Goal: Task Accomplishment & Management: Manage account settings

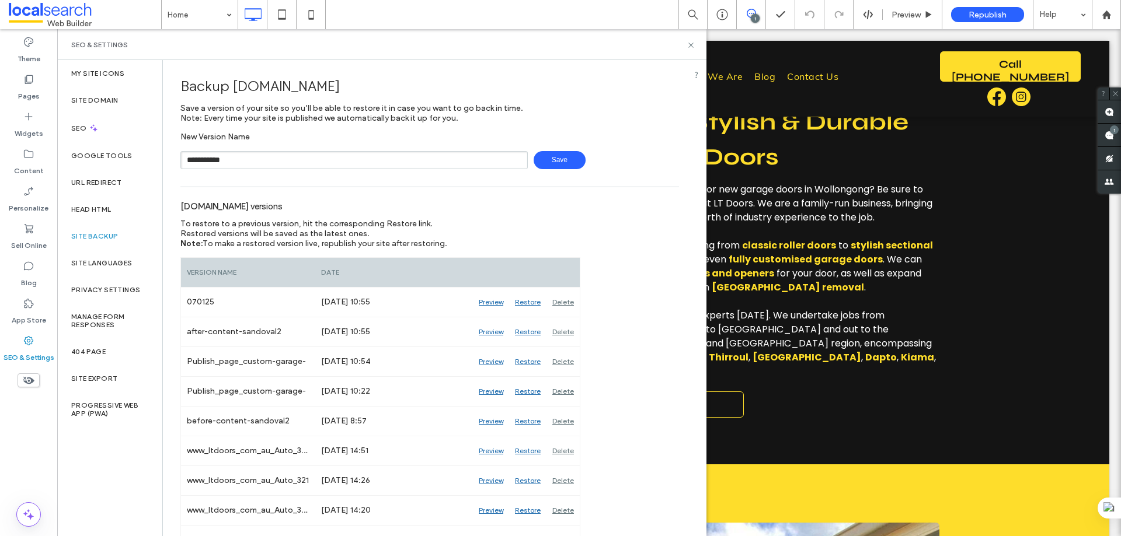
type input "**********"
click at [548, 169] on span "Save" at bounding box center [560, 160] width 52 height 18
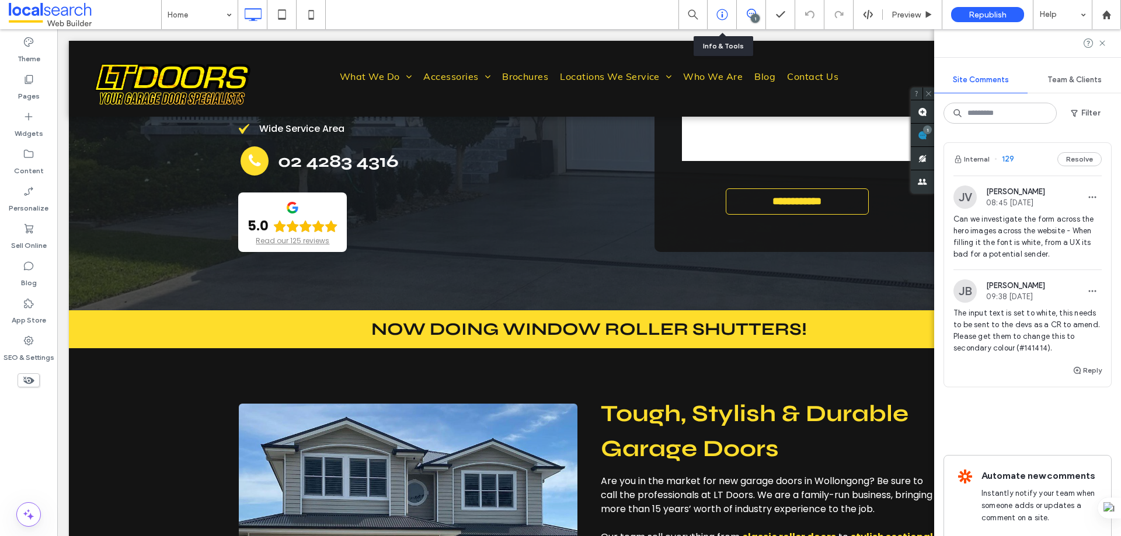
click at [714, 16] on div at bounding box center [721, 15] width 29 height 12
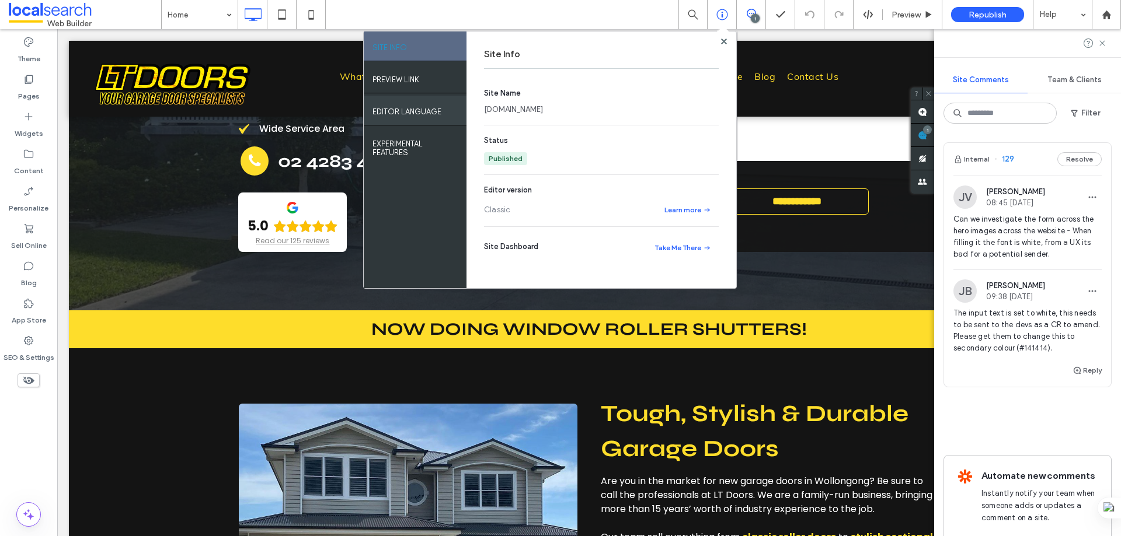
drag, startPoint x: 569, startPoint y: 107, endPoint x: 445, endPoint y: 118, distance: 124.2
click at [445, 118] on div "SITE INFO PREVIEW LINK EDITOR LANGUAGE EXPERIMENTAL FEATURES Site Info Site Nam…" at bounding box center [550, 160] width 372 height 257
click at [556, 123] on div "Site Name www.ltdoors.com.au Status Published Editor version Classic Learn more…" at bounding box center [601, 178] width 235 height 208
drag, startPoint x: 501, startPoint y: 104, endPoint x: 483, endPoint y: 106, distance: 18.1
click at [484, 106] on div "[DOMAIN_NAME]" at bounding box center [599, 110] width 230 height 12
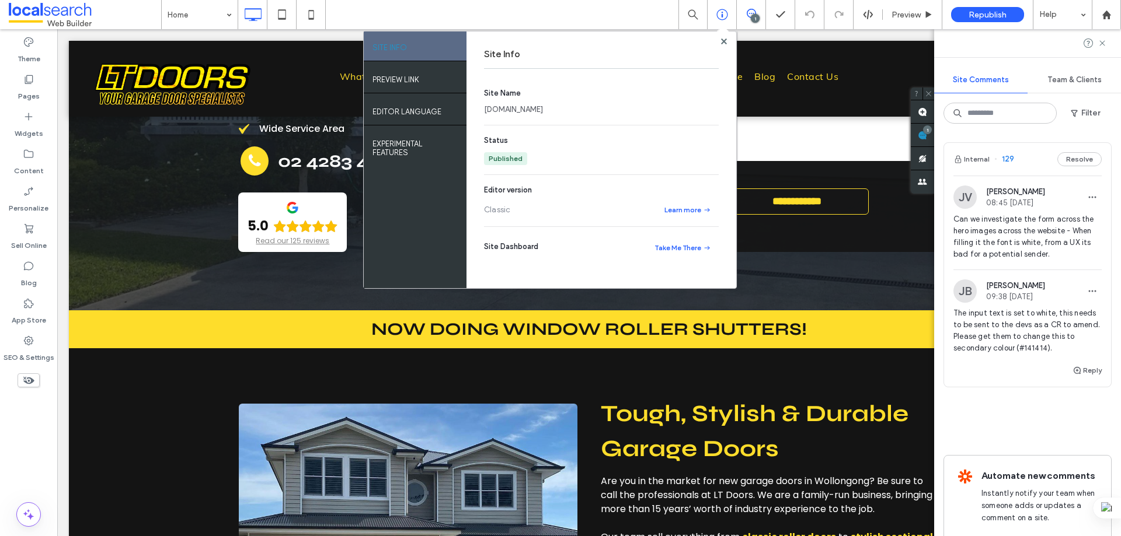
click at [513, 109] on link "[DOMAIN_NAME]" at bounding box center [513, 110] width 59 height 12
click at [723, 39] on use at bounding box center [723, 41] width 6 height 6
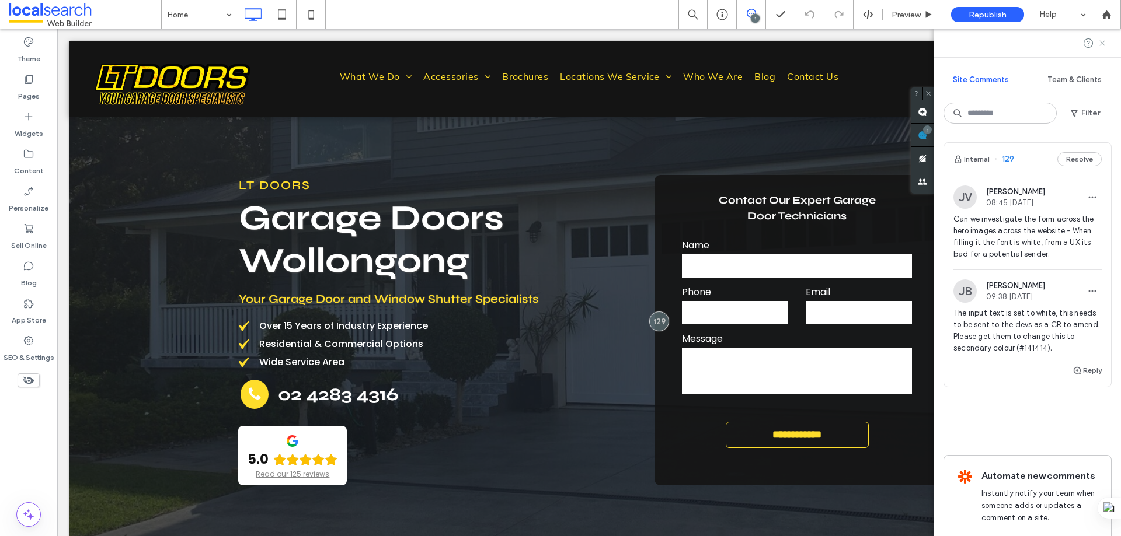
click at [1100, 43] on icon at bounding box center [1101, 43] width 9 height 9
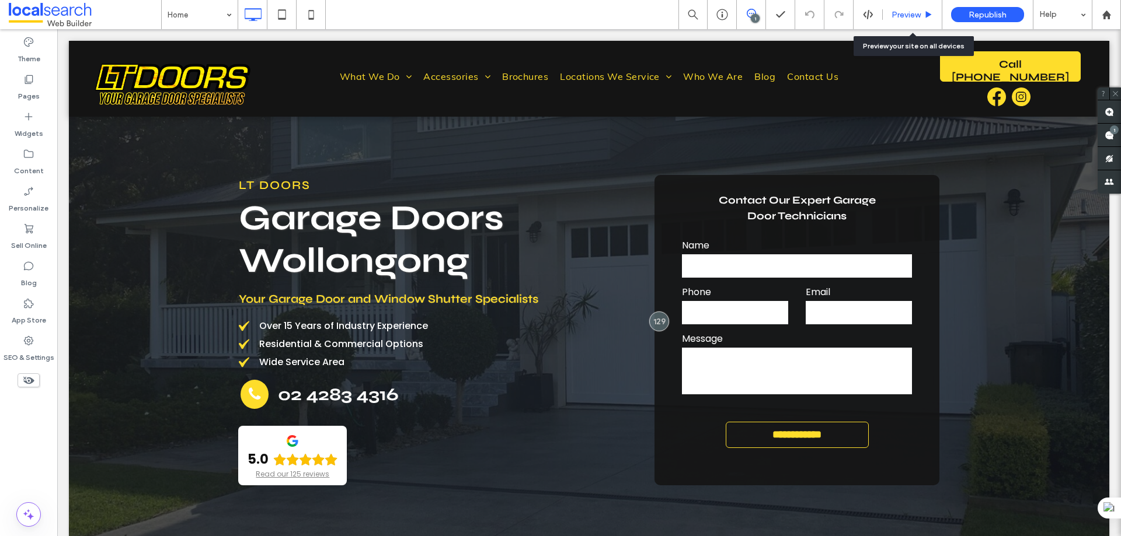
click at [919, 17] on span "Preview" at bounding box center [905, 15] width 29 height 10
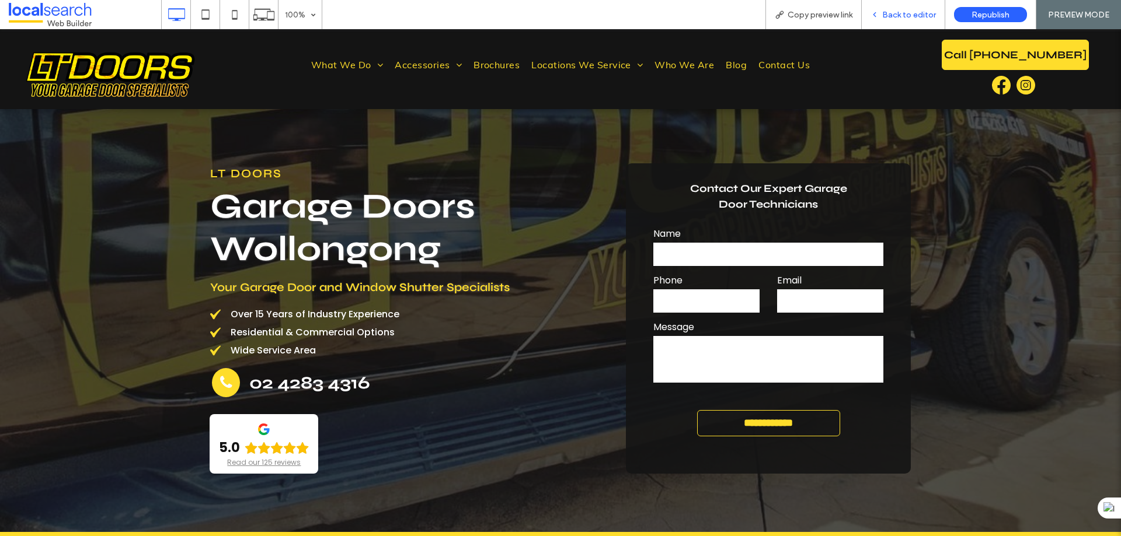
click at [903, 10] on span "Back to editor" at bounding box center [909, 15] width 54 height 10
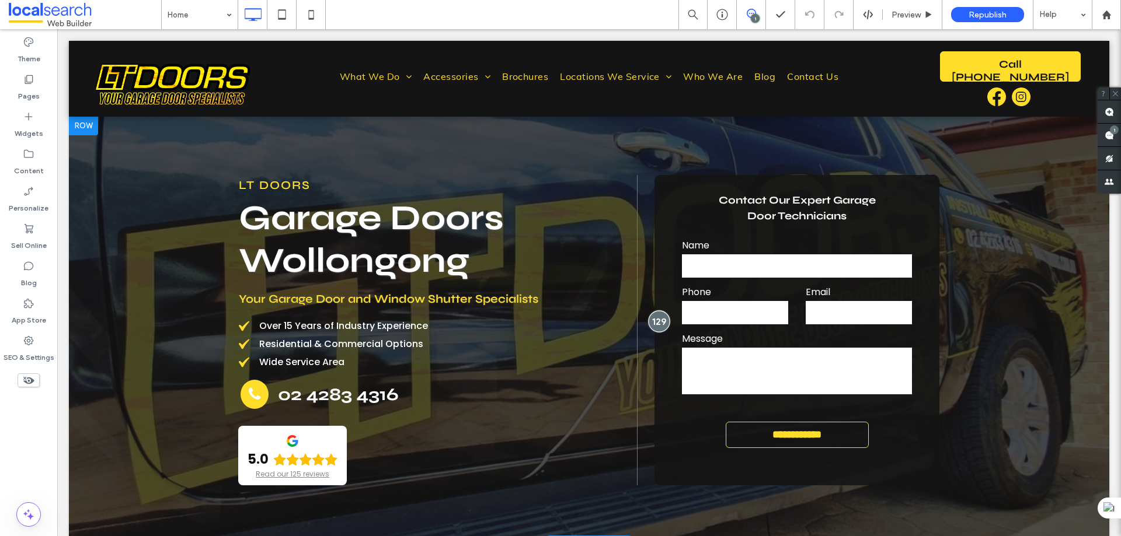
click at [660, 325] on div at bounding box center [659, 322] width 22 height 22
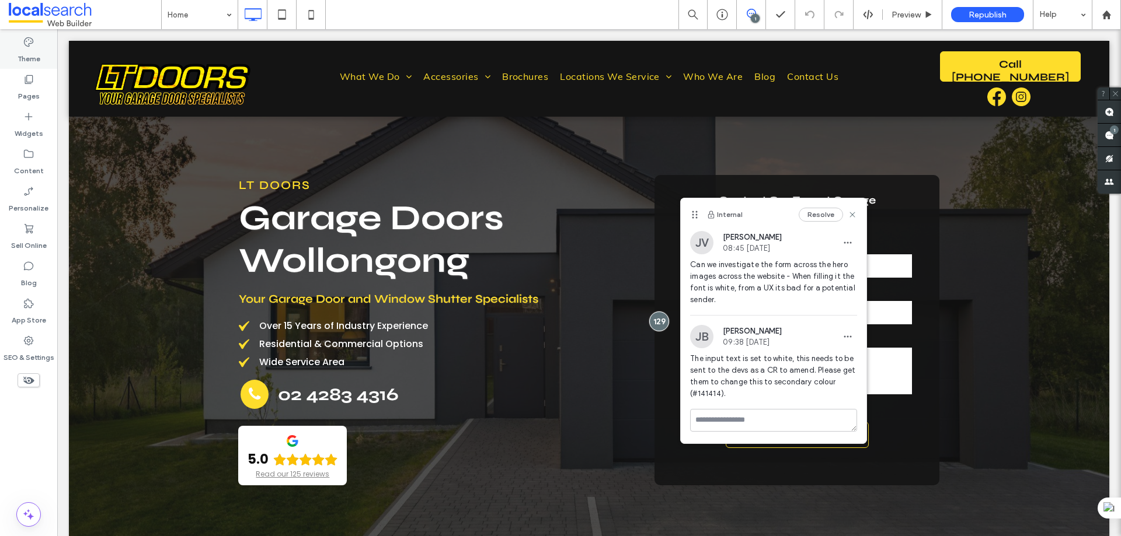
click at [37, 53] on label "Theme" at bounding box center [29, 56] width 23 height 16
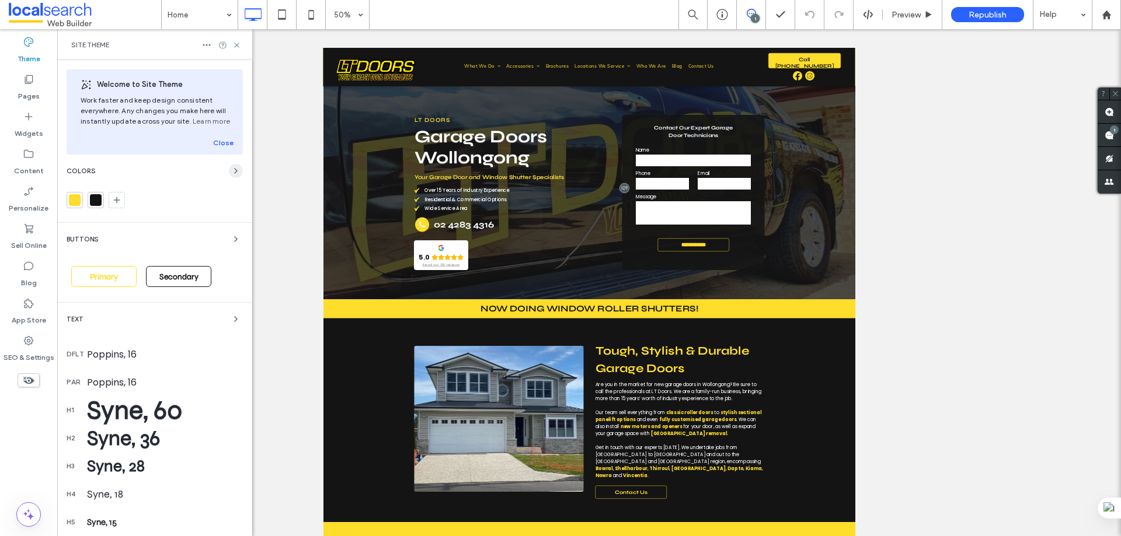
click at [231, 169] on icon "button" at bounding box center [235, 170] width 9 height 9
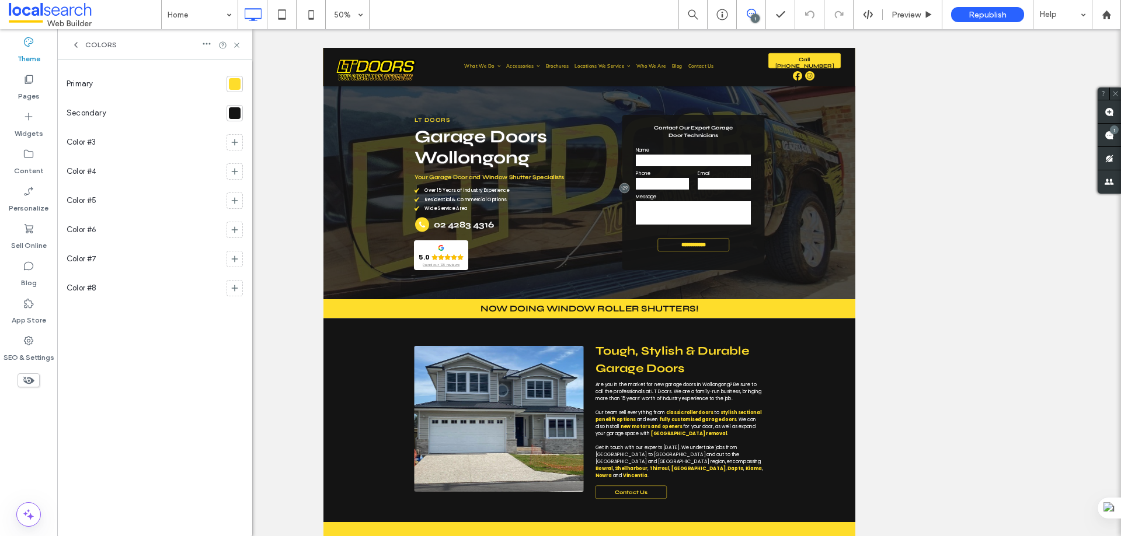
click at [236, 113] on div at bounding box center [235, 113] width 12 height 12
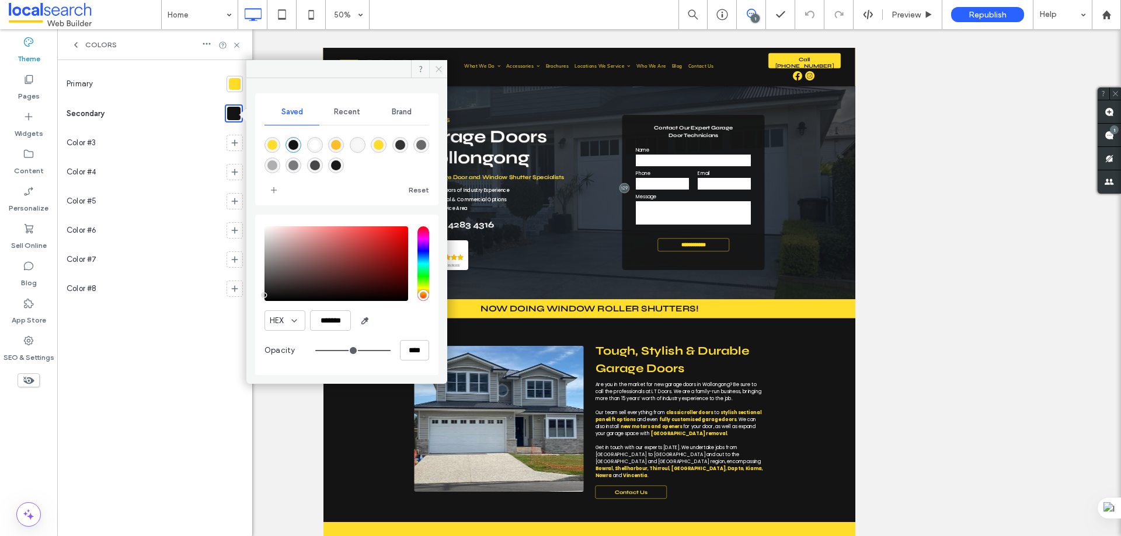
click at [444, 67] on span at bounding box center [438, 69] width 18 height 18
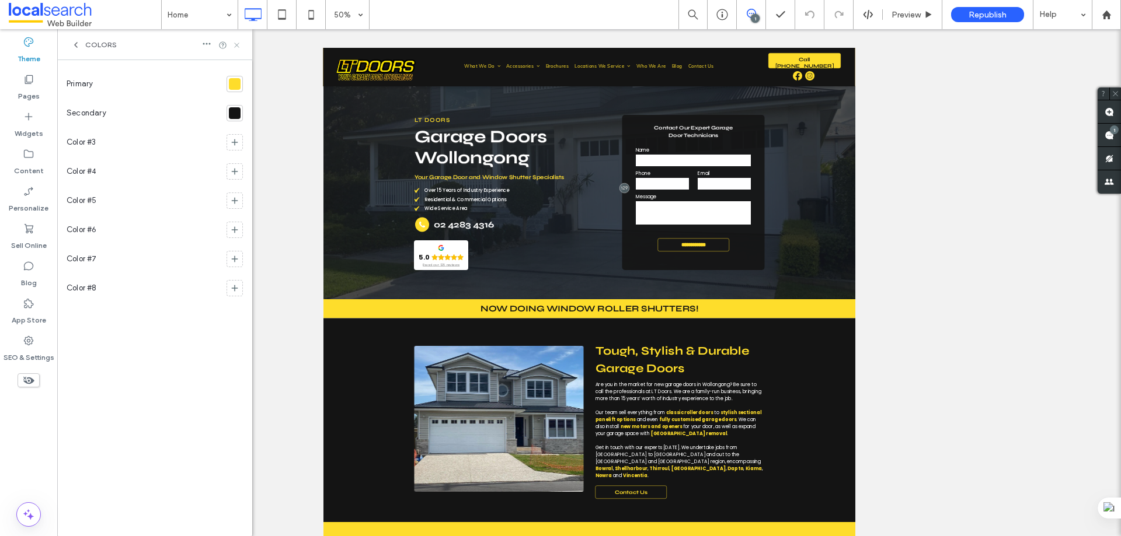
click at [240, 47] on icon at bounding box center [236, 45] width 9 height 9
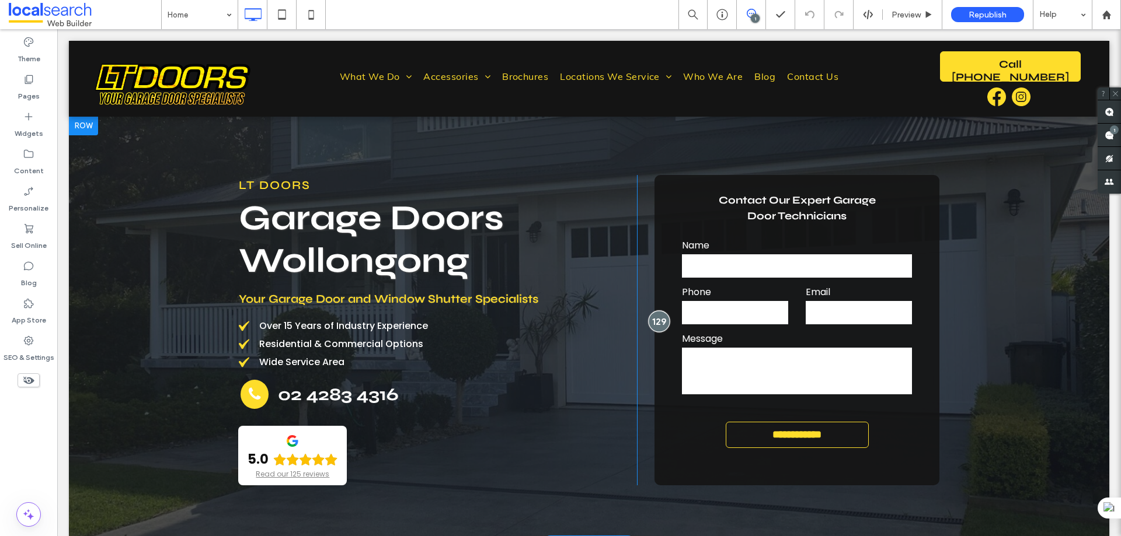
click at [653, 327] on div at bounding box center [659, 322] width 22 height 22
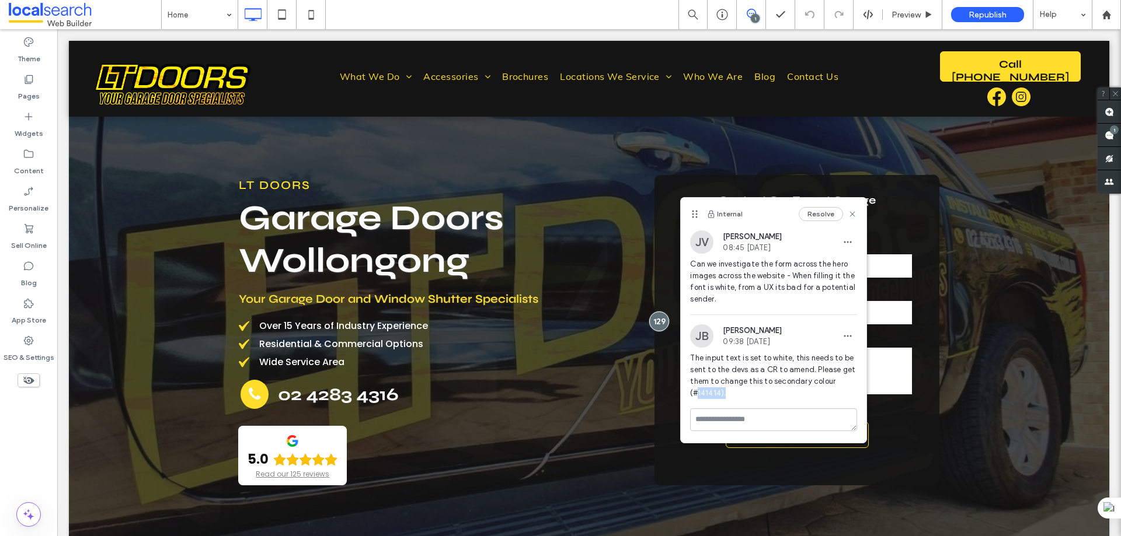
drag, startPoint x: 738, startPoint y: 395, endPoint x: 698, endPoint y: 396, distance: 40.3
click at [698, 396] on span "The input text is set to white, this needs to be sent to the devs as a CR to am…" at bounding box center [773, 376] width 167 height 47
click at [850, 212] on use at bounding box center [852, 214] width 5 height 5
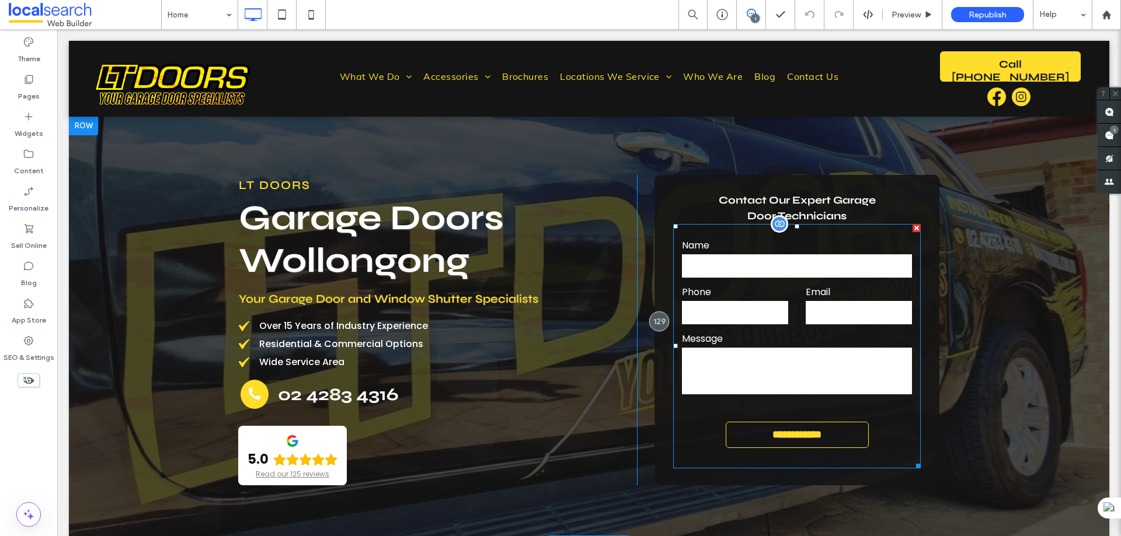
click at [768, 278] on div "Name" at bounding box center [797, 259] width 248 height 41
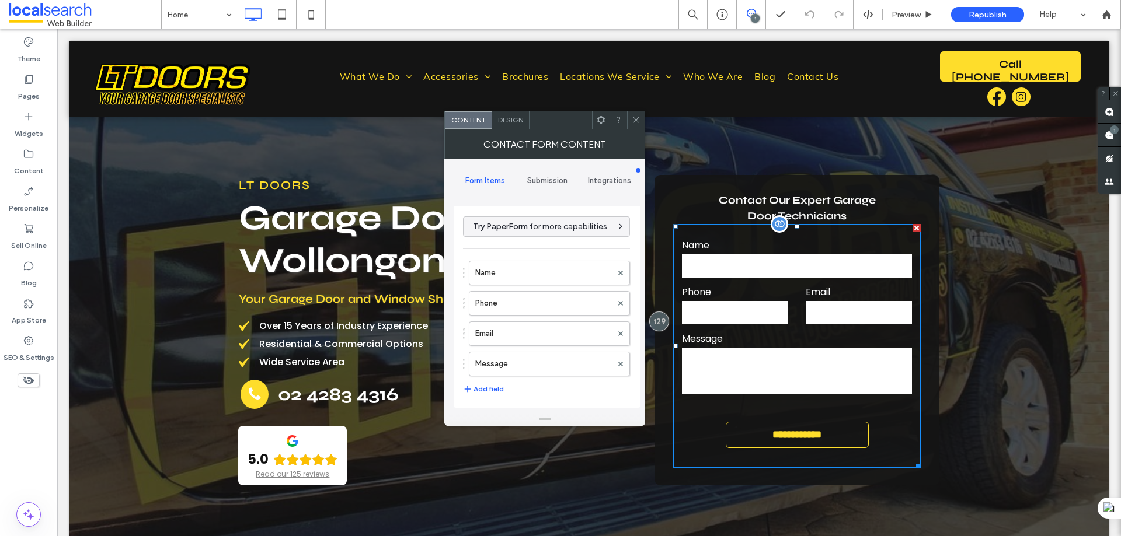
type input "**********"
click at [541, 186] on div "Submission" at bounding box center [547, 181] width 62 height 26
click at [526, 232] on label "New submission notification" at bounding box center [547, 235] width 156 height 23
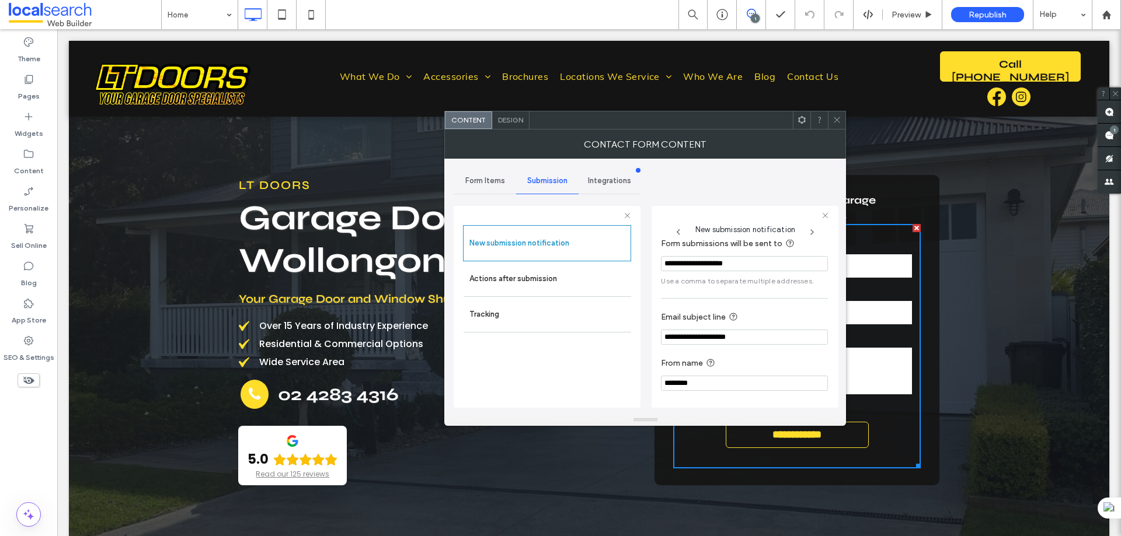
scroll to position [61, 0]
click at [551, 278] on label "Actions after submission" at bounding box center [547, 278] width 156 height 23
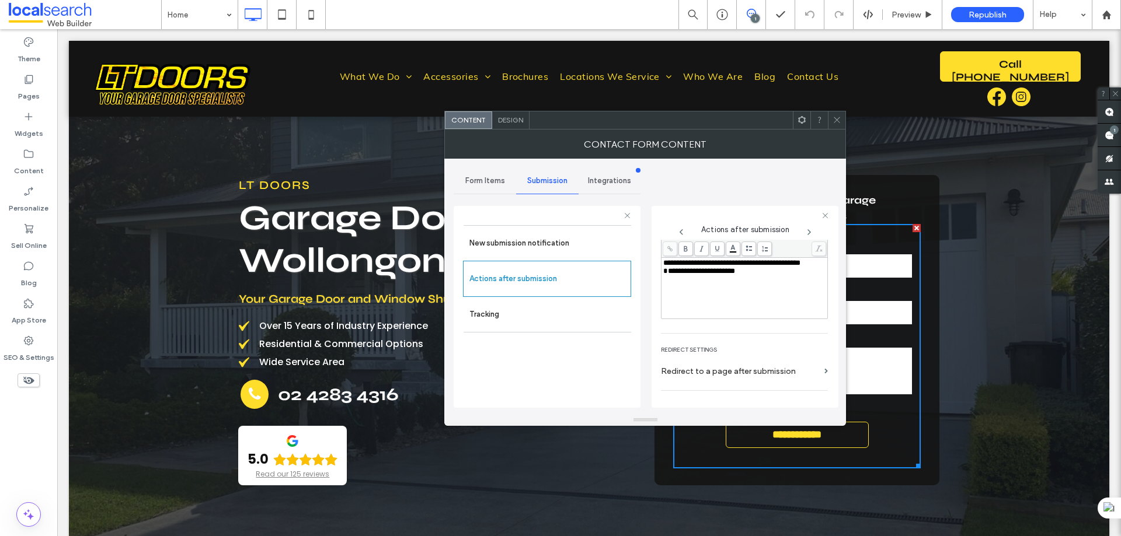
scroll to position [177, 0]
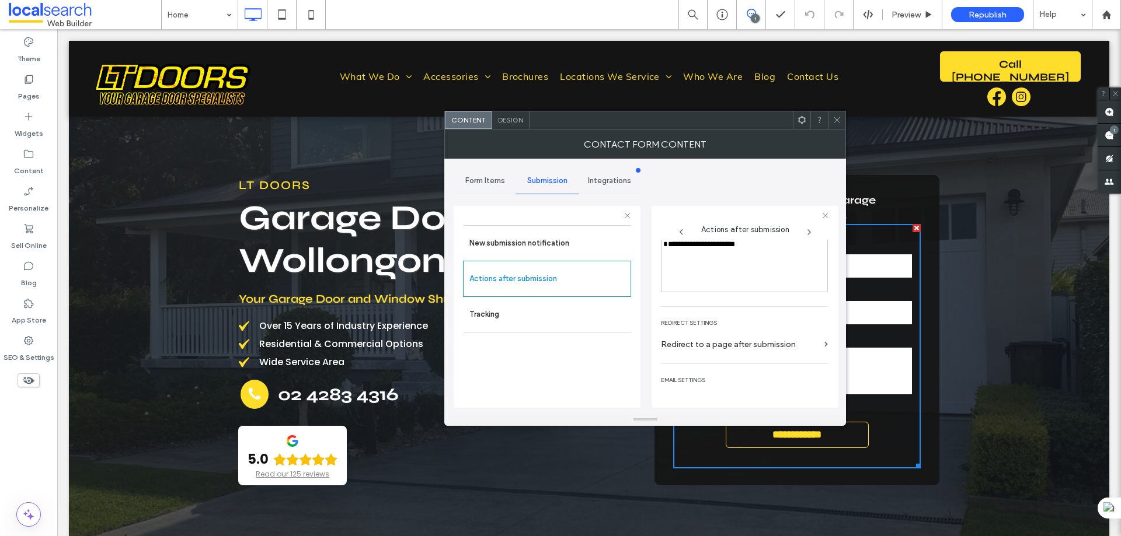
click at [515, 121] on span "Design" at bounding box center [510, 120] width 25 height 9
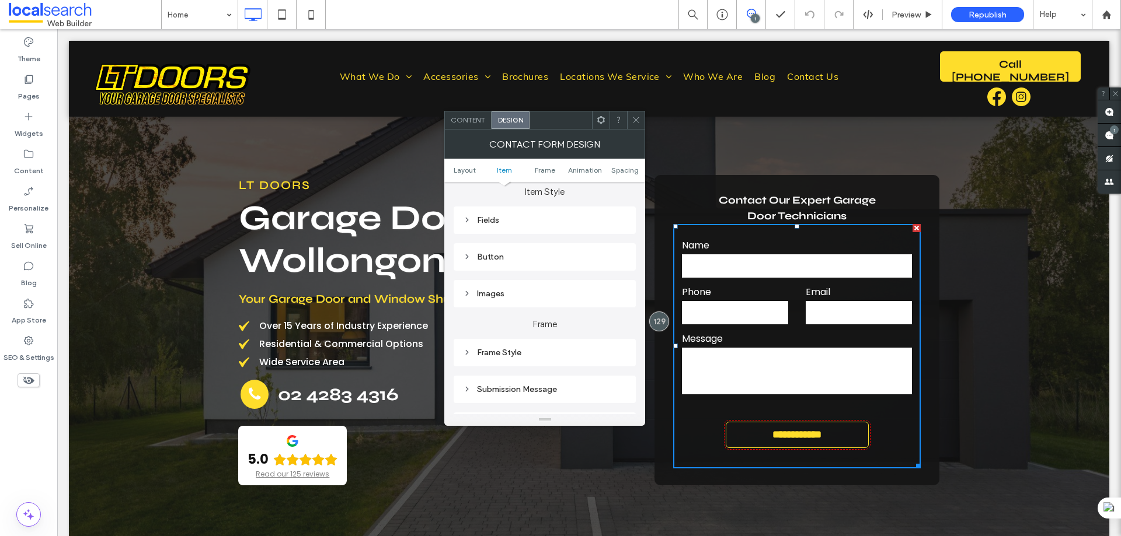
scroll to position [175, 0]
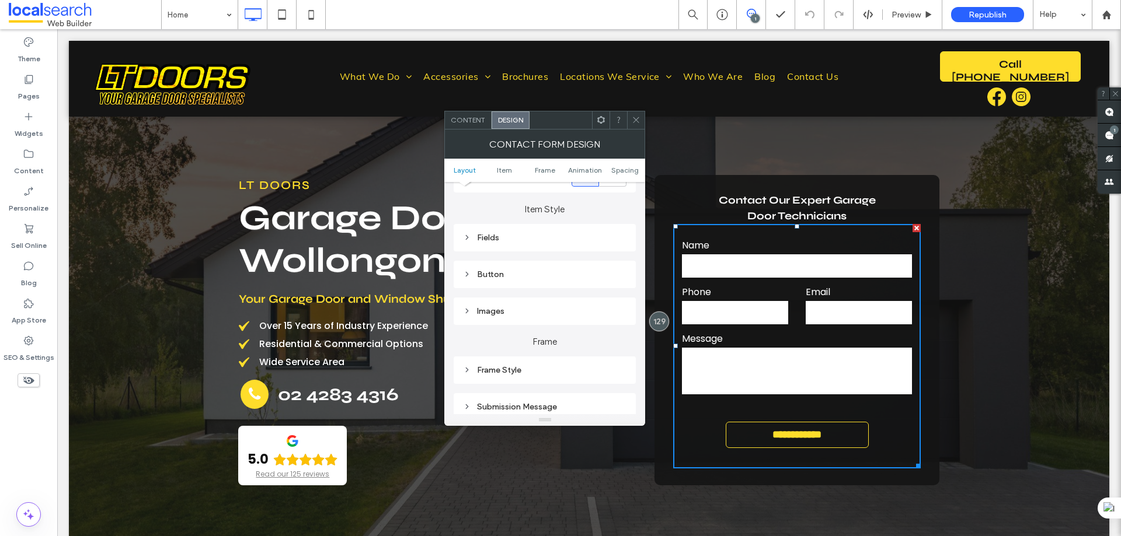
click at [524, 236] on div "Fields" at bounding box center [544, 238] width 163 height 10
click at [595, 250] on div "Field Text" at bounding box center [586, 259] width 82 height 26
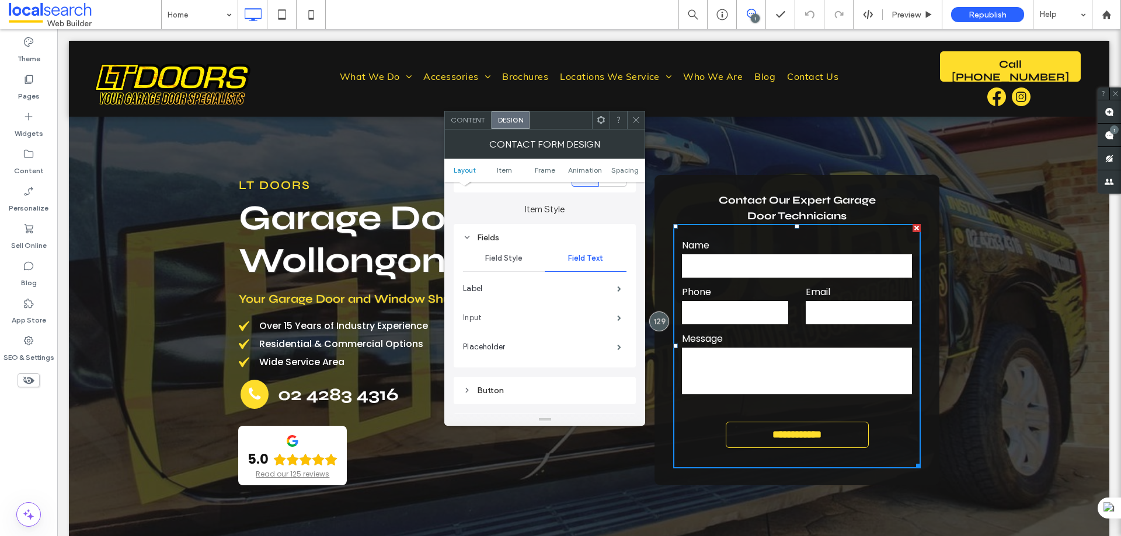
click at [610, 319] on label "Input" at bounding box center [540, 317] width 154 height 23
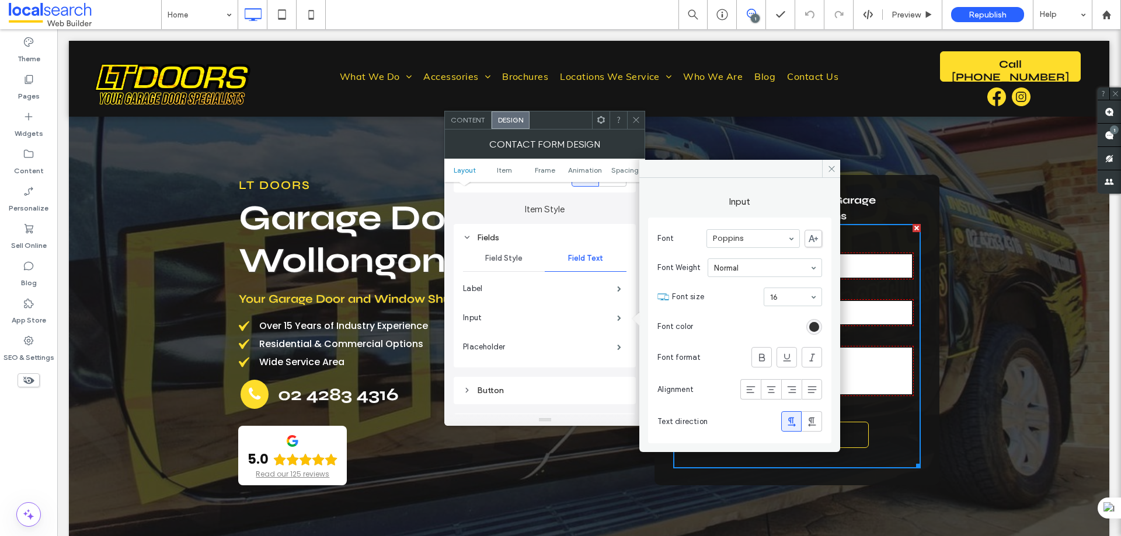
click at [813, 326] on div "rgb(20, 20, 20)" at bounding box center [814, 327] width 10 height 10
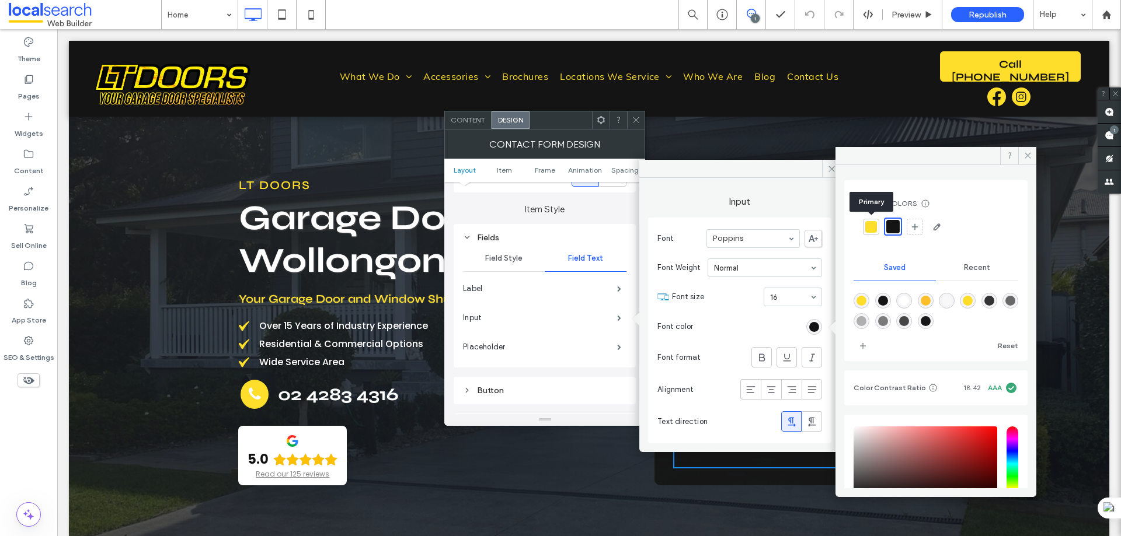
click at [870, 223] on div at bounding box center [871, 227] width 12 height 12
click at [1025, 149] on span at bounding box center [1027, 156] width 18 height 18
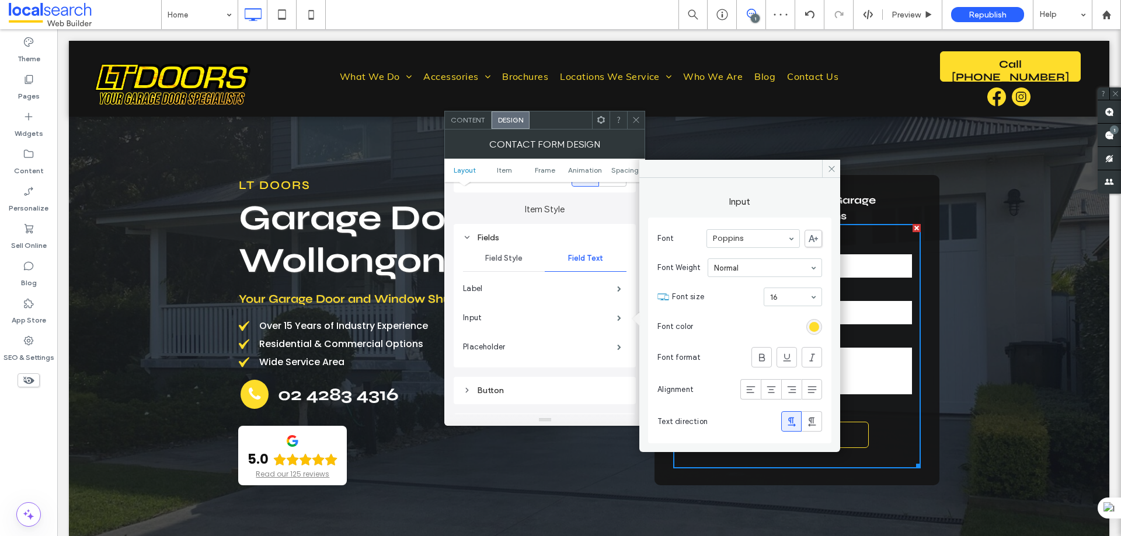
click at [628, 116] on div at bounding box center [636, 120] width 18 height 18
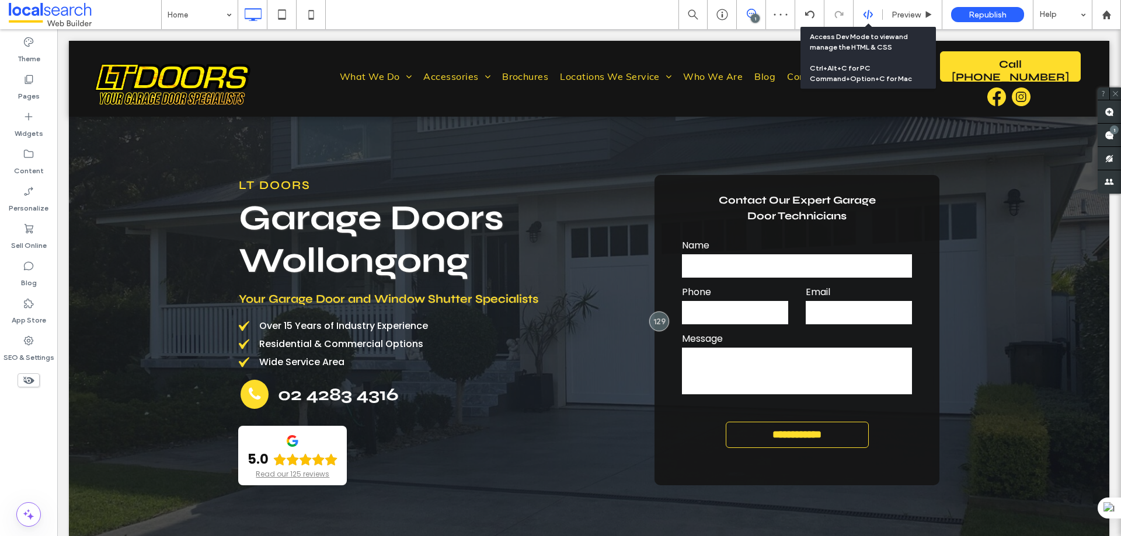
click at [879, 12] on div at bounding box center [867, 14] width 29 height 11
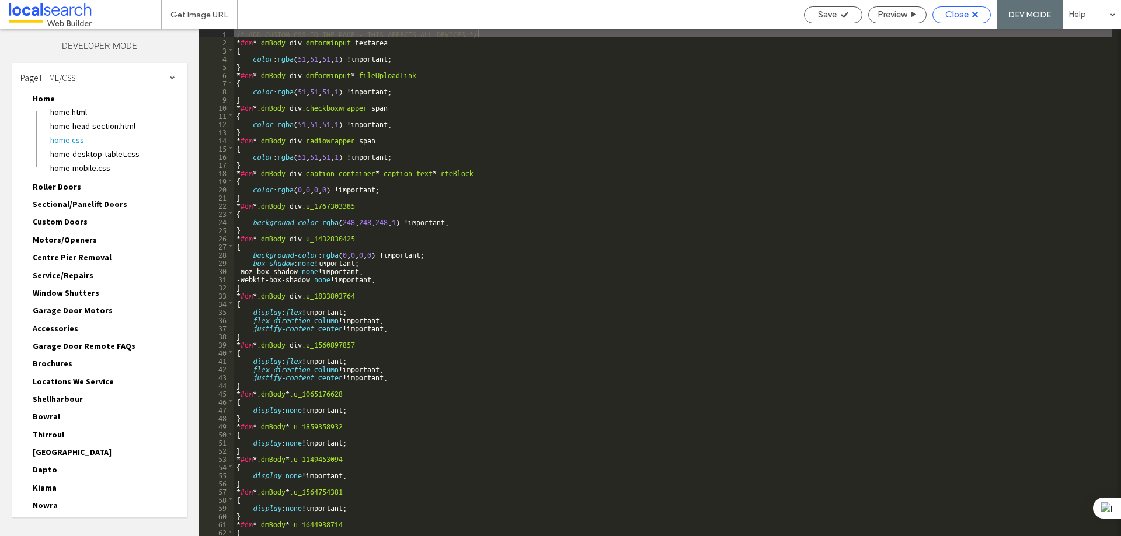
click at [968, 15] on span "Close" at bounding box center [956, 14] width 23 height 11
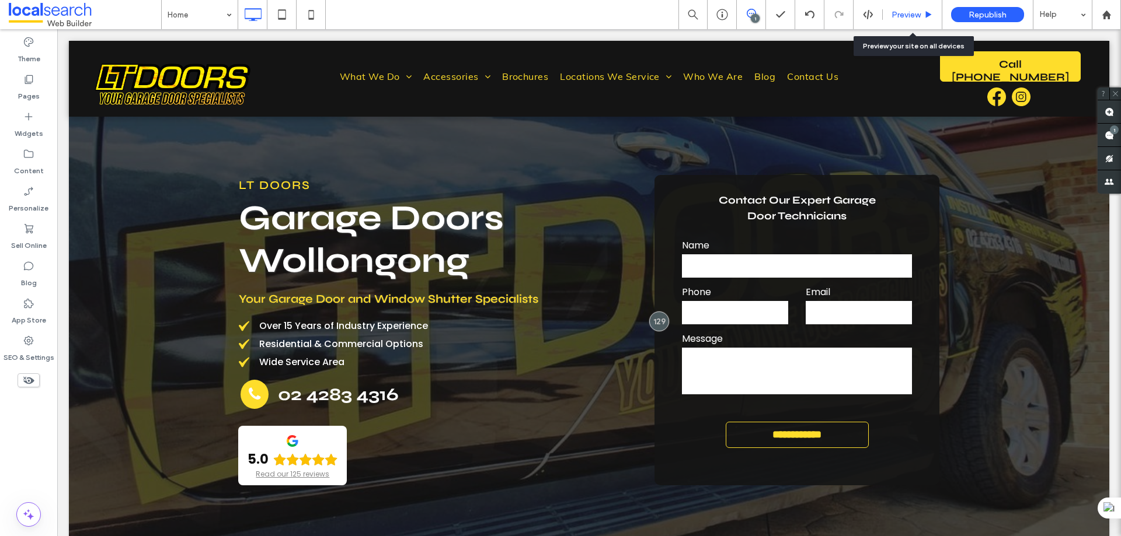
click at [908, 19] on span "Preview" at bounding box center [905, 15] width 29 height 10
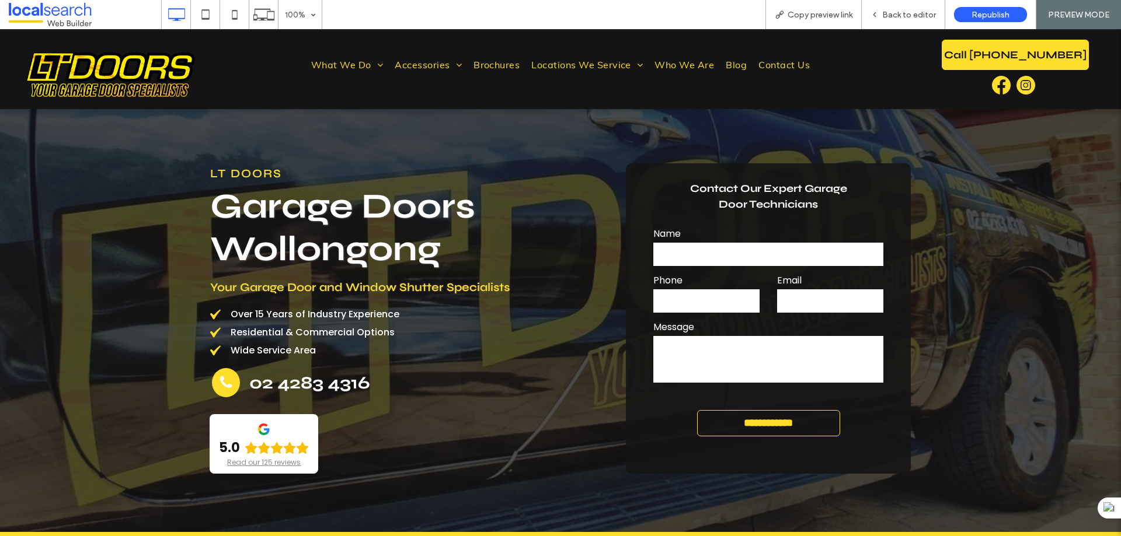
click at [710, 254] on input "text" at bounding box center [768, 254] width 231 height 23
type input "***"
click at [682, 309] on input "text" at bounding box center [706, 301] width 106 height 23
type input "*****"
click at [809, 297] on input "text" at bounding box center [830, 301] width 106 height 23
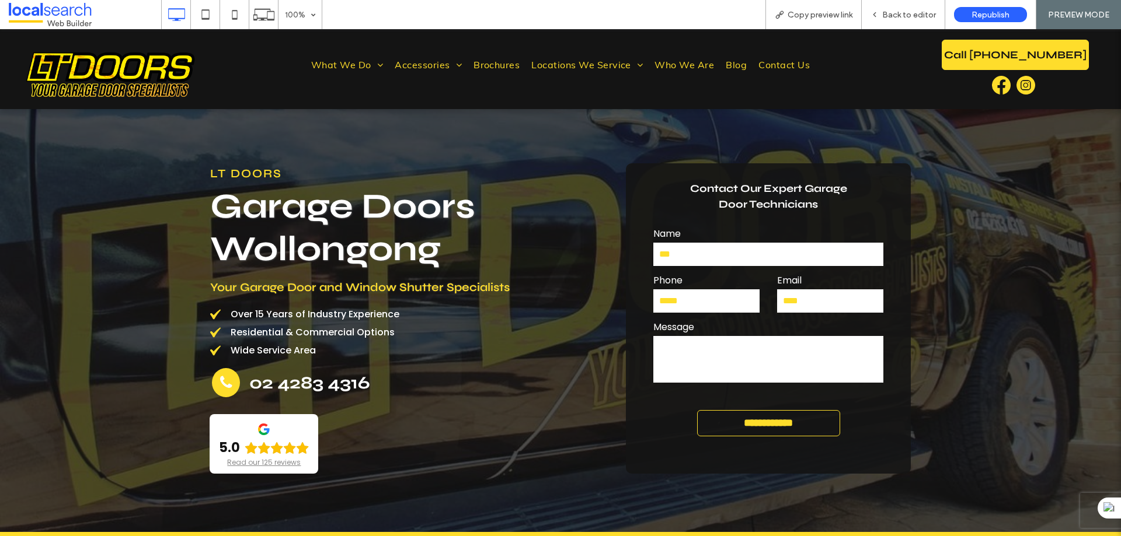
type input "****"
click at [766, 347] on textarea at bounding box center [768, 359] width 231 height 47
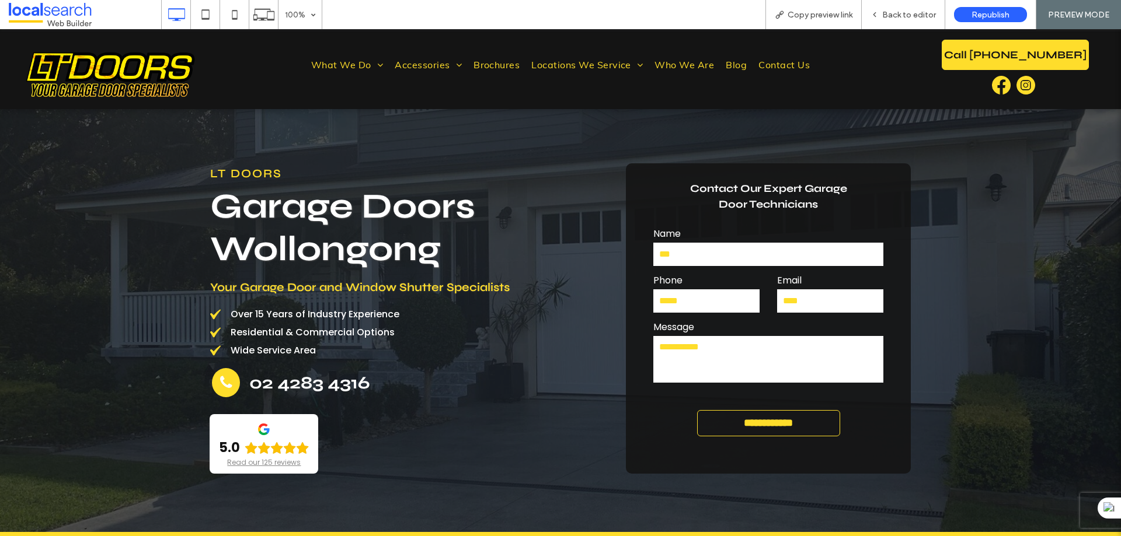
type textarea "**********"
drag, startPoint x: 765, startPoint y: 353, endPoint x: 625, endPoint y: 350, distance: 140.1
click at [626, 350] on div "**********" at bounding box center [768, 318] width 285 height 311
drag, startPoint x: 702, startPoint y: 252, endPoint x: 653, endPoint y: 256, distance: 49.2
click at [653, 256] on input "***" at bounding box center [768, 254] width 231 height 23
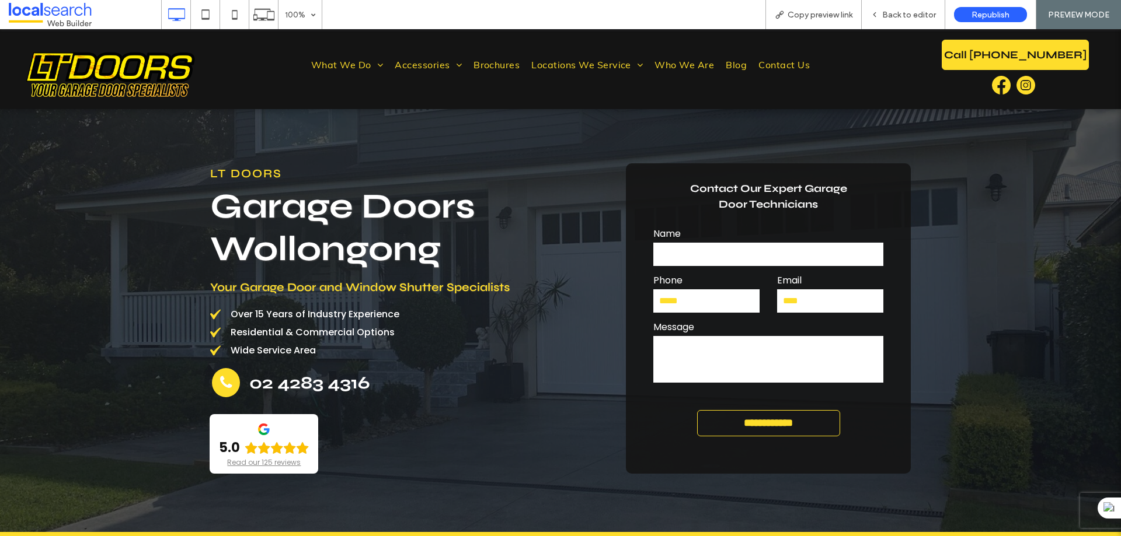
click at [684, 309] on input "*****" at bounding box center [706, 301] width 106 height 23
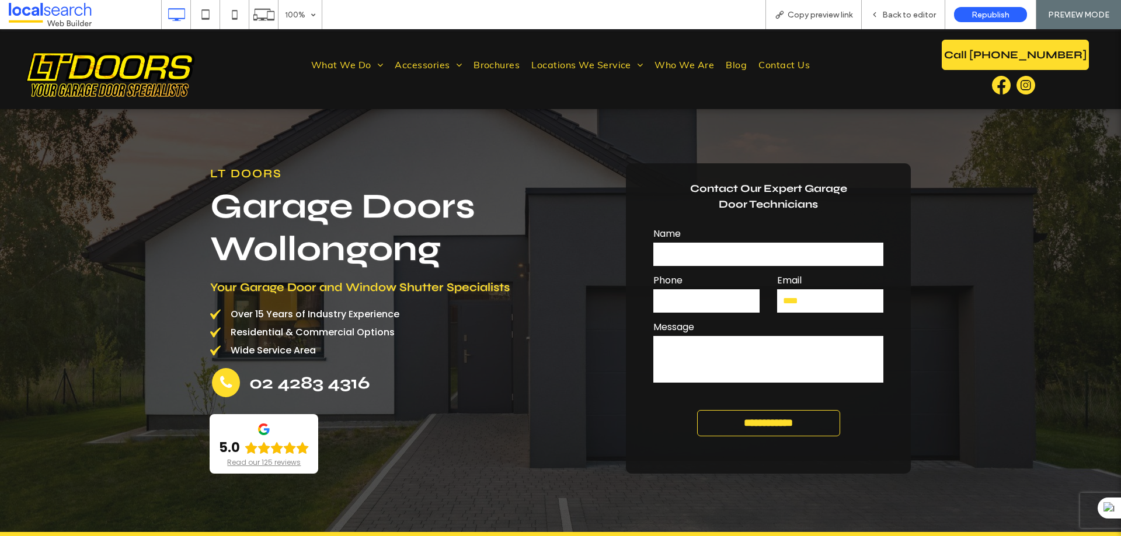
click at [829, 305] on input "****" at bounding box center [830, 301] width 106 height 23
click at [882, 23] on div "Back to editor" at bounding box center [903, 14] width 83 height 29
click at [888, 13] on span "Back to editor" at bounding box center [909, 15] width 54 height 10
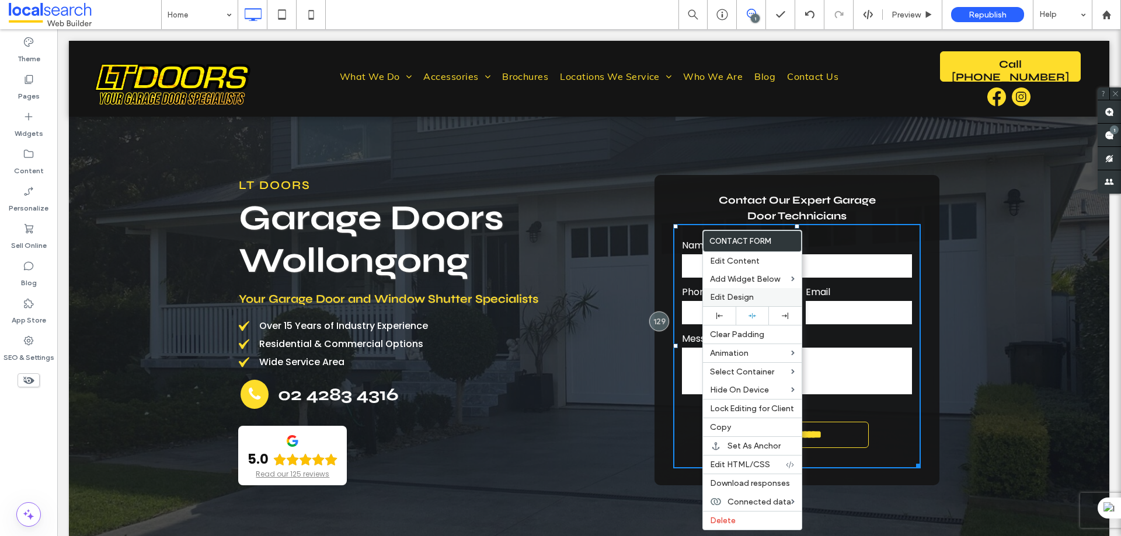
click at [716, 297] on span "Edit Design" at bounding box center [732, 297] width 44 height 10
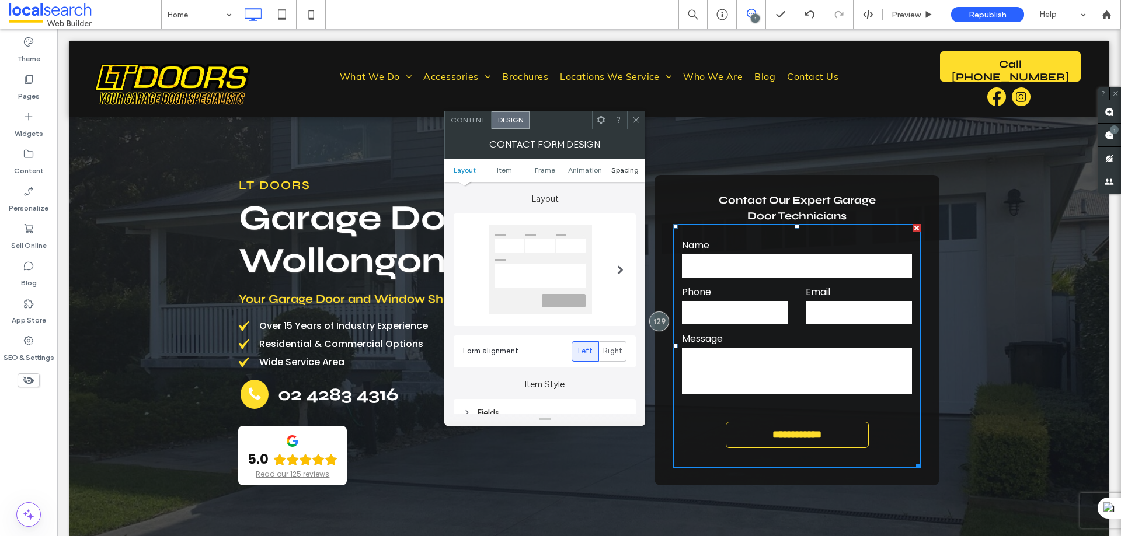
click at [619, 169] on span "Spacing" at bounding box center [624, 170] width 27 height 9
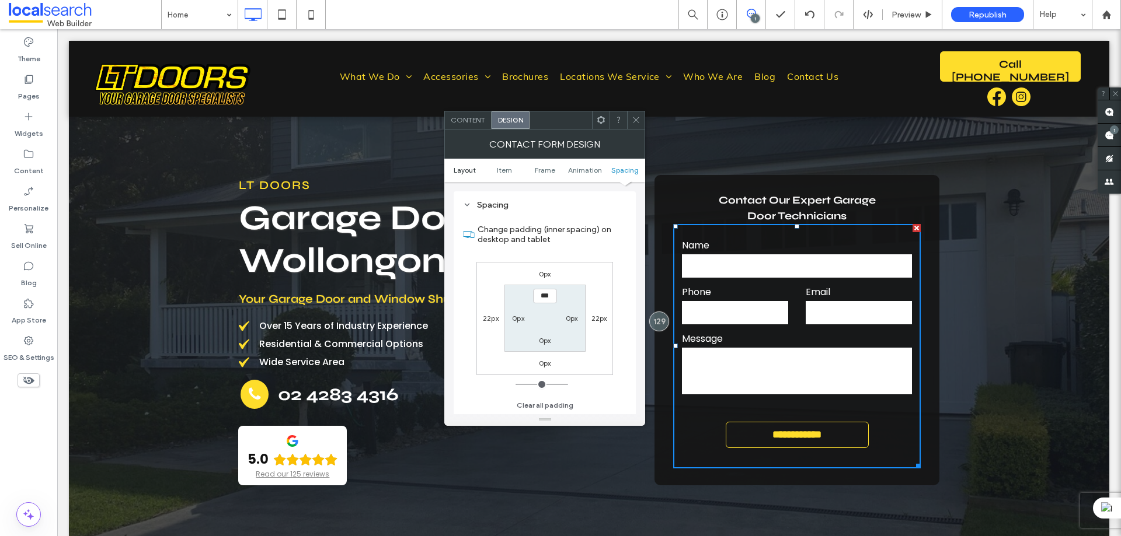
click at [462, 169] on span "Layout" at bounding box center [465, 170] width 22 height 9
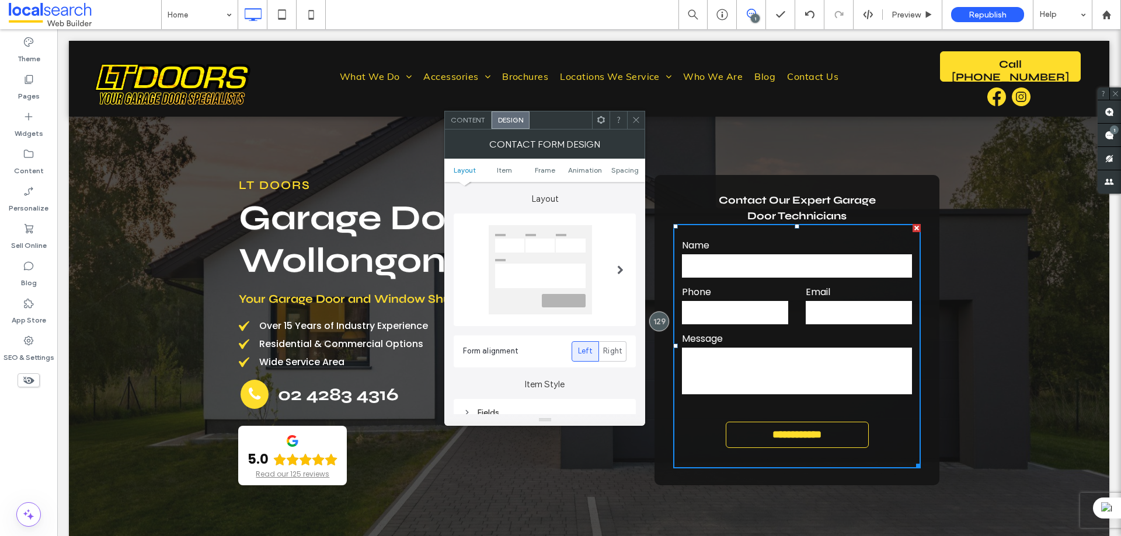
scroll to position [175, 0]
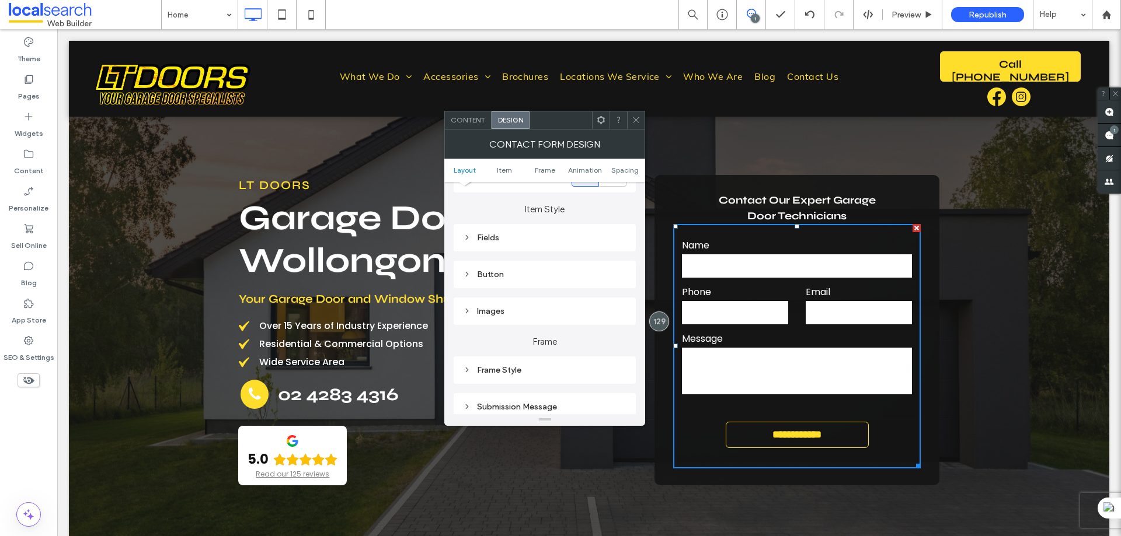
click at [522, 240] on div "Fields" at bounding box center [544, 238] width 163 height 10
click at [588, 260] on span "Field Text" at bounding box center [585, 258] width 35 height 9
click at [530, 313] on label "Input" at bounding box center [540, 317] width 154 height 23
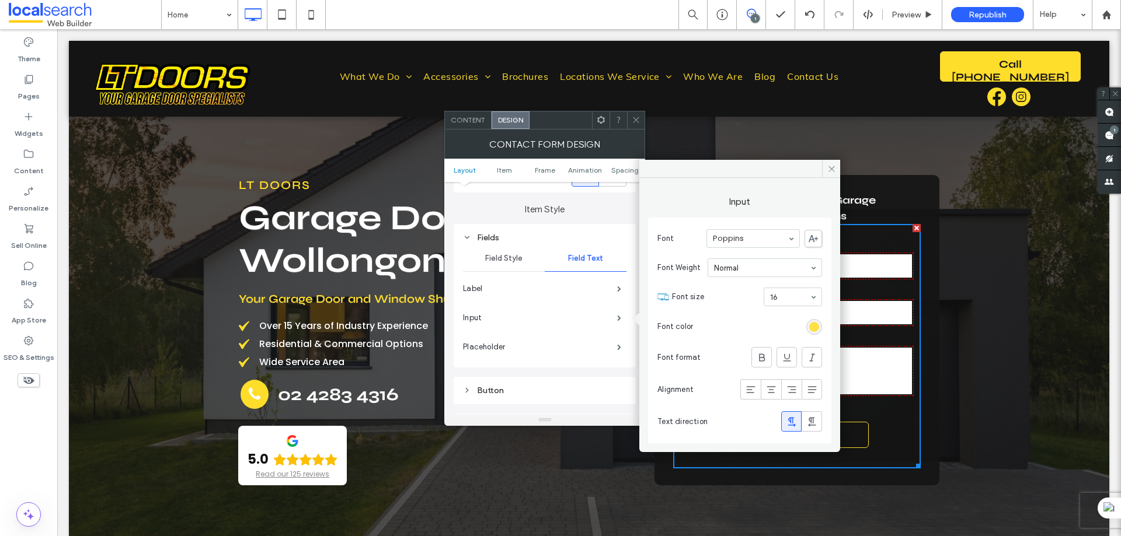
click at [814, 331] on div "rgb(254, 221, 43)" at bounding box center [814, 327] width 10 height 10
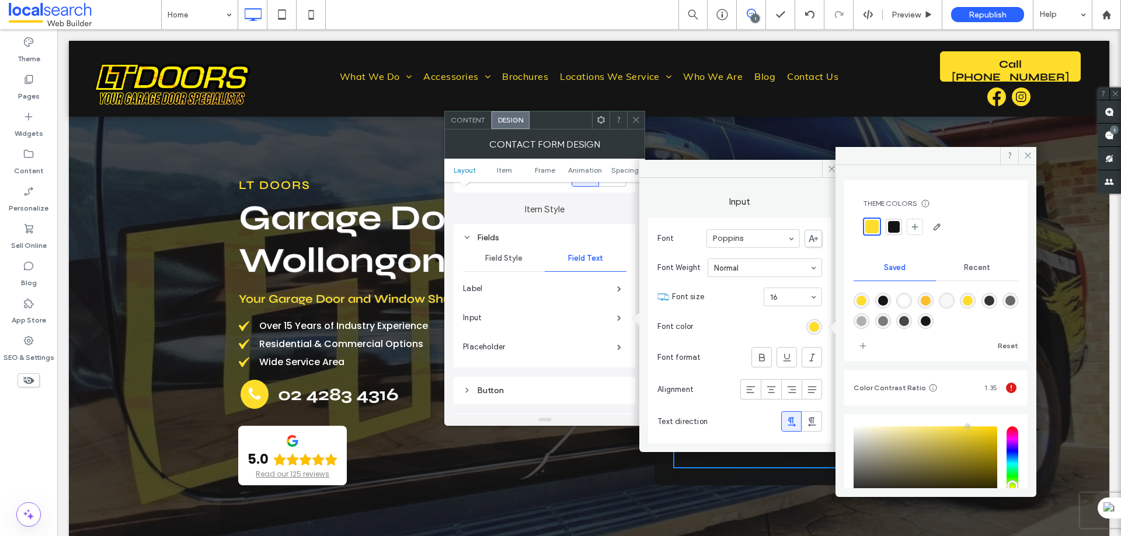
click at [899, 226] on div at bounding box center [894, 227] width 12 height 12
click at [1027, 151] on span at bounding box center [1027, 156] width 18 height 18
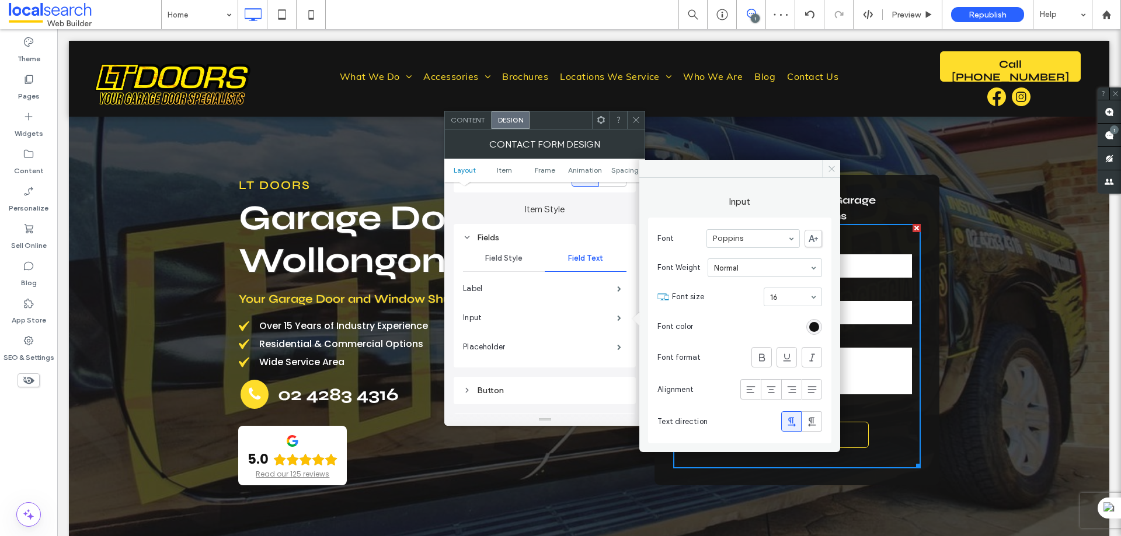
click at [833, 170] on icon at bounding box center [831, 169] width 9 height 9
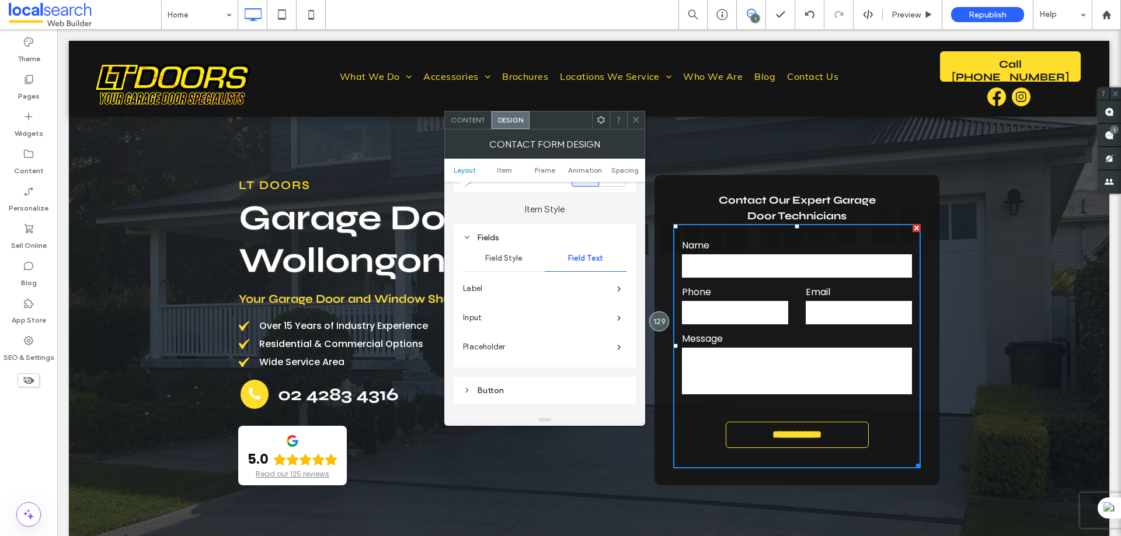
click at [639, 116] on icon at bounding box center [636, 120] width 9 height 9
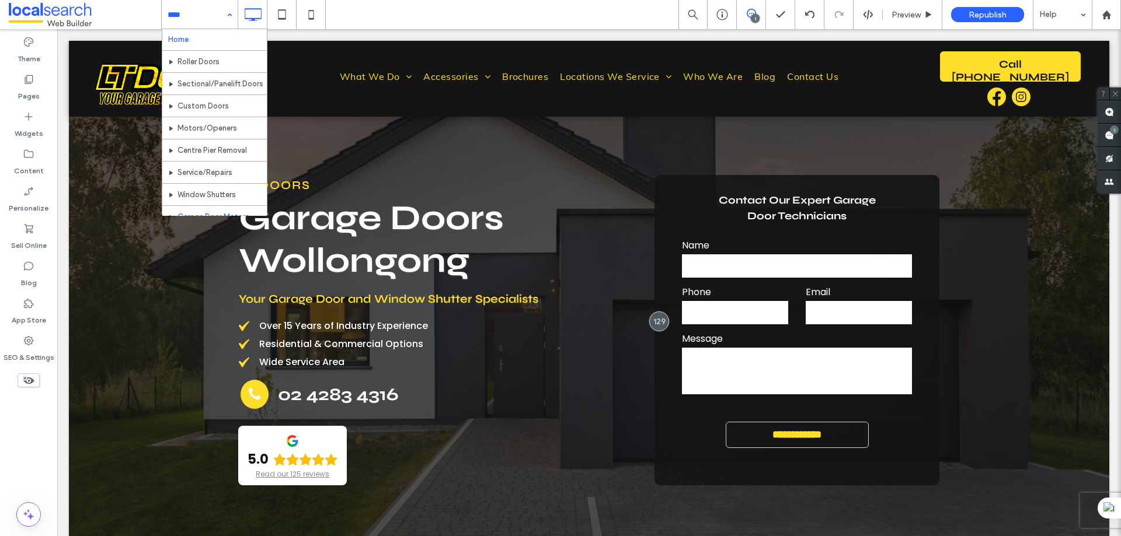
scroll to position [0, 0]
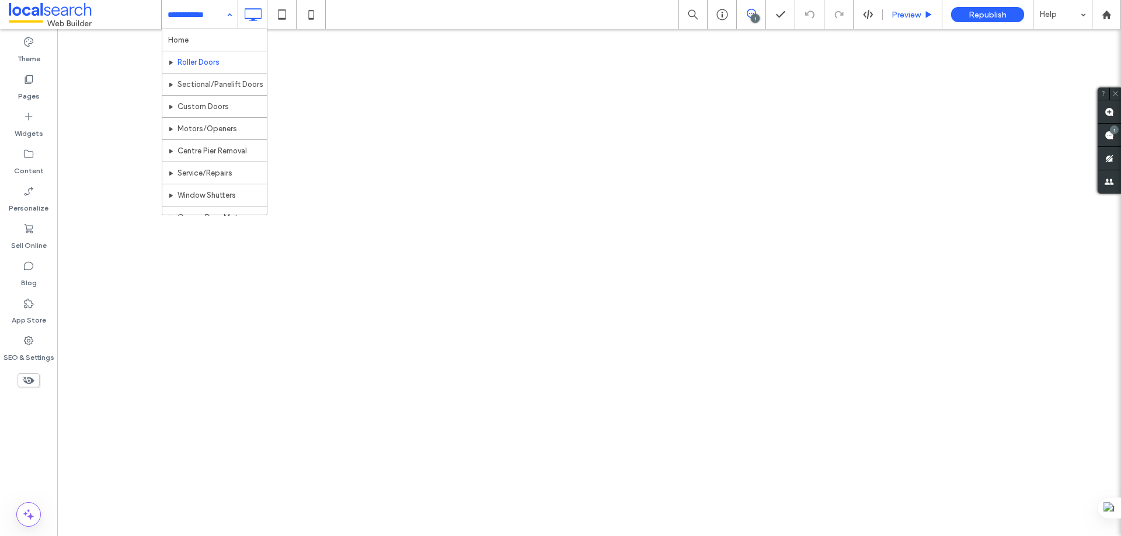
click at [904, 16] on span "Preview" at bounding box center [905, 15] width 29 height 10
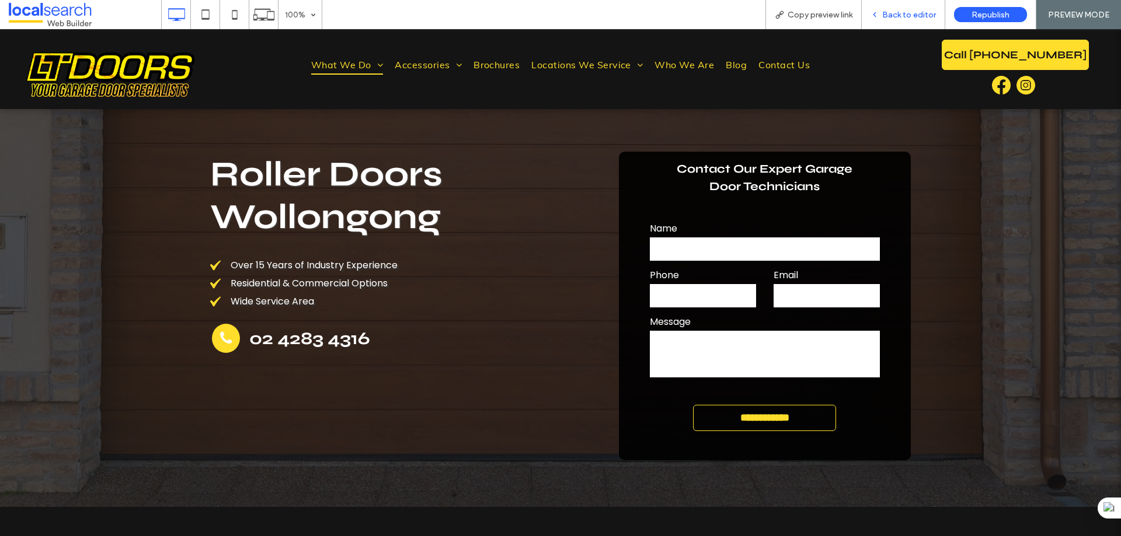
drag, startPoint x: 894, startPoint y: 14, endPoint x: 880, endPoint y: 41, distance: 30.8
click at [894, 14] on span "Back to editor" at bounding box center [909, 15] width 54 height 10
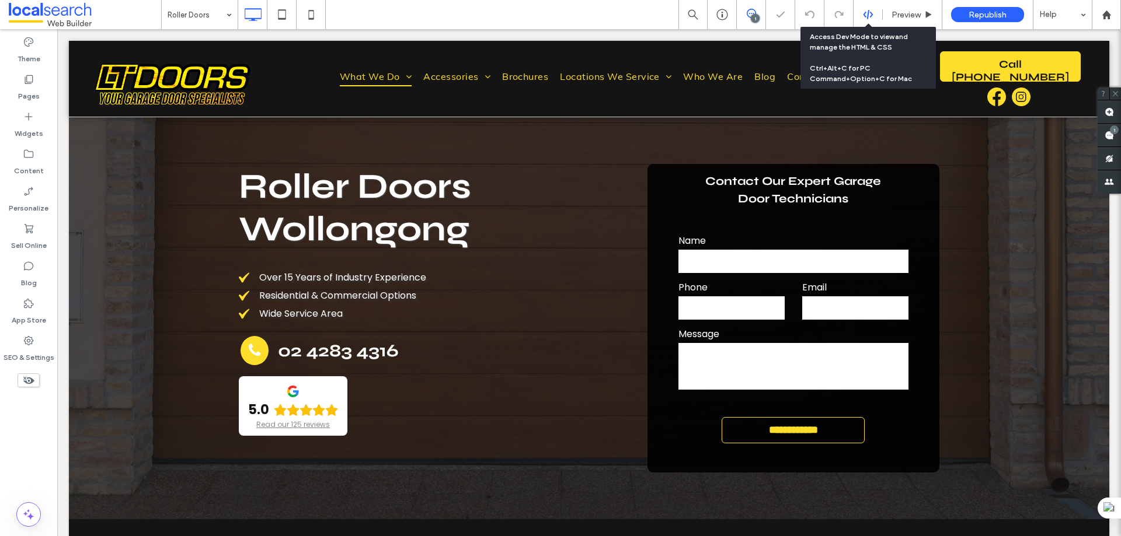
click at [872, 16] on icon at bounding box center [868, 14] width 11 height 11
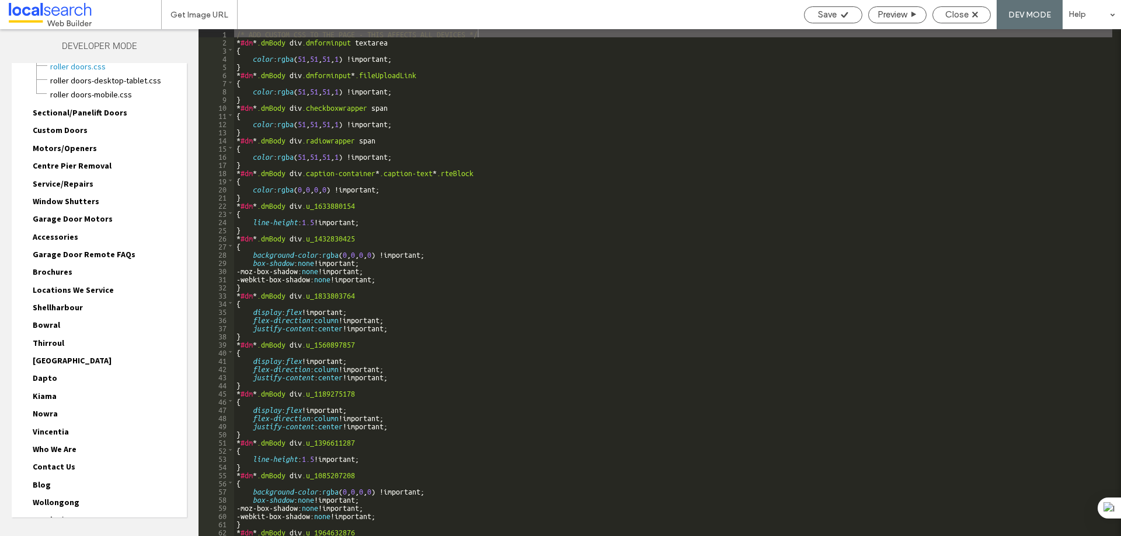
scroll to position [171, 0]
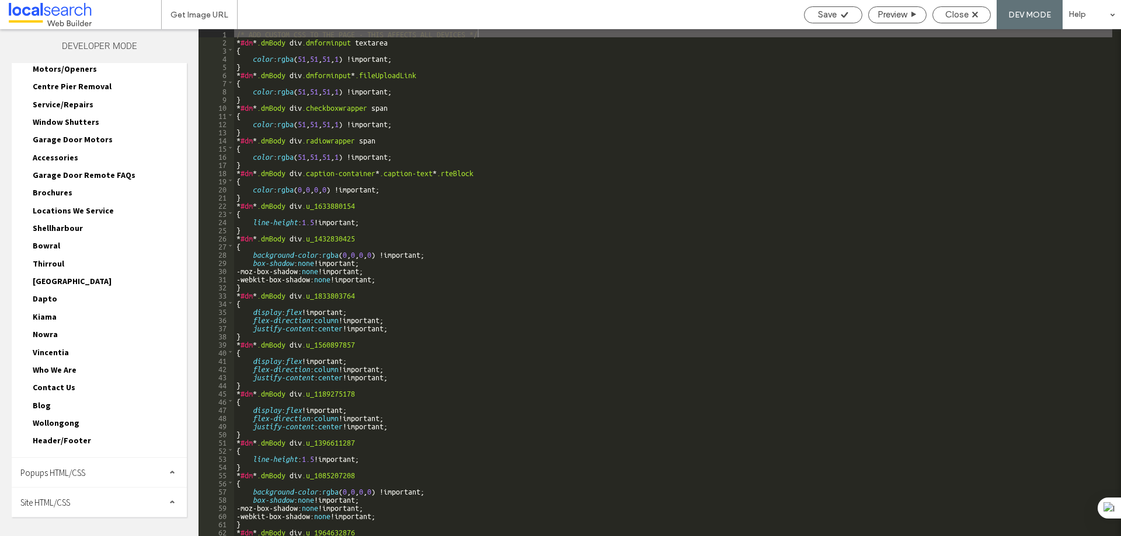
click at [67, 503] on span "Site HTML/CSS" at bounding box center [45, 502] width 50 height 11
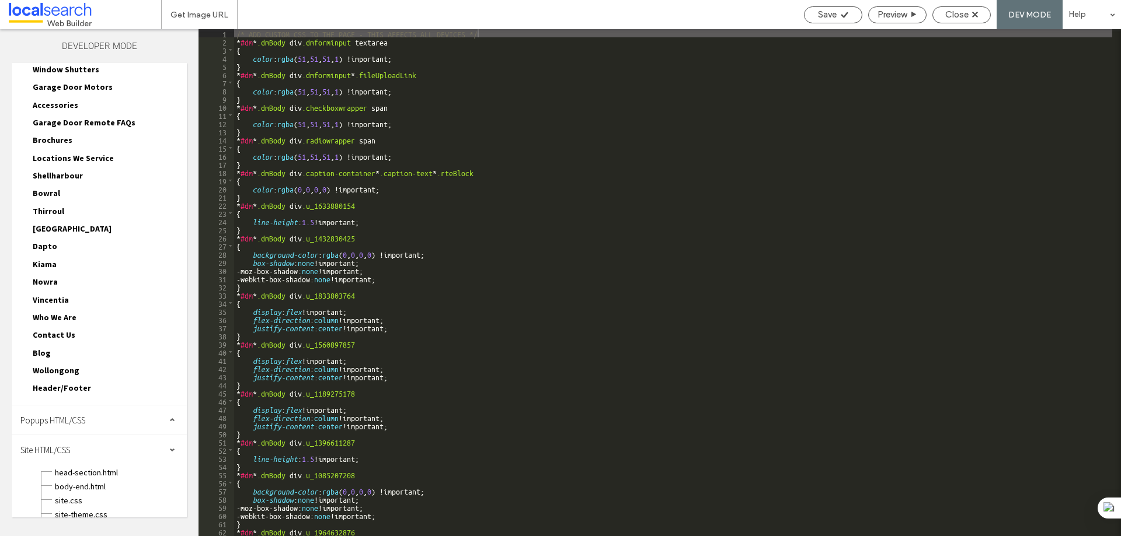
scroll to position [276, 0]
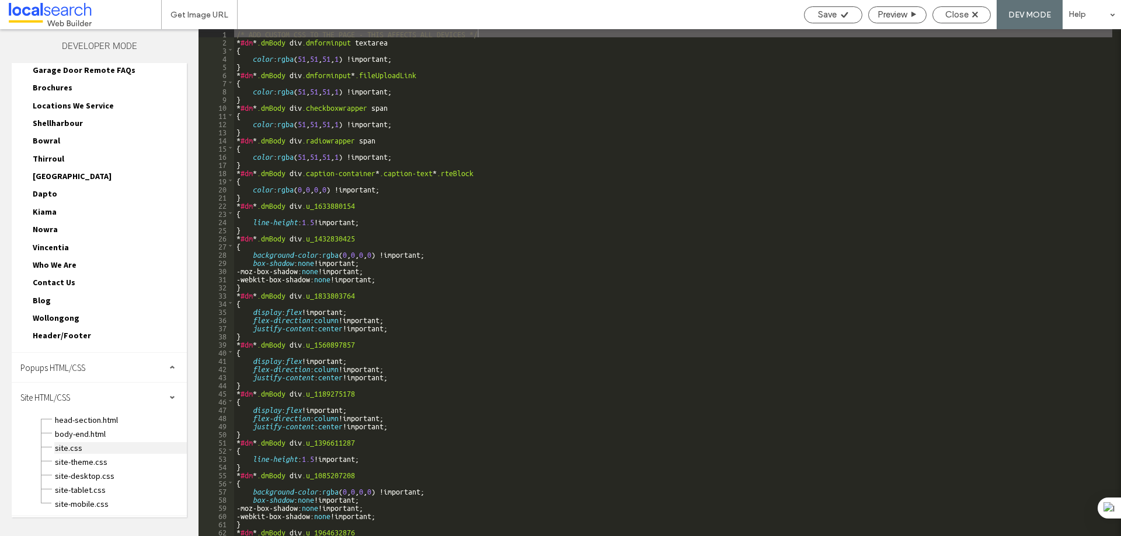
click at [67, 451] on span "site.css" at bounding box center [120, 448] width 133 height 12
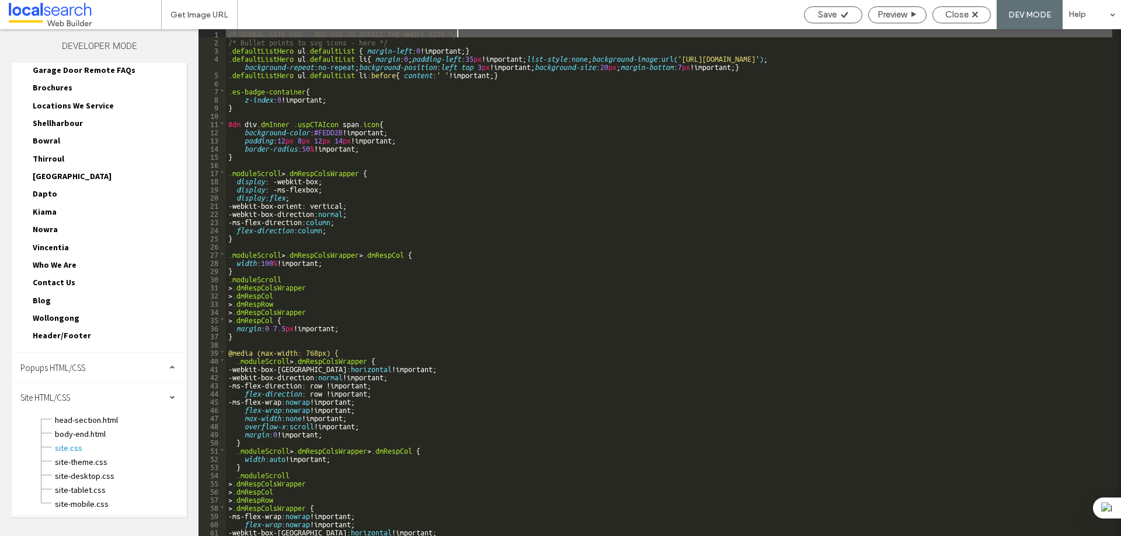
click at [547, 266] on div "/* GLOBAL SITE CSS - ADD CSS TO AFFECT THE WHOLE SITE */ /* Bullet points to sv…" at bounding box center [669, 291] width 886 height 524
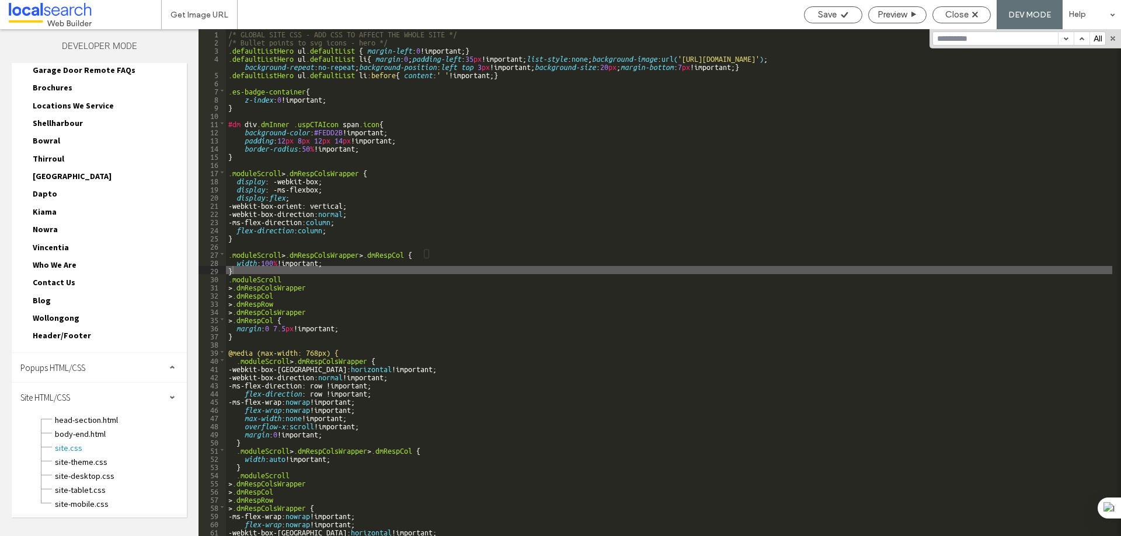
click at [946, 36] on input at bounding box center [995, 38] width 125 height 13
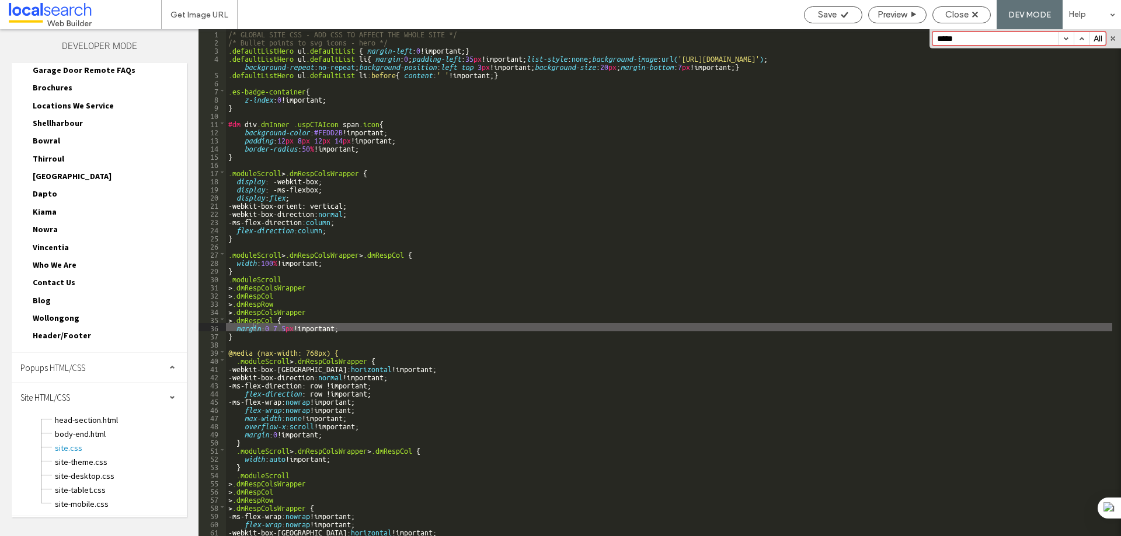
click at [1068, 38] on button "button" at bounding box center [1066, 38] width 16 height 13
drag, startPoint x: 981, startPoint y: 33, endPoint x: 917, endPoint y: 33, distance: 63.6
click at [917, 33] on div "** 1 2 3 4 5 6 7 8 9 10 11 12 13 14 15 16 17 18 19 20 21 22 23 24 25 26 27 28 2…" at bounding box center [659, 282] width 922 height 507
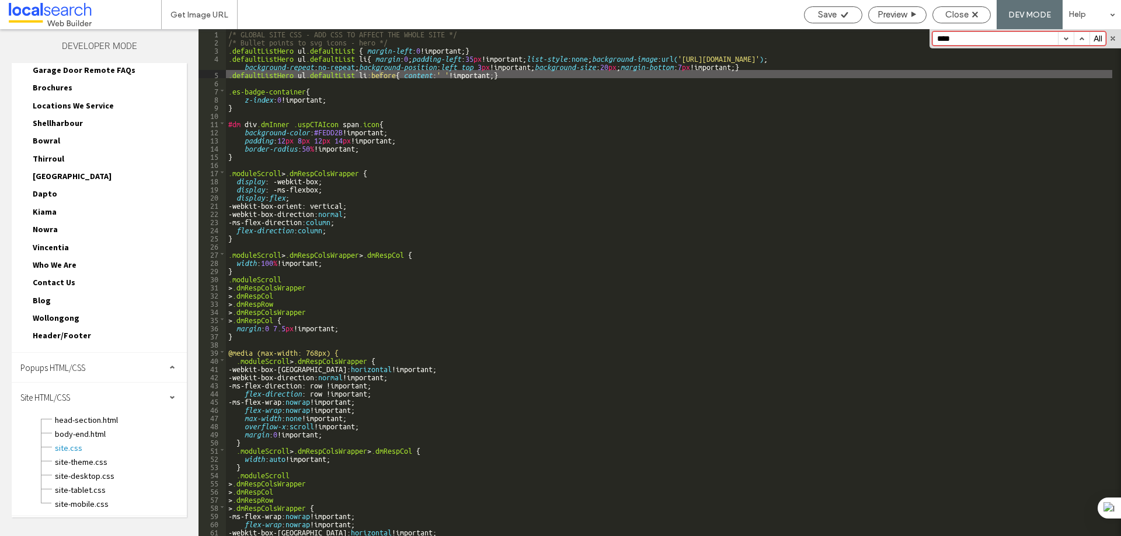
click at [1066, 37] on button "button" at bounding box center [1066, 38] width 16 height 13
drag, startPoint x: 967, startPoint y: 42, endPoint x: 934, endPoint y: 43, distance: 32.7
click at [934, 43] on input "****" at bounding box center [995, 38] width 125 height 13
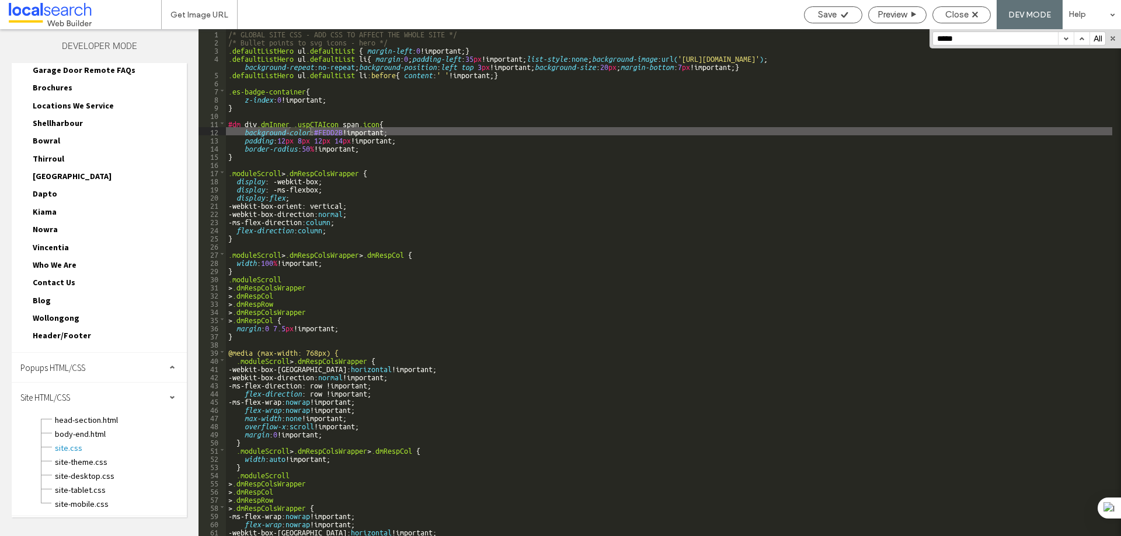
click at [1069, 37] on button "button" at bounding box center [1066, 38] width 16 height 13
click at [1080, 37] on button "button" at bounding box center [1081, 38] width 16 height 13
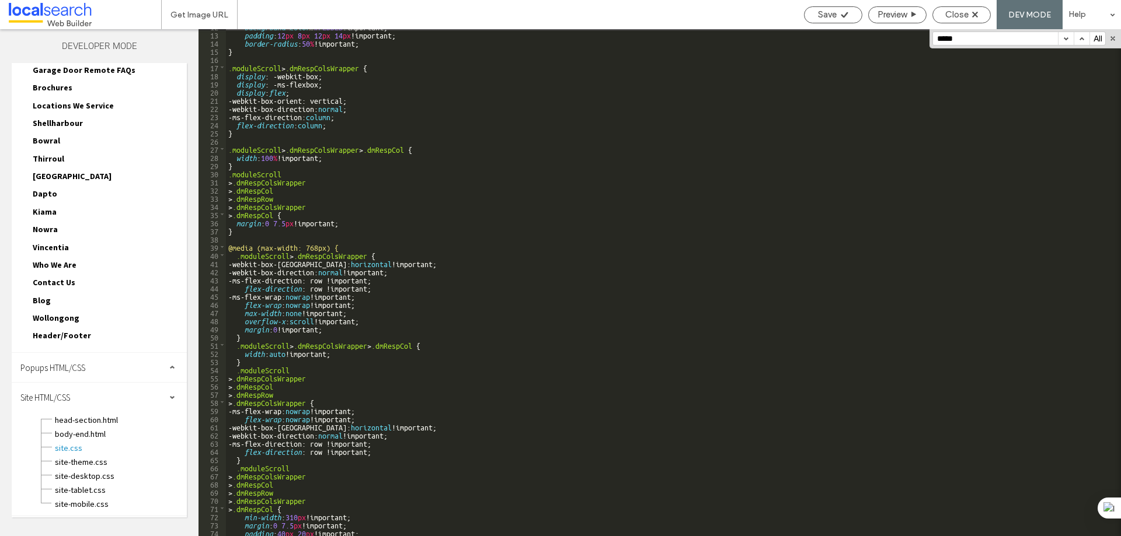
scroll to position [122, 0]
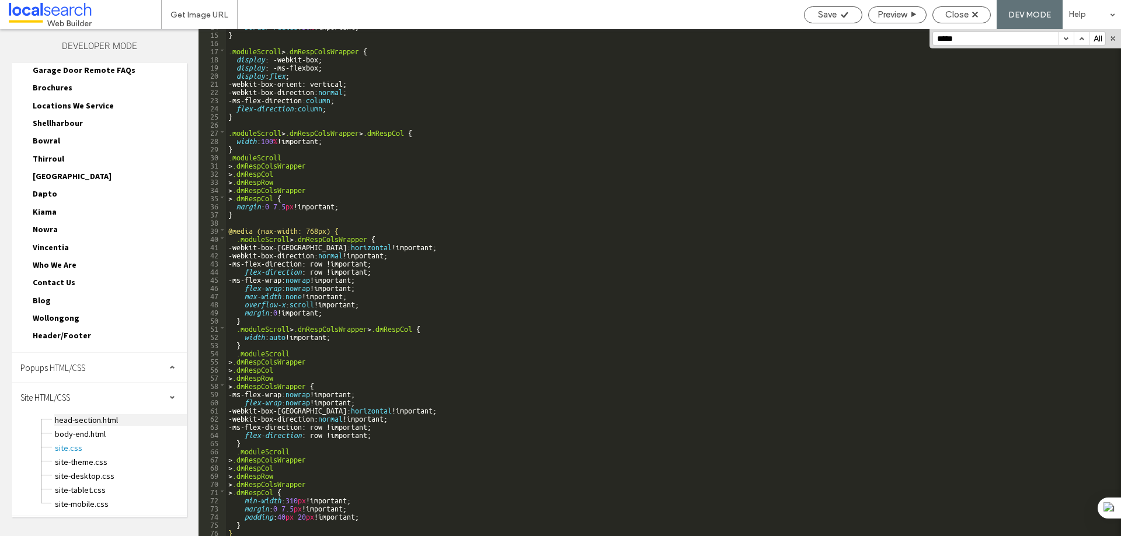
click at [109, 425] on span "head-section.html" at bounding box center [120, 420] width 133 height 12
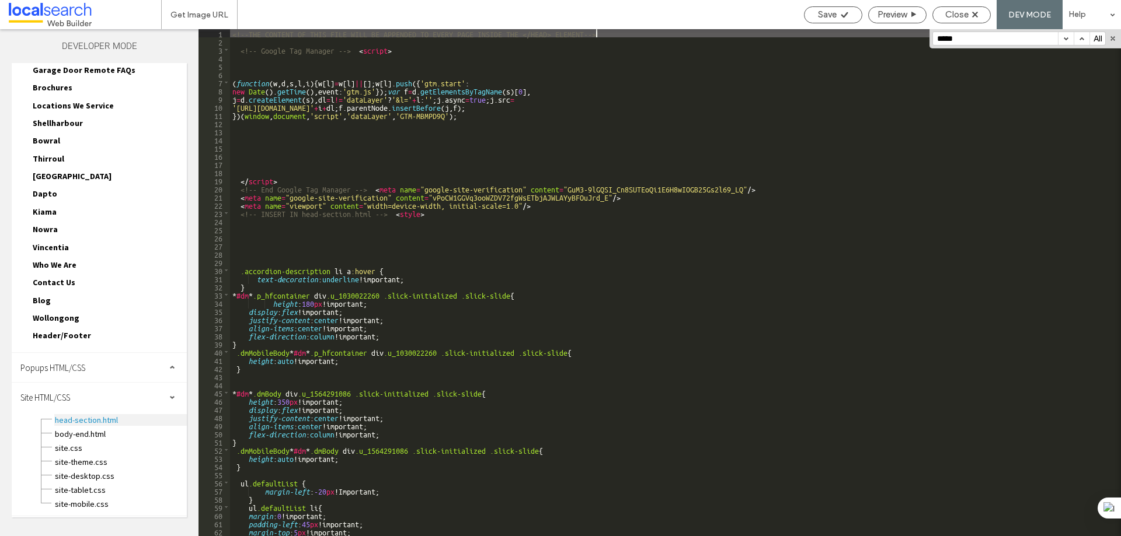
scroll to position [0, 0]
drag, startPoint x: 973, startPoint y: 38, endPoint x: 897, endPoint y: 41, distance: 76.5
click at [897, 41] on div "** 1 2 3 4 5 6 7 8 9 10 11 12 13 14 15 16 17 18 19 20 21 22 23 24 25 26 27 28 2…" at bounding box center [659, 282] width 922 height 507
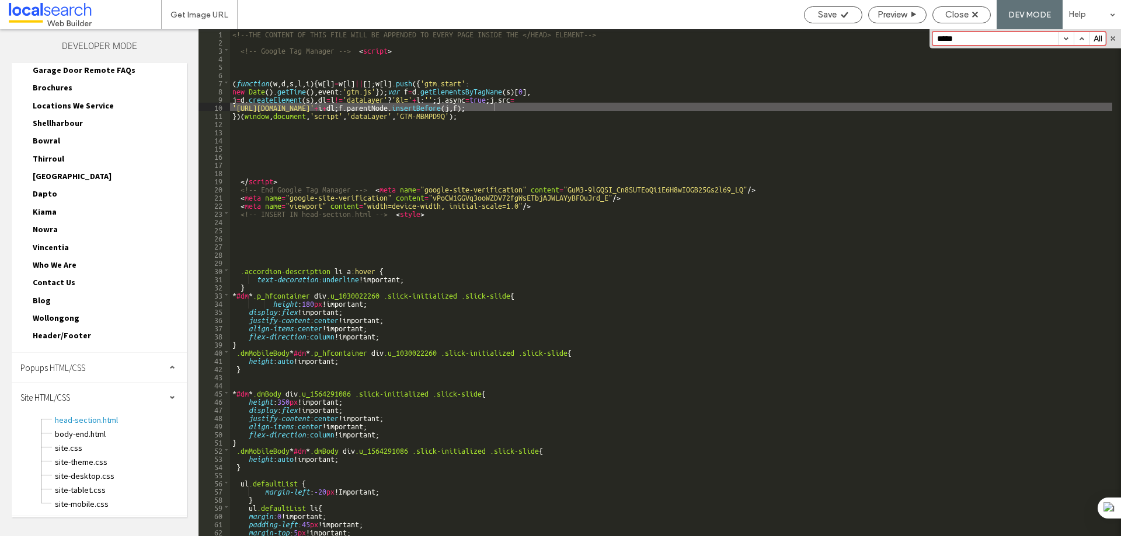
click at [1065, 42] on button "button" at bounding box center [1066, 38] width 16 height 13
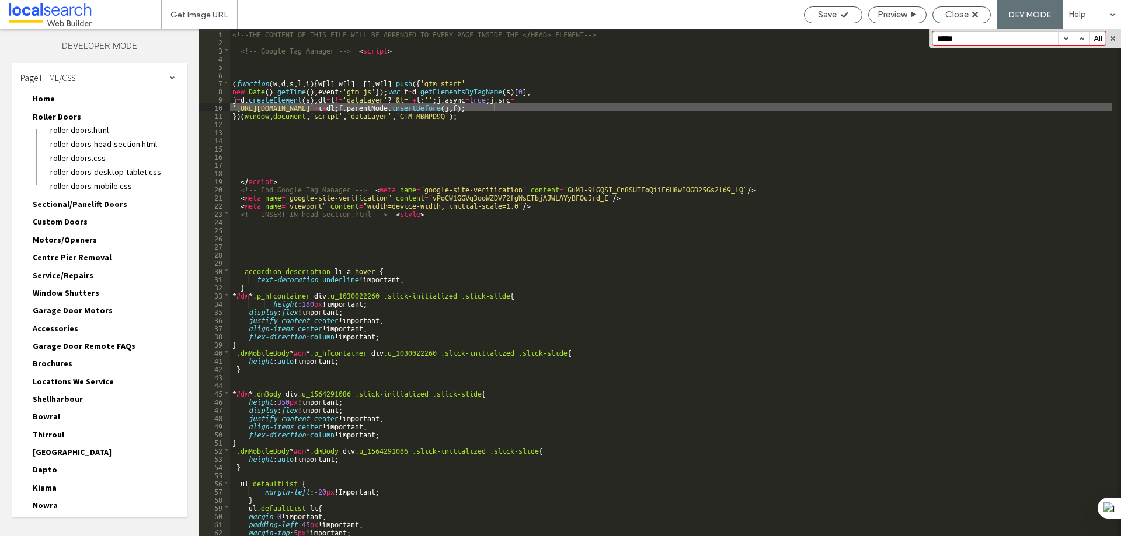
click at [44, 98] on span "Home" at bounding box center [44, 98] width 22 height 11
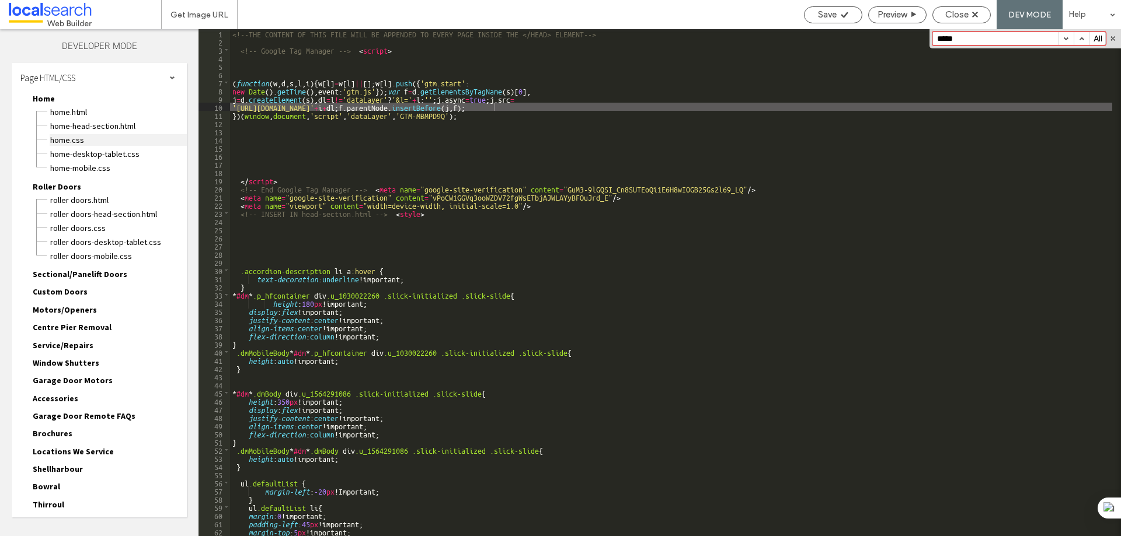
click at [73, 137] on span "Home.css" at bounding box center [118, 140] width 137 height 12
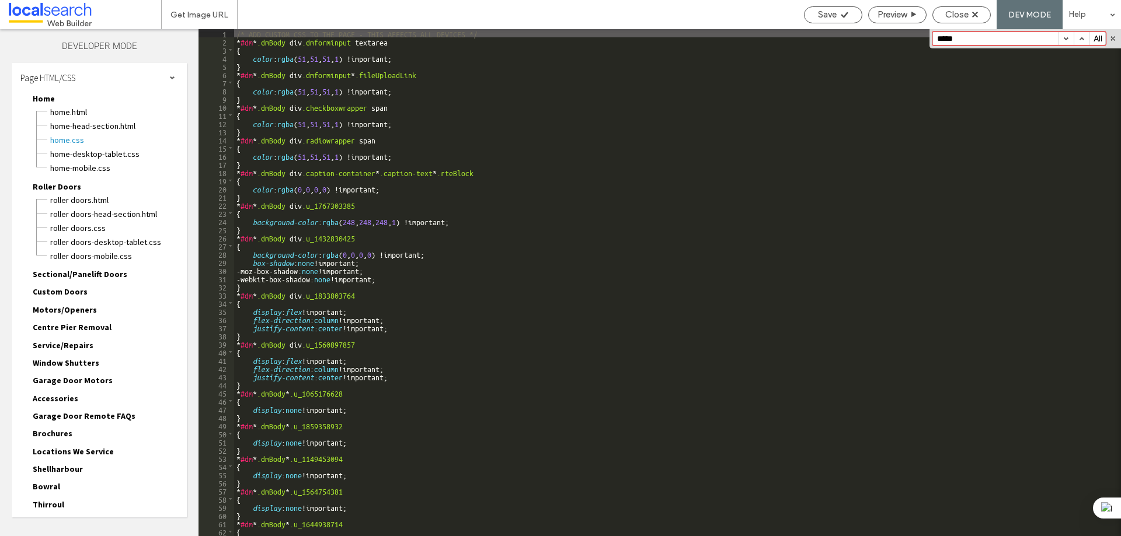
click at [1080, 39] on button "button" at bounding box center [1081, 38] width 16 height 13
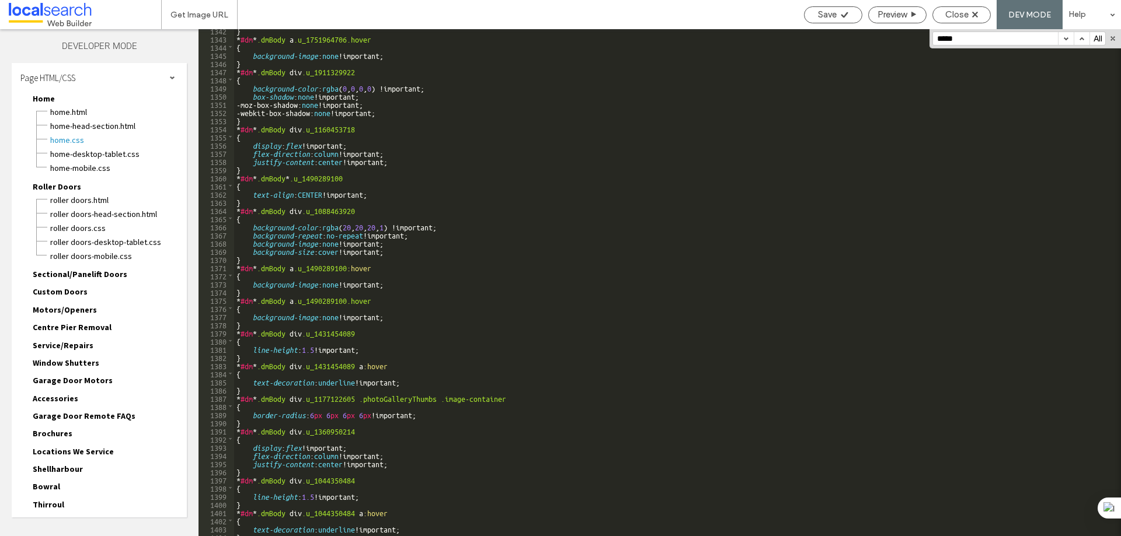
scroll to position [10962, 0]
drag, startPoint x: 993, startPoint y: 34, endPoint x: 936, endPoint y: 37, distance: 57.3
click at [936, 37] on input "*****" at bounding box center [995, 38] width 125 height 13
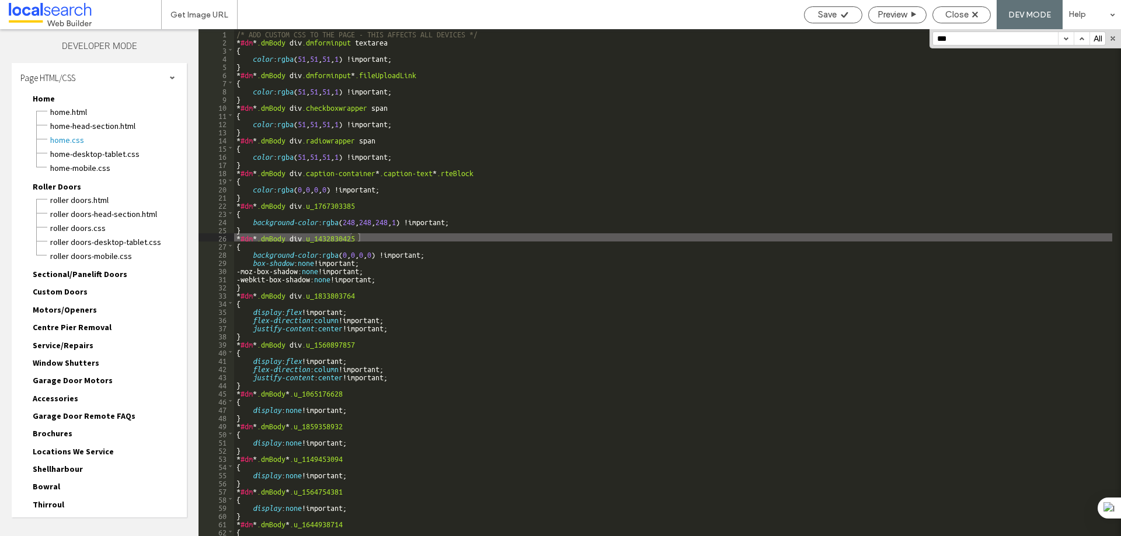
scroll to position [3432, 0]
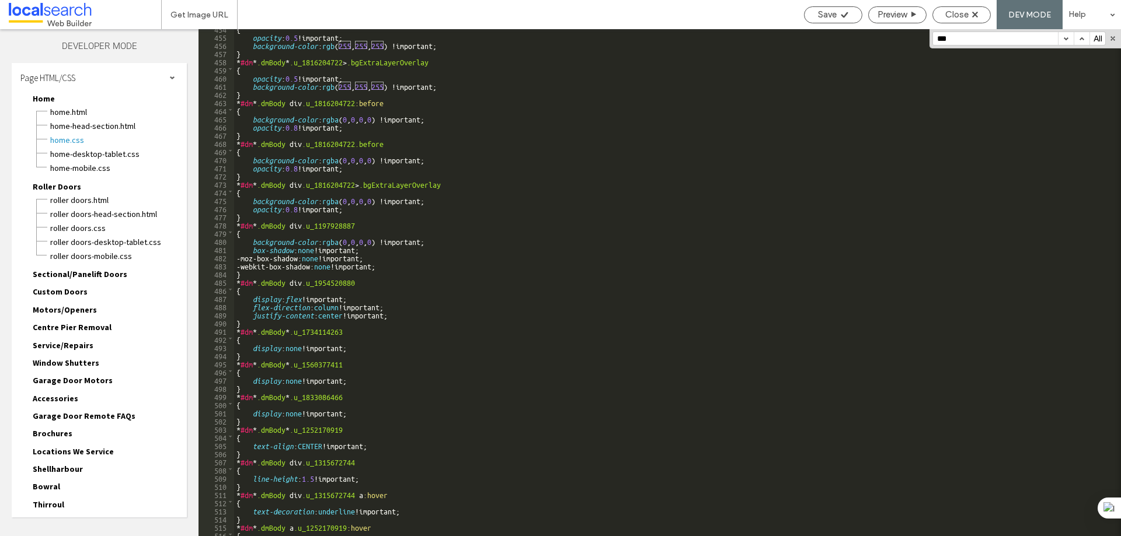
type input "***"
click at [383, 332] on div "{ opacity : 0.5 !important; background-color : rgb ( 255 , 255 , 255 ) !importa…" at bounding box center [673, 287] width 878 height 524
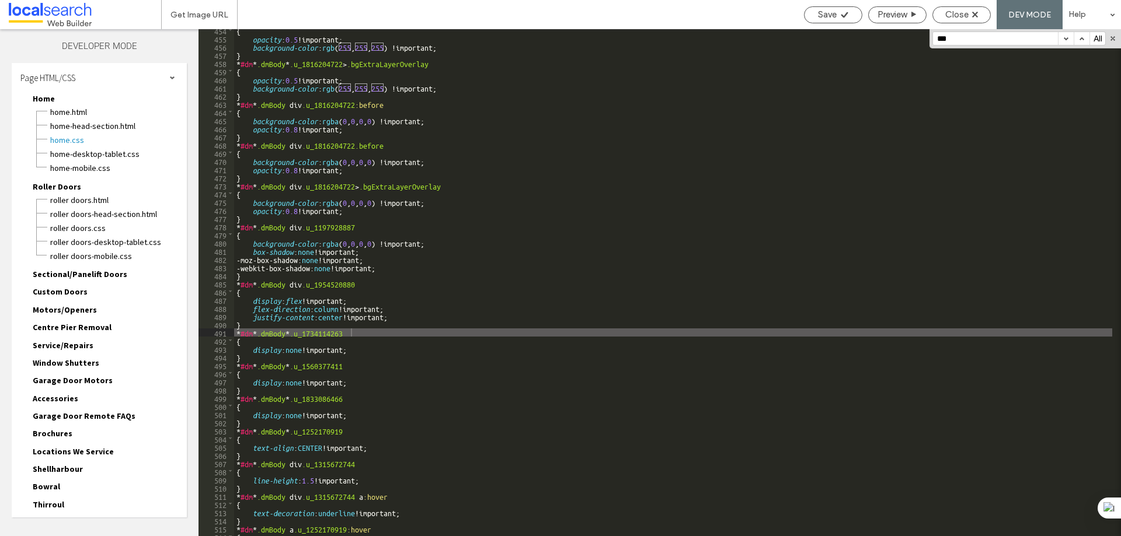
click at [1065, 36] on button "button" at bounding box center [1066, 38] width 16 height 13
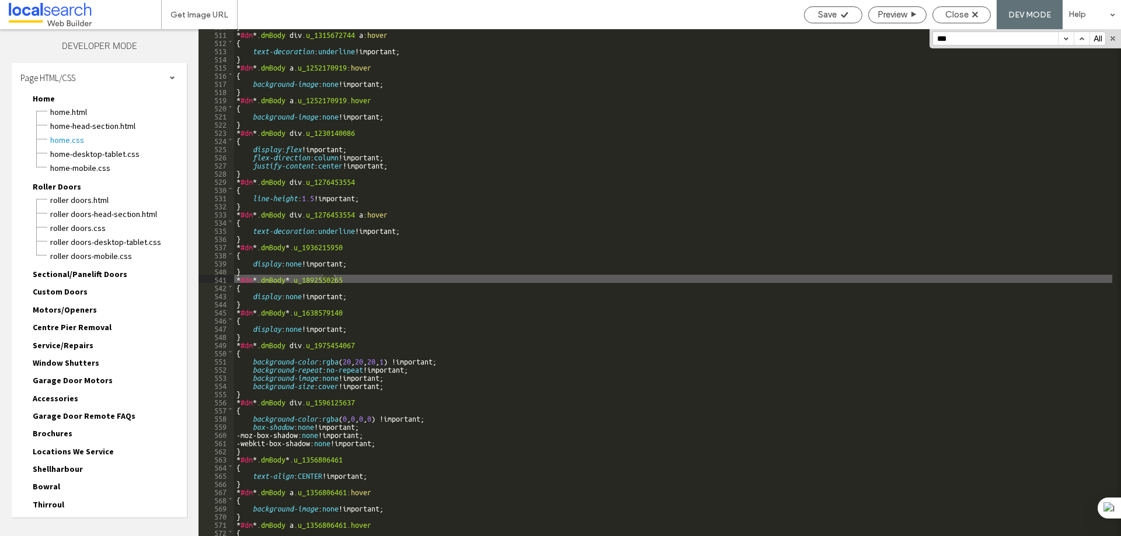
click at [1065, 36] on button "button" at bounding box center [1066, 38] width 16 height 13
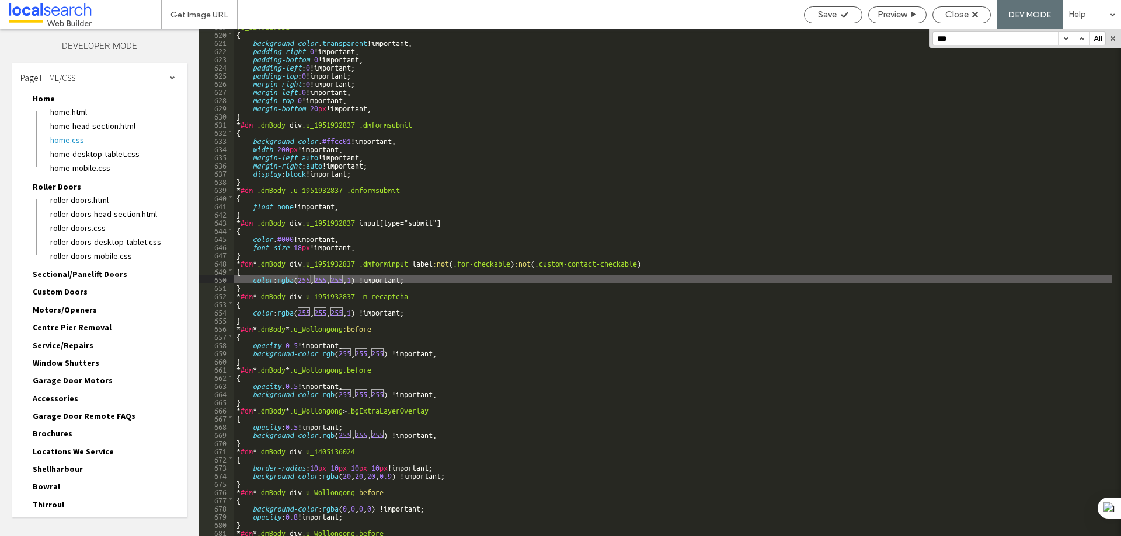
scroll to position [5058, 0]
click at [1065, 38] on button "button" at bounding box center [1066, 38] width 16 height 13
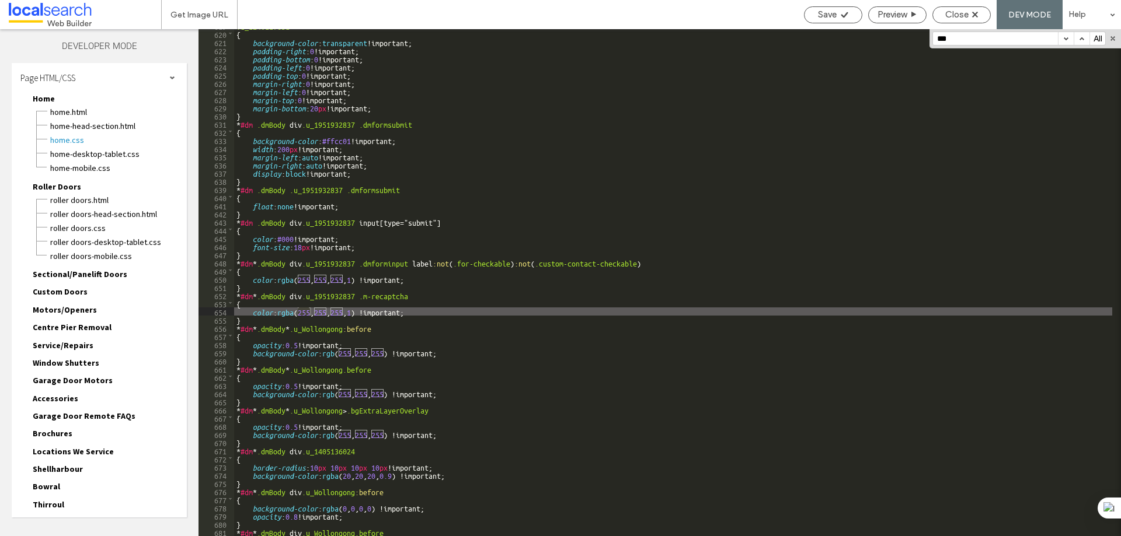
click at [1065, 38] on button "button" at bounding box center [1066, 38] width 16 height 13
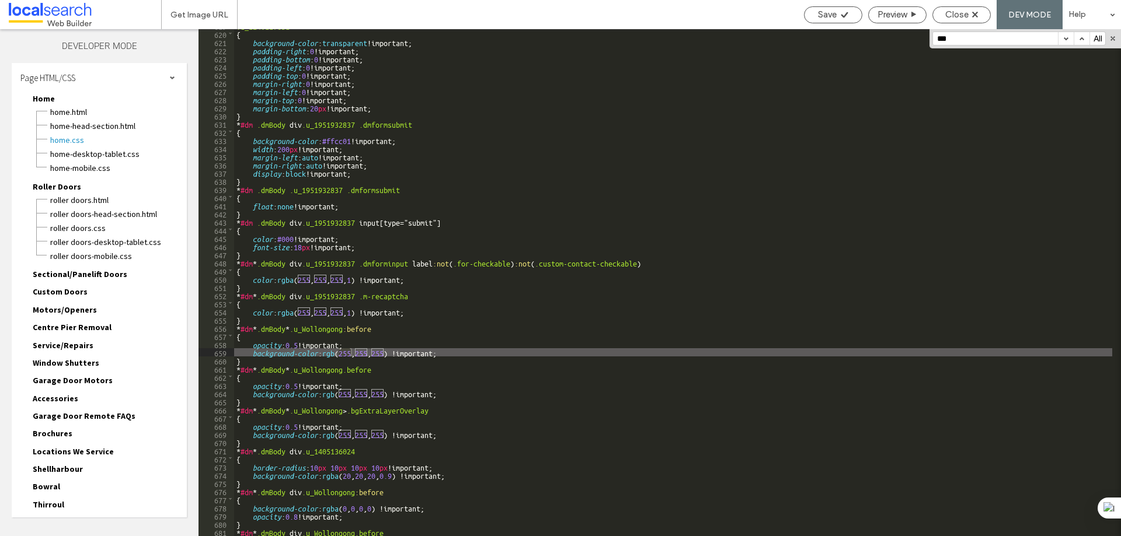
click at [1065, 38] on button "button" at bounding box center [1066, 38] width 16 height 13
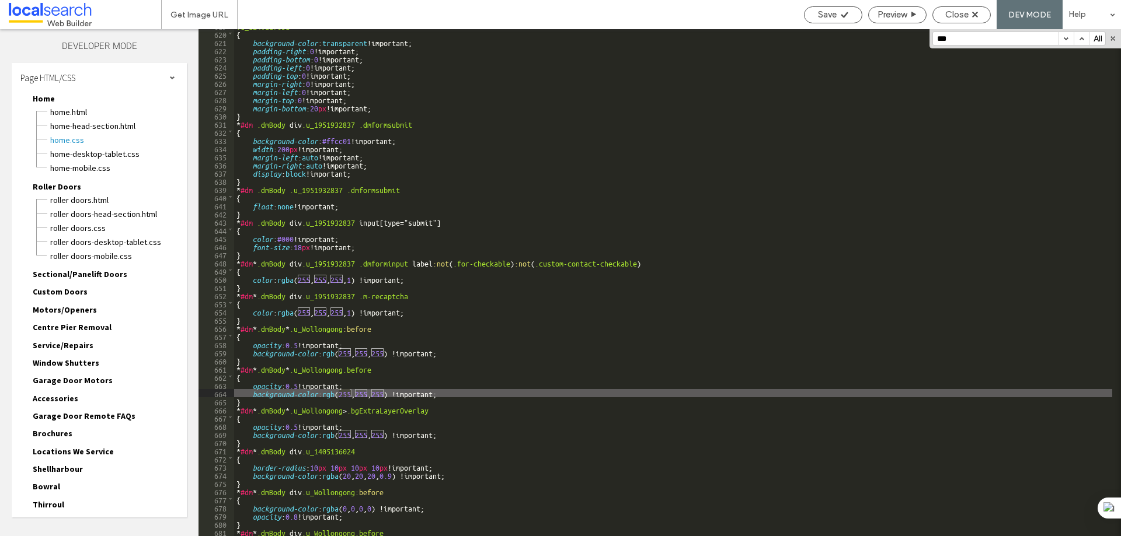
scroll to position [5129, 0]
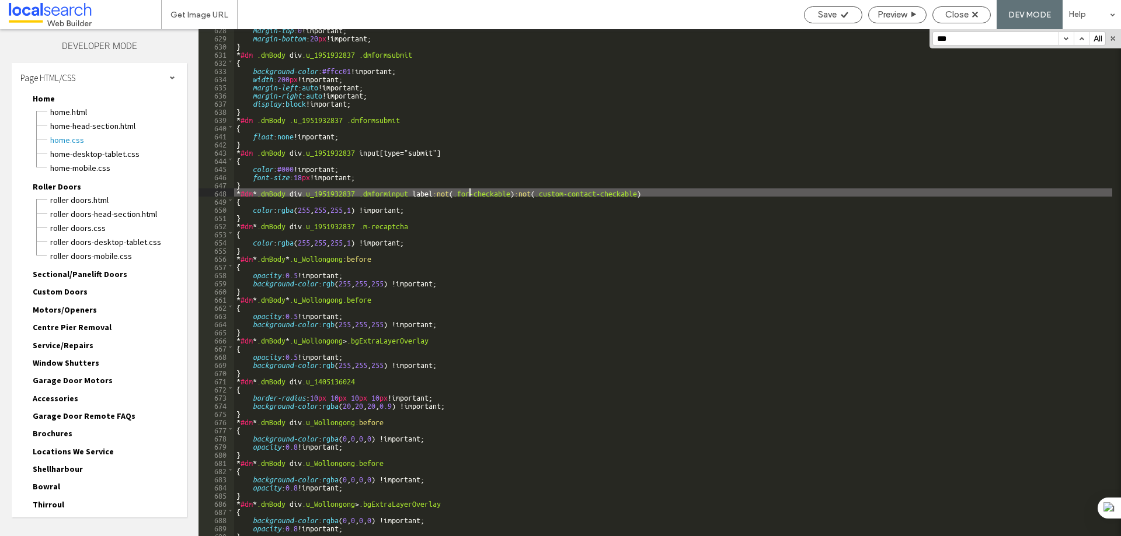
click at [470, 190] on div "margin-top : 0 !important; margin-bottom : 20 px !important; } * #dm .dmBody di…" at bounding box center [673, 287] width 878 height 524
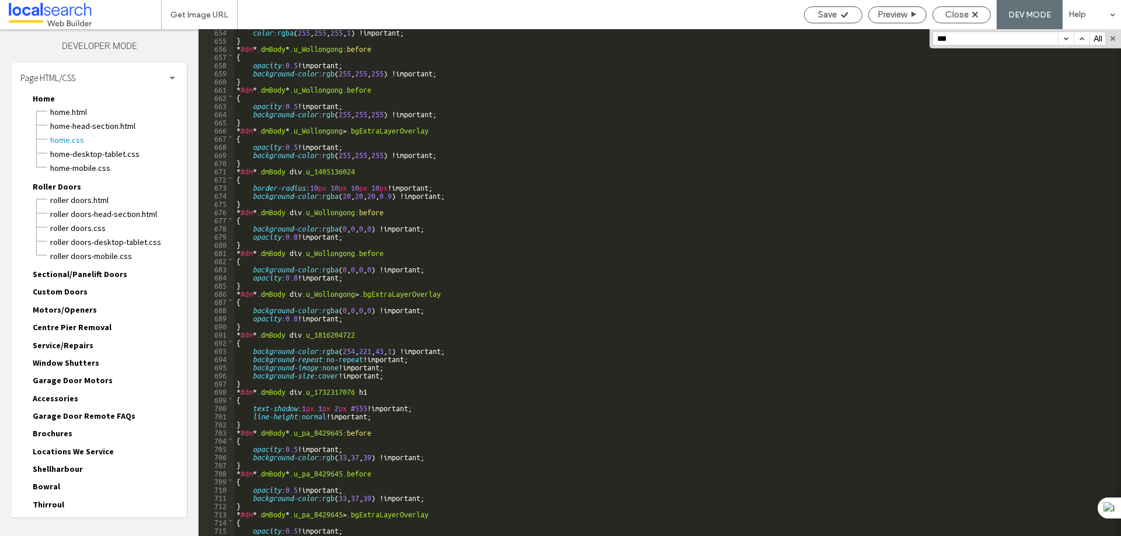
scroll to position [5409, 0]
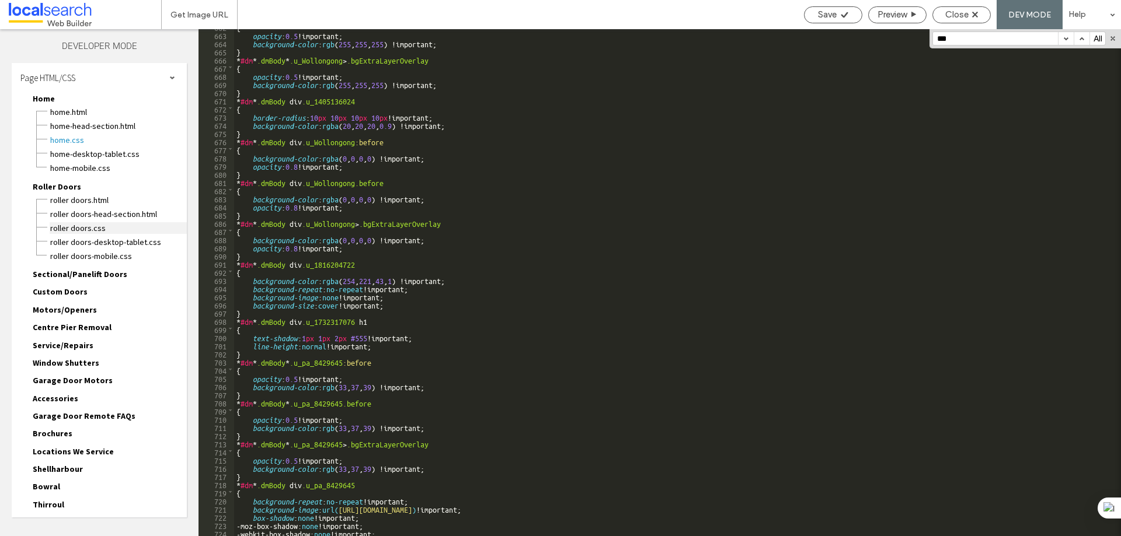
click at [76, 227] on span "Roller Doors.css" at bounding box center [118, 228] width 137 height 12
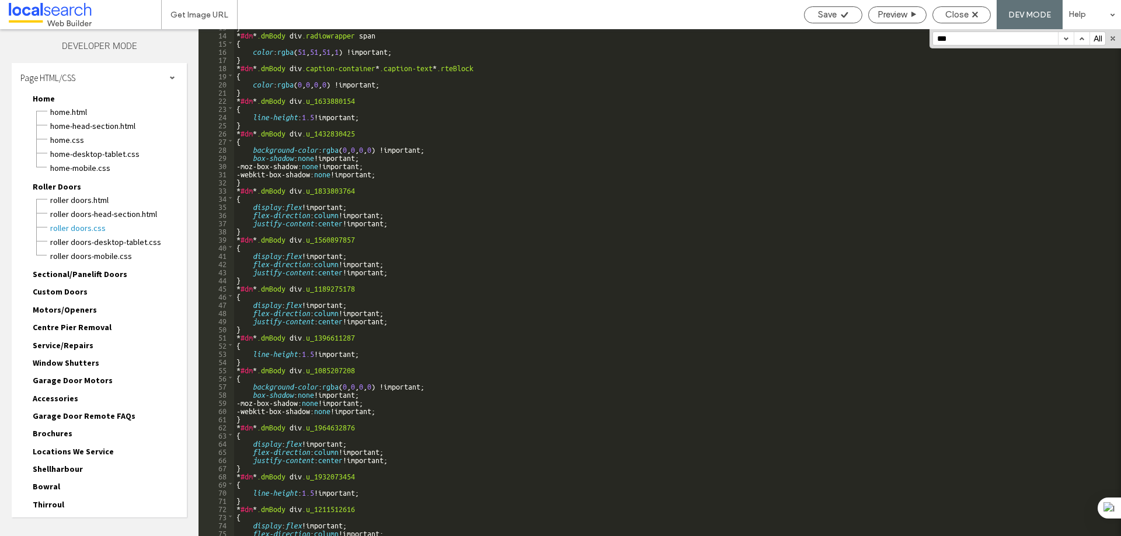
scroll to position [140, 0]
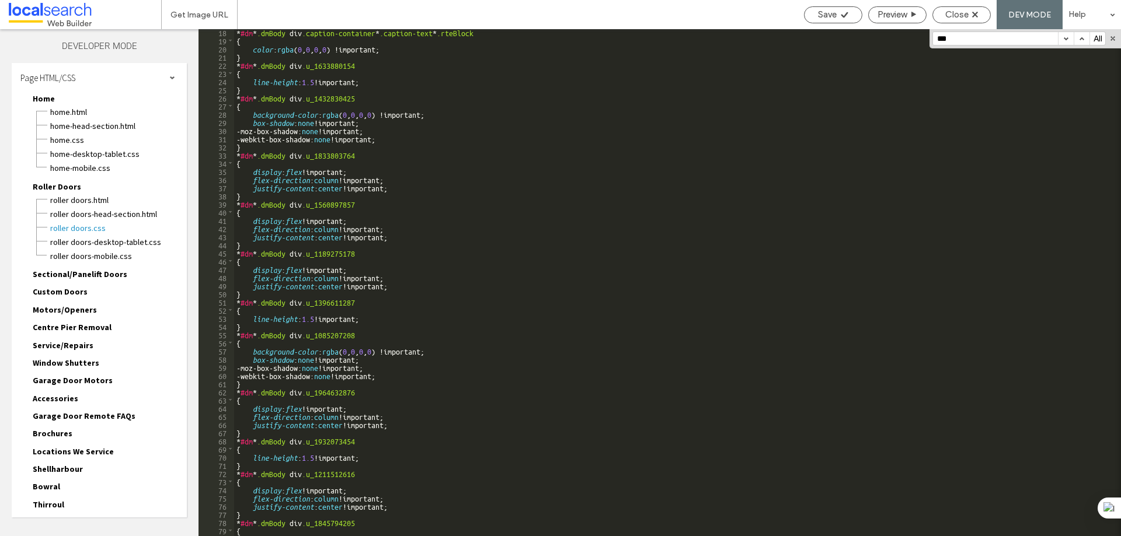
click at [1067, 39] on button "button" at bounding box center [1066, 38] width 16 height 13
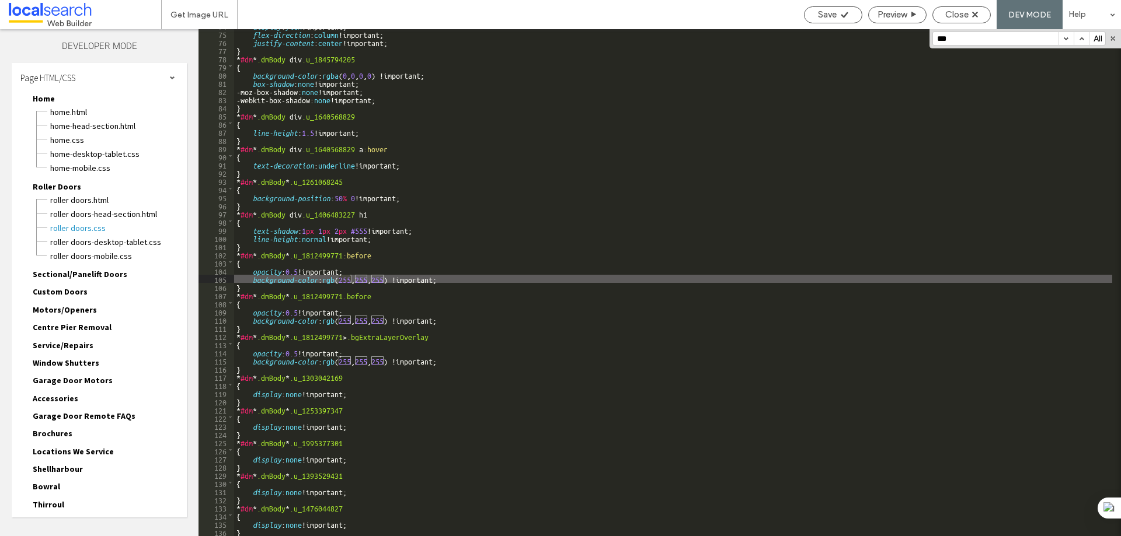
scroll to position [605, 0]
click at [1067, 39] on button "button" at bounding box center [1066, 38] width 16 height 13
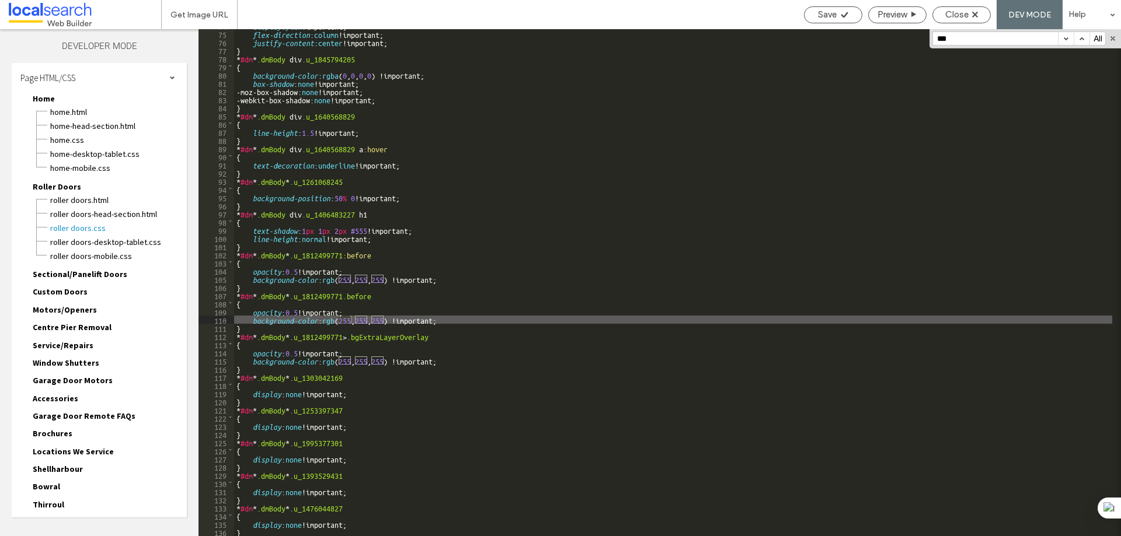
click at [1067, 39] on button "button" at bounding box center [1066, 38] width 16 height 13
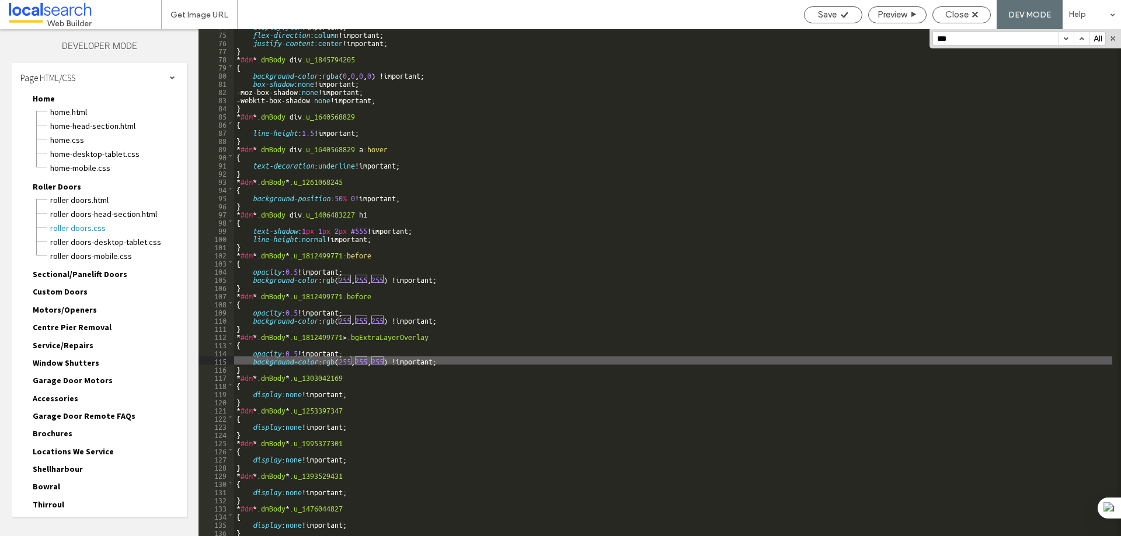
click at [1067, 39] on button "button" at bounding box center [1066, 38] width 16 height 13
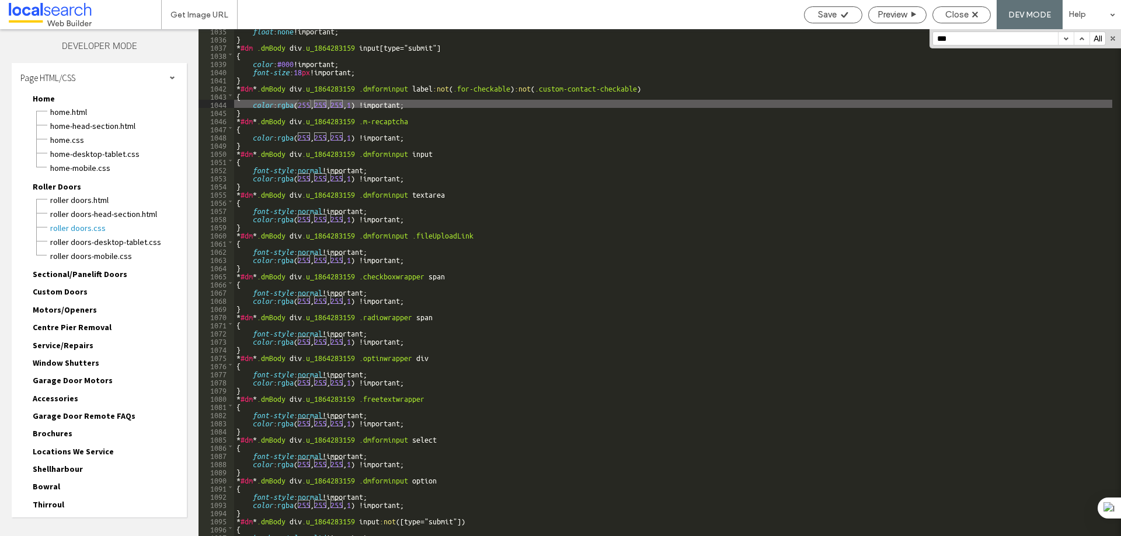
scroll to position [8453, 0]
click at [969, 15] on div "Close" at bounding box center [961, 14] width 57 height 11
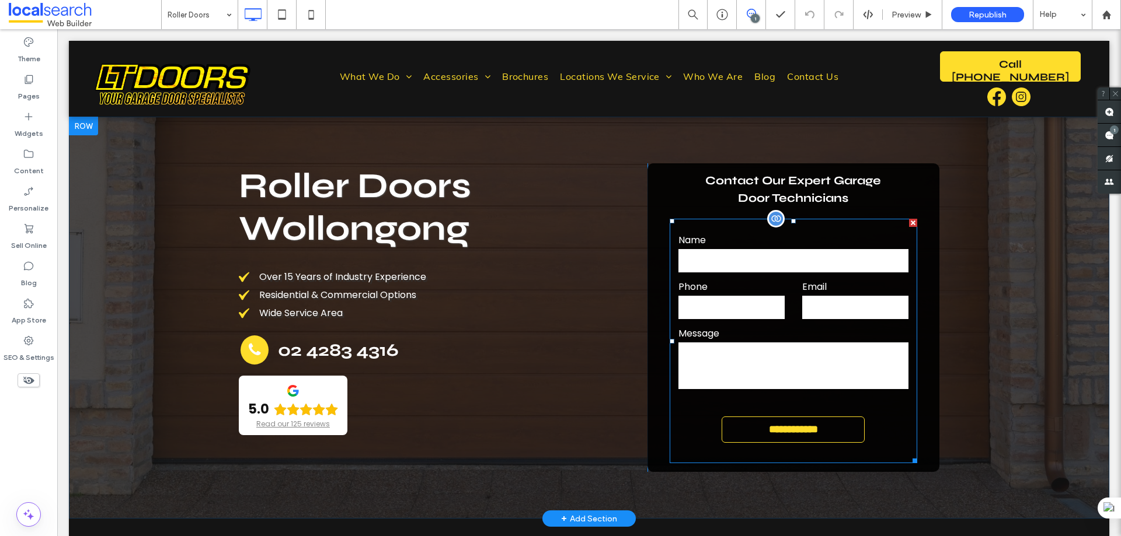
scroll to position [0, 0]
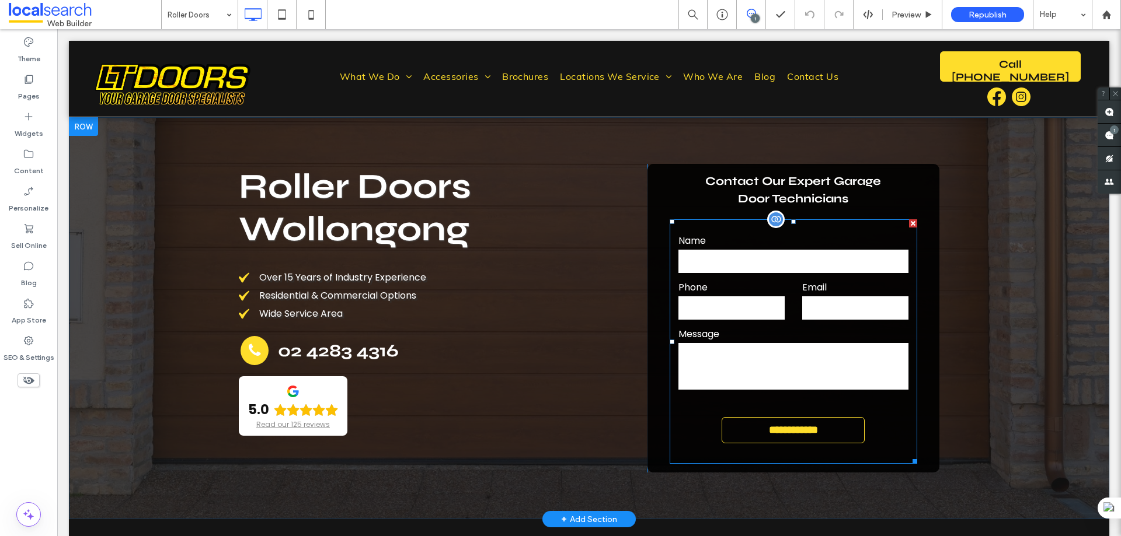
click at [733, 262] on input "text" at bounding box center [793, 261] width 231 height 23
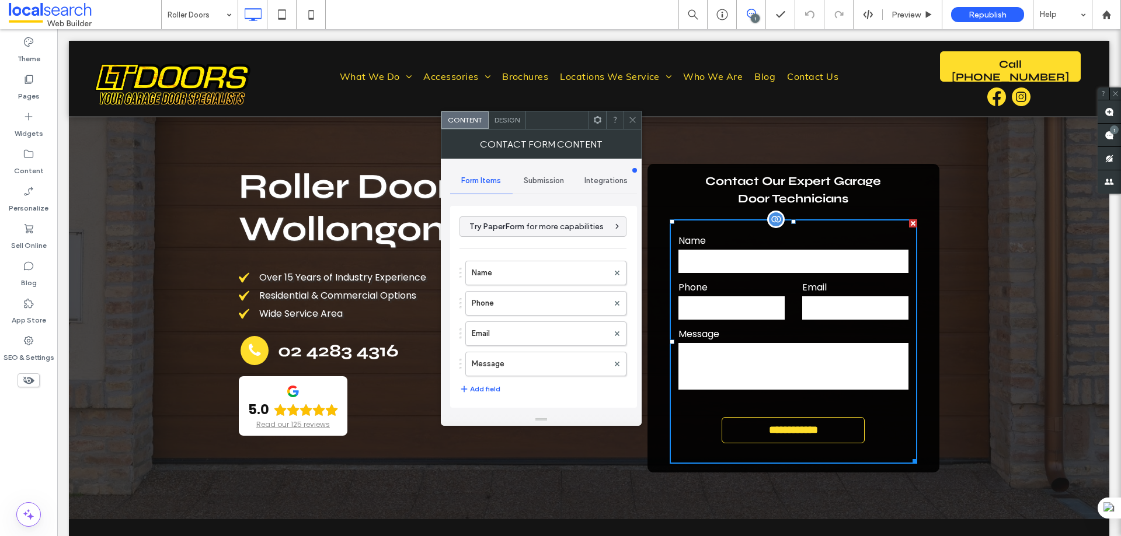
type input "**********"
click at [630, 118] on use at bounding box center [632, 120] width 6 height 6
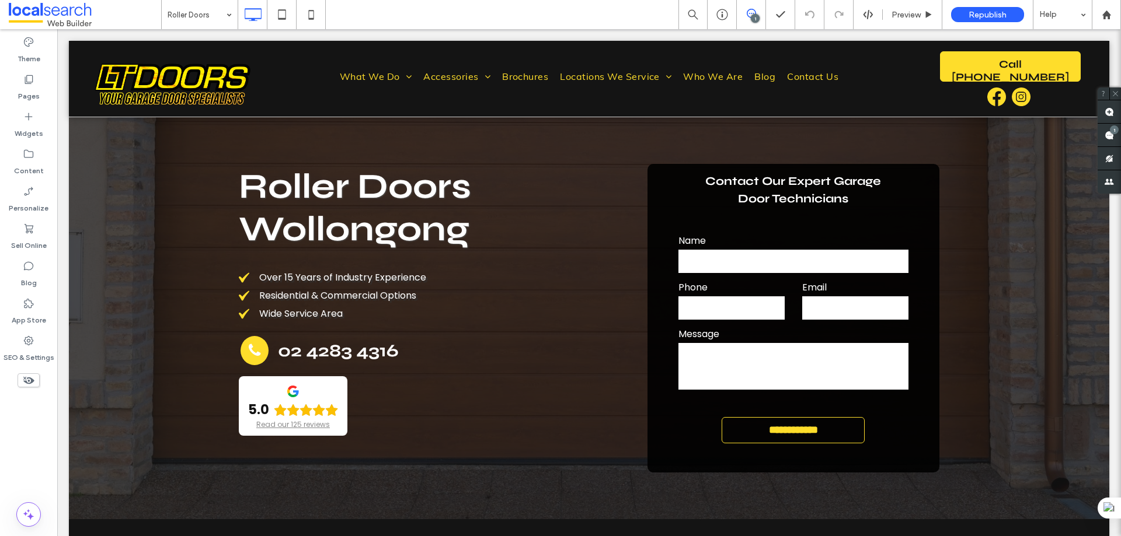
click at [754, 18] on div "1" at bounding box center [755, 18] width 9 height 9
click at [750, 12] on icon at bounding box center [751, 13] width 9 height 9
drag, startPoint x: 898, startPoint y: 15, endPoint x: 719, endPoint y: 6, distance: 180.0
click at [898, 15] on span "Preview" at bounding box center [905, 15] width 29 height 10
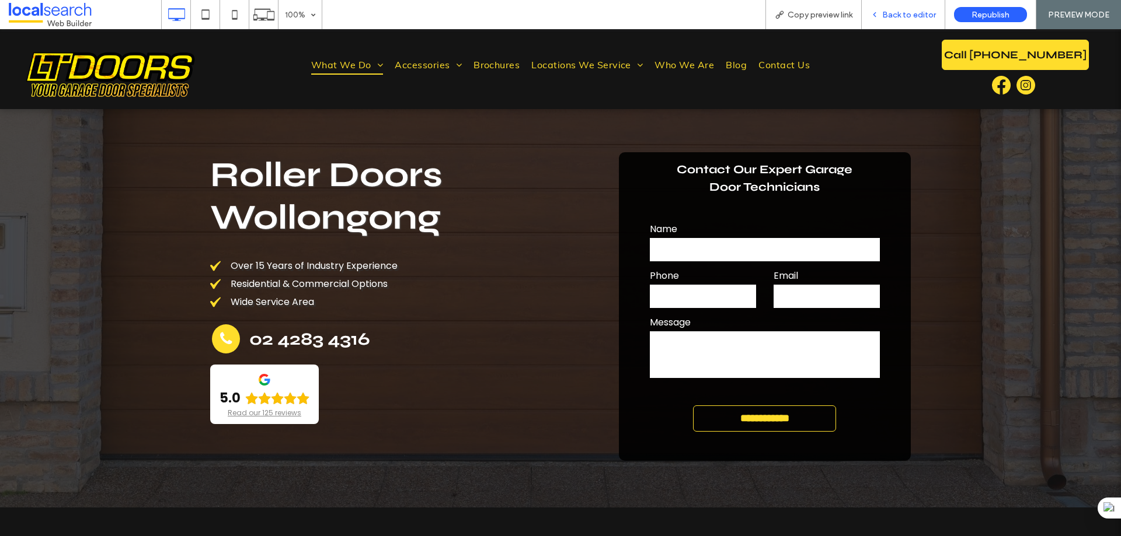
click at [914, 5] on div "Back to editor" at bounding box center [903, 14] width 83 height 29
drag, startPoint x: 897, startPoint y: 15, endPoint x: 885, endPoint y: 8, distance: 13.6
click at [897, 15] on span "Back to editor" at bounding box center [909, 15] width 54 height 10
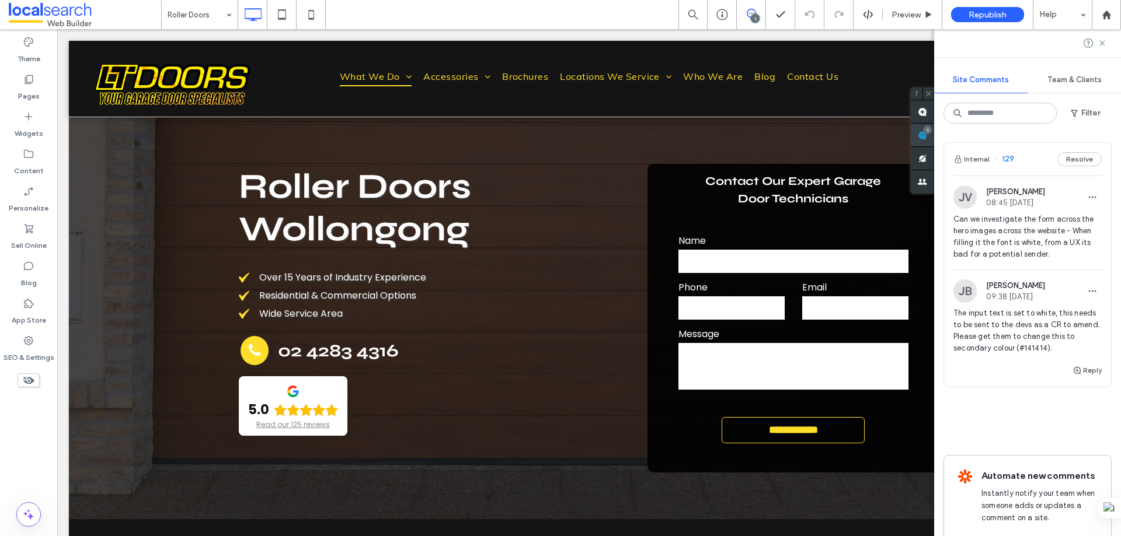
click at [934, 131] on div "1" at bounding box center [922, 135] width 23 height 23
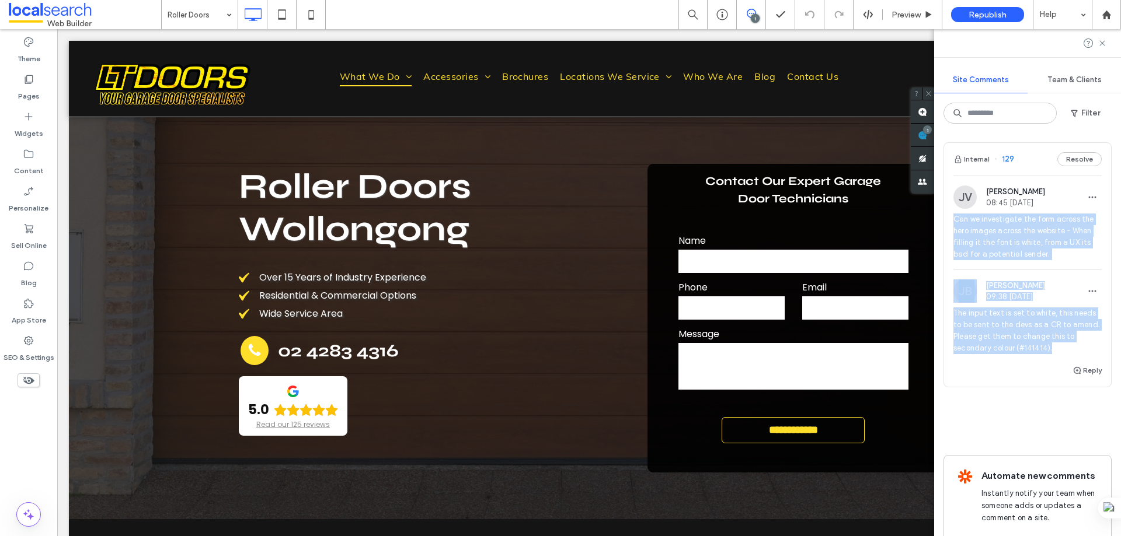
drag, startPoint x: 949, startPoint y: 215, endPoint x: 1072, endPoint y: 350, distance: 182.6
click at [1072, 350] on div "JV [PERSON_NAME] 08:45 [DATE] Can we investigate the form across the hero image…" at bounding box center [1027, 270] width 167 height 188
copy div "Can we investigate the form across the hero images across the website - When fi…"
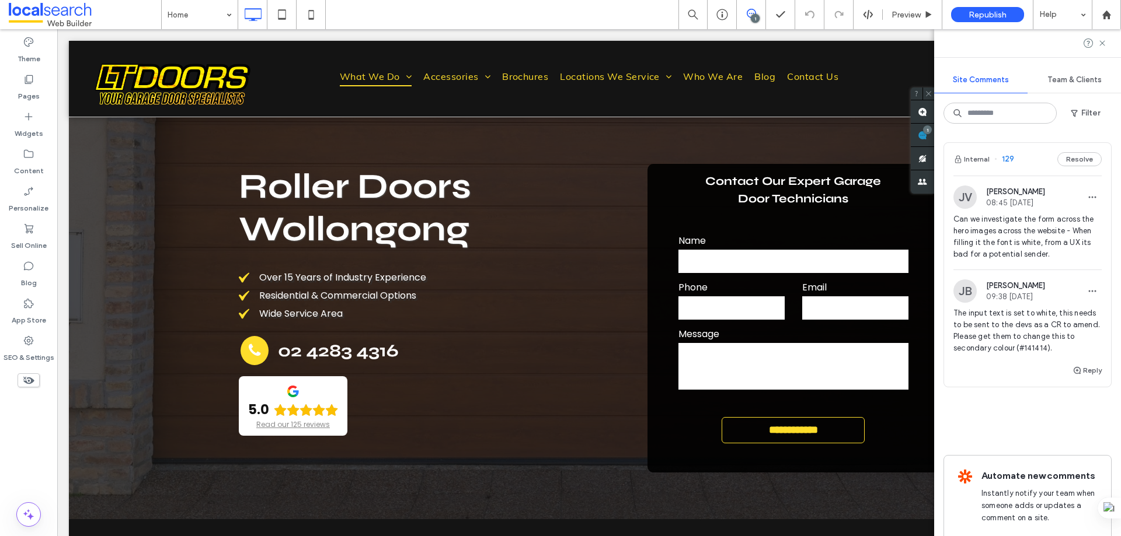
click at [1101, 48] on div at bounding box center [1027, 43] width 187 height 28
click at [1101, 43] on use at bounding box center [1101, 42] width 5 height 5
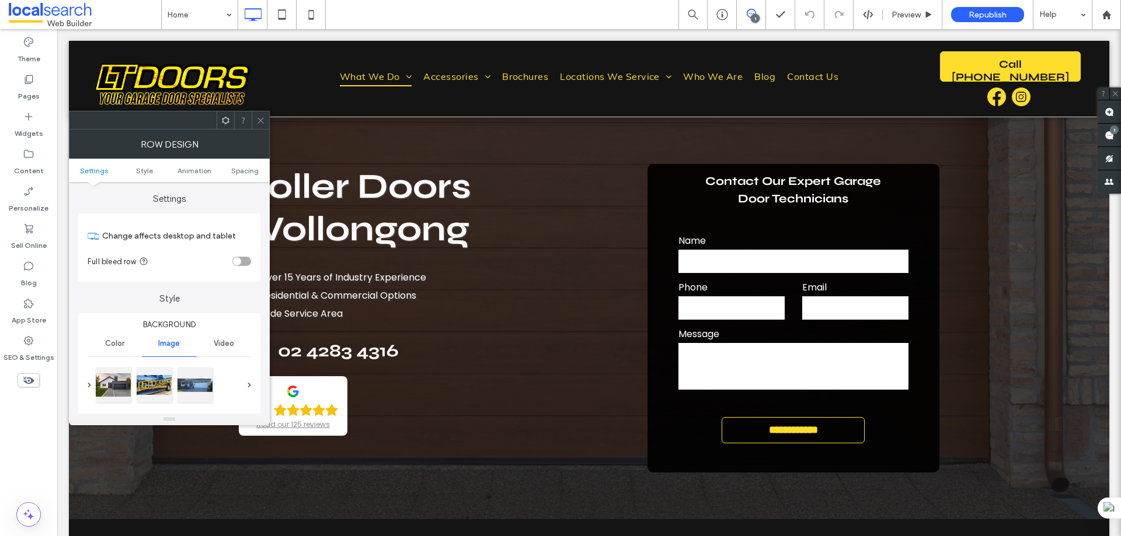
click at [264, 122] on icon at bounding box center [260, 120] width 9 height 9
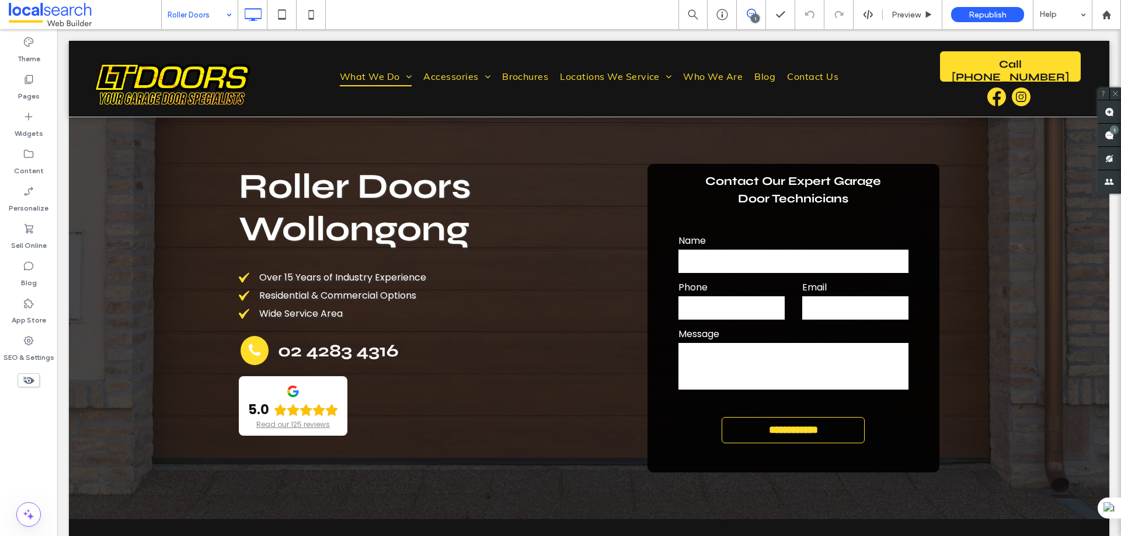
click at [713, 262] on div at bounding box center [560, 268] width 1121 height 536
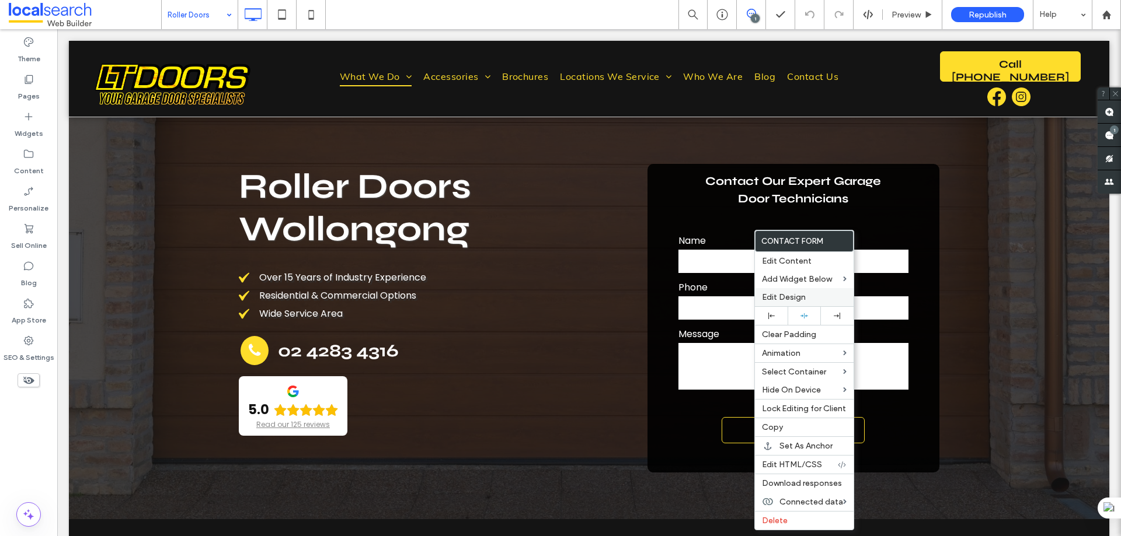
click at [786, 296] on span "Edit Design" at bounding box center [784, 297] width 44 height 10
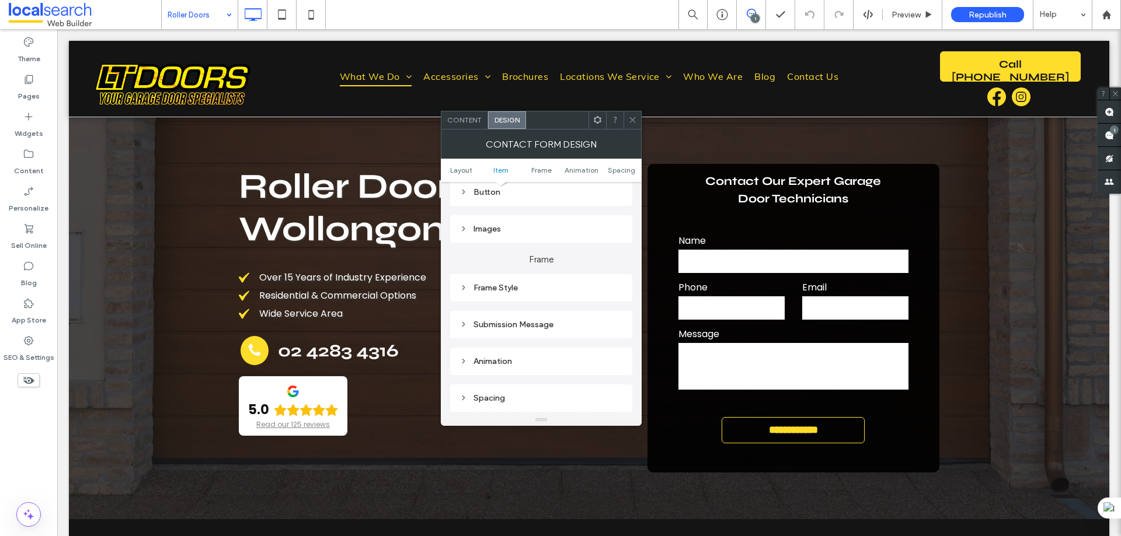
scroll to position [233, 0]
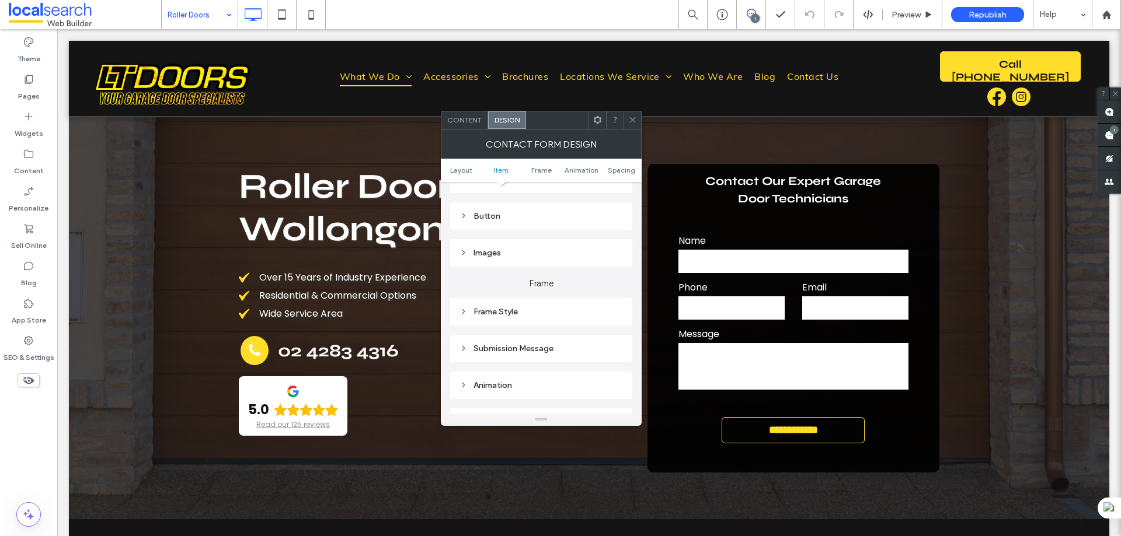
click at [508, 348] on div "Submission Message" at bounding box center [540, 349] width 163 height 10
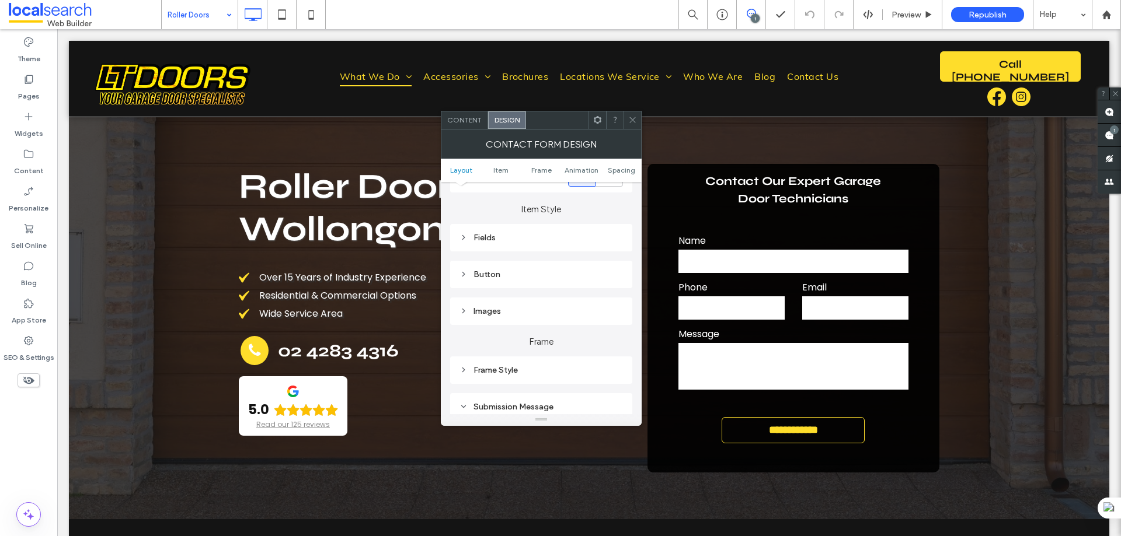
click at [478, 232] on div "Fields" at bounding box center [540, 238] width 163 height 16
click at [572, 257] on span "Field Text" at bounding box center [581, 258] width 35 height 9
click at [618, 315] on span at bounding box center [615, 318] width 4 height 6
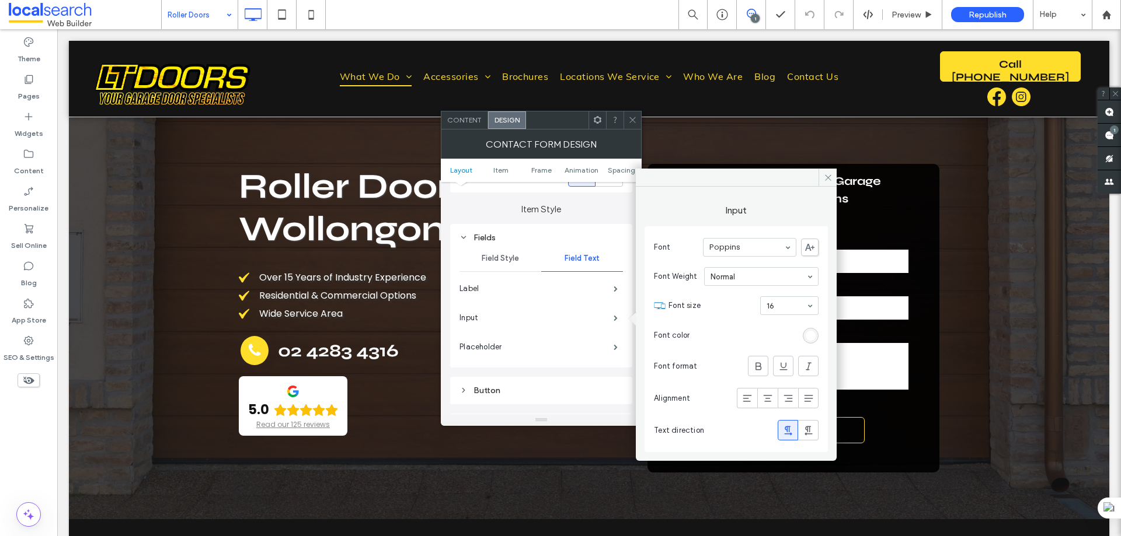
click at [815, 336] on div "rgb(255, 255, 255)" at bounding box center [811, 336] width 10 height 10
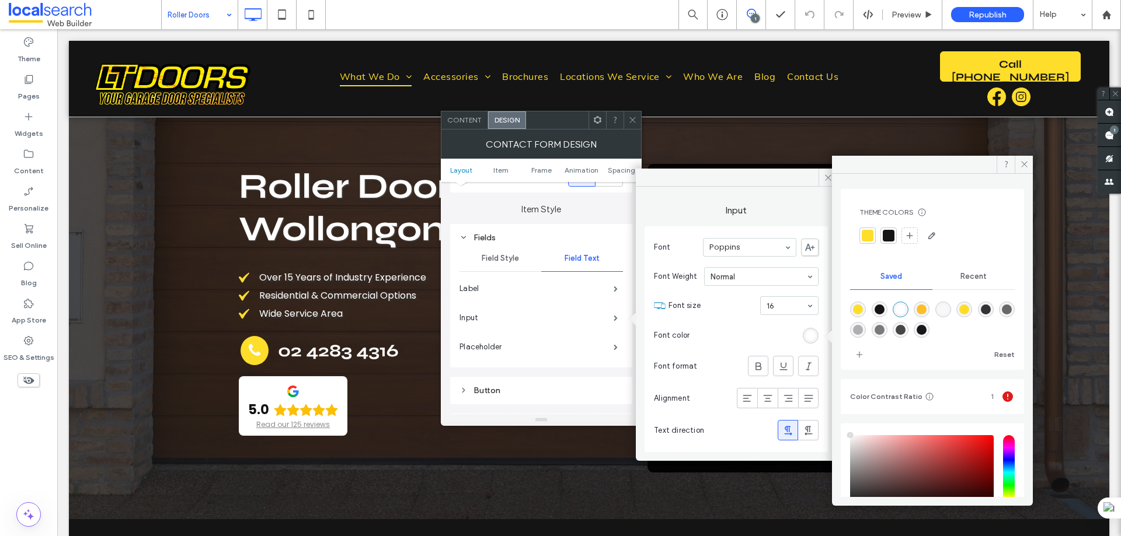
click at [889, 233] on div at bounding box center [889, 236] width 12 height 12
click at [1027, 159] on span at bounding box center [1023, 165] width 18 height 18
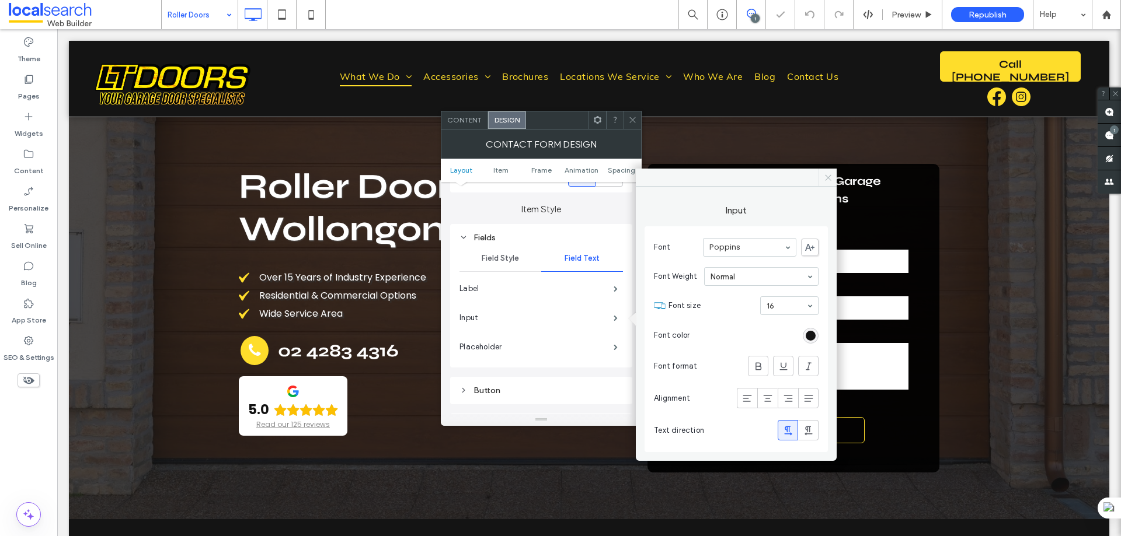
click at [824, 173] on icon at bounding box center [828, 177] width 9 height 9
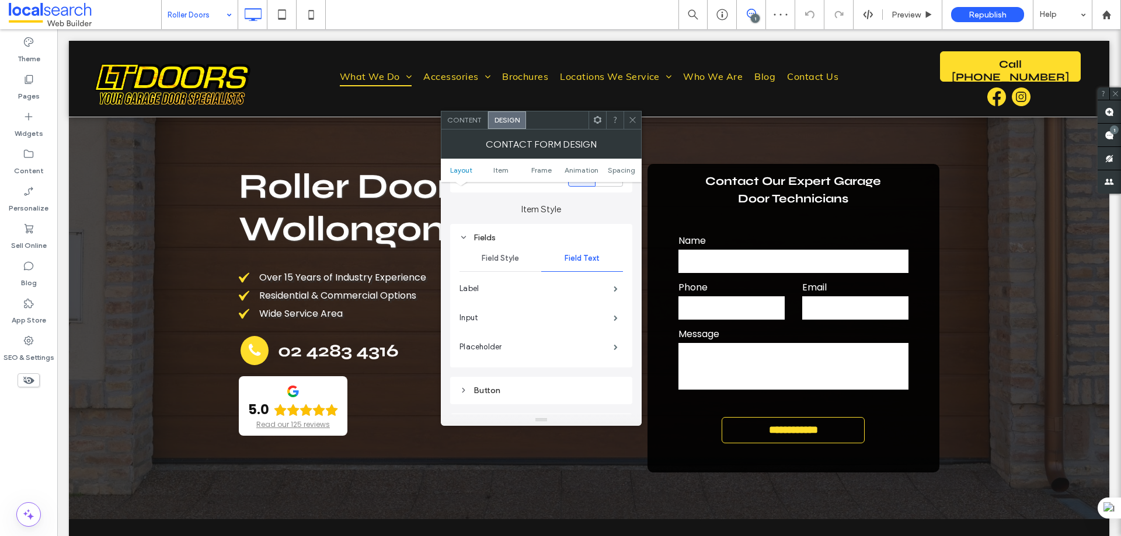
click at [631, 121] on icon at bounding box center [632, 120] width 9 height 9
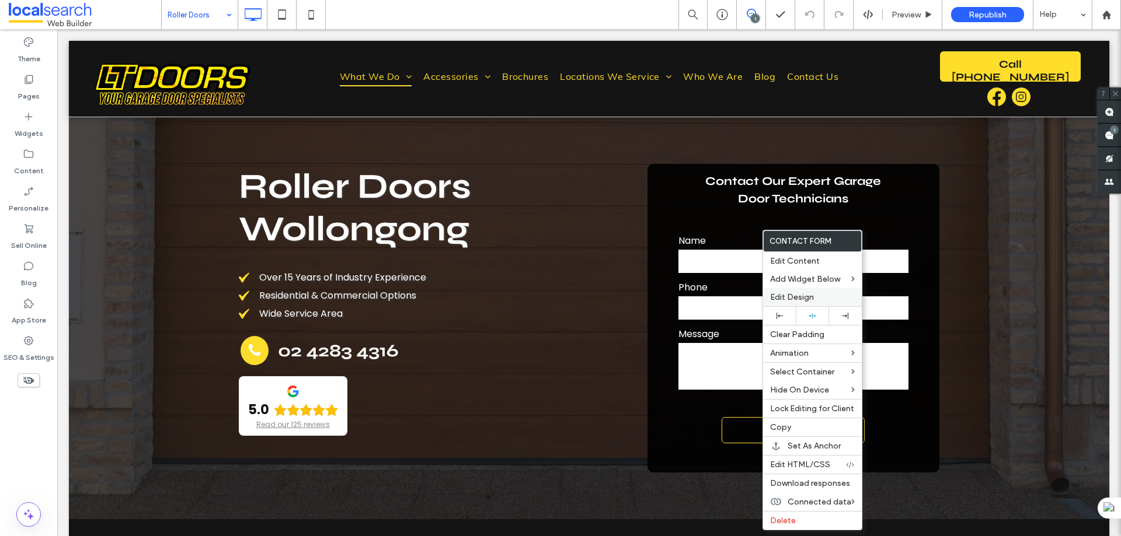
click at [789, 293] on span "Edit Design" at bounding box center [792, 297] width 44 height 10
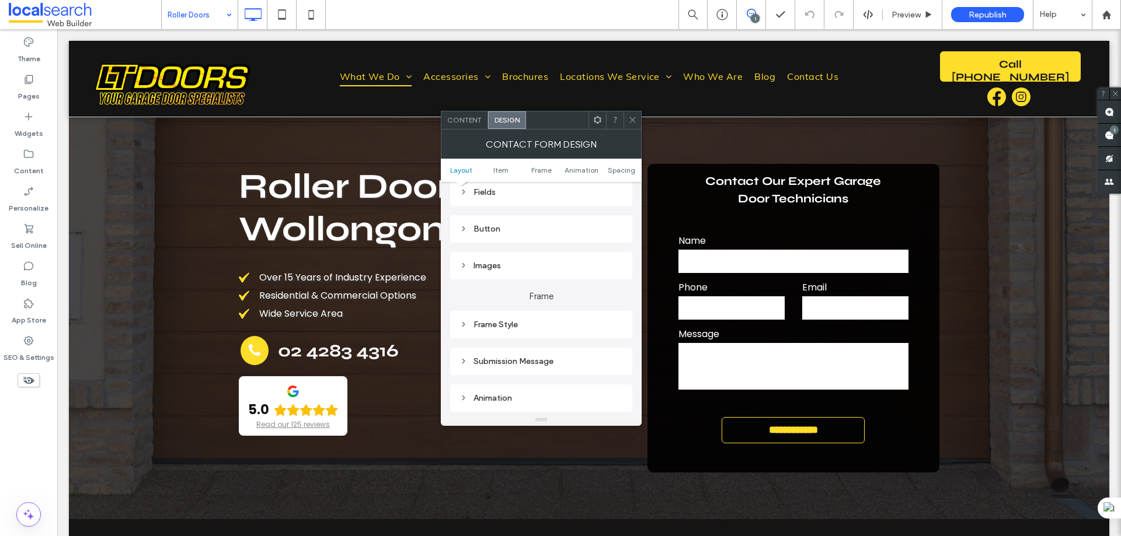
scroll to position [292, 0]
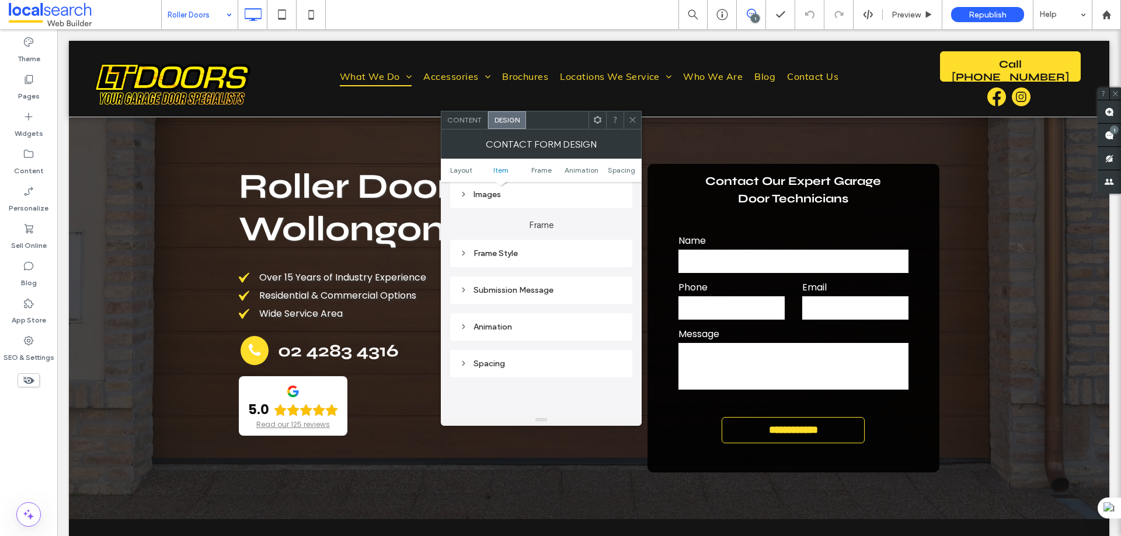
click at [524, 284] on div "Submission Message" at bounding box center [540, 291] width 163 height 16
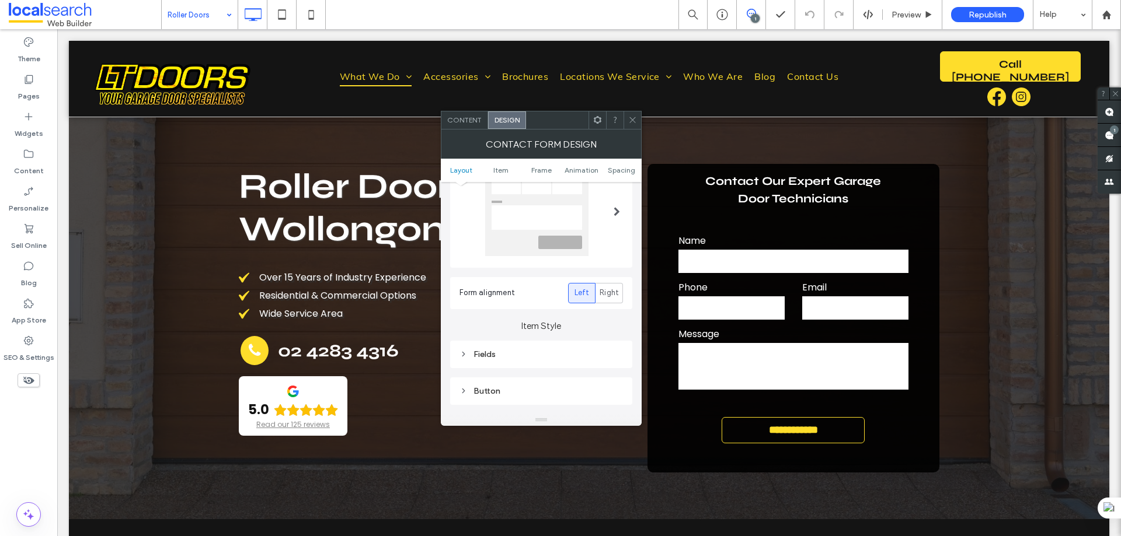
scroll to position [117, 0]
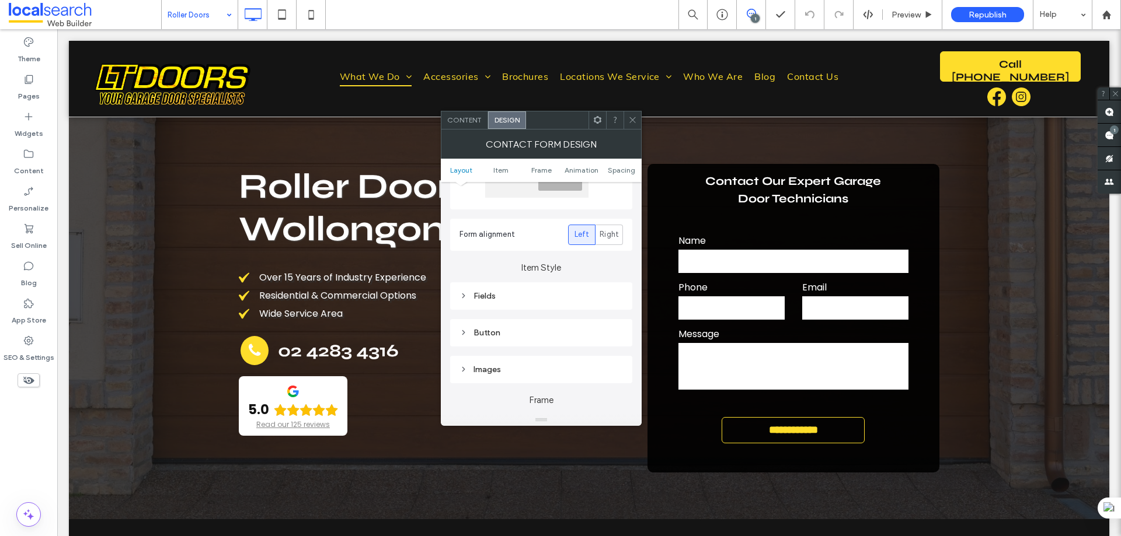
click at [501, 300] on div "Fields" at bounding box center [540, 296] width 163 height 10
click at [592, 319] on span "Field Text" at bounding box center [581, 316] width 35 height 9
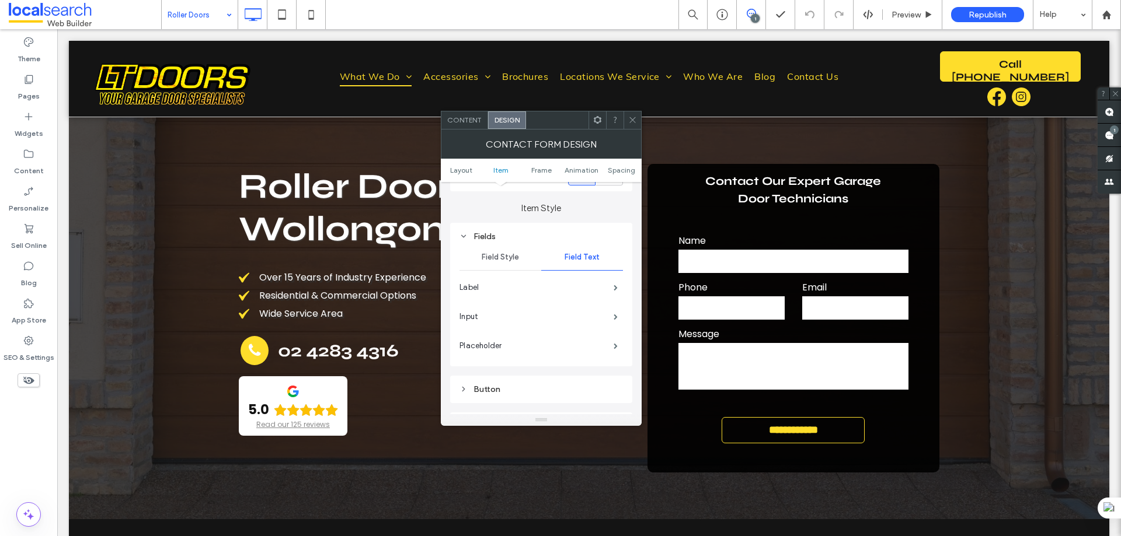
scroll to position [233, 0]
click at [616, 262] on span at bounding box center [615, 260] width 4 height 6
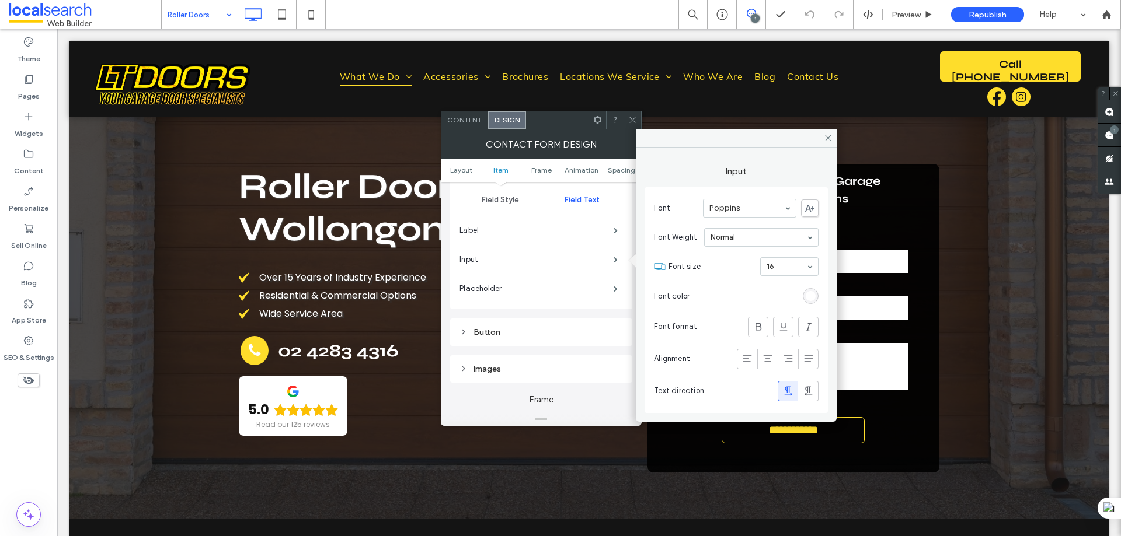
click at [815, 294] on div "rgb(255, 255, 255)" at bounding box center [811, 296] width 10 height 10
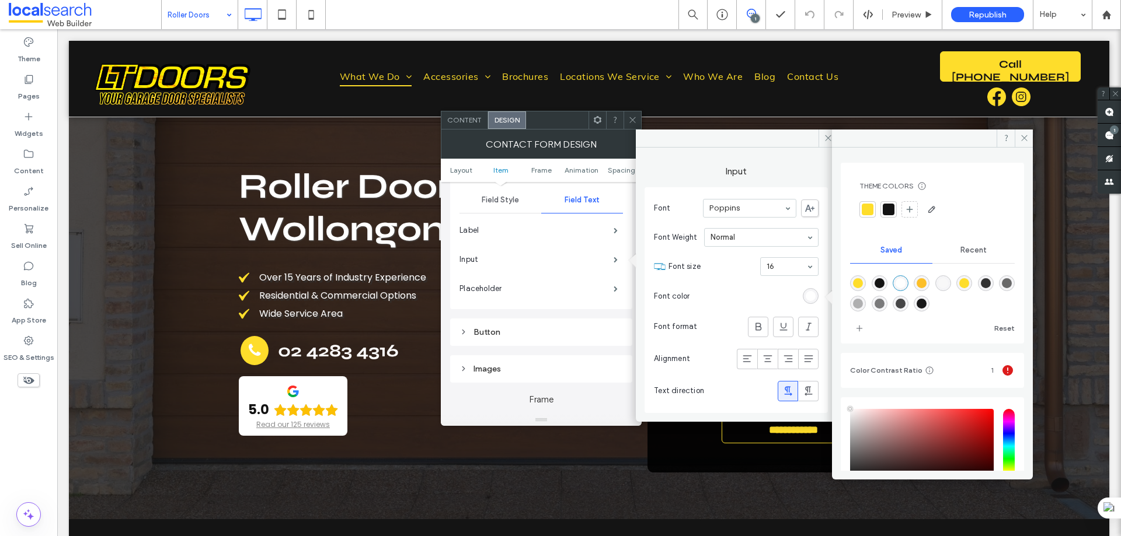
click at [887, 208] on div at bounding box center [889, 210] width 12 height 12
click at [1028, 133] on span at bounding box center [1023, 139] width 18 height 18
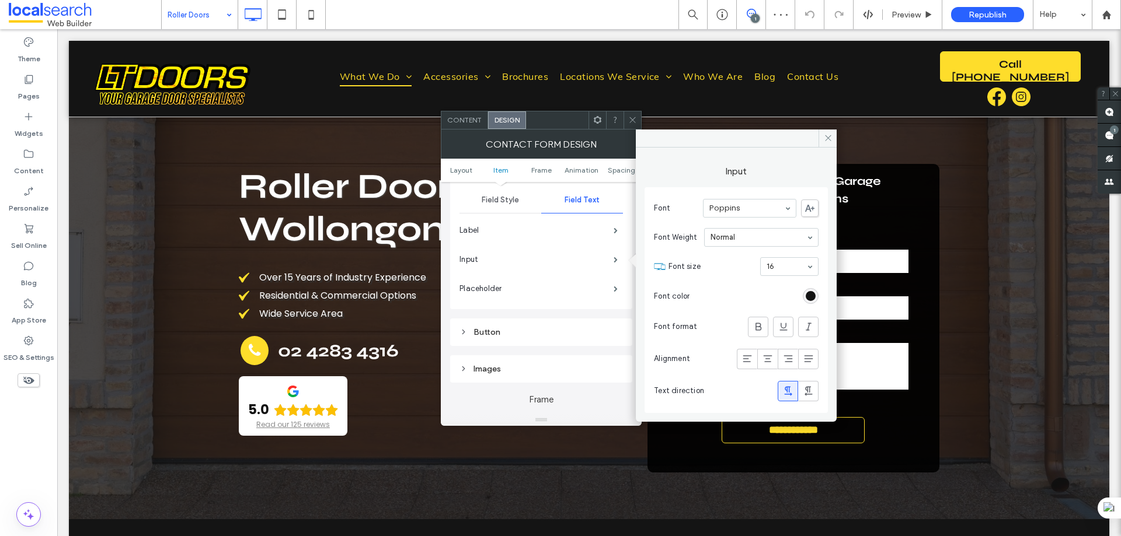
click at [604, 313] on div "Item Style Fields Field Style Field Text Label Input Placeholder Button Images" at bounding box center [541, 258] width 182 height 249
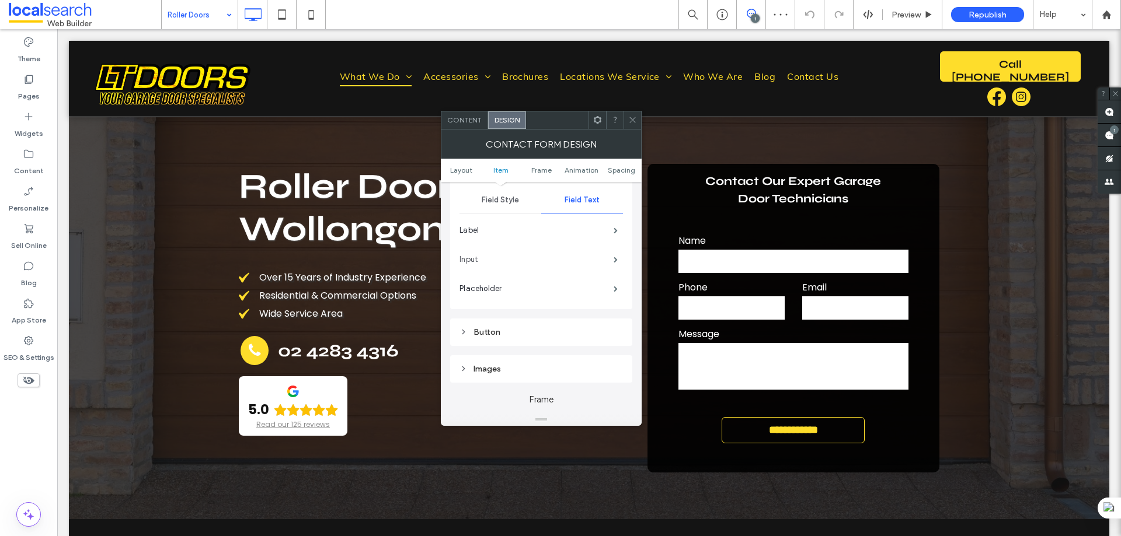
click at [591, 254] on label "Input" at bounding box center [536, 259] width 154 height 23
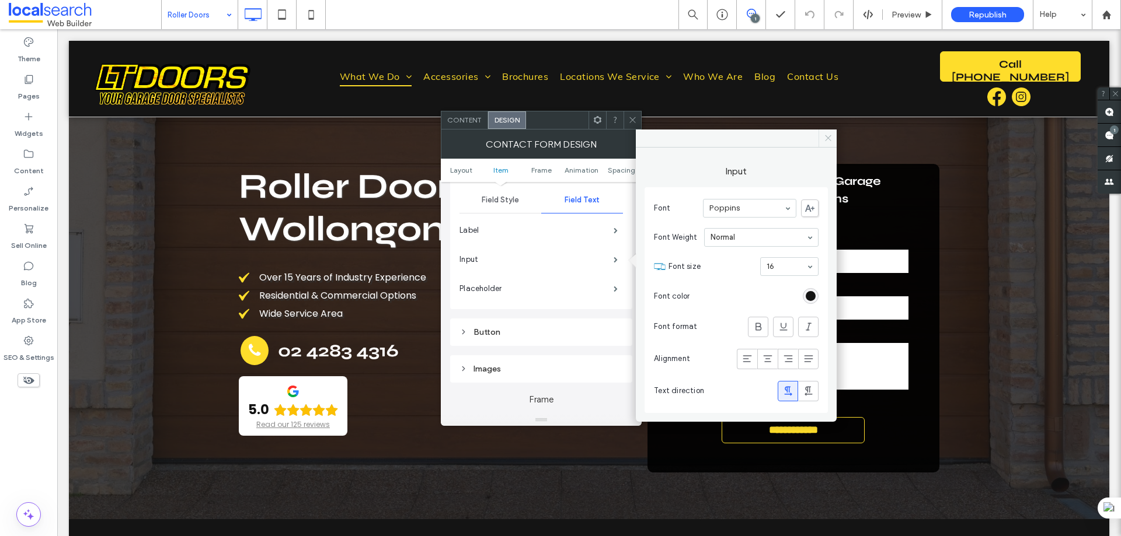
click at [830, 133] on span at bounding box center [827, 139] width 18 height 18
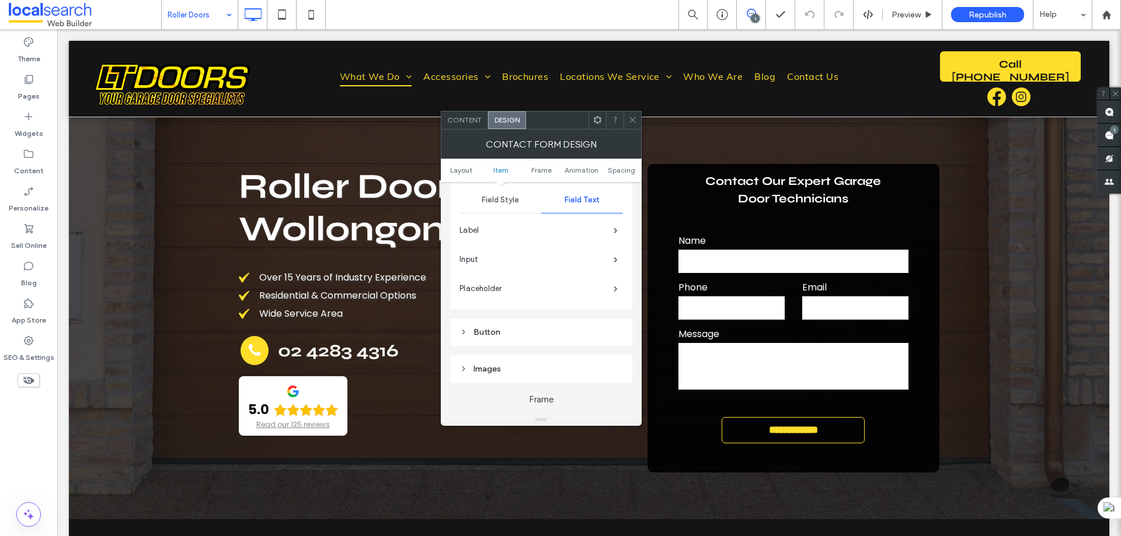
click at [634, 115] on span at bounding box center [632, 120] width 9 height 18
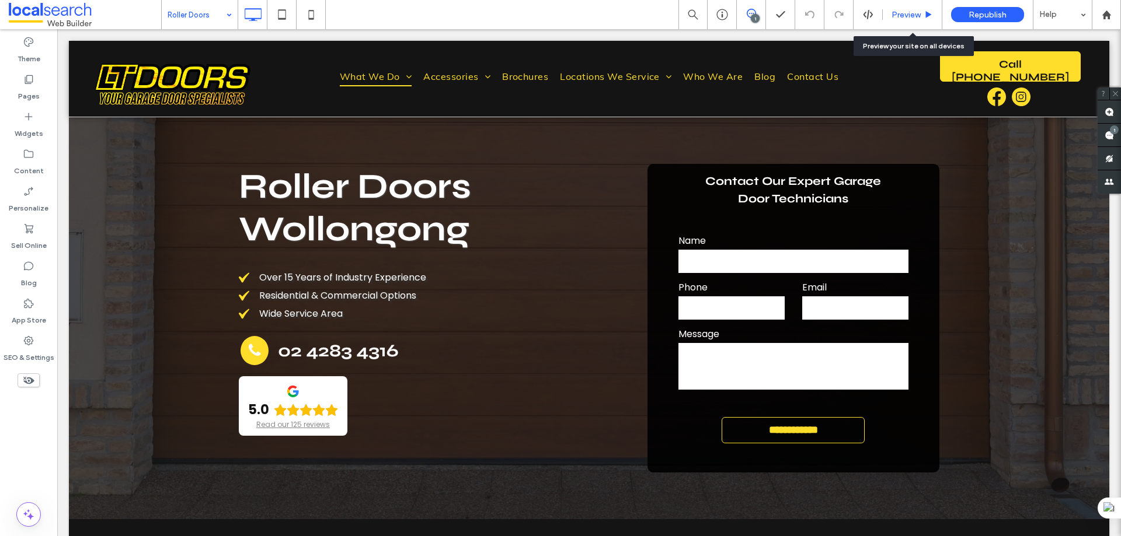
click at [902, 16] on span "Preview" at bounding box center [905, 15] width 29 height 10
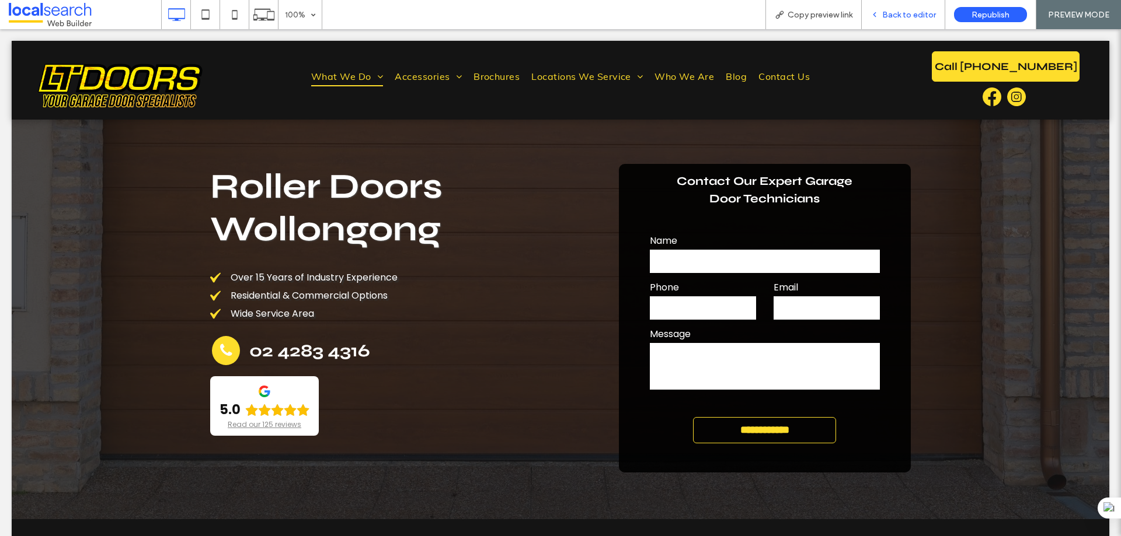
click at [897, 14] on span "Back to editor" at bounding box center [909, 15] width 54 height 10
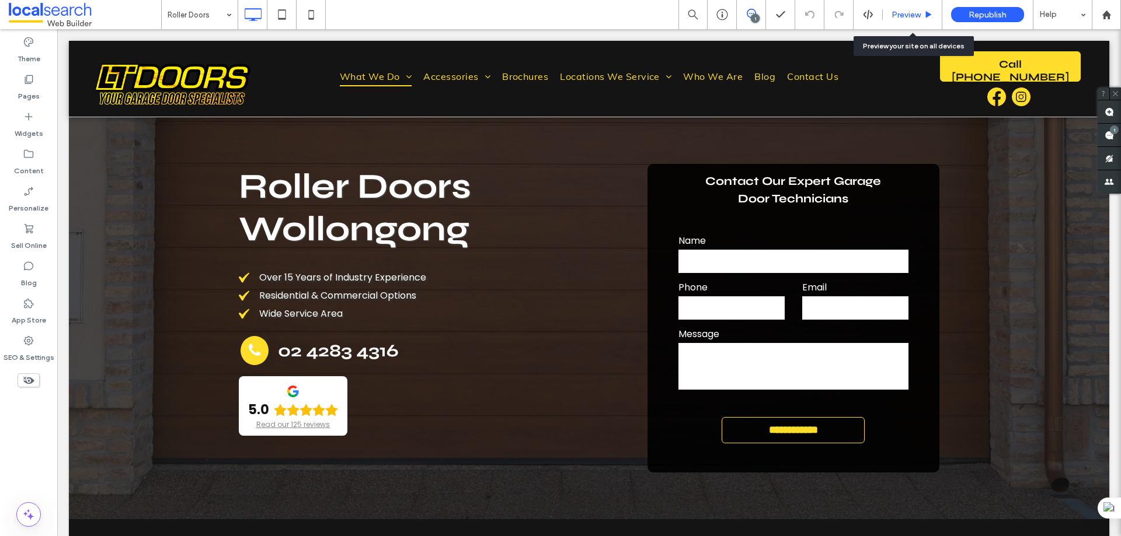
click at [933, 13] on icon at bounding box center [928, 15] width 9 height 9
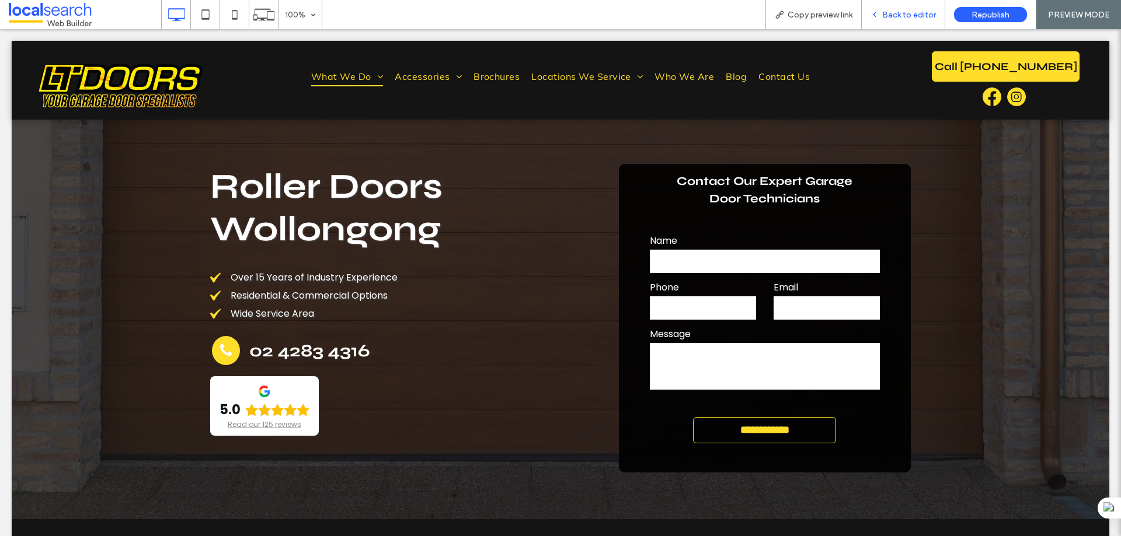
click at [917, 14] on span "Back to editor" at bounding box center [909, 15] width 54 height 10
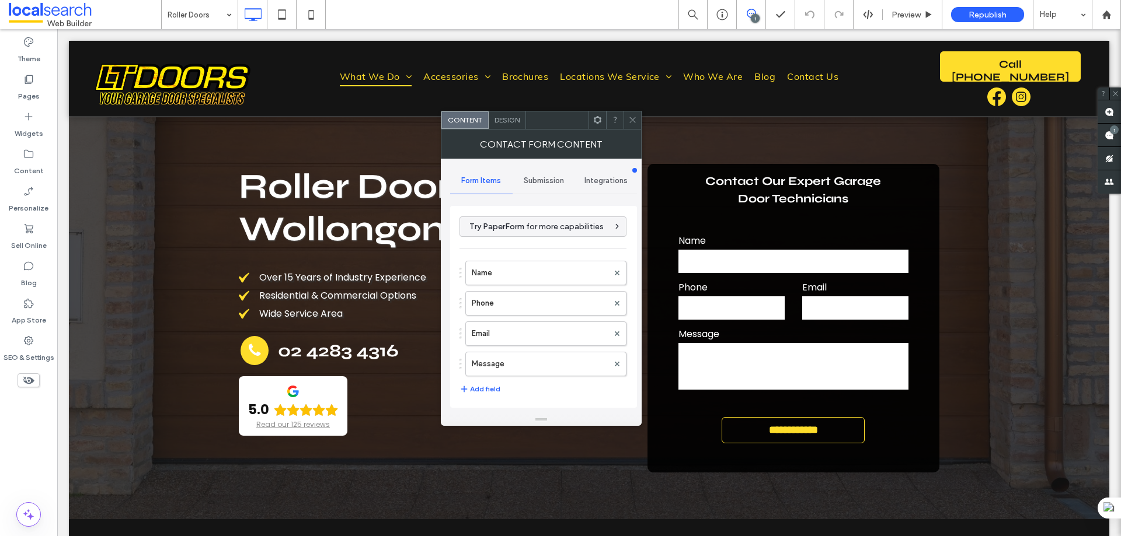
click at [632, 119] on use at bounding box center [632, 120] width 6 height 6
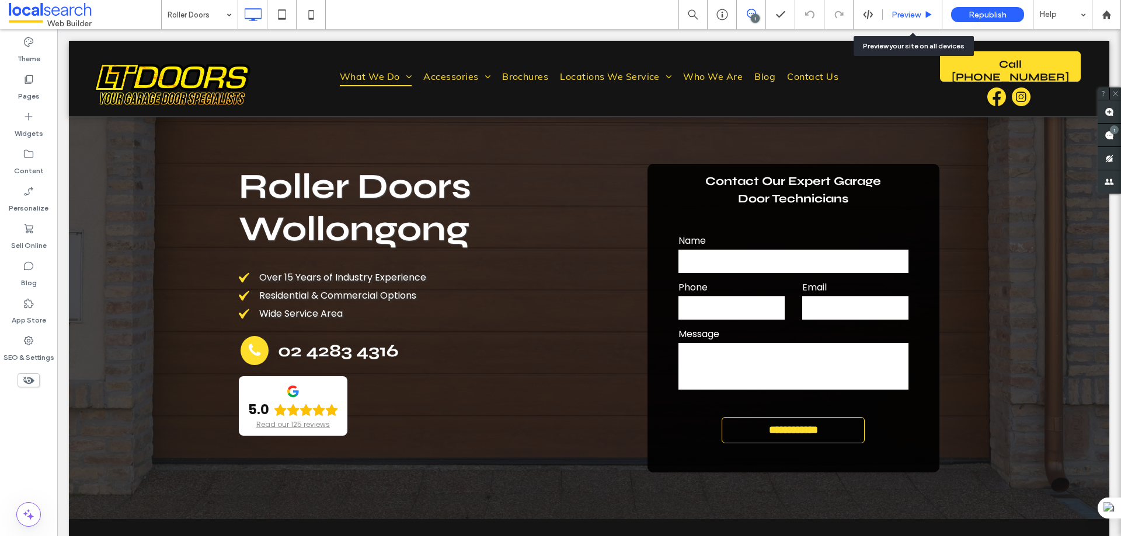
click at [921, 17] on div "Preview" at bounding box center [912, 15] width 59 height 10
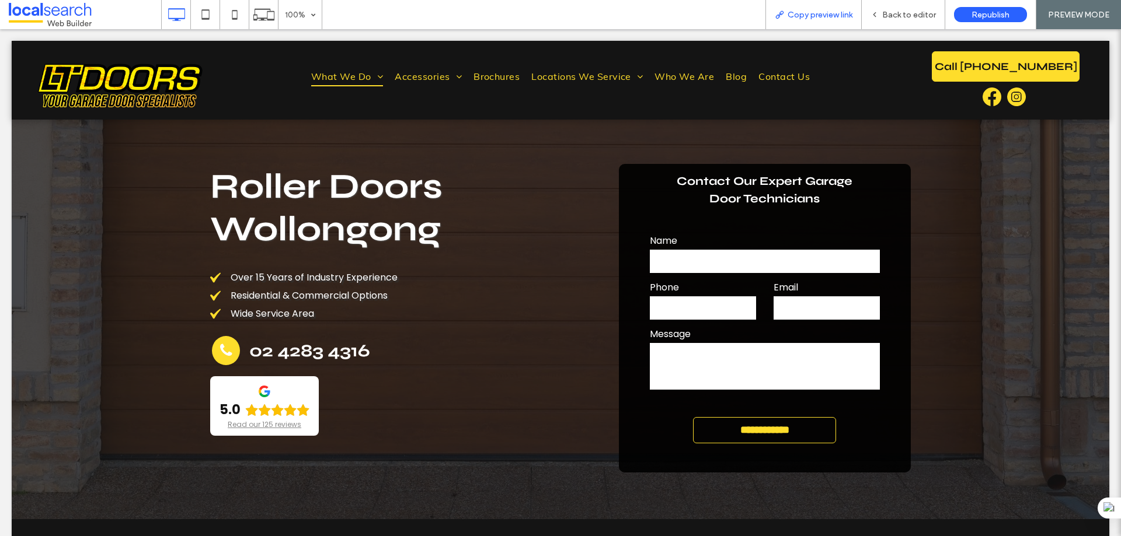
click at [800, 17] on span "Copy preview link" at bounding box center [819, 15] width 65 height 10
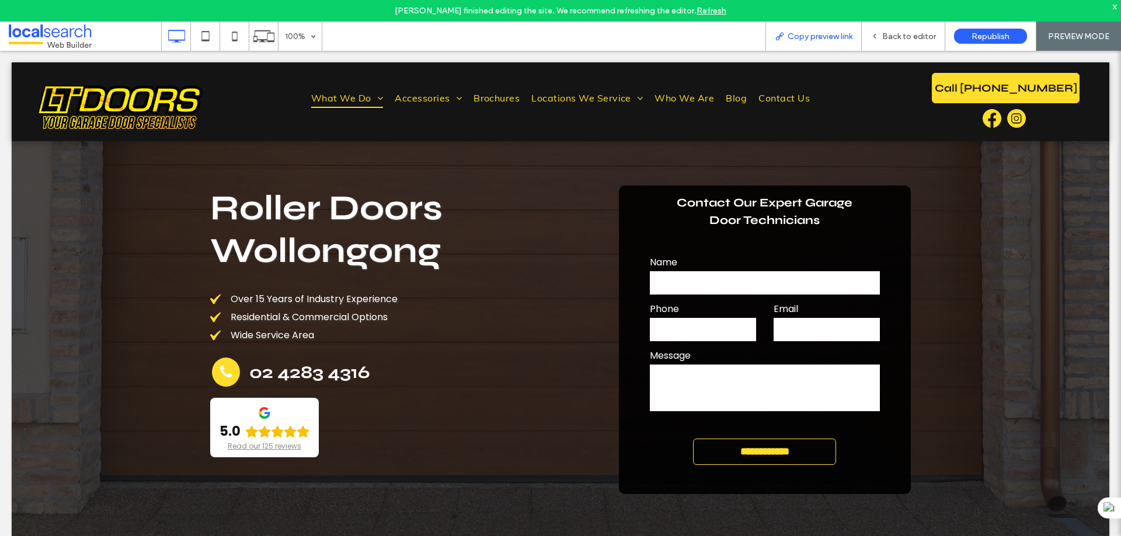
click at [823, 39] on span "Copy preview link" at bounding box center [819, 37] width 65 height 10
click at [902, 33] on span "Back to editor" at bounding box center [909, 37] width 54 height 10
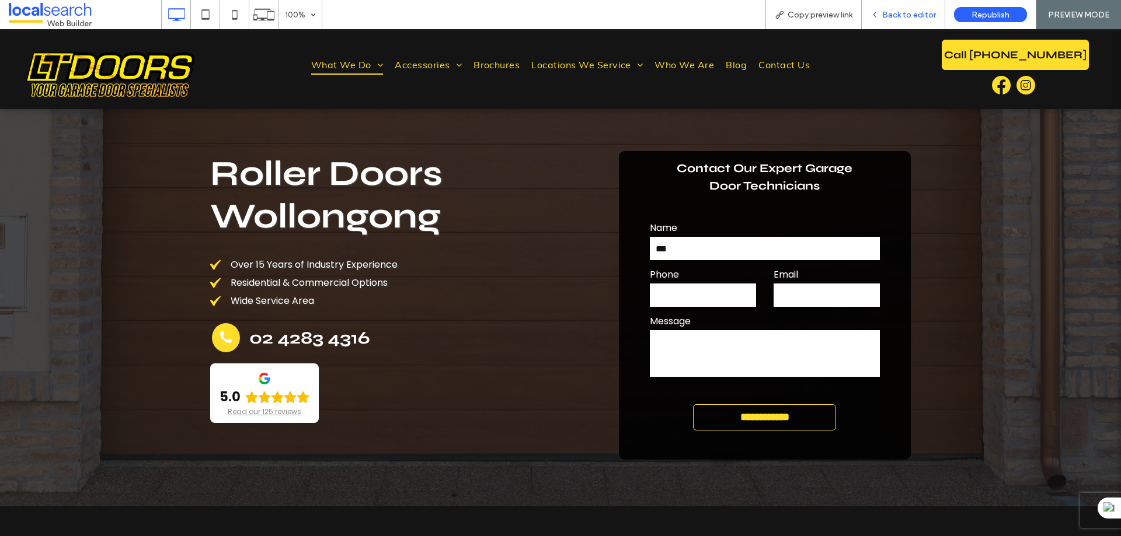
click at [912, 18] on span "Back to editor" at bounding box center [909, 15] width 54 height 10
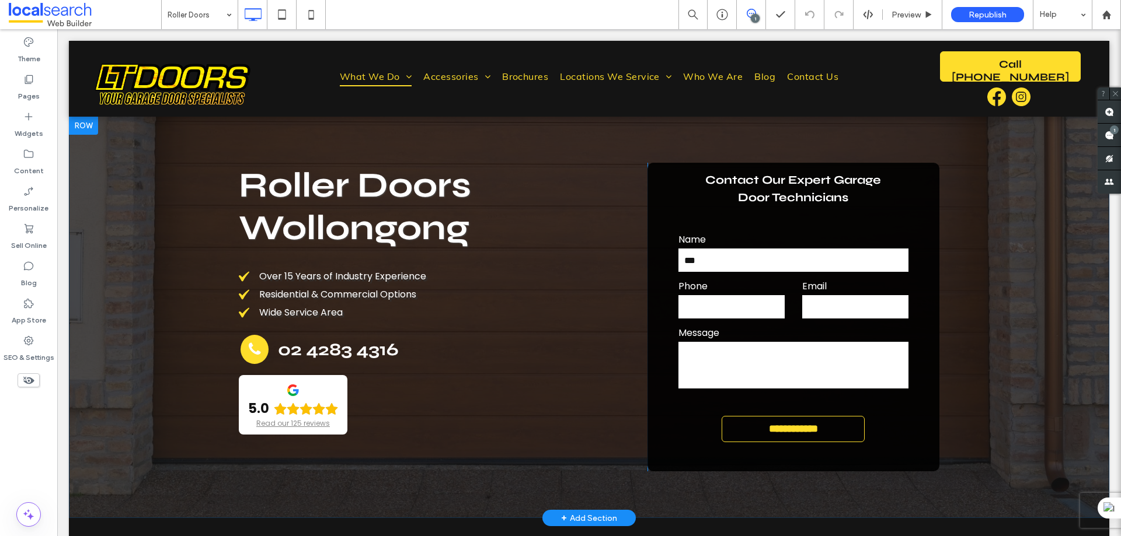
click at [667, 173] on div "**********" at bounding box center [793, 317] width 292 height 309
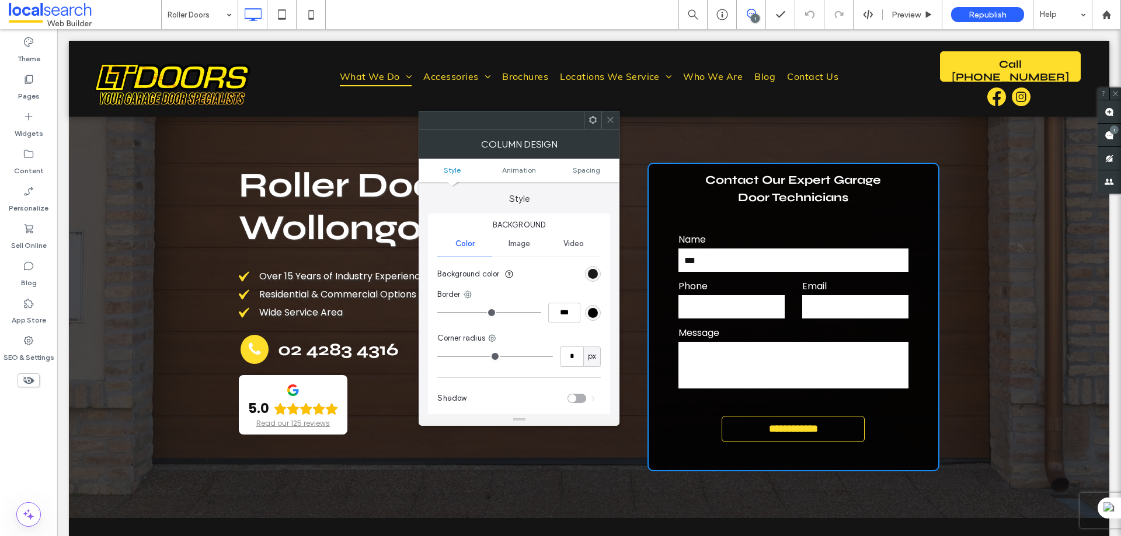
type input "**"
click at [595, 121] on icon at bounding box center [592, 120] width 9 height 9
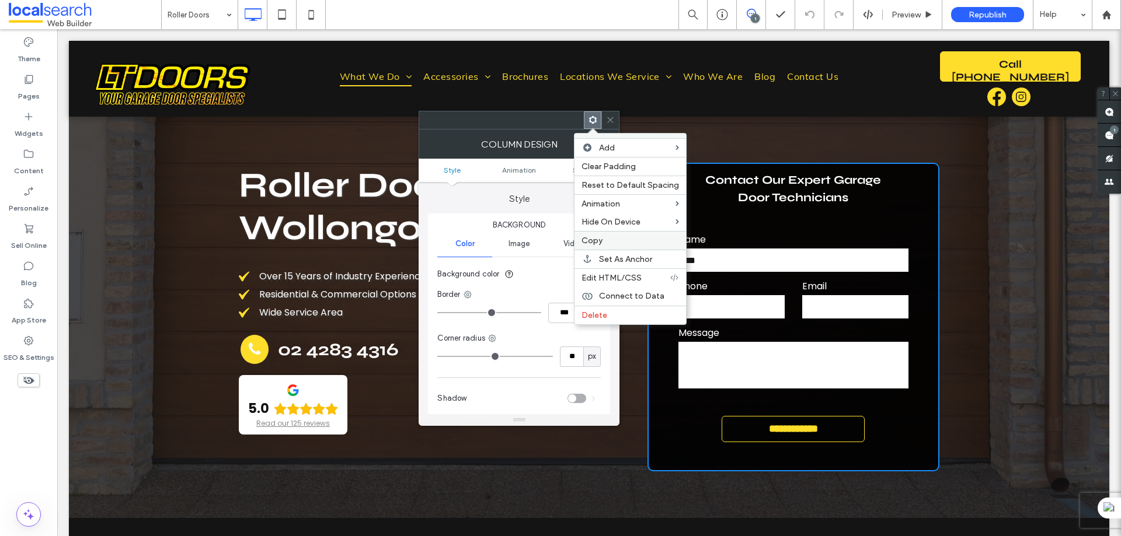
click at [602, 239] on span "Copy" at bounding box center [591, 241] width 21 height 10
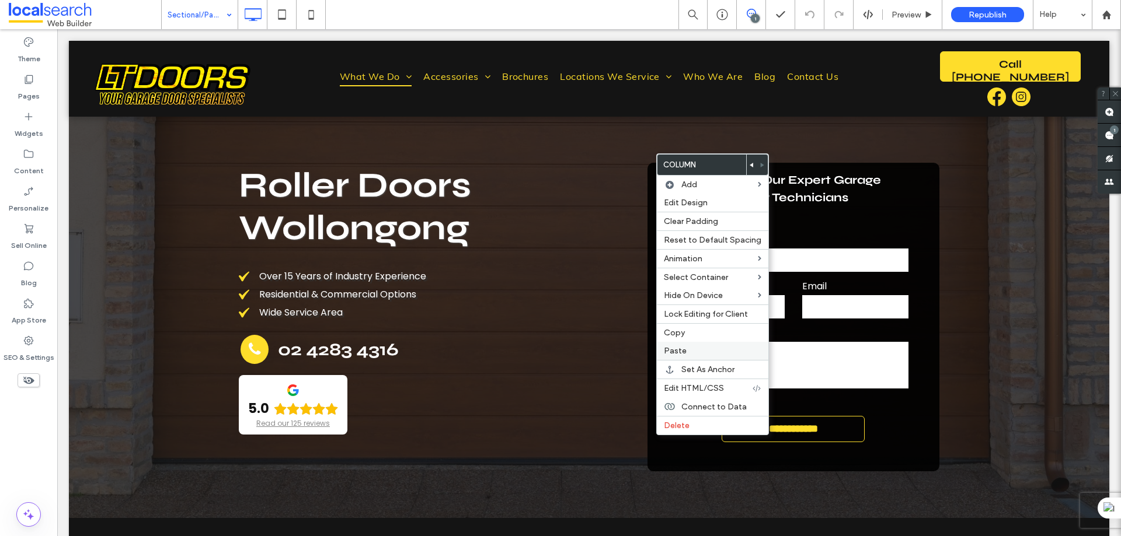
click at [671, 347] on span "Paste" at bounding box center [675, 351] width 23 height 10
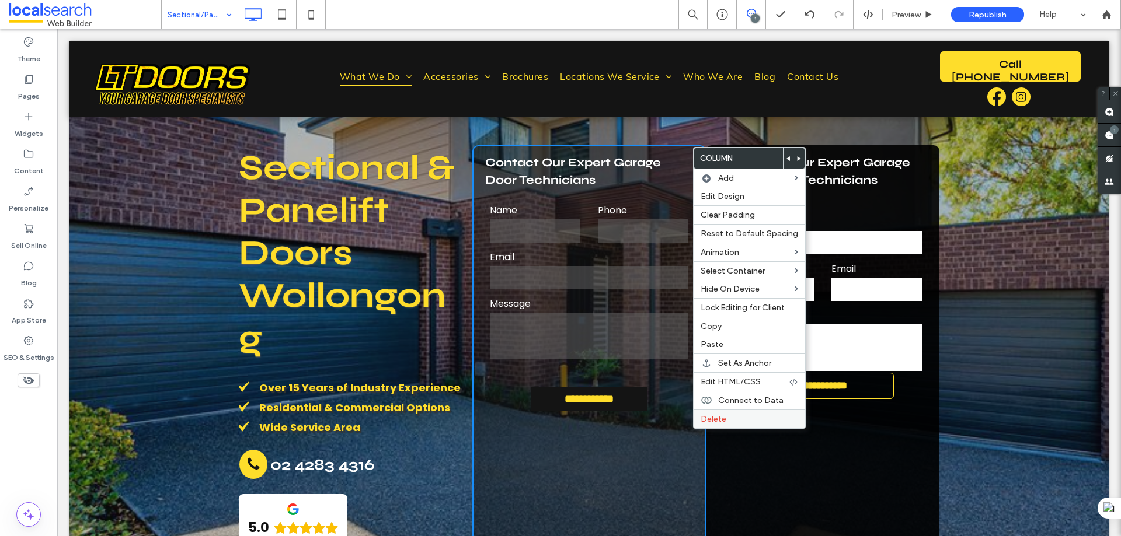
click at [709, 416] on span "Delete" at bounding box center [713, 419] width 26 height 10
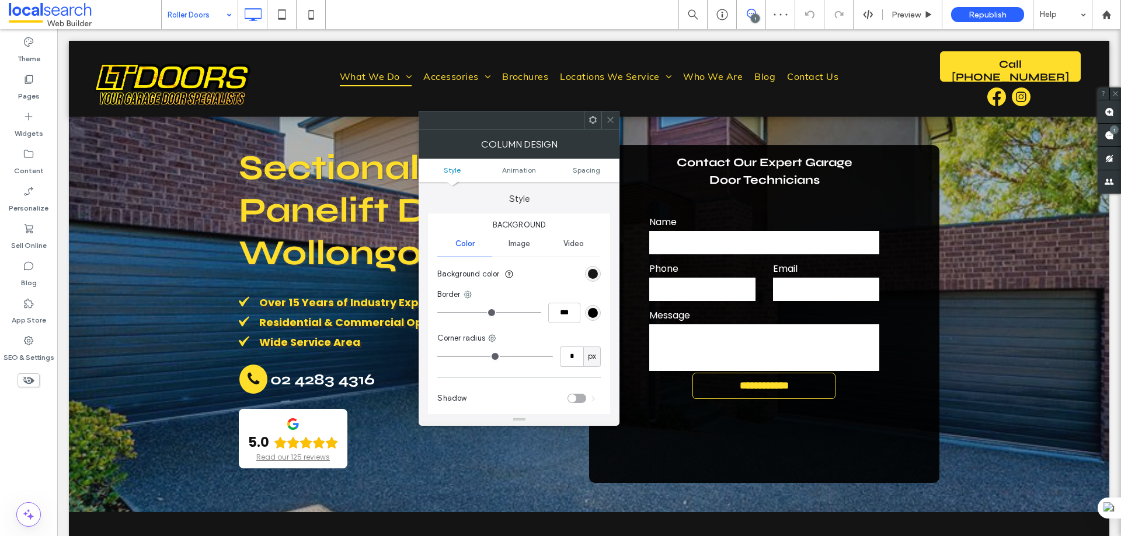
click at [591, 170] on span "Spacing" at bounding box center [586, 170] width 27 height 9
type input "**"
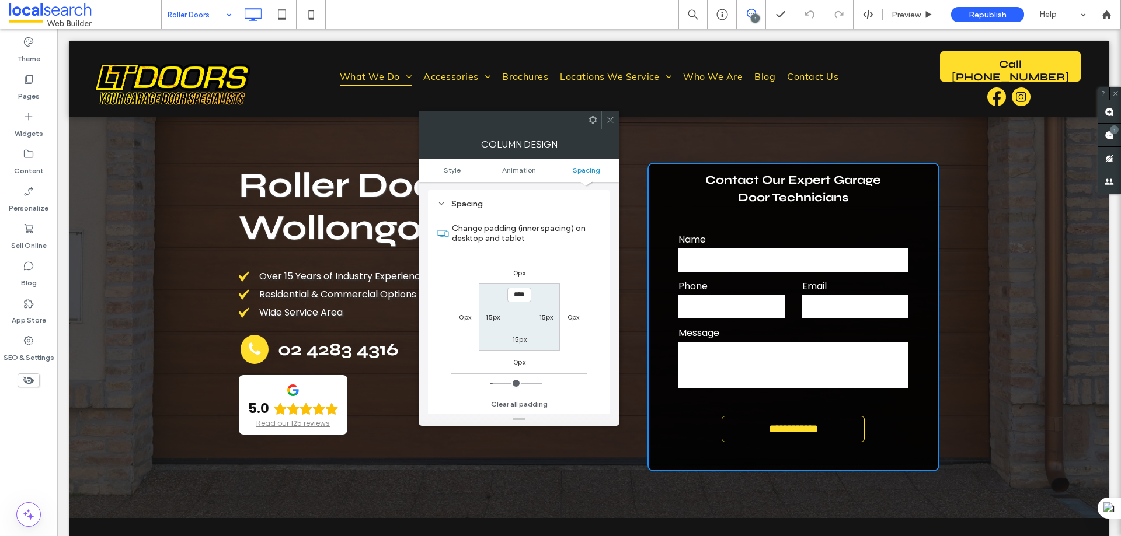
scroll to position [274, 0]
click at [610, 117] on icon at bounding box center [610, 120] width 9 height 9
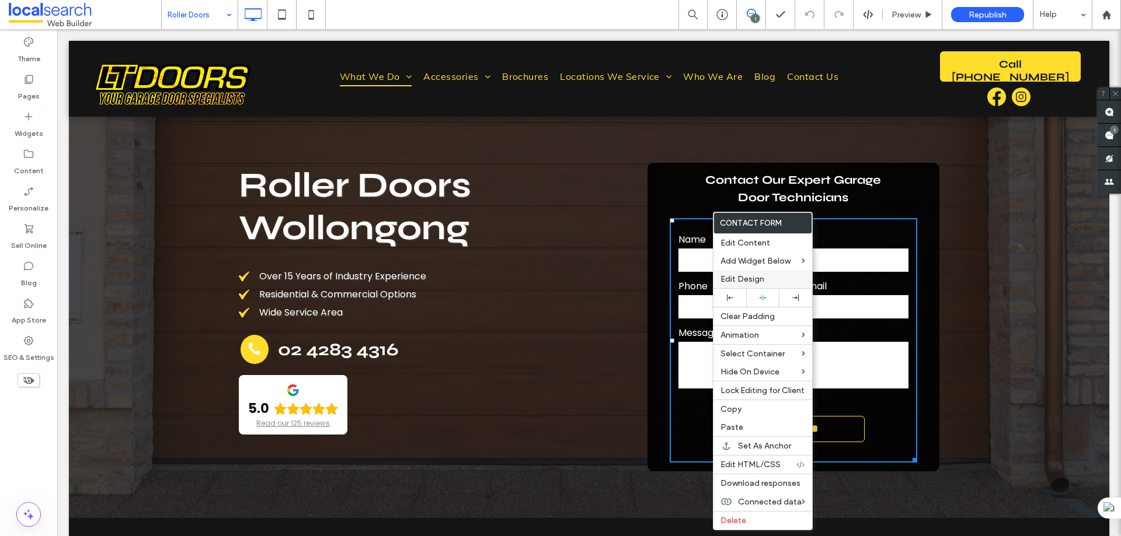
click at [736, 280] on span "Edit Design" at bounding box center [742, 279] width 44 height 10
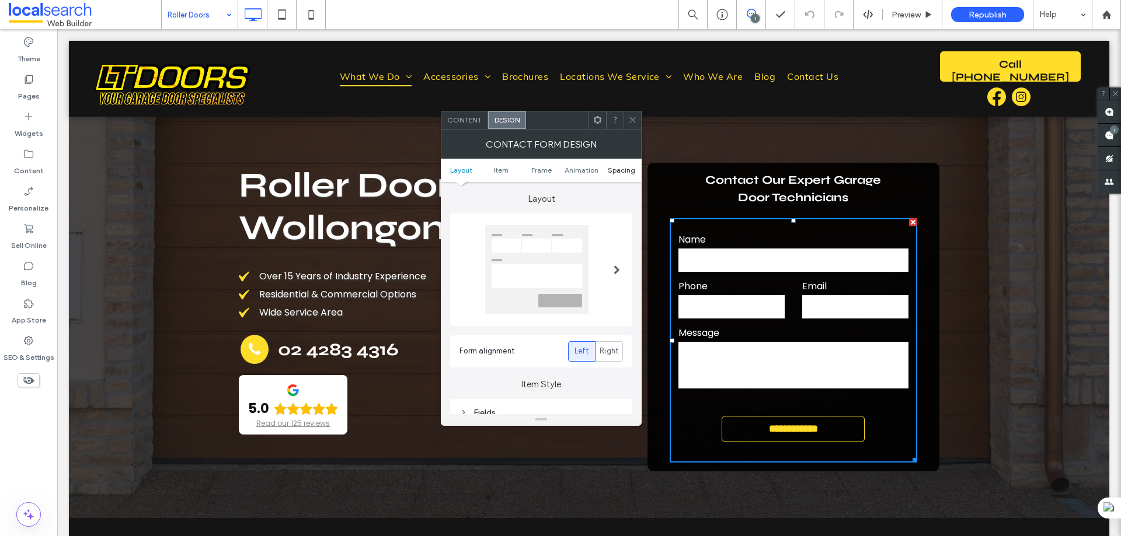
click at [612, 168] on span "Spacing" at bounding box center [621, 170] width 27 height 9
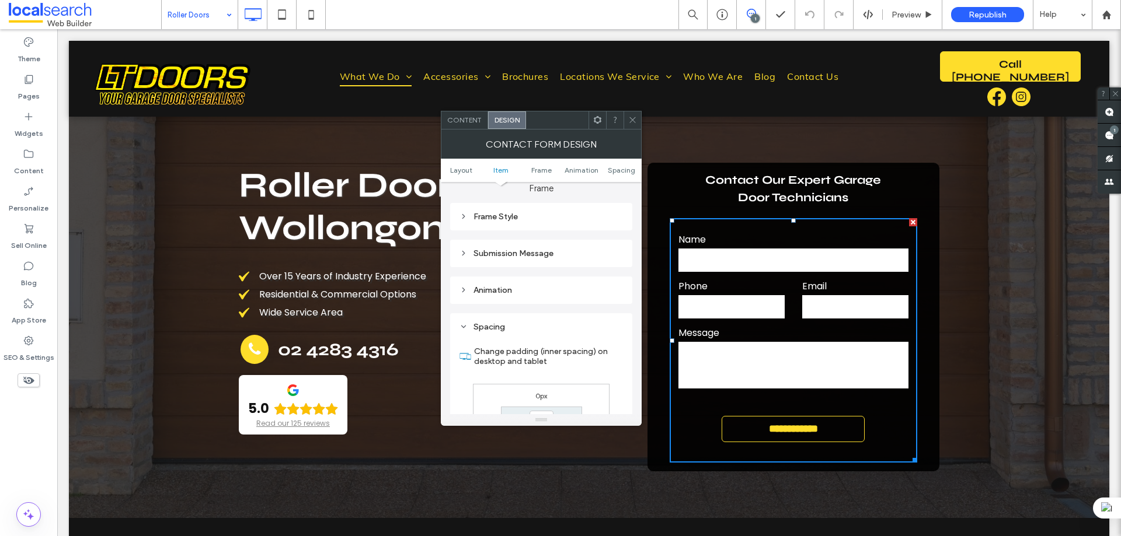
scroll to position [451, 0]
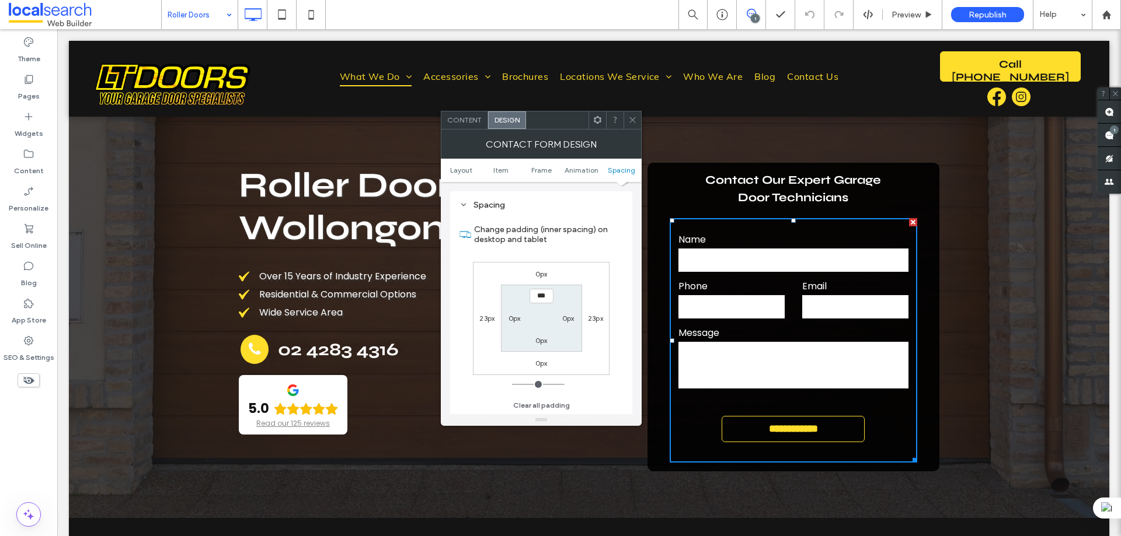
click at [632, 123] on icon at bounding box center [632, 120] width 9 height 9
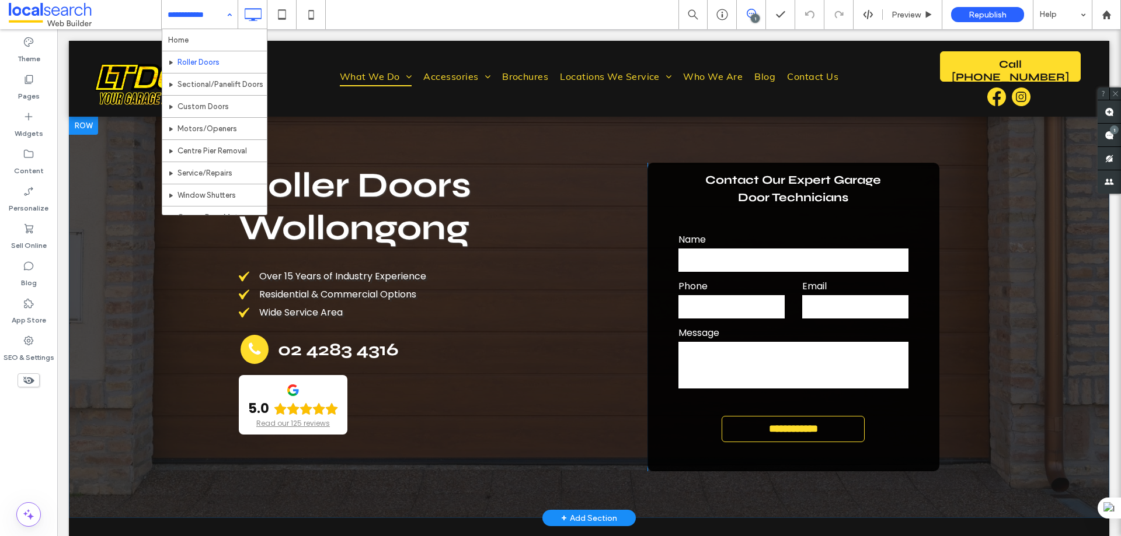
click at [668, 176] on div "**********" at bounding box center [793, 317] width 292 height 309
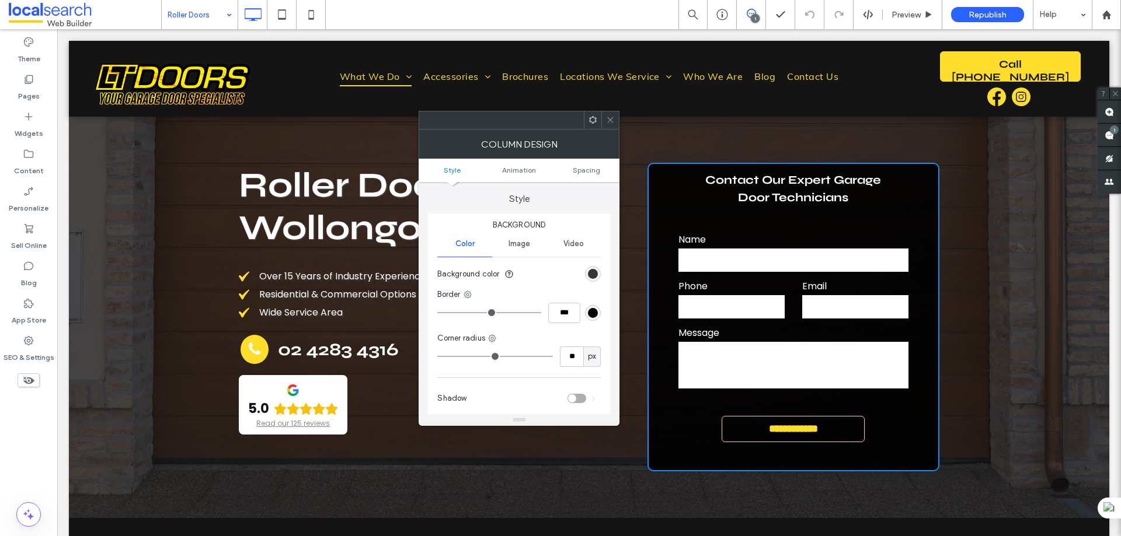
click at [594, 271] on div "rgba(0, 0, 0, 0.9)" at bounding box center [593, 274] width 10 height 10
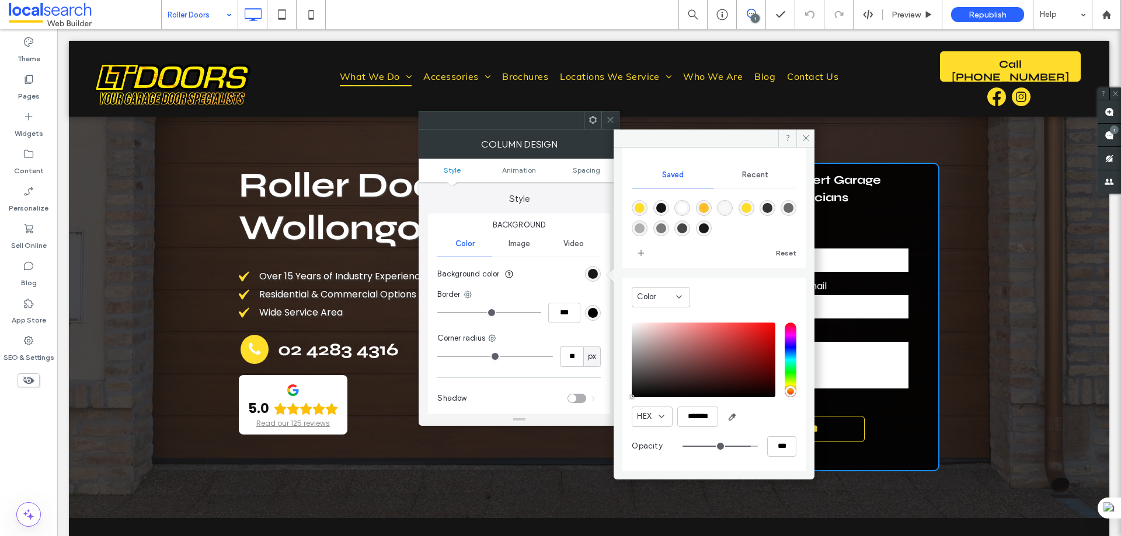
scroll to position [76, 0]
click at [811, 134] on span at bounding box center [805, 139] width 18 height 18
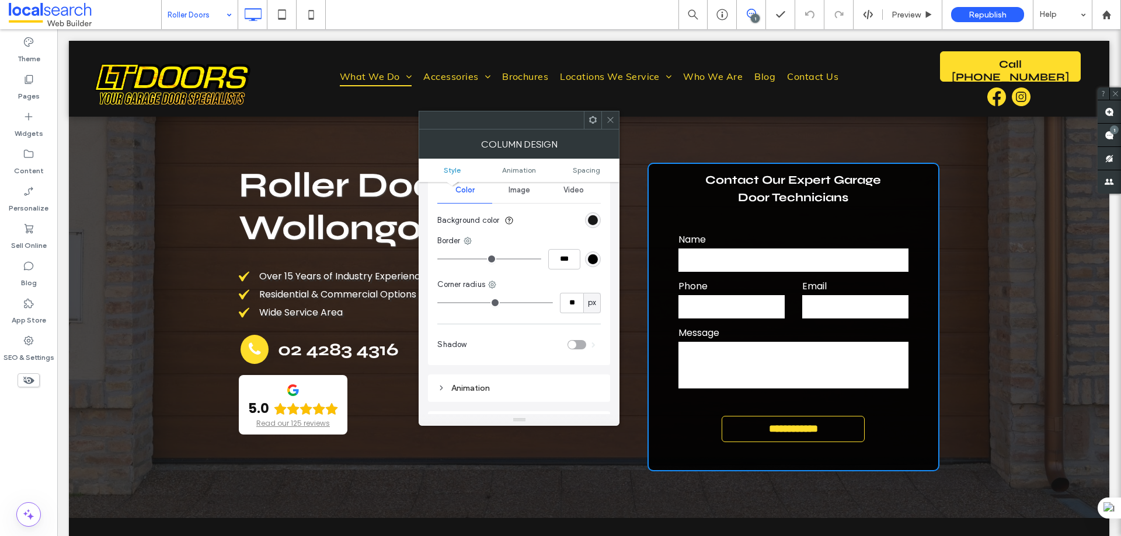
scroll to position [0, 0]
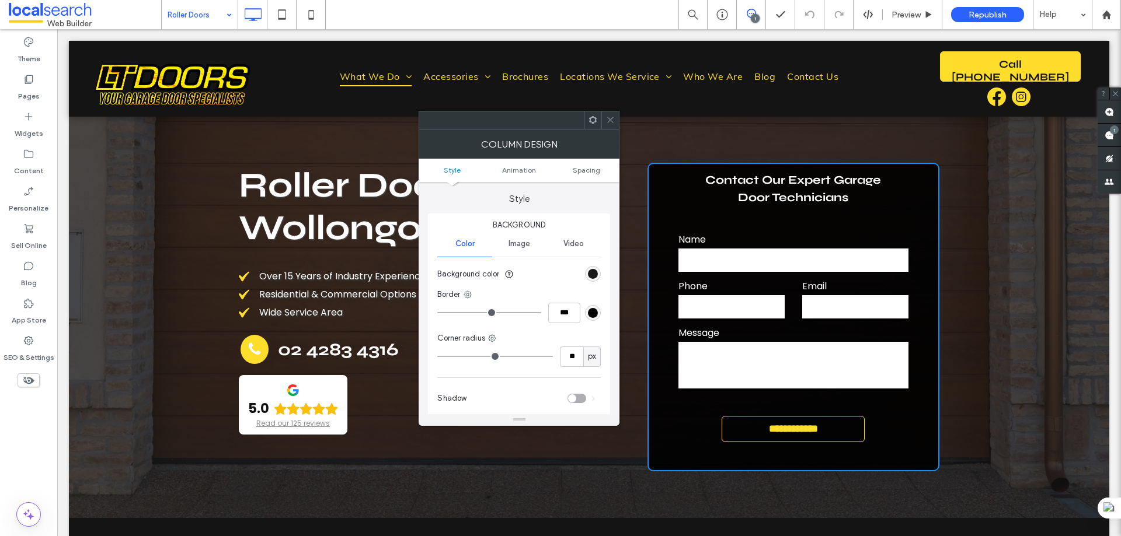
click at [611, 124] on icon at bounding box center [610, 120] width 9 height 9
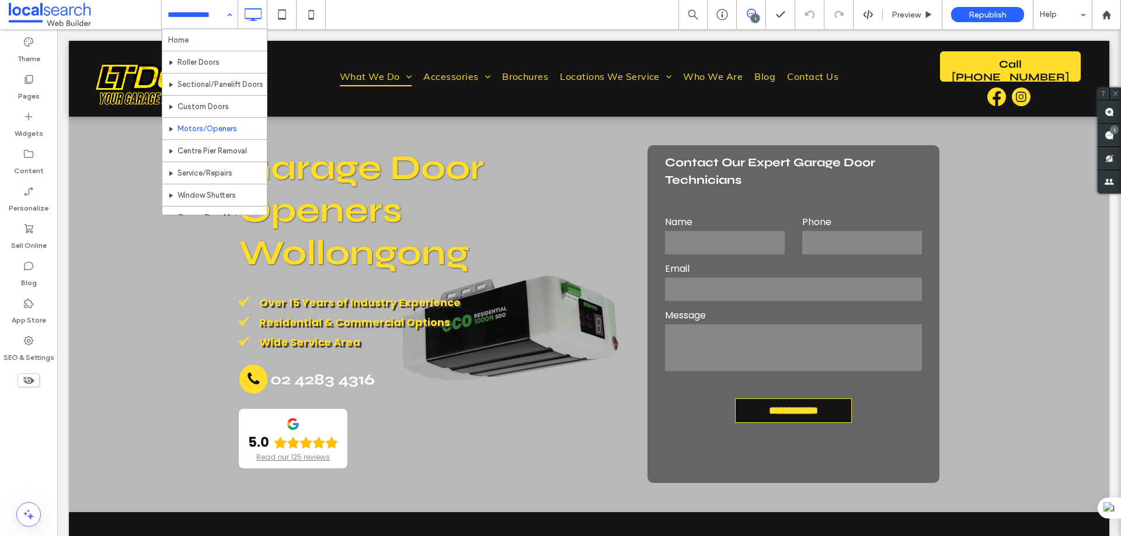
click at [214, 12] on input at bounding box center [197, 14] width 58 height 29
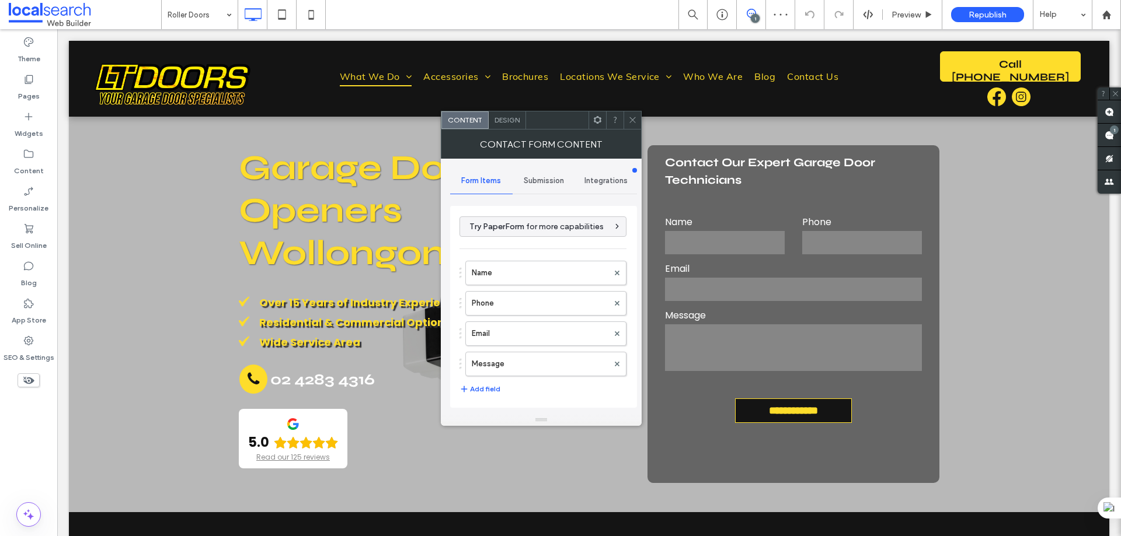
click at [508, 117] on span "Design" at bounding box center [506, 120] width 25 height 9
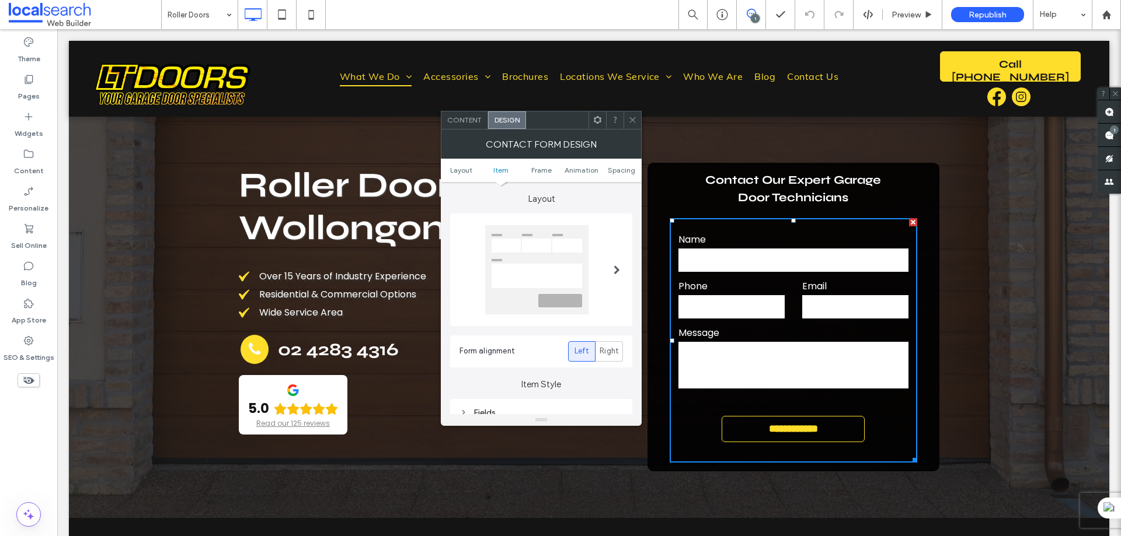
scroll to position [233, 0]
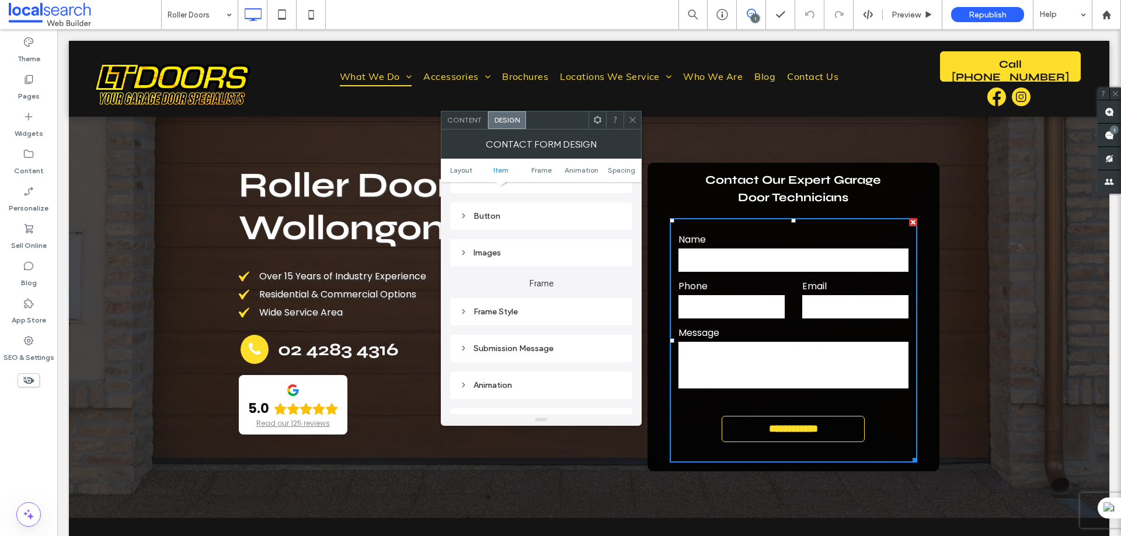
click at [516, 344] on div "Submission Message" at bounding box center [540, 349] width 163 height 10
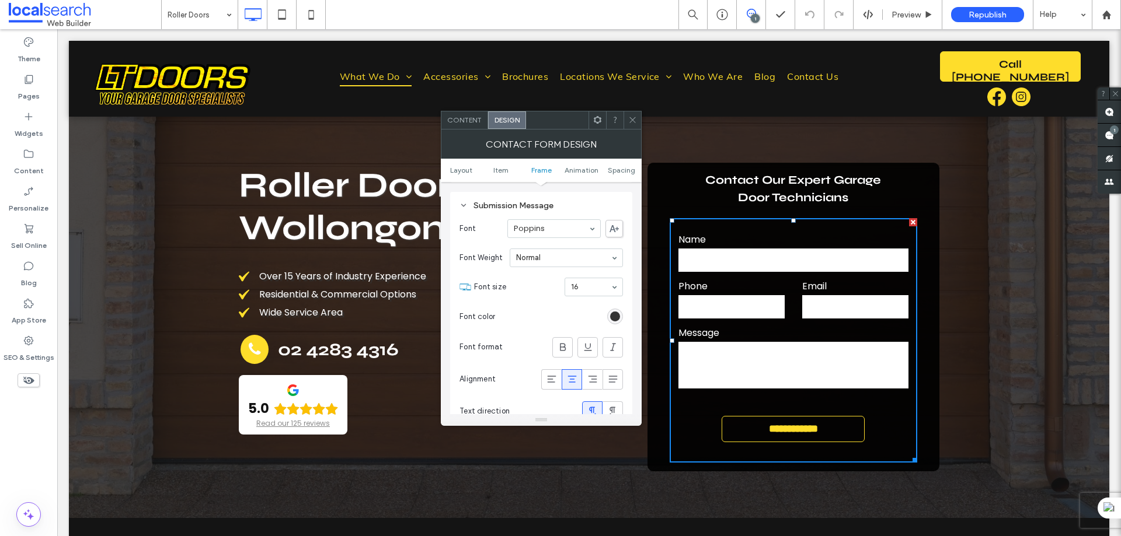
scroll to position [409, 0]
click at [611, 285] on div "rgb(51, 51, 51)" at bounding box center [615, 285] width 10 height 10
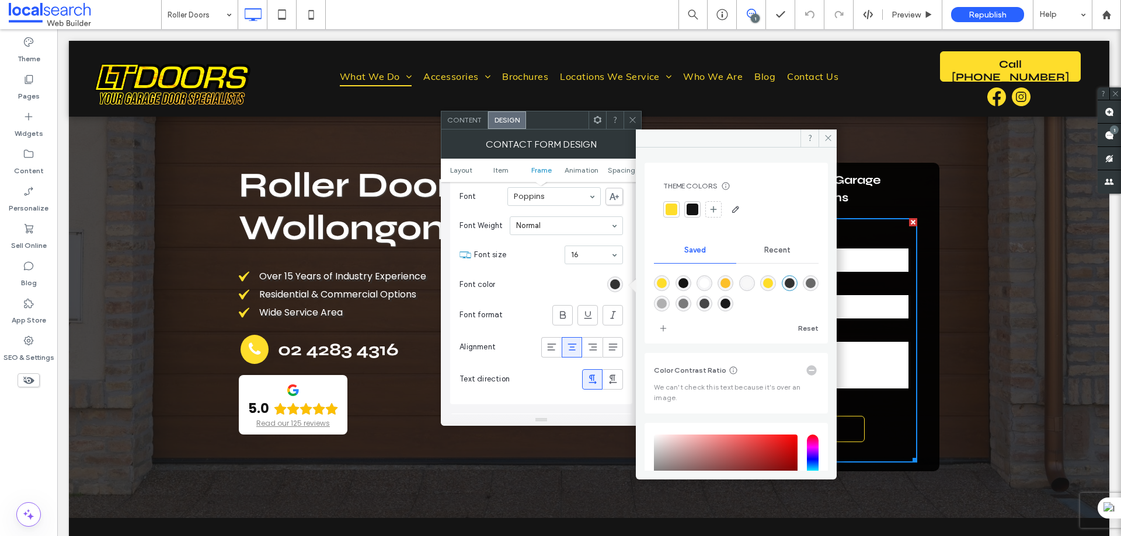
click at [709, 284] on div "rgba(255,255,255,1)" at bounding box center [704, 283] width 10 height 10
type input "*******"
click at [824, 138] on icon at bounding box center [828, 138] width 9 height 9
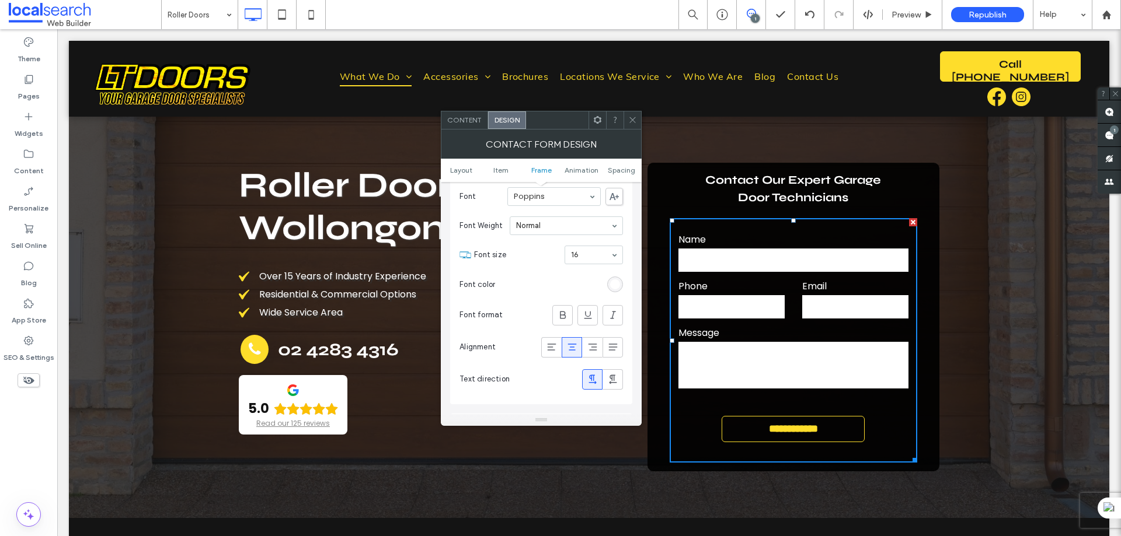
click at [630, 114] on span at bounding box center [632, 120] width 9 height 18
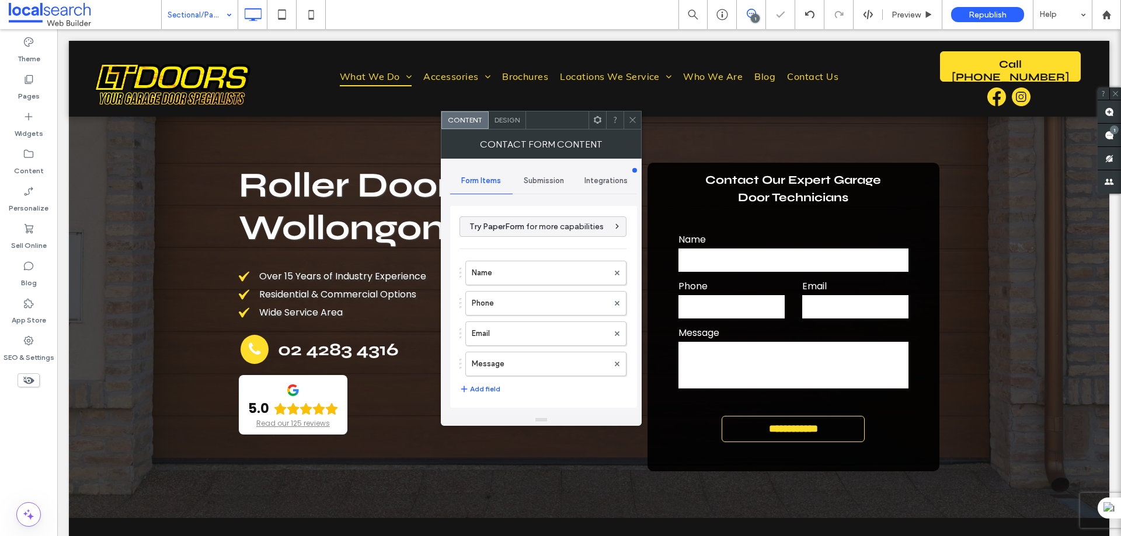
click at [505, 120] on span "Design" at bounding box center [506, 120] width 25 height 9
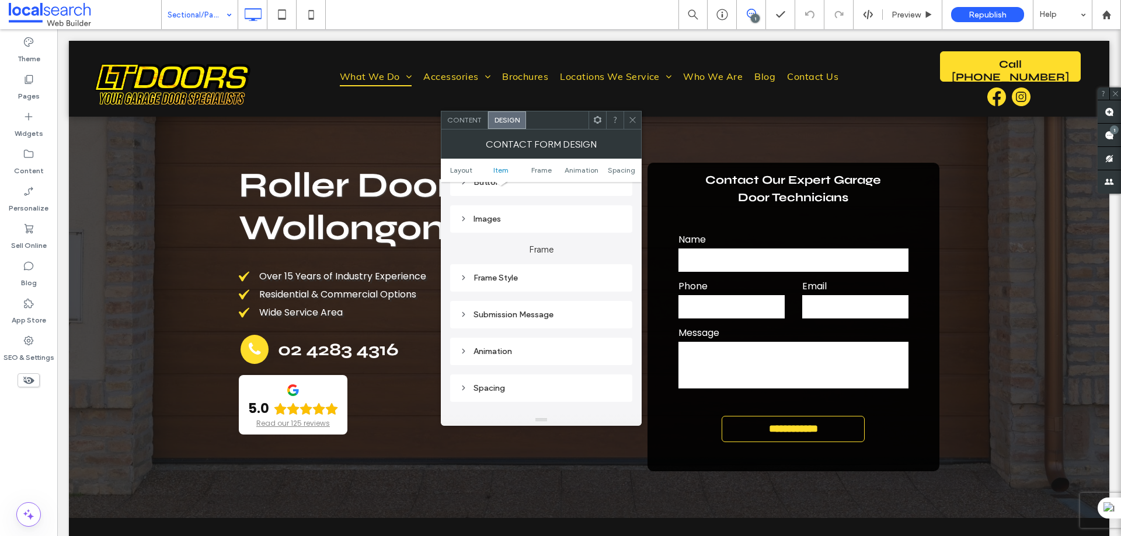
scroll to position [292, 0]
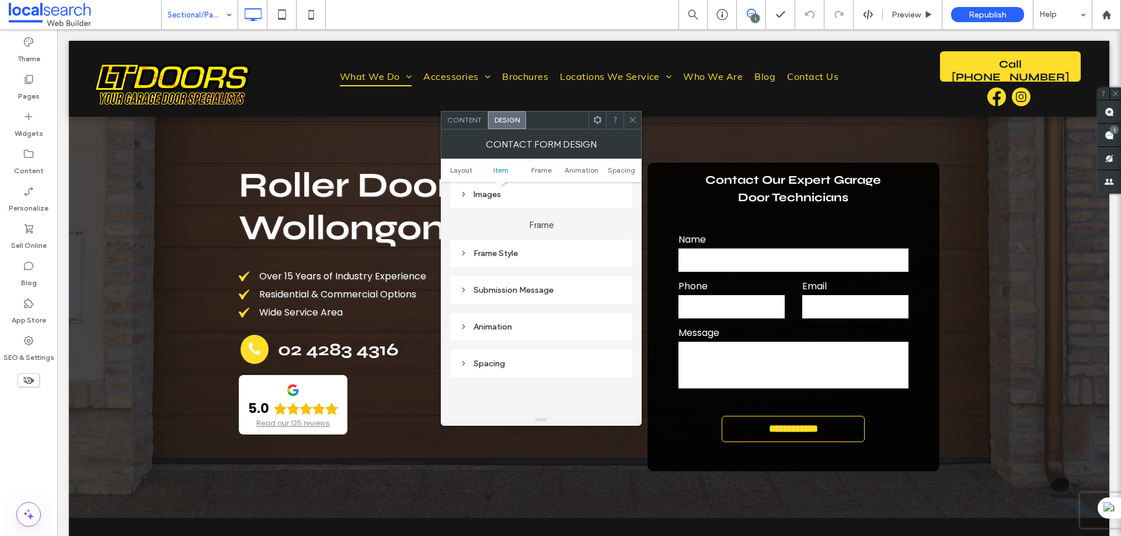
click at [532, 287] on div "Submission Message" at bounding box center [540, 290] width 163 height 10
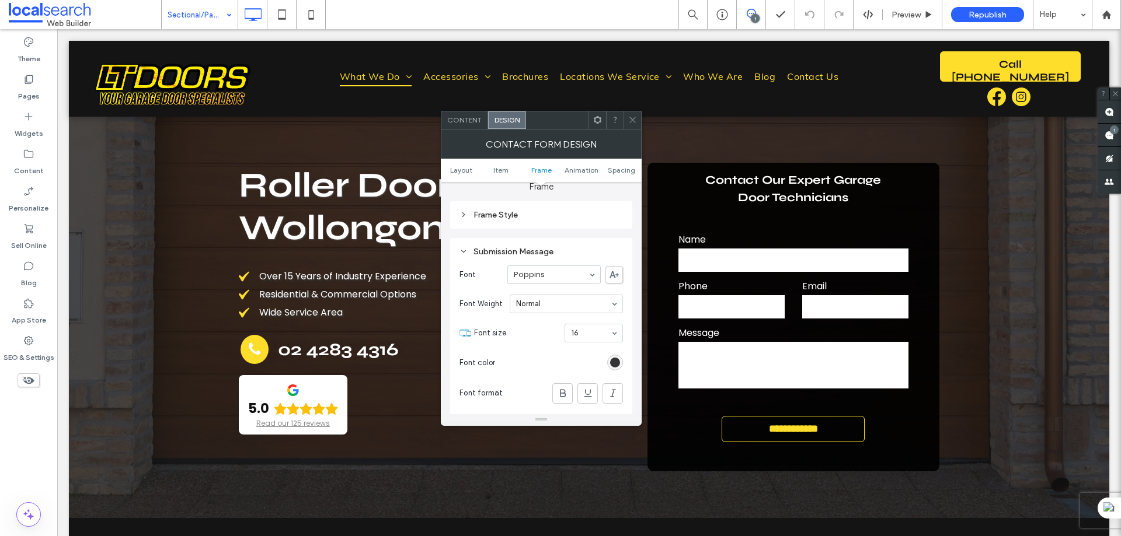
scroll to position [350, 0]
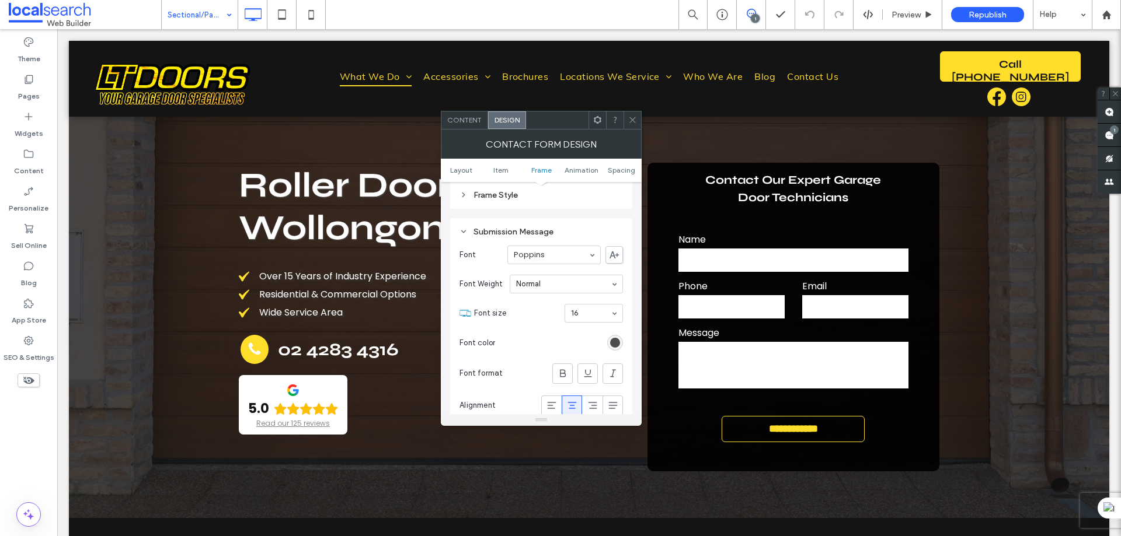
click at [612, 342] on div "rgb(51, 51, 51)" at bounding box center [615, 343] width 10 height 10
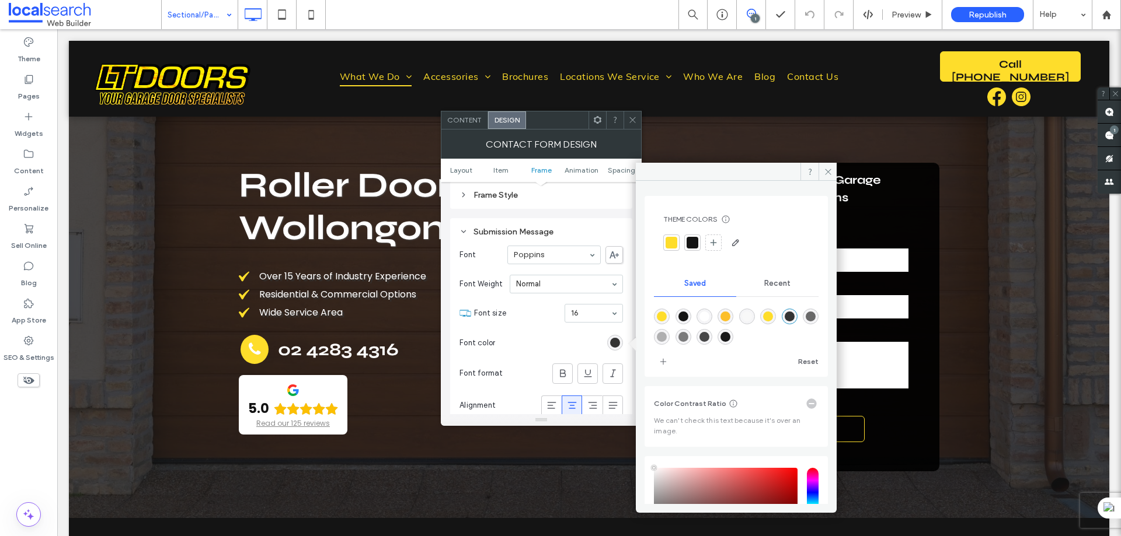
type input "****"
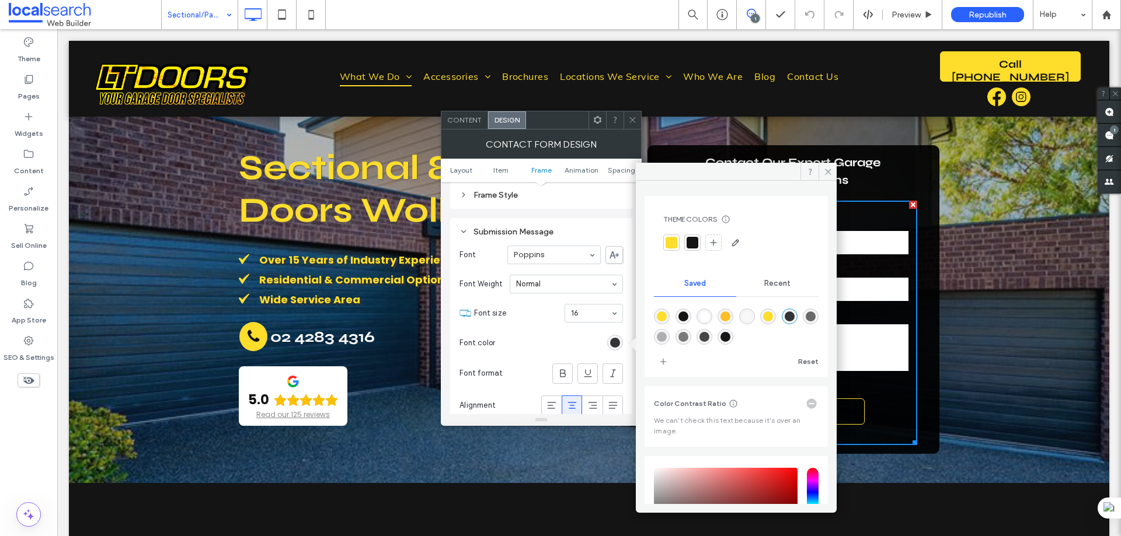
scroll to position [0, 0]
click at [709, 316] on div "rgba(255,255,255,1)" at bounding box center [704, 317] width 10 height 10
type input "*******"
click at [826, 170] on use at bounding box center [828, 172] width 6 height 6
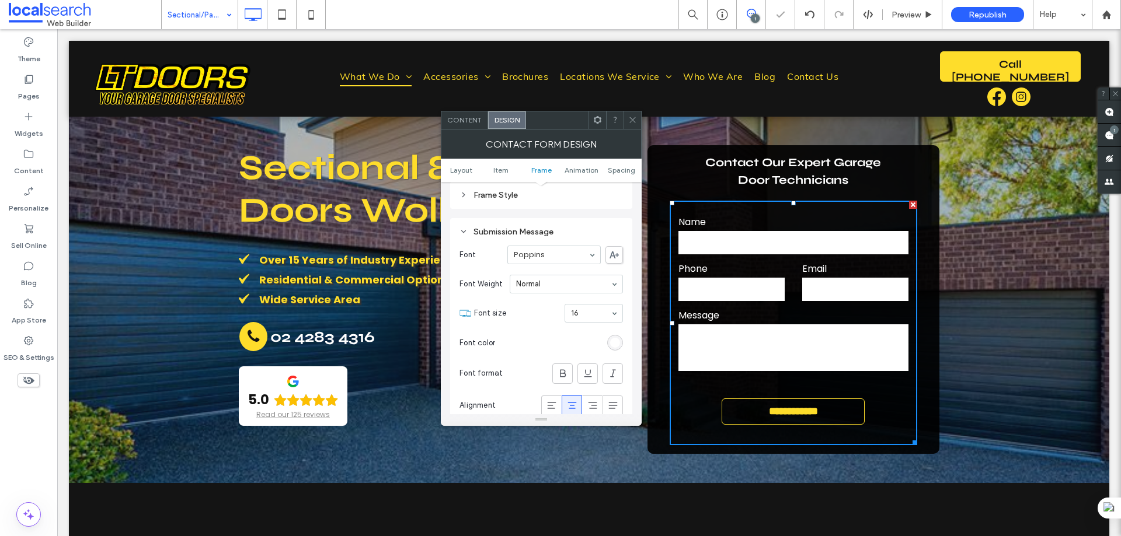
click at [636, 117] on icon at bounding box center [632, 120] width 9 height 9
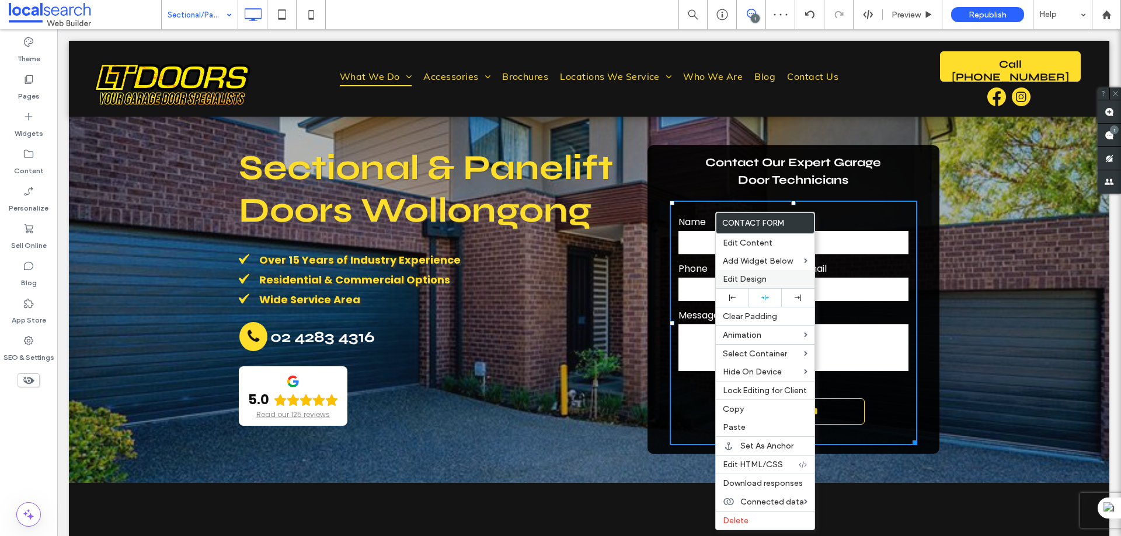
click at [747, 278] on span "Edit Design" at bounding box center [745, 279] width 44 height 10
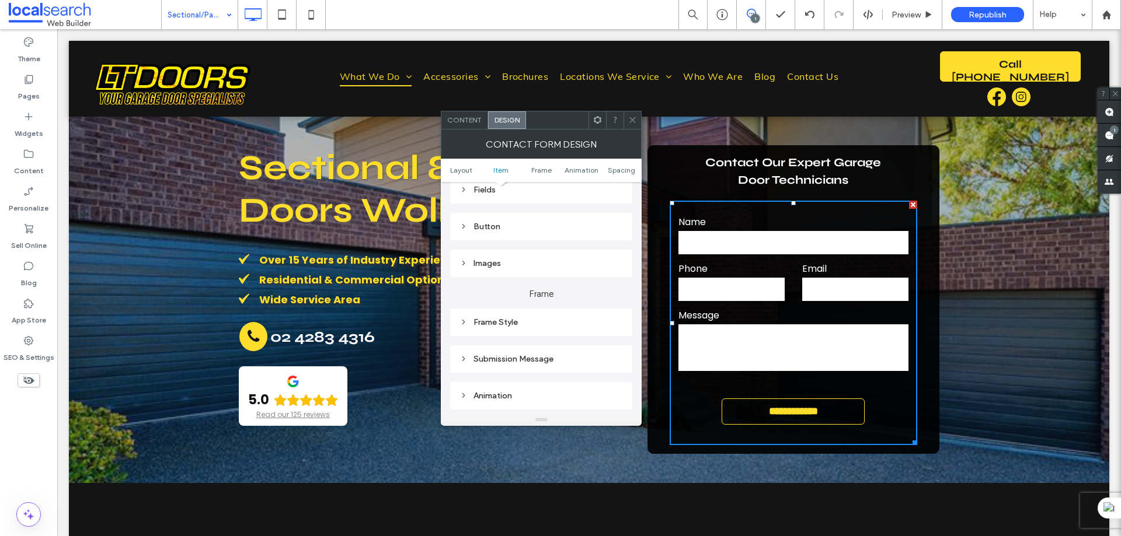
scroll to position [292, 0]
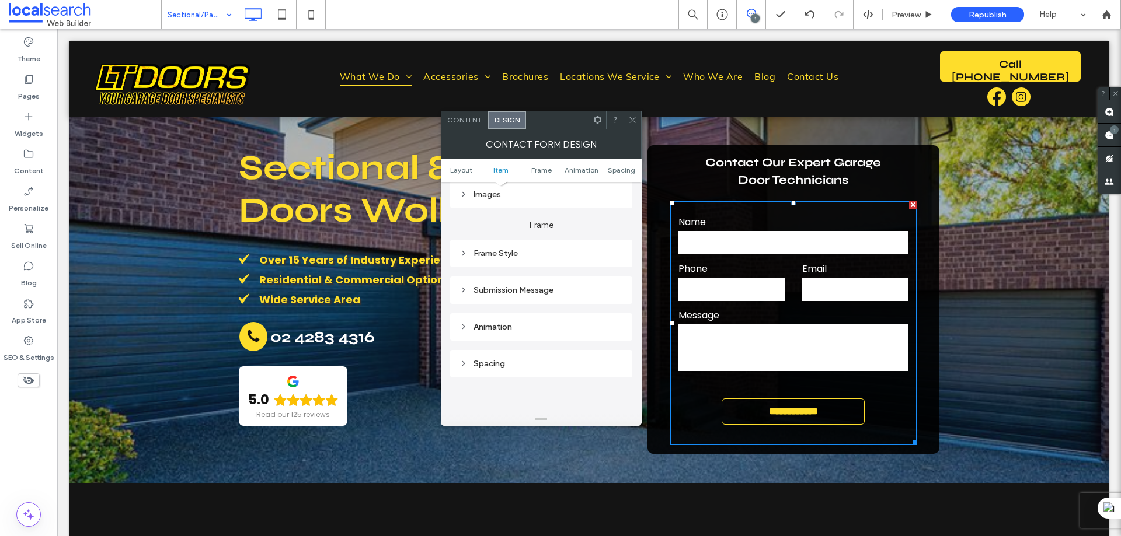
click at [527, 294] on div "Submission Message" at bounding box center [540, 290] width 163 height 10
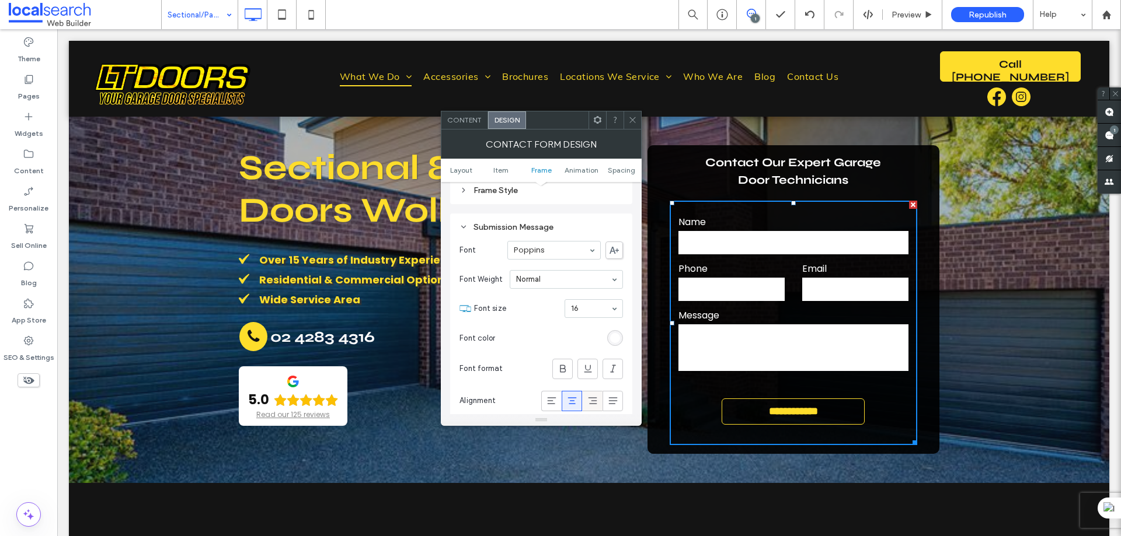
scroll to position [467, 0]
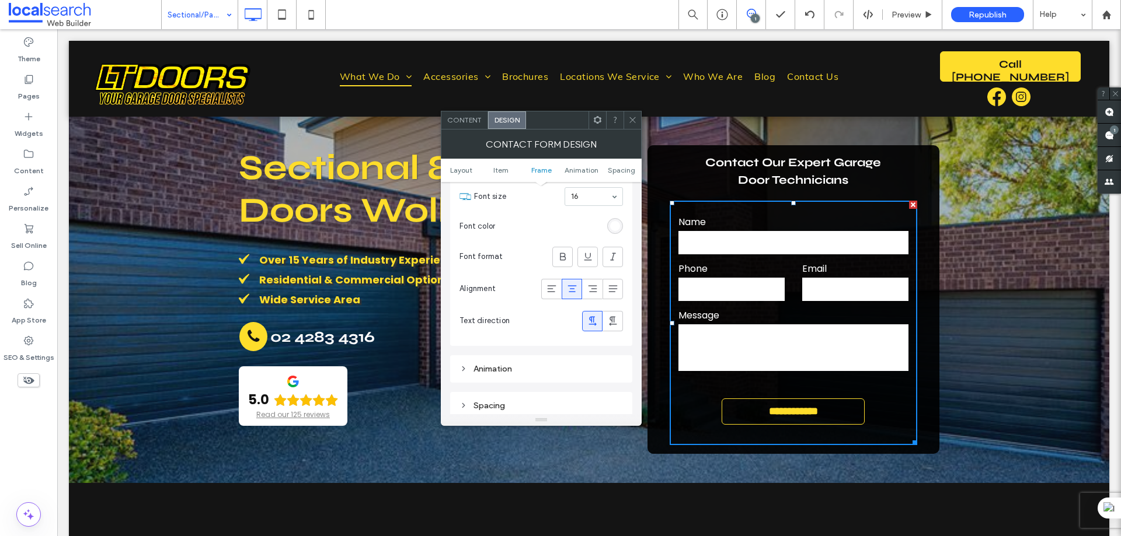
click at [634, 114] on span at bounding box center [632, 120] width 9 height 18
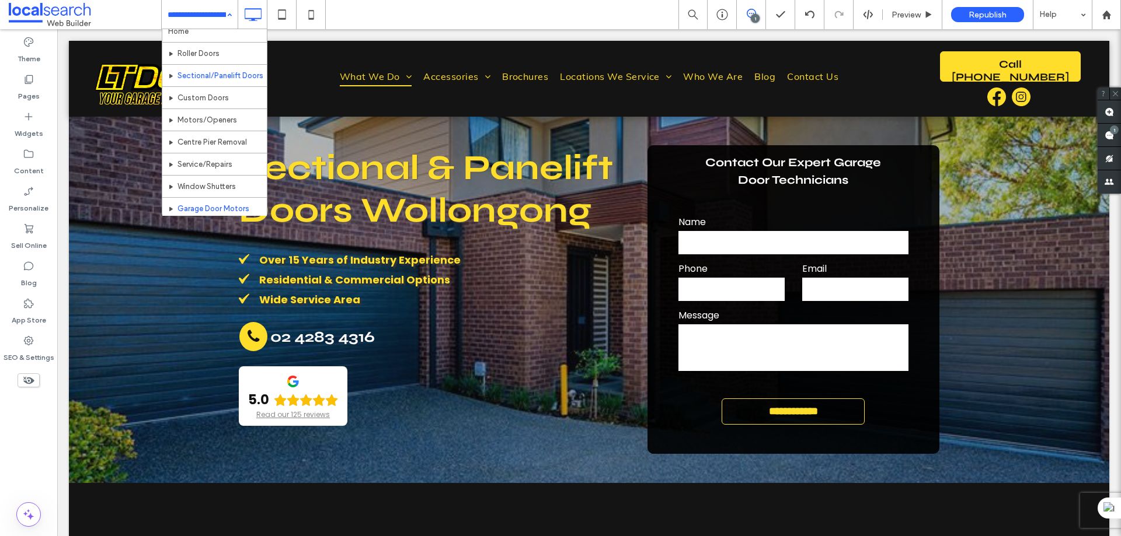
scroll to position [0, 0]
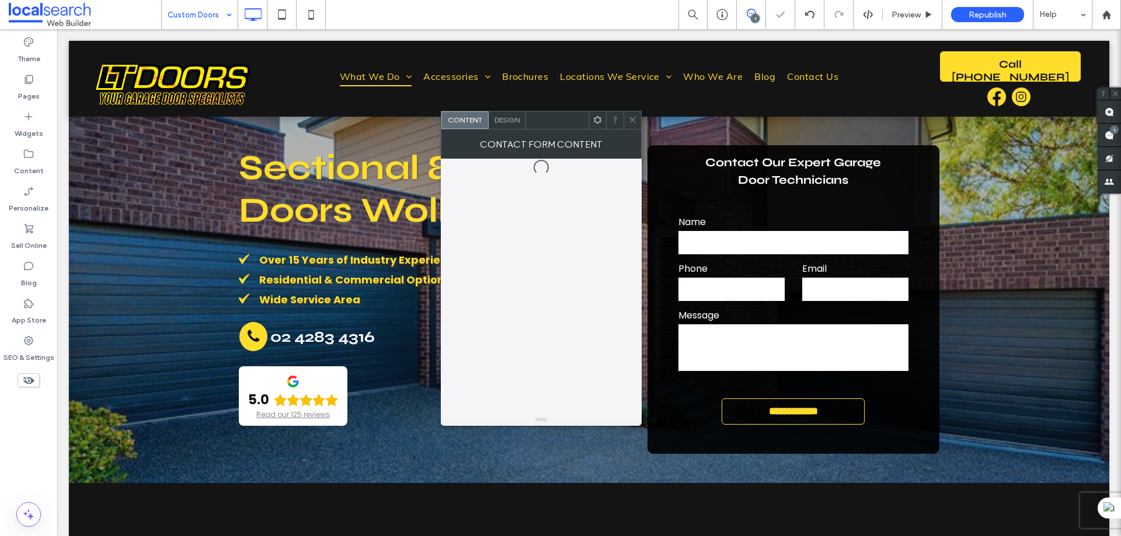
click at [504, 123] on span "Design" at bounding box center [506, 120] width 25 height 9
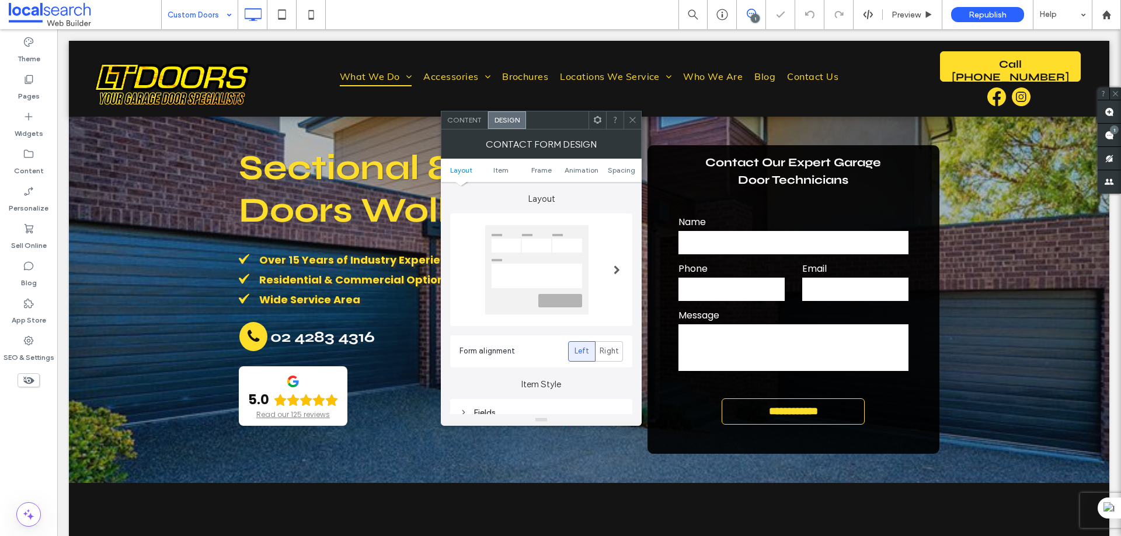
click at [503, 118] on span "Design" at bounding box center [506, 120] width 25 height 9
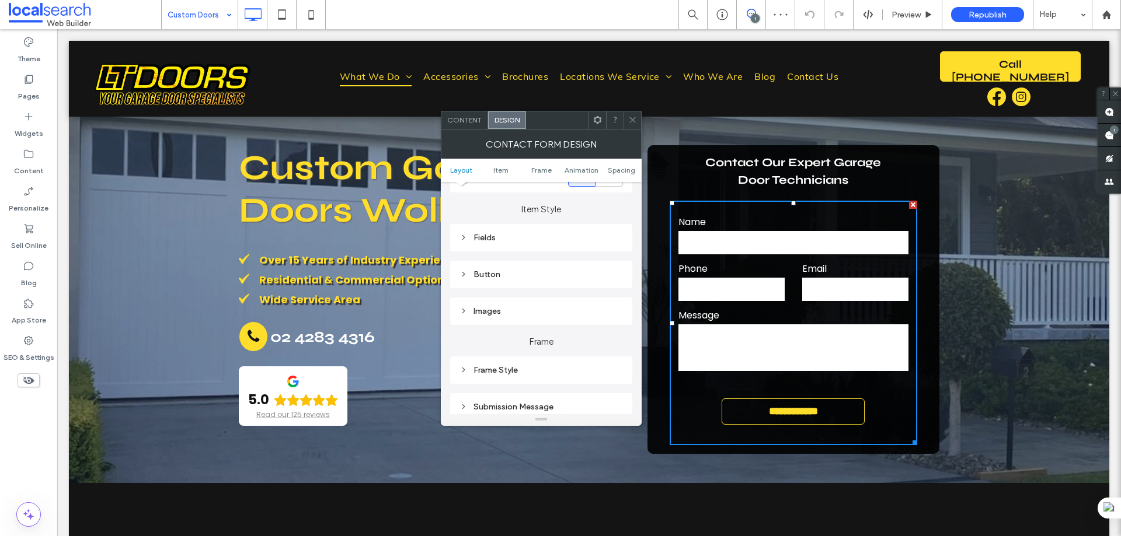
scroll to position [233, 0]
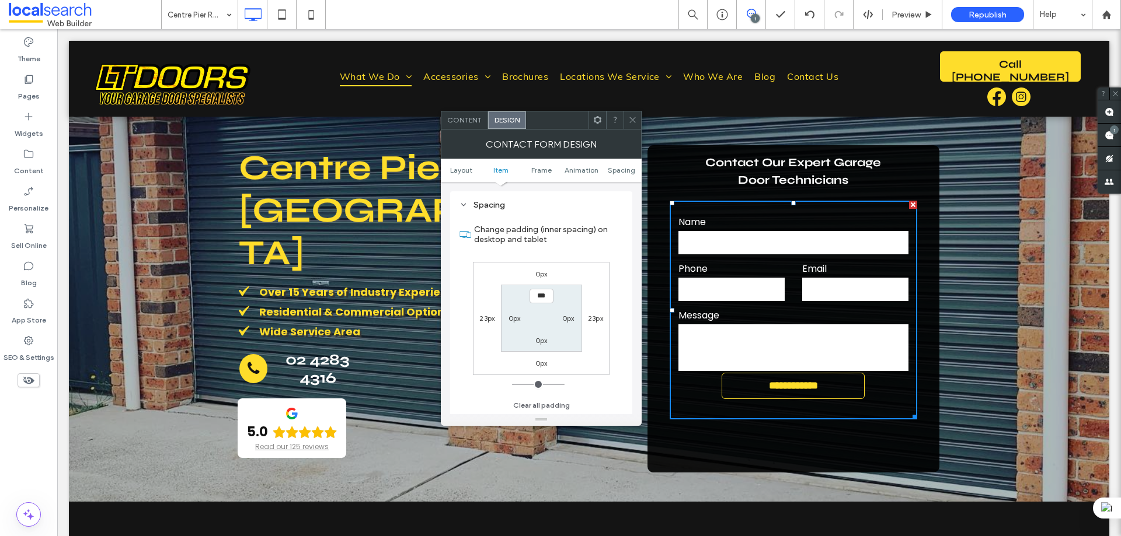
scroll to position [276, 0]
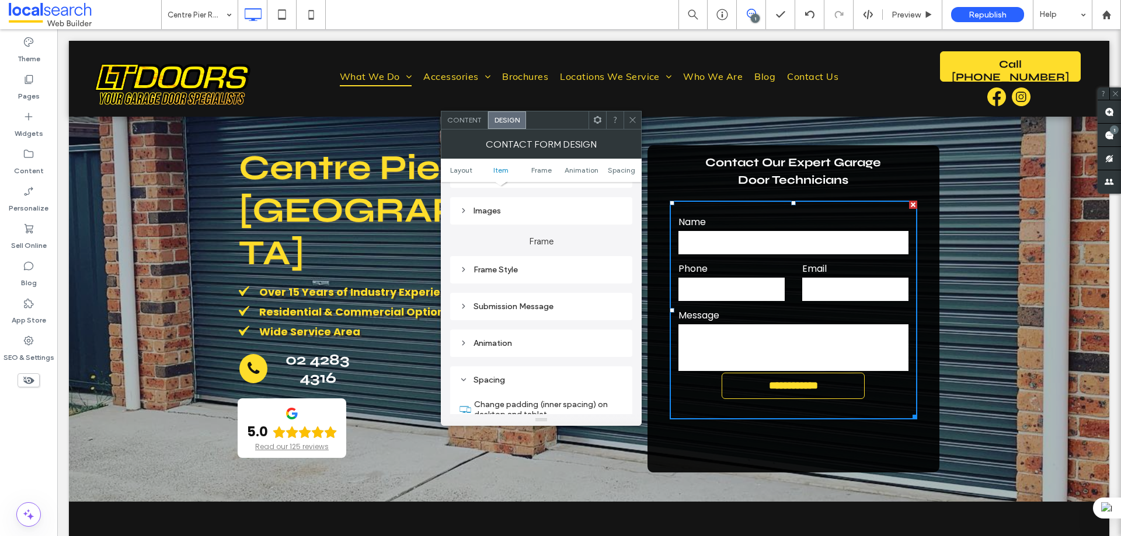
click at [522, 309] on div "Submission Message" at bounding box center [540, 307] width 163 height 10
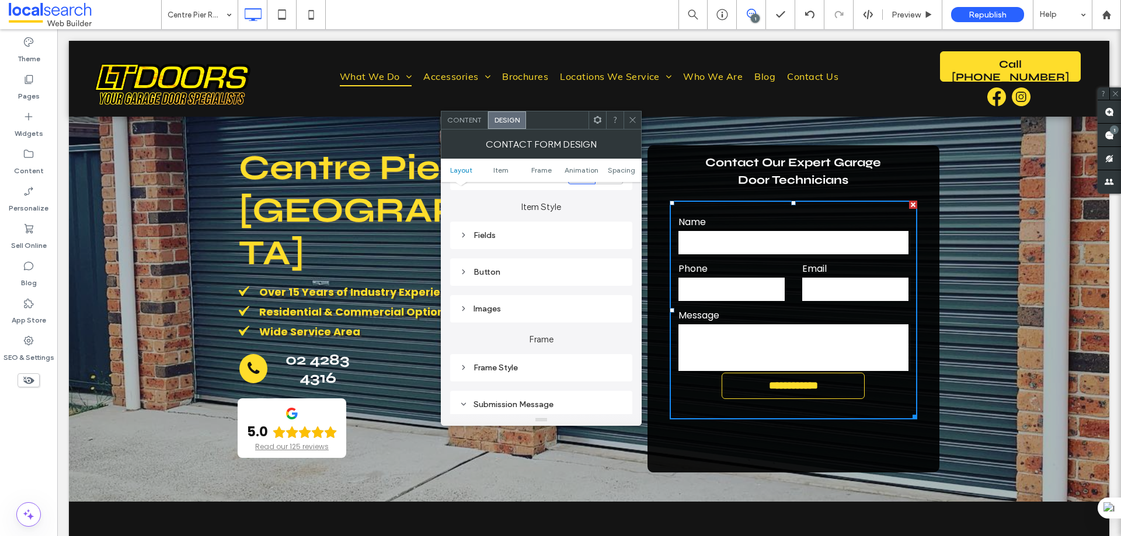
scroll to position [159, 0]
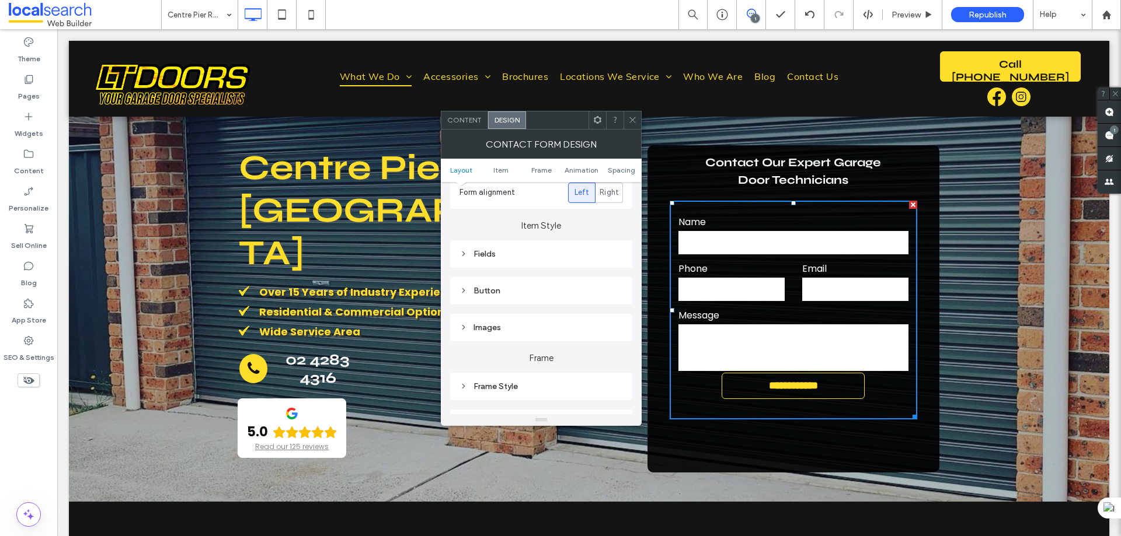
click at [497, 252] on div "Fields" at bounding box center [540, 254] width 163 height 10
click at [587, 273] on span "Field Text" at bounding box center [581, 274] width 35 height 9
click at [613, 333] on span at bounding box center [615, 335] width 4 height 6
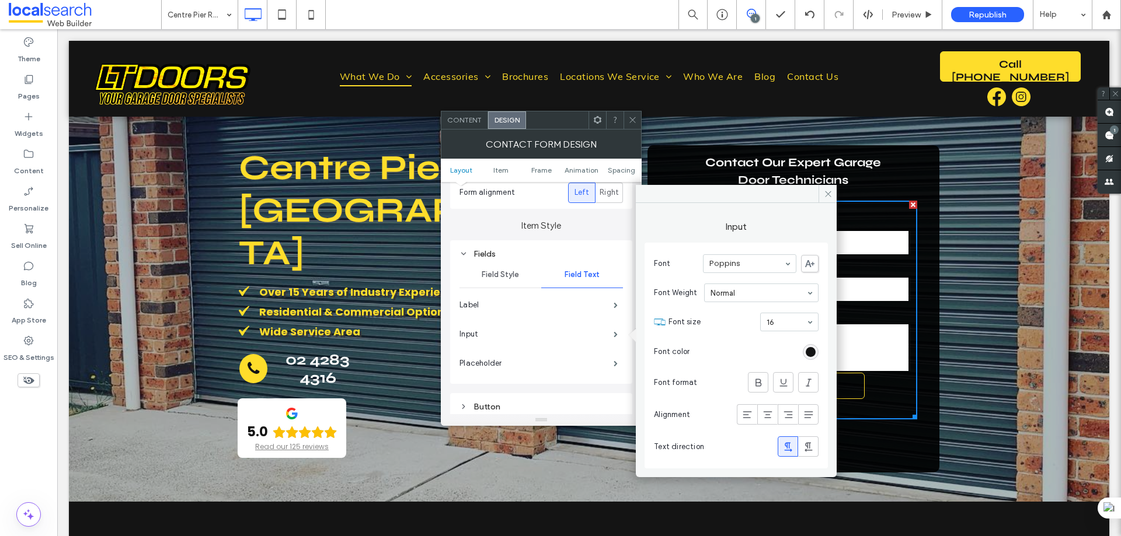
click at [635, 118] on icon at bounding box center [632, 120] width 9 height 9
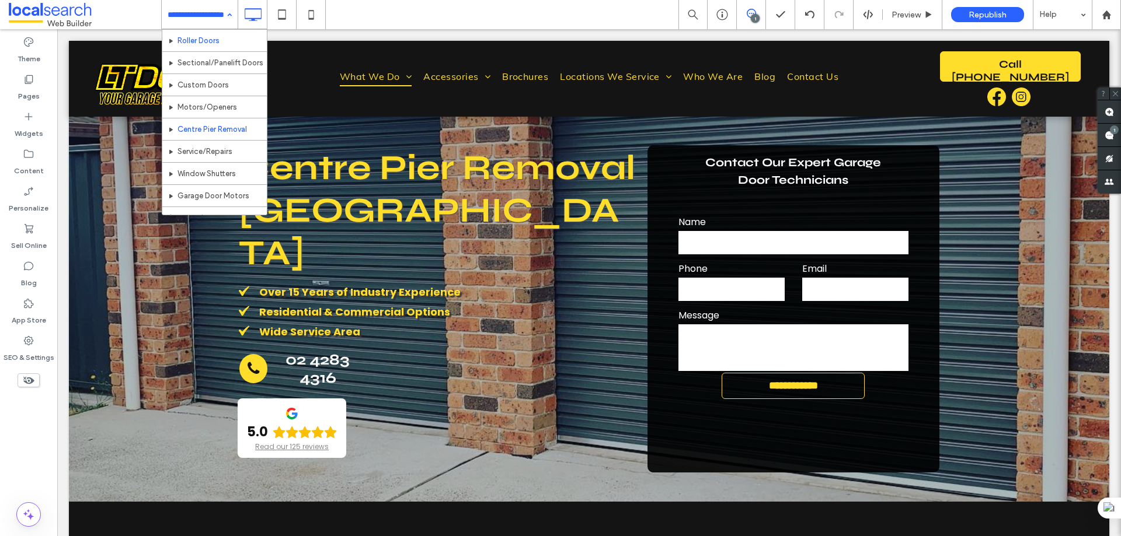
scroll to position [58, 0]
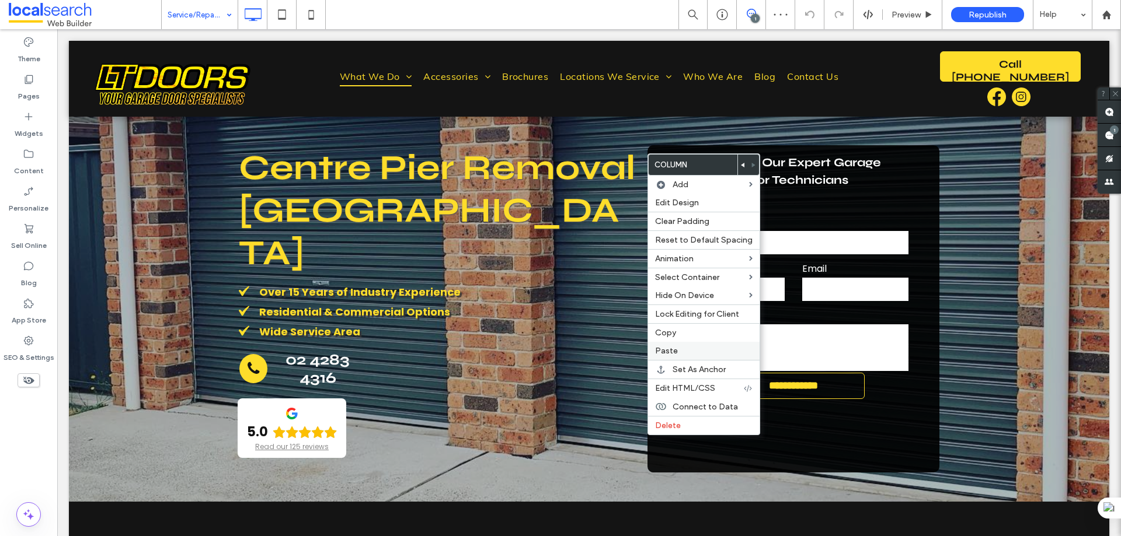
click at [660, 354] on span "Paste" at bounding box center [666, 351] width 23 height 10
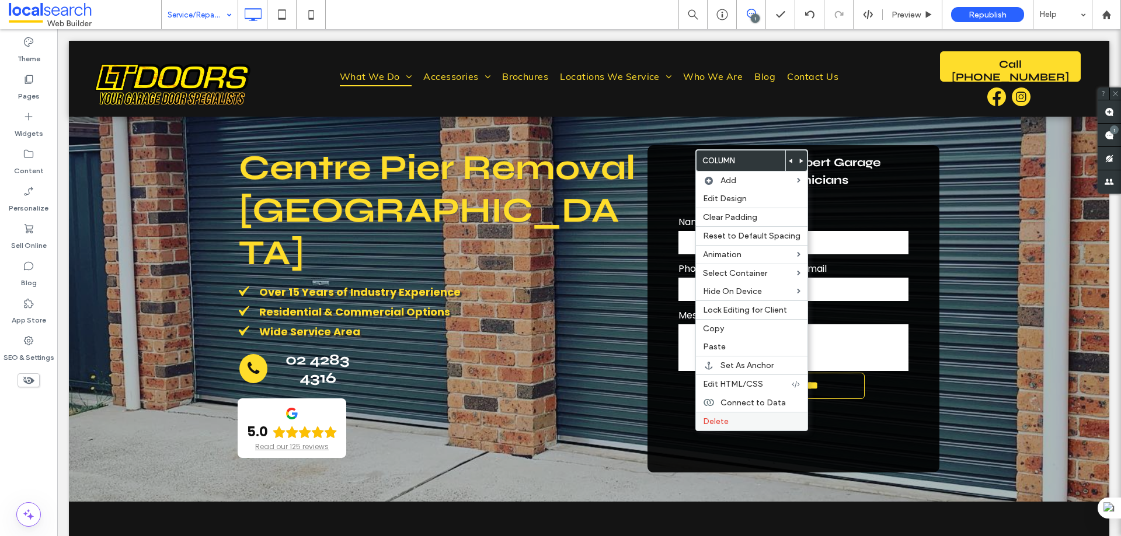
click at [715, 418] on span "Delete" at bounding box center [716, 422] width 26 height 10
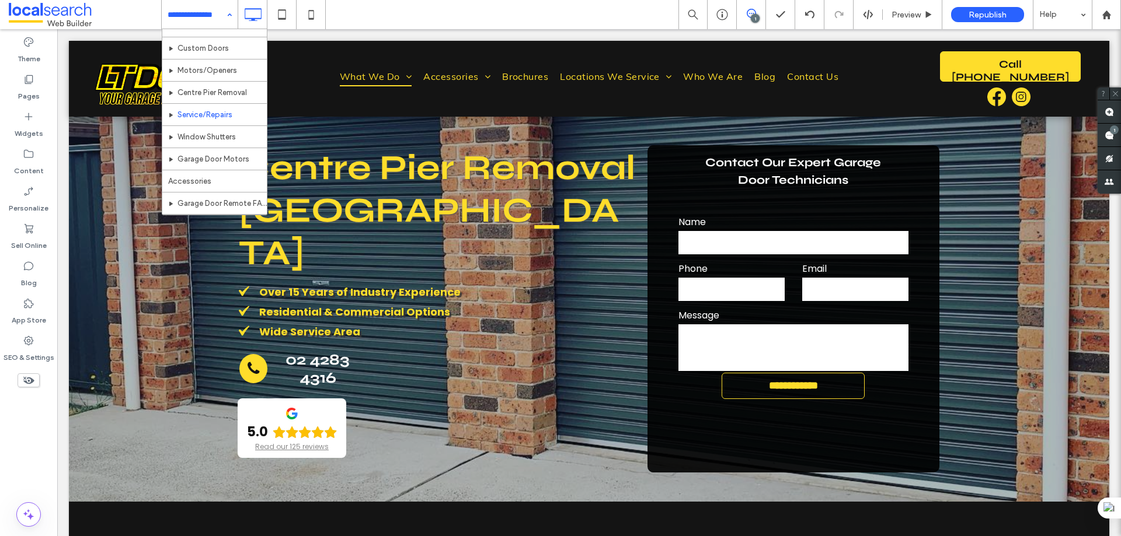
scroll to position [75, 0]
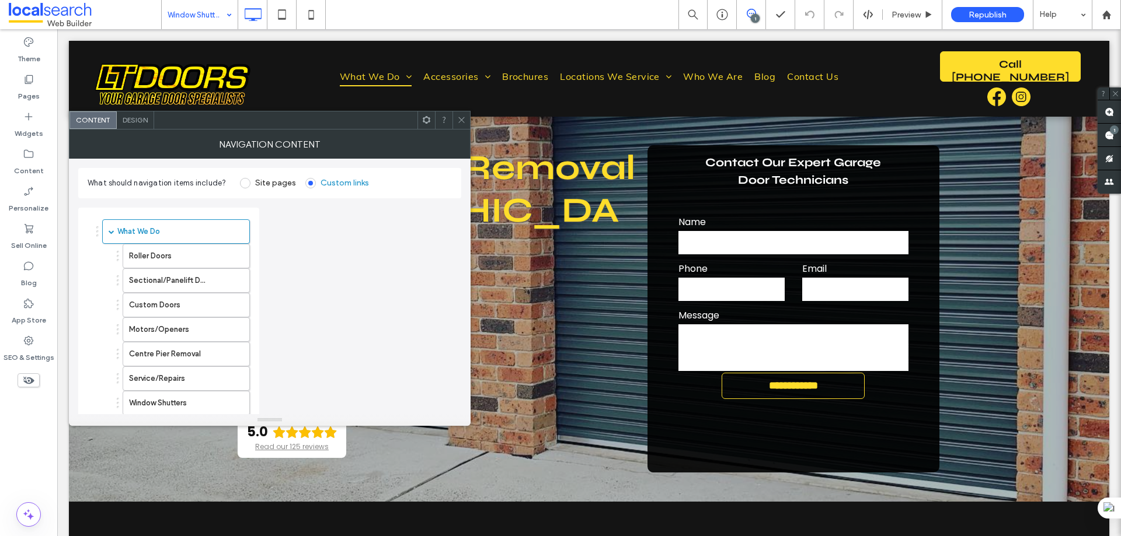
click at [462, 111] on span at bounding box center [461, 120] width 9 height 18
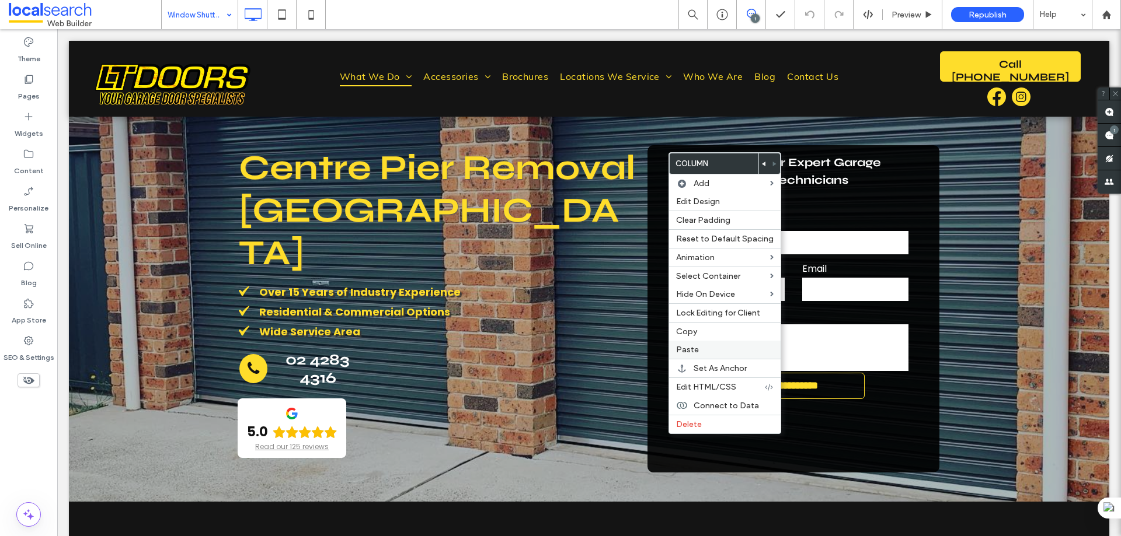
click at [691, 345] on div "Paste" at bounding box center [724, 350] width 111 height 18
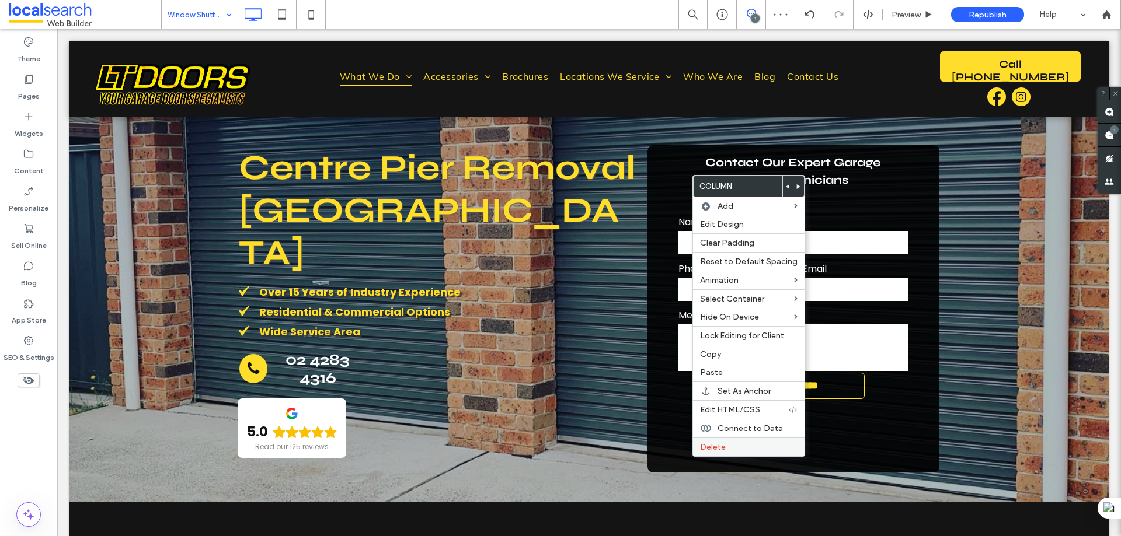
click at [698, 449] on div "Delete" at bounding box center [748, 447] width 111 height 19
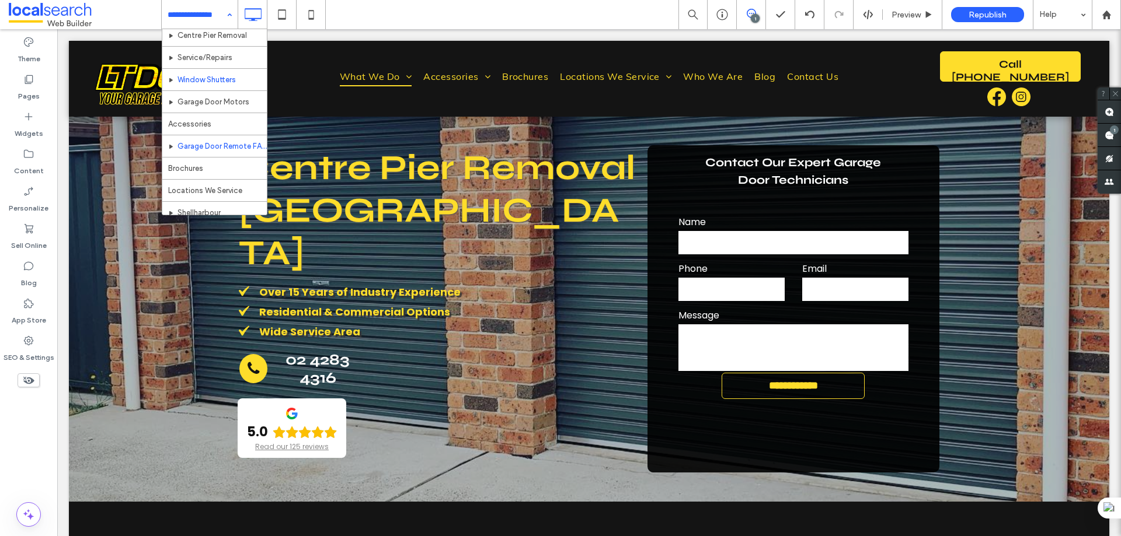
scroll to position [117, 0]
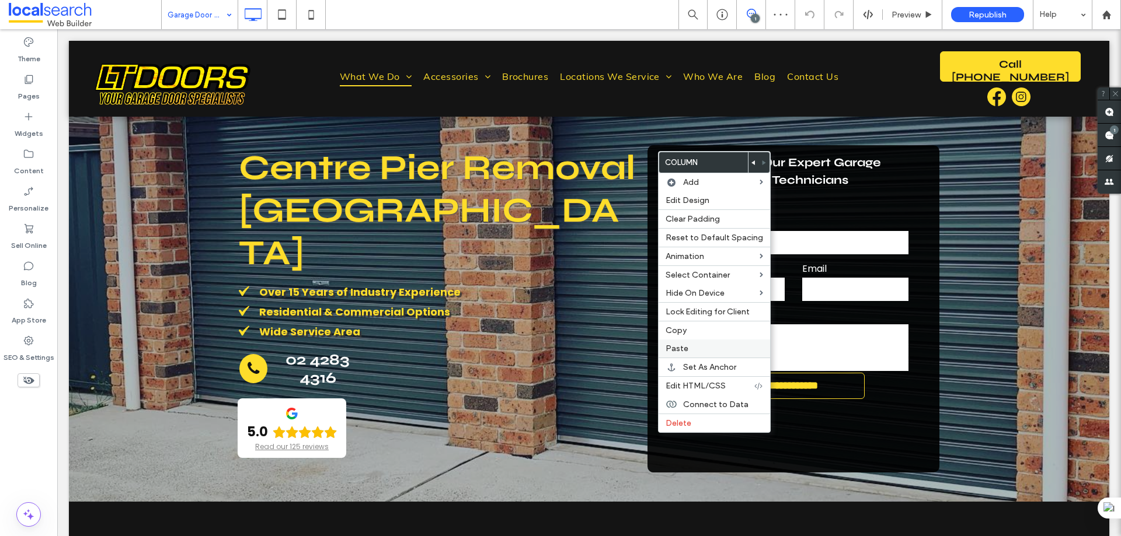
click at [701, 350] on label "Paste" at bounding box center [713, 349] width 97 height 10
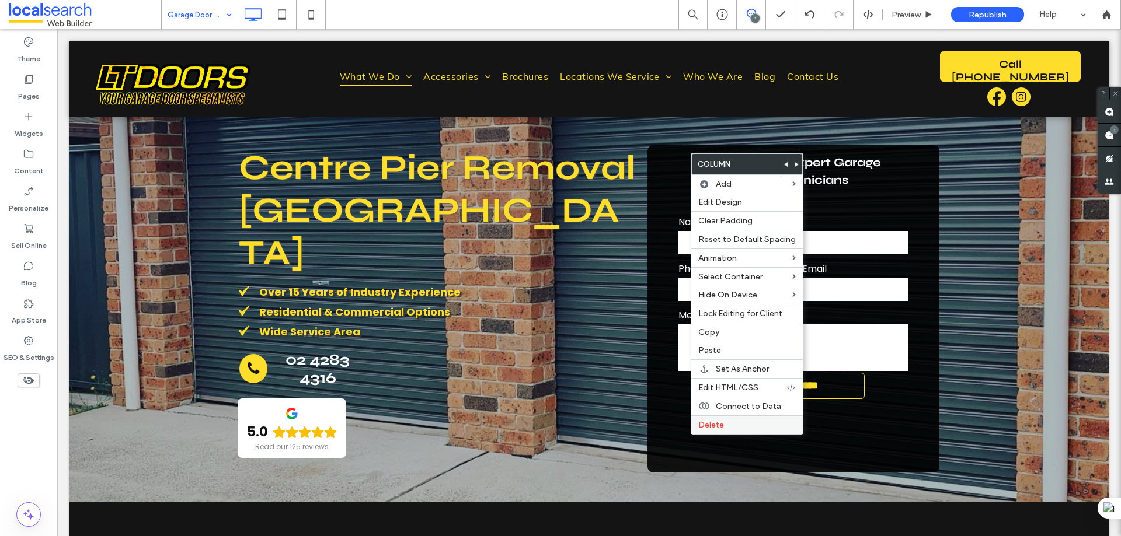
click at [706, 426] on span "Delete" at bounding box center [711, 425] width 26 height 10
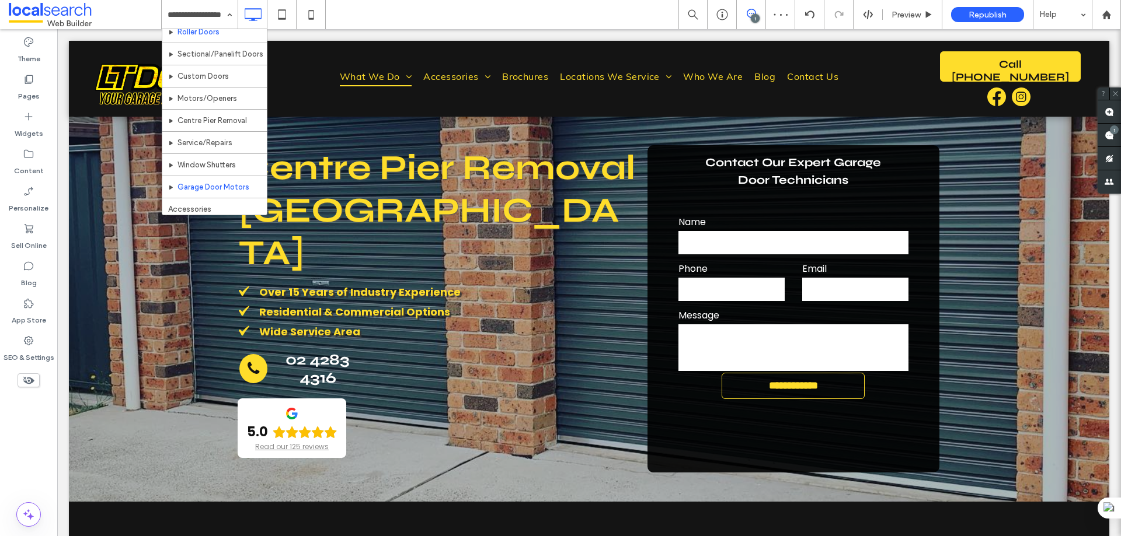
scroll to position [117, 0]
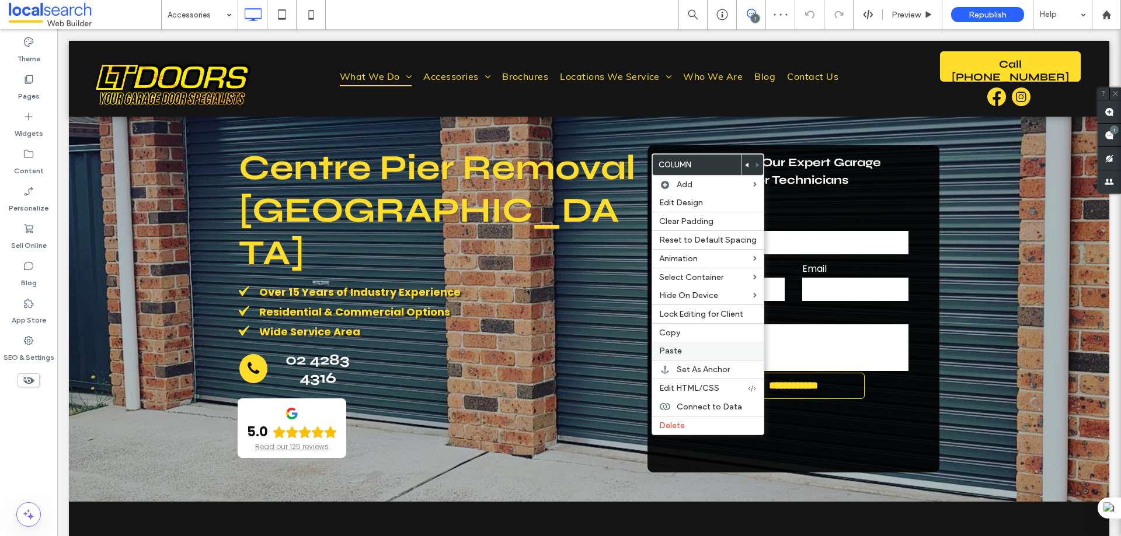
click at [686, 358] on div "Paste" at bounding box center [707, 351] width 111 height 18
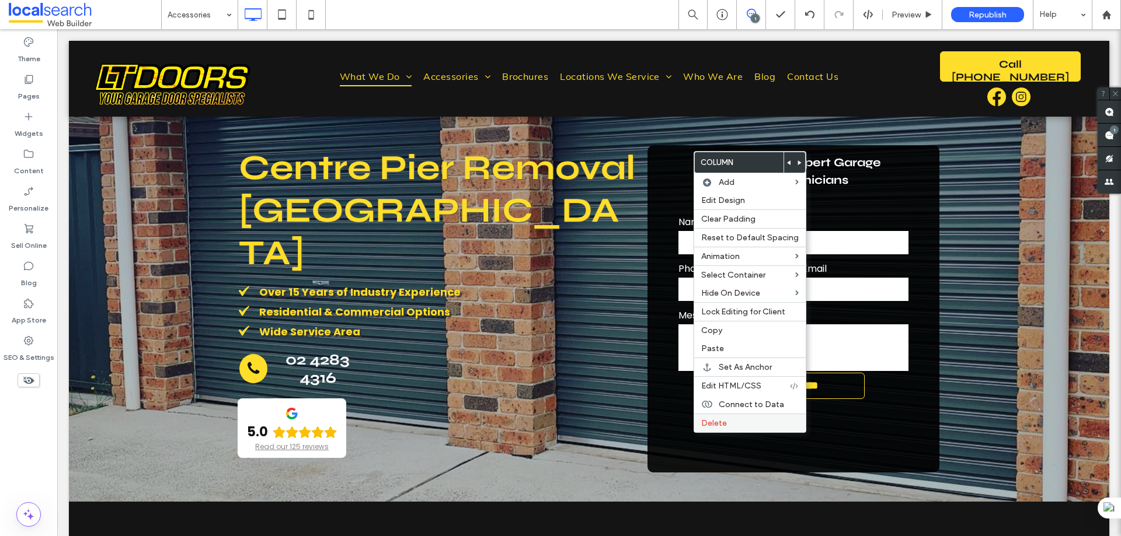
click at [741, 417] on div "Delete" at bounding box center [749, 423] width 111 height 19
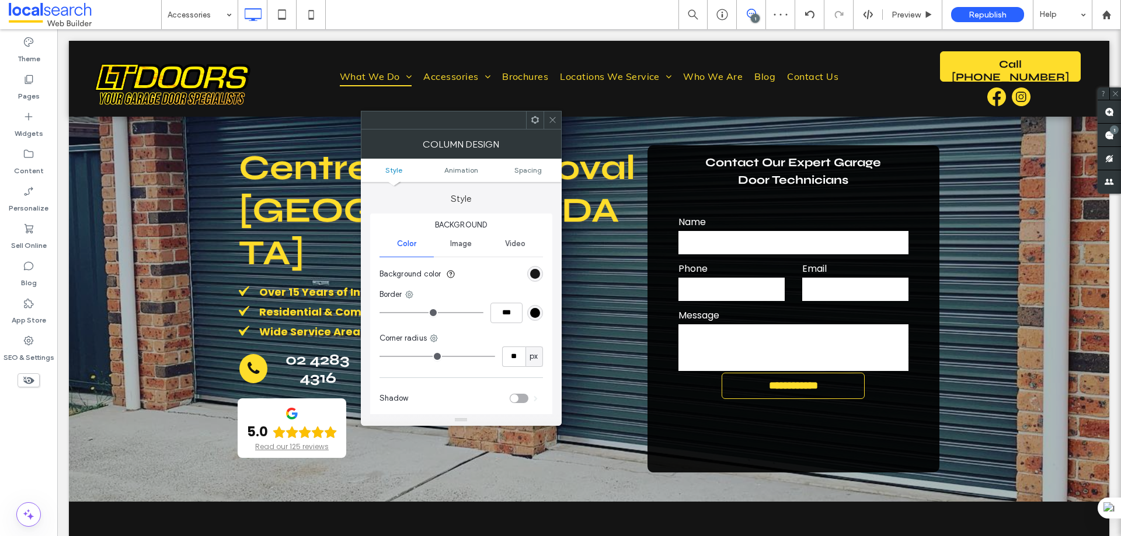
click at [553, 116] on icon at bounding box center [552, 120] width 9 height 9
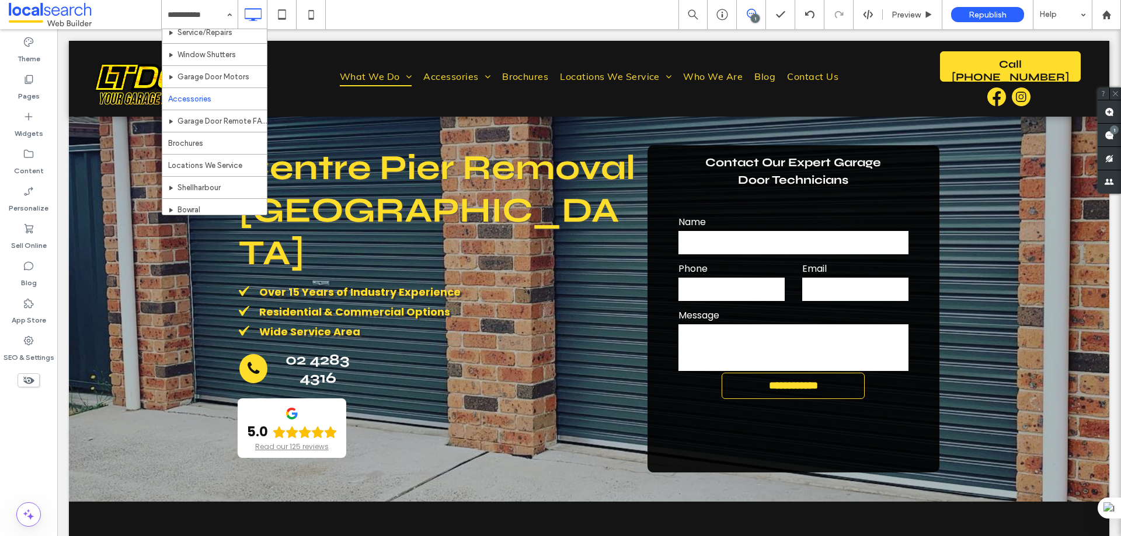
scroll to position [175, 0]
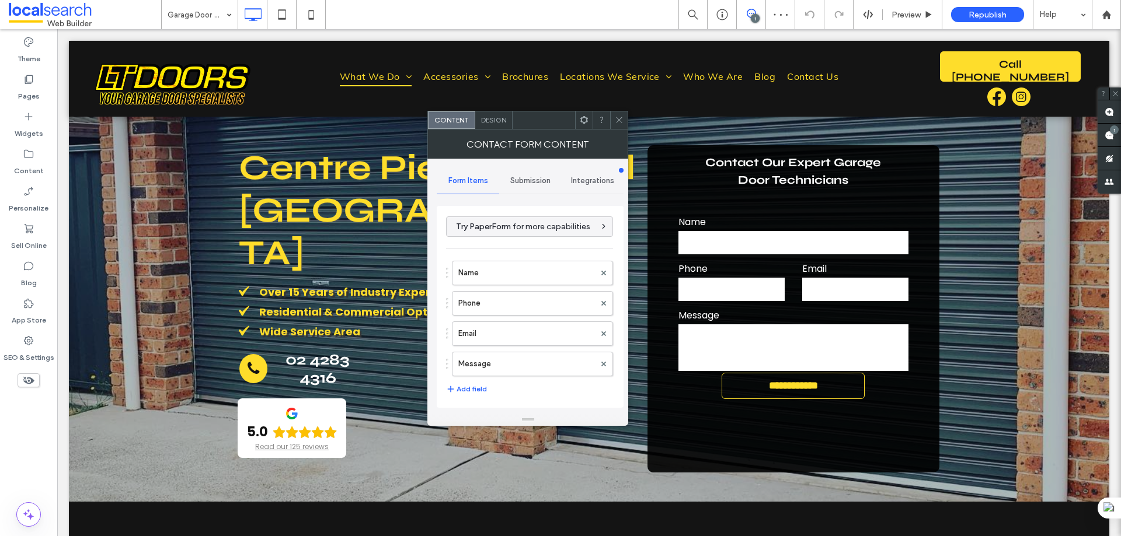
type input "**********"
click at [618, 116] on icon at bounding box center [619, 120] width 9 height 9
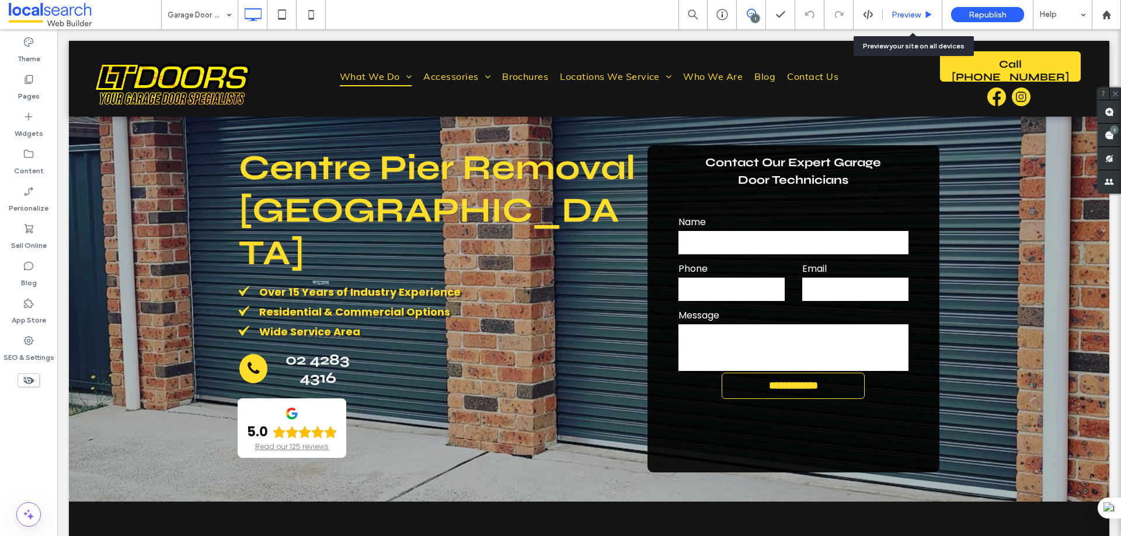
click at [910, 13] on span "Preview" at bounding box center [905, 15] width 29 height 10
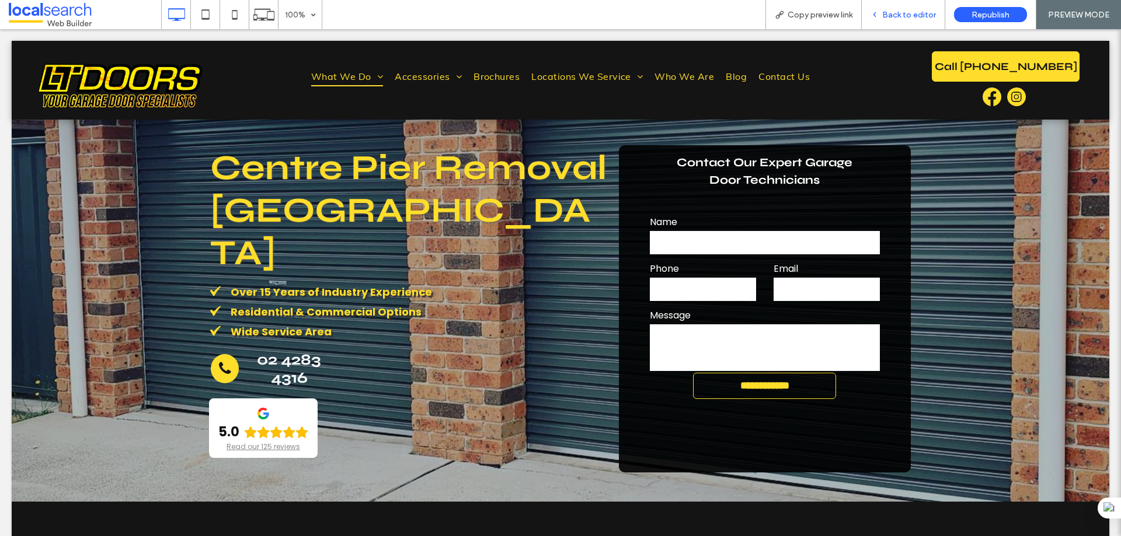
click at [891, 14] on span "Back to editor" at bounding box center [909, 15] width 54 height 10
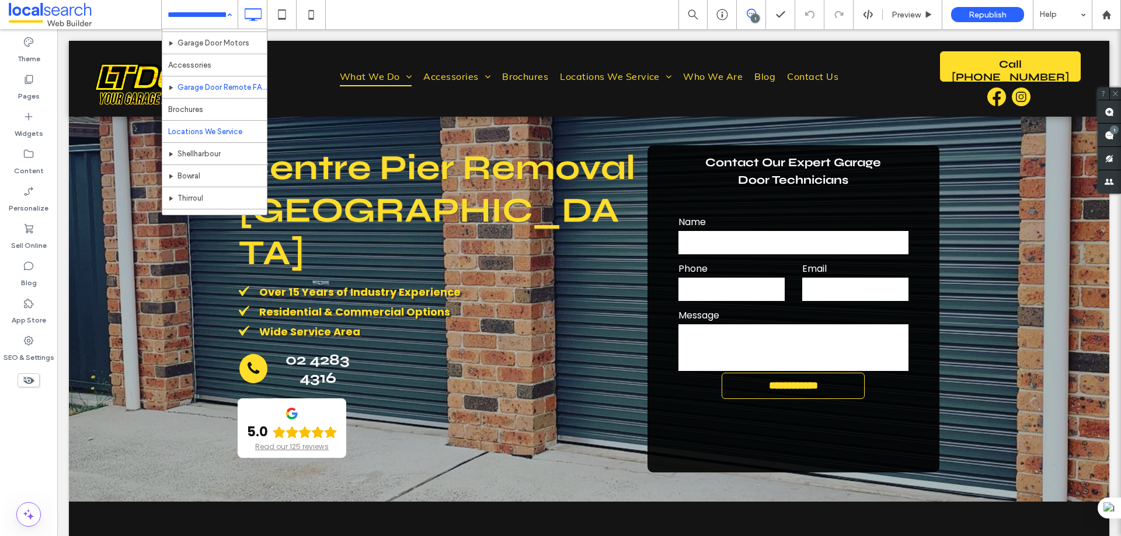
scroll to position [175, 0]
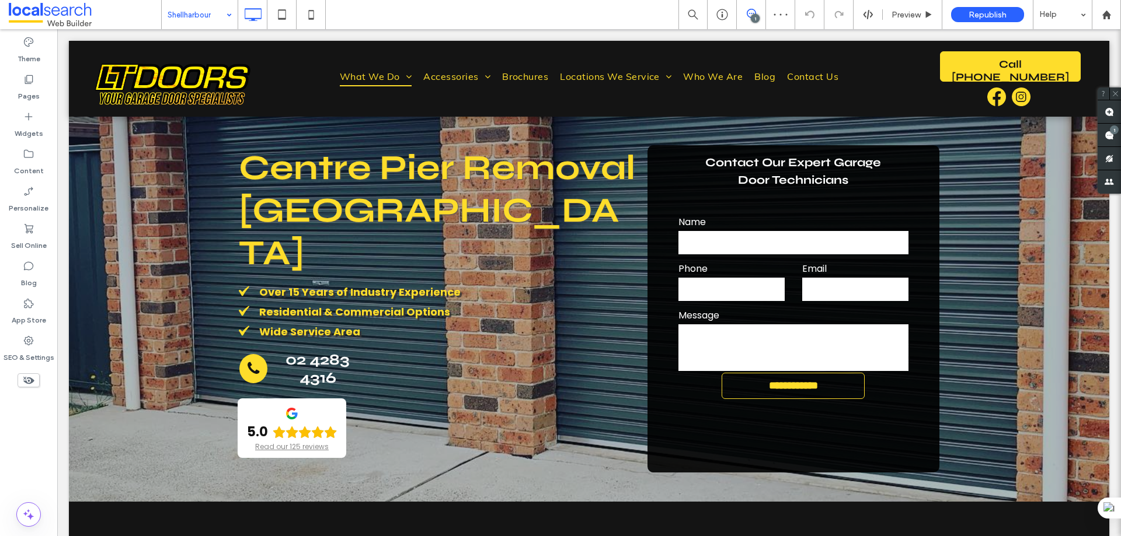
click at [221, 12] on input at bounding box center [197, 14] width 58 height 29
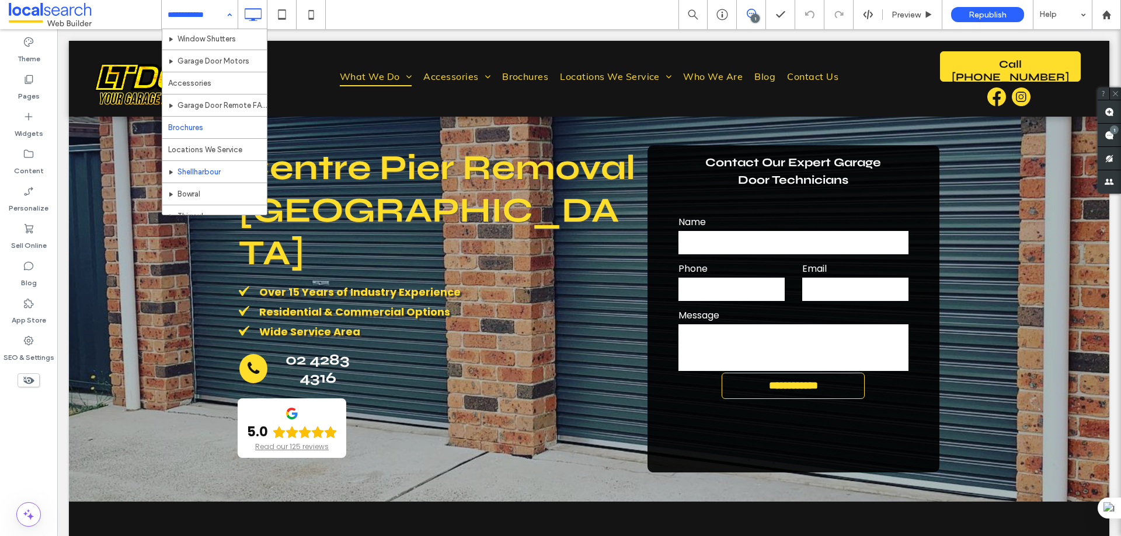
scroll to position [175, 0]
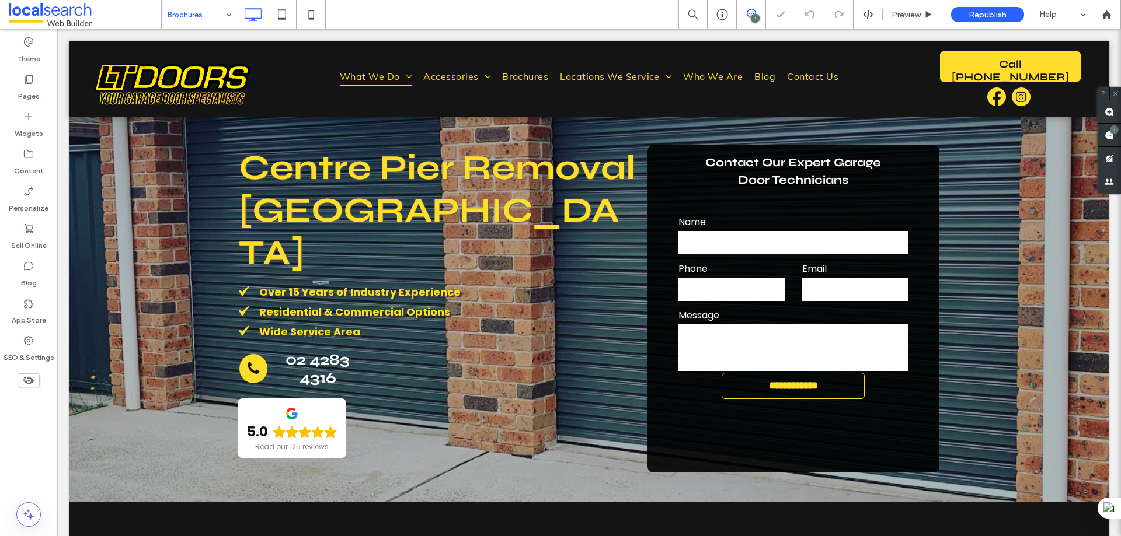
click at [224, 11] on div "Brochures" at bounding box center [200, 14] width 76 height 29
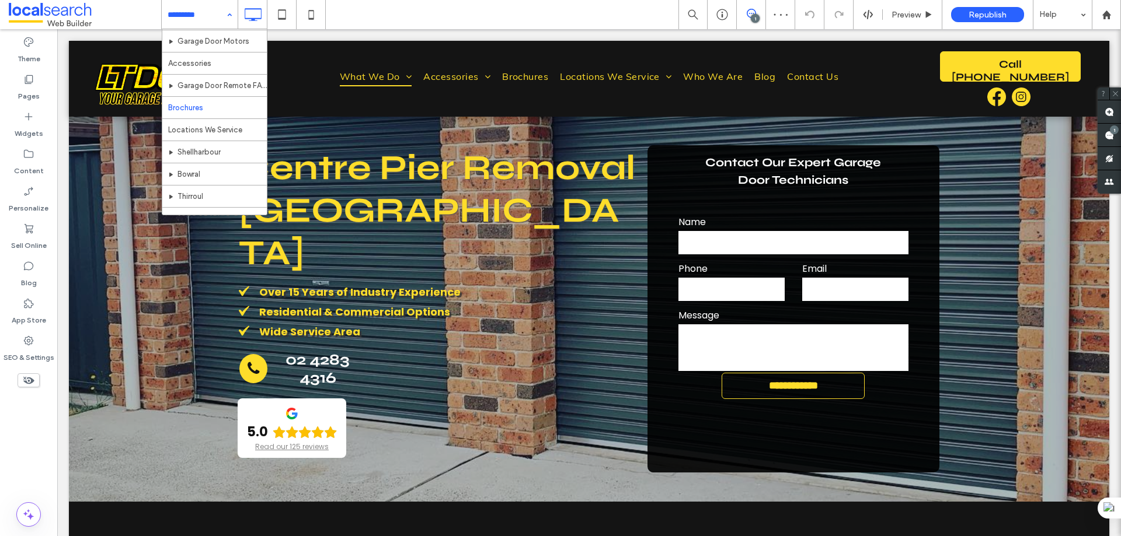
scroll to position [175, 0]
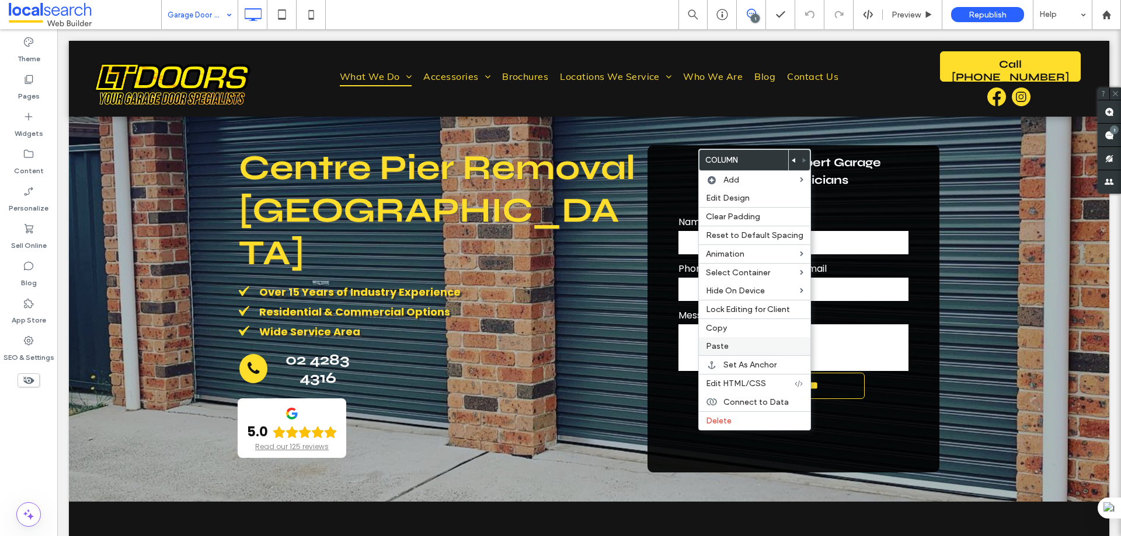
click at [740, 347] on label "Paste" at bounding box center [754, 346] width 97 height 10
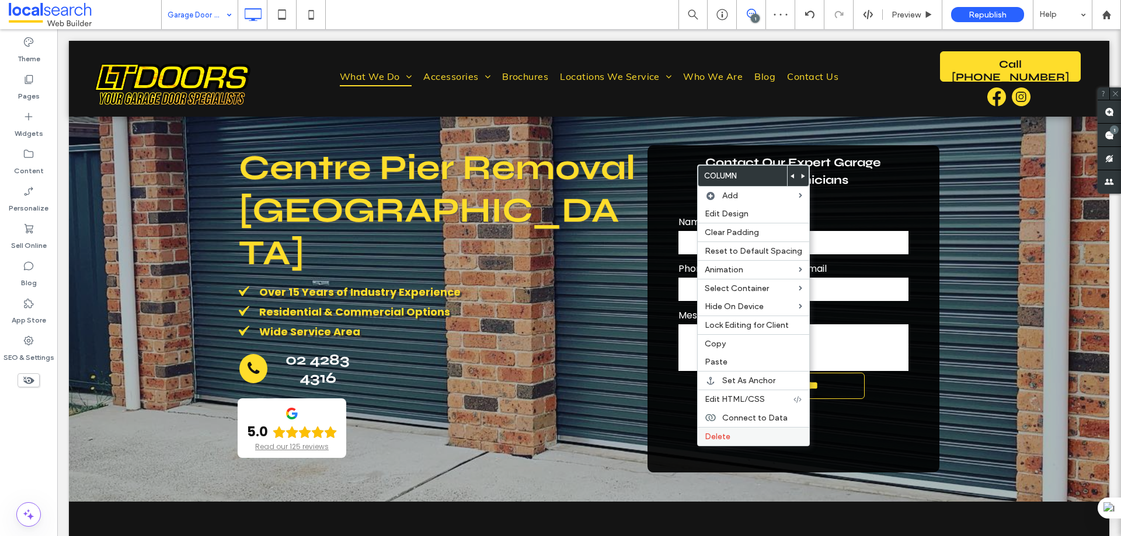
click at [730, 432] on label "Delete" at bounding box center [753, 437] width 97 height 10
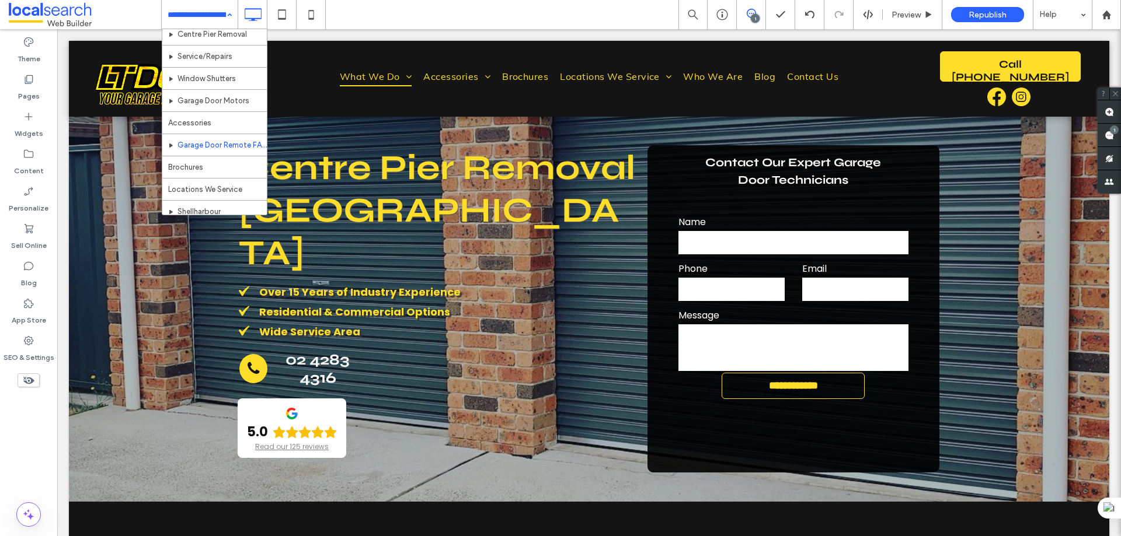
scroll to position [175, 0]
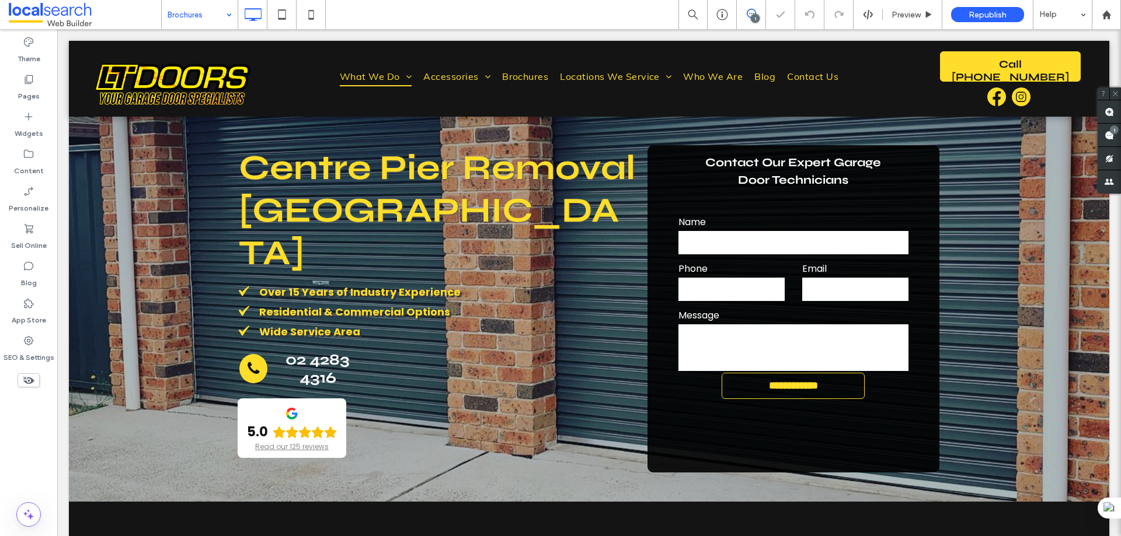
click at [225, 11] on div "Brochures" at bounding box center [200, 14] width 76 height 29
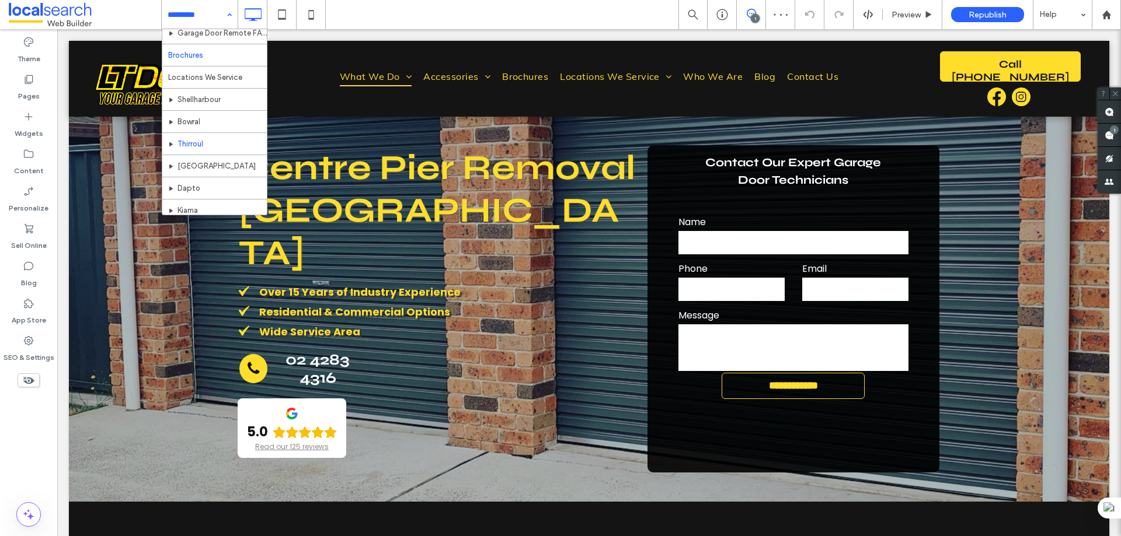
scroll to position [233, 0]
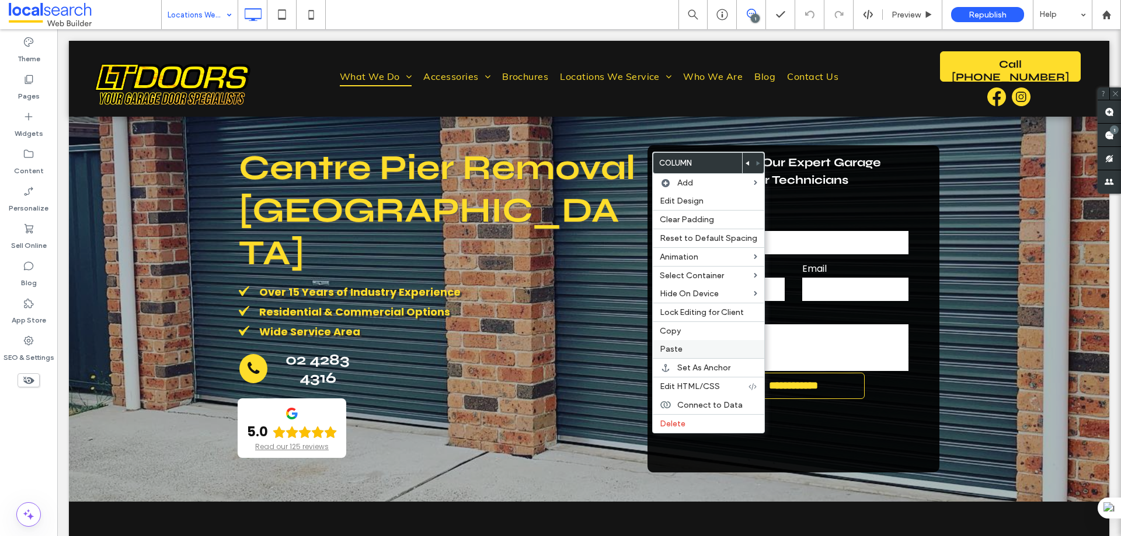
click at [674, 354] on div "Paste" at bounding box center [708, 349] width 111 height 18
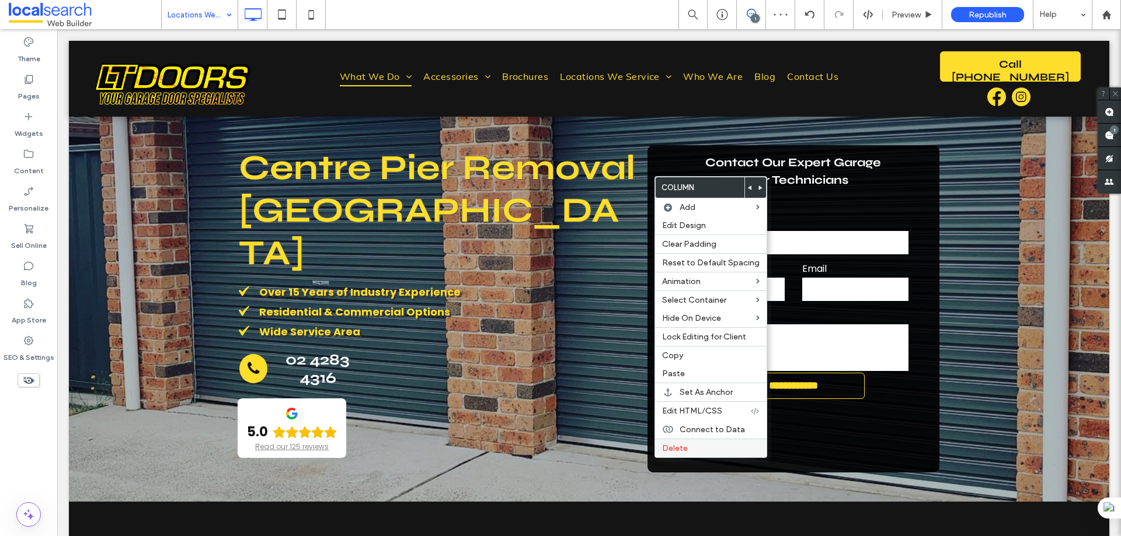
click at [700, 444] on label "Delete" at bounding box center [710, 449] width 97 height 10
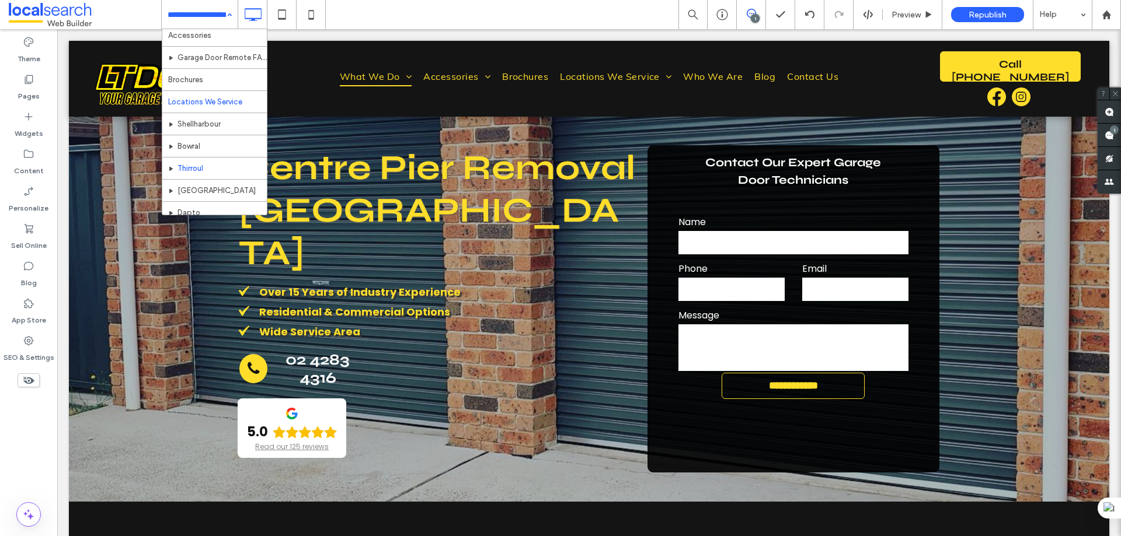
scroll to position [192, 0]
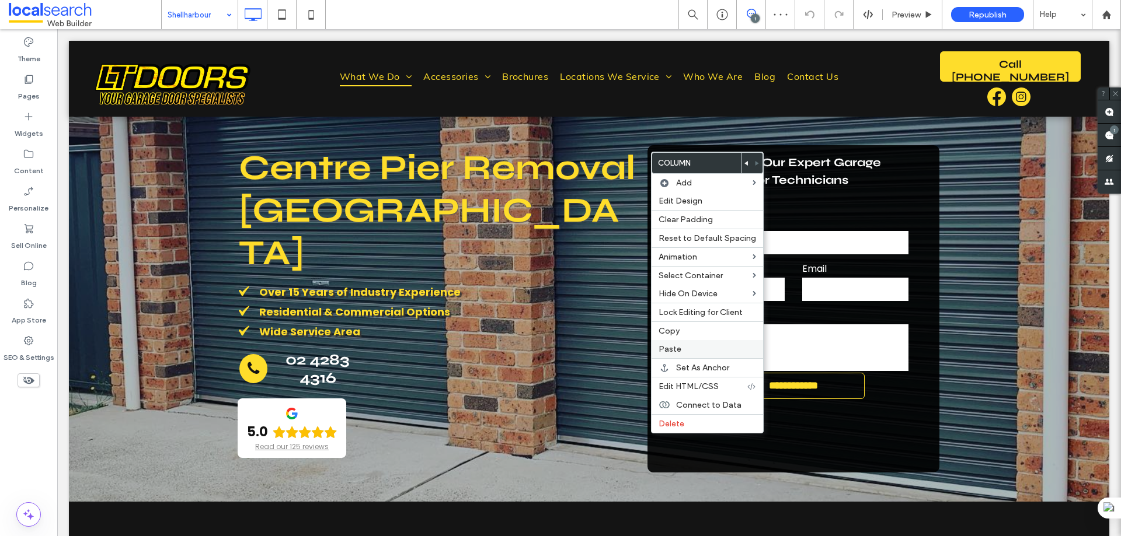
click at [708, 351] on label "Paste" at bounding box center [706, 349] width 97 height 10
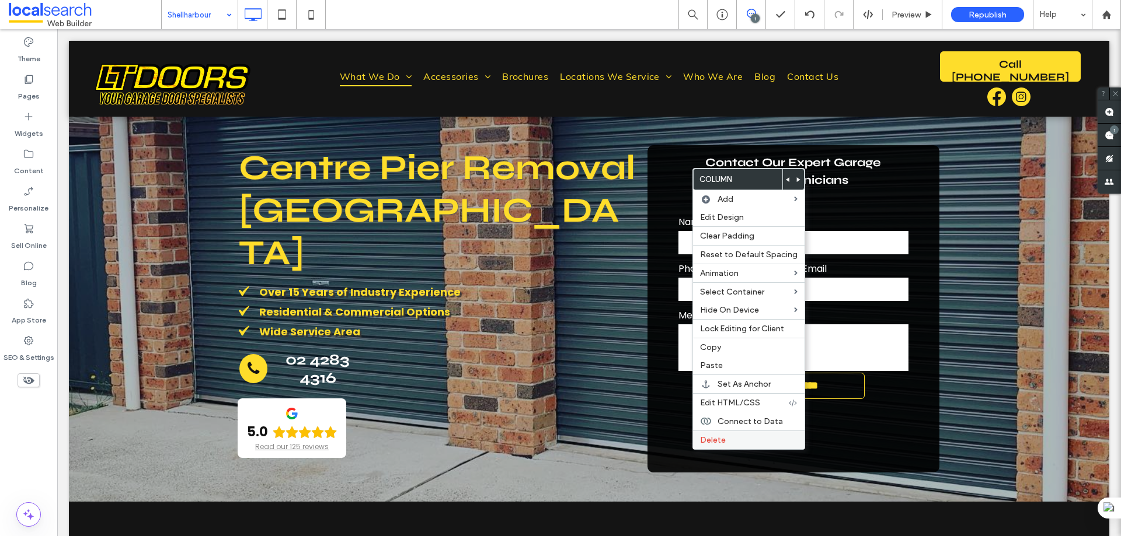
click at [714, 441] on span "Delete" at bounding box center [713, 440] width 26 height 10
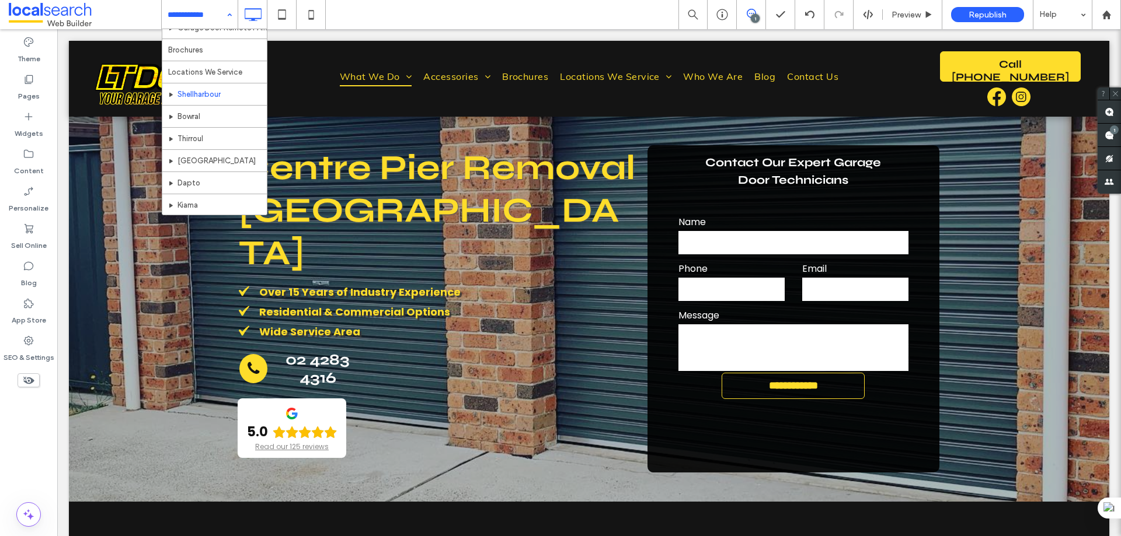
scroll to position [292, 0]
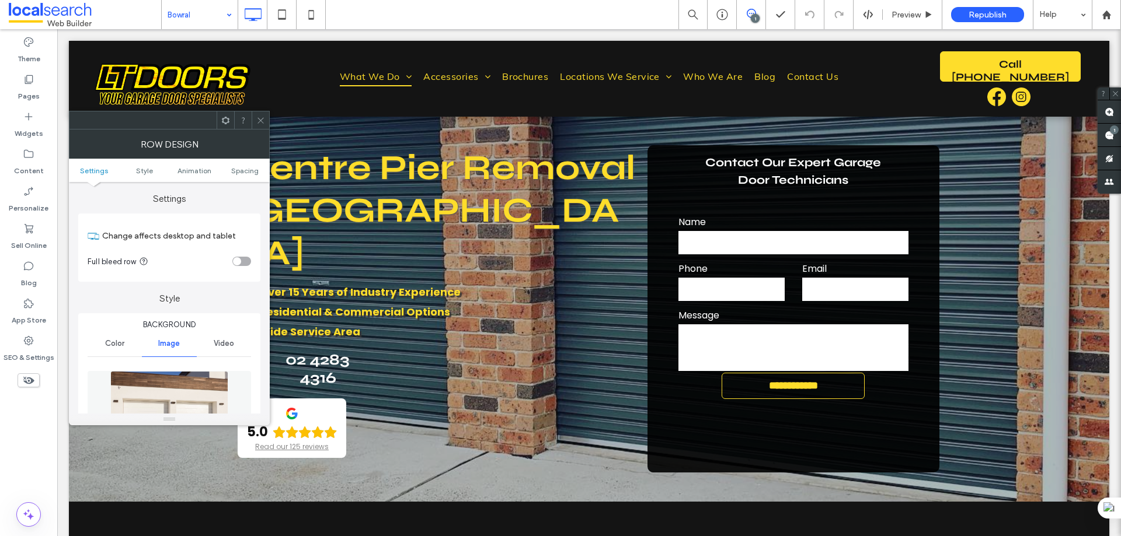
click at [263, 116] on icon at bounding box center [260, 120] width 9 height 9
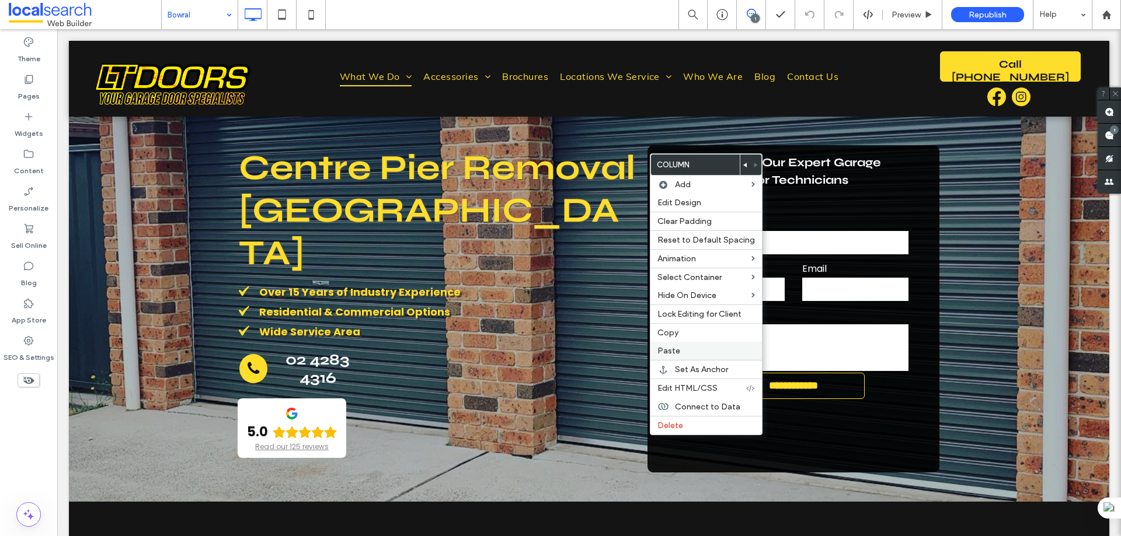
click at [681, 348] on label "Paste" at bounding box center [705, 351] width 97 height 10
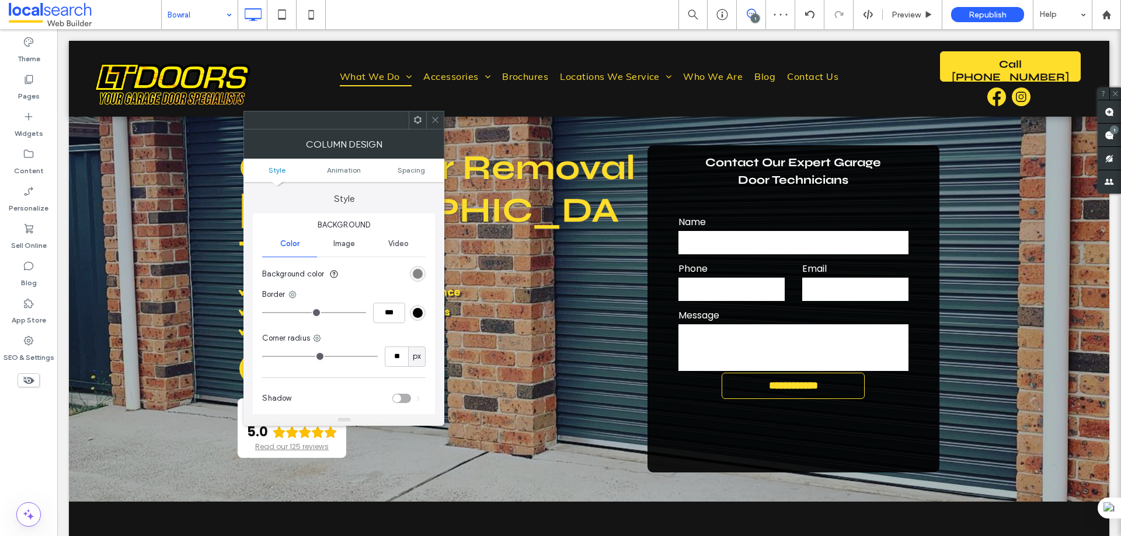
click at [416, 120] on icon at bounding box center [417, 120] width 9 height 9
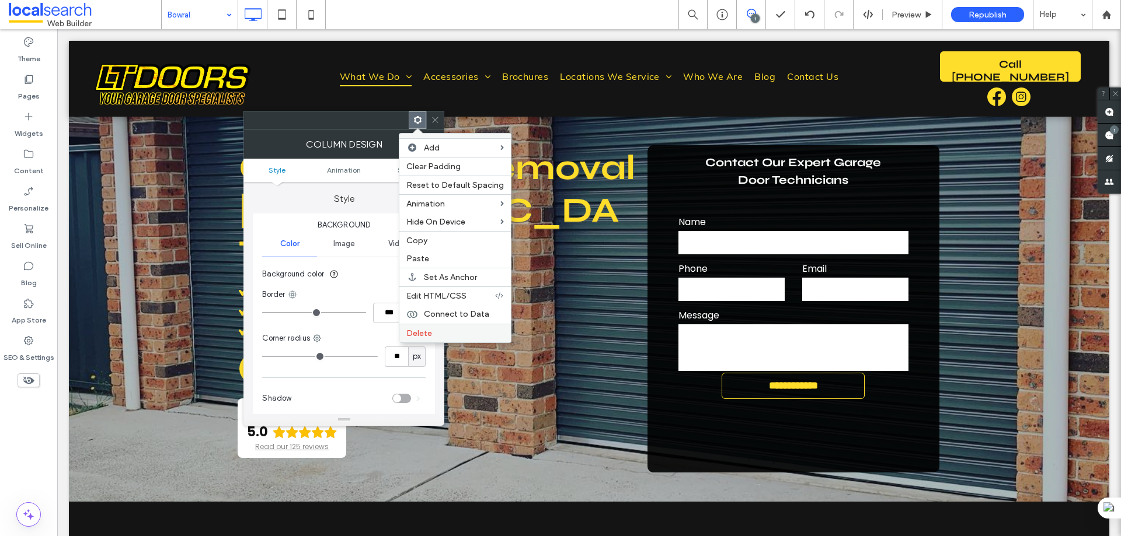
click at [451, 340] on div "Delete" at bounding box center [454, 333] width 111 height 19
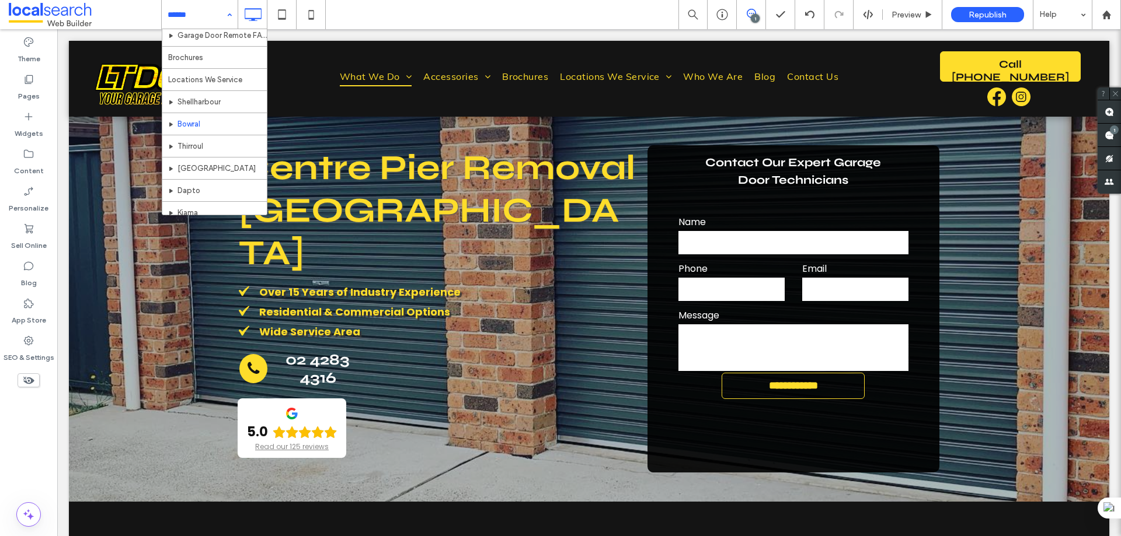
scroll to position [233, 0]
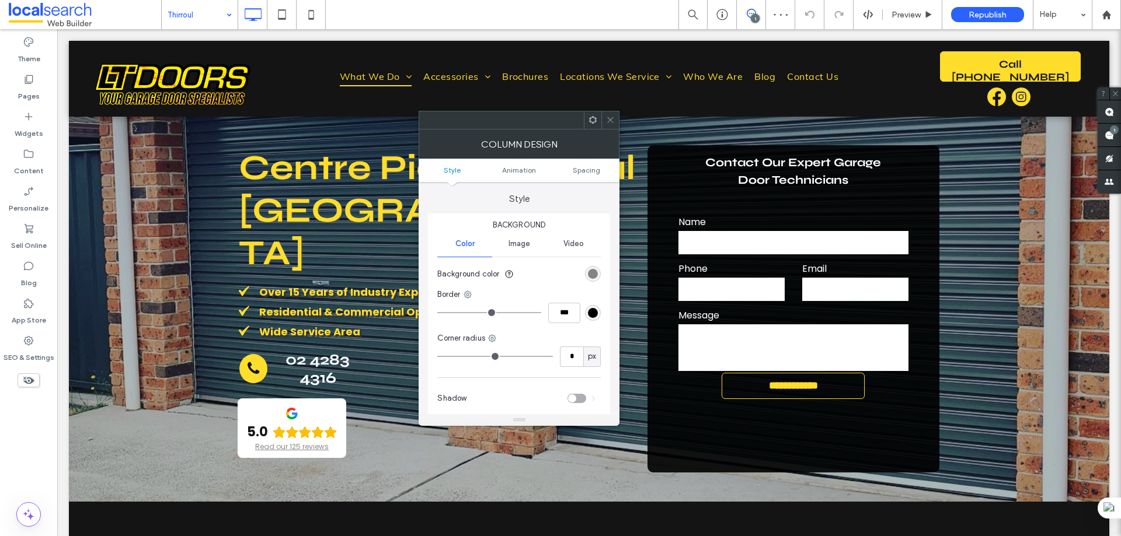
type input "**"
click at [581, 166] on span "Spacing" at bounding box center [586, 170] width 27 height 9
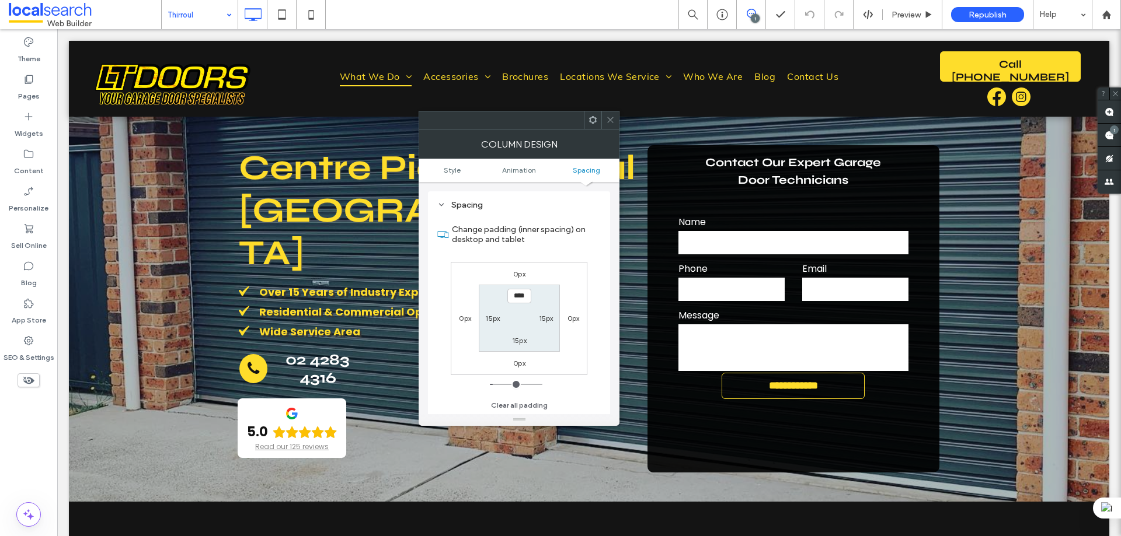
click at [610, 118] on icon at bounding box center [610, 120] width 9 height 9
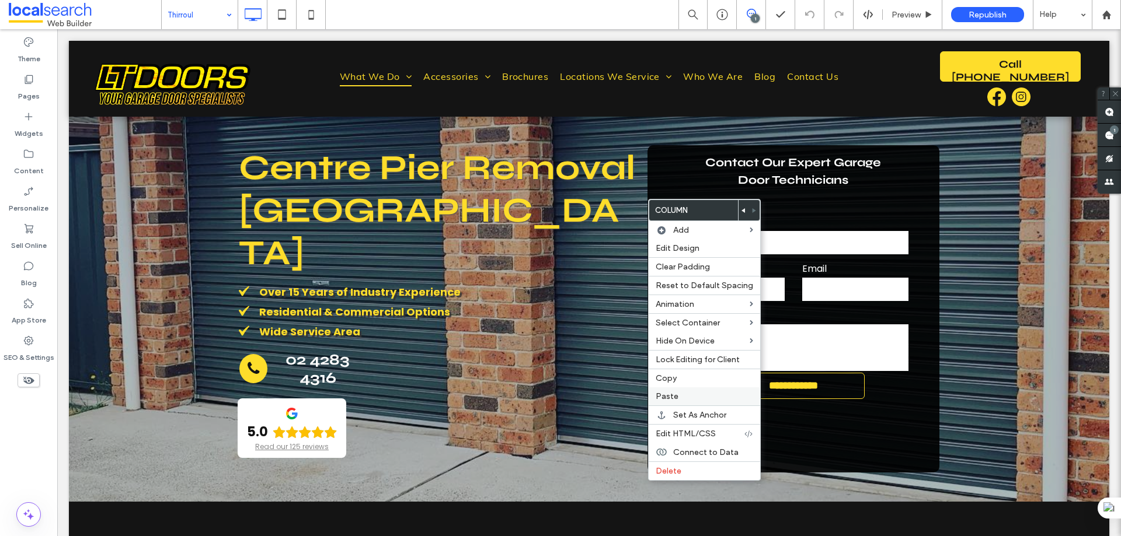
click at [661, 399] on span "Paste" at bounding box center [667, 397] width 23 height 10
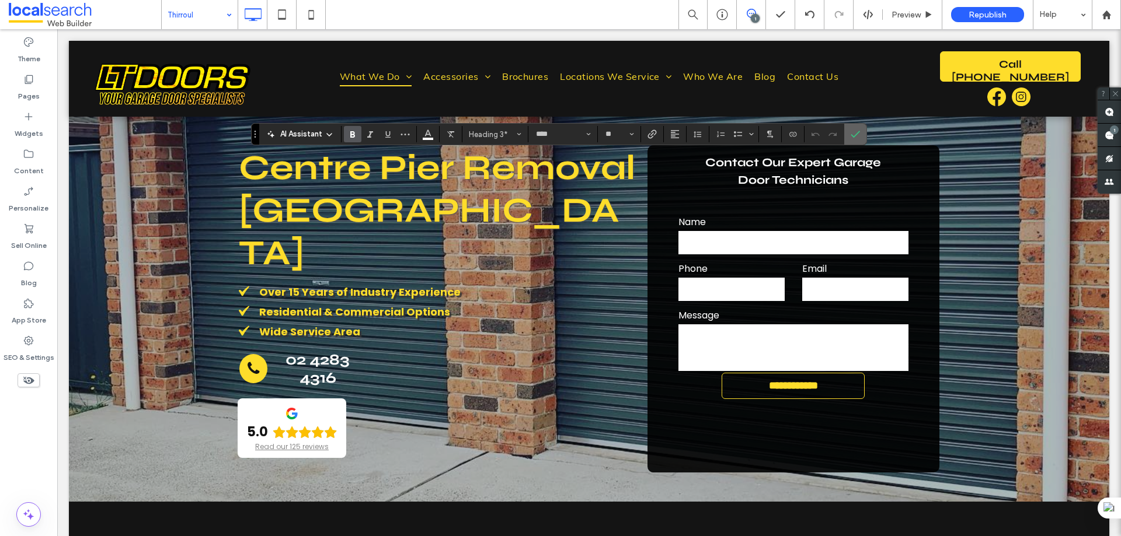
click at [851, 134] on icon "Confirm" at bounding box center [854, 134] width 9 height 9
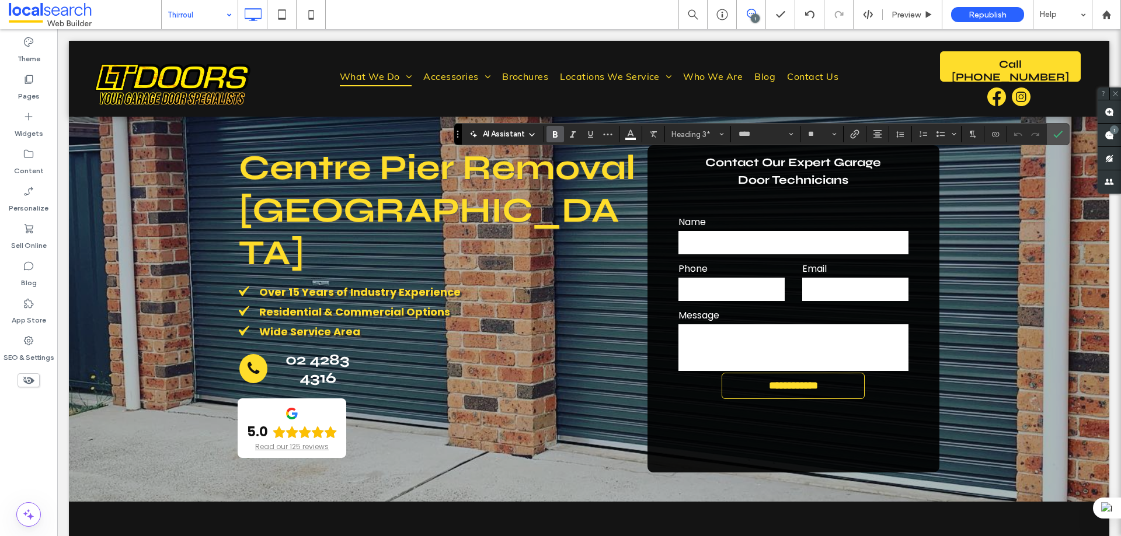
type input "*******"
type input "**"
click at [1061, 131] on icon "Confirm" at bounding box center [1057, 134] width 9 height 9
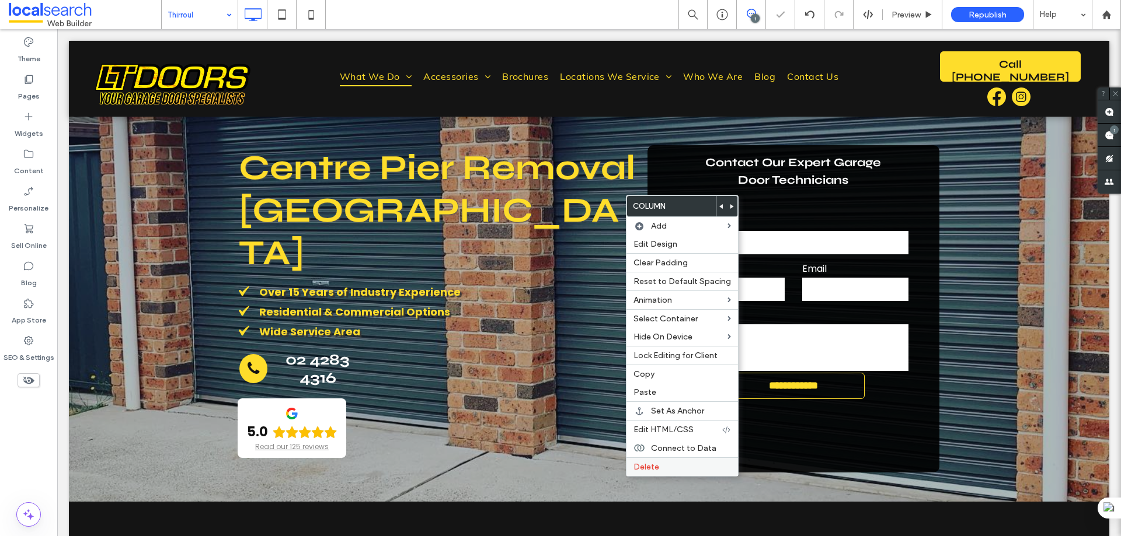
click at [660, 465] on label "Delete" at bounding box center [681, 467] width 97 height 10
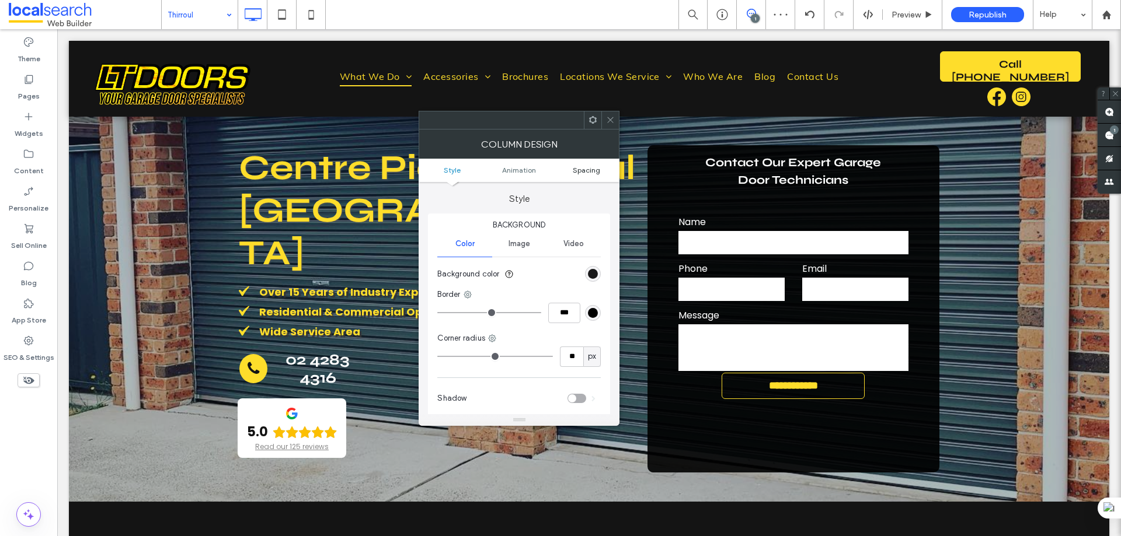
click at [583, 170] on span "Spacing" at bounding box center [586, 170] width 27 height 9
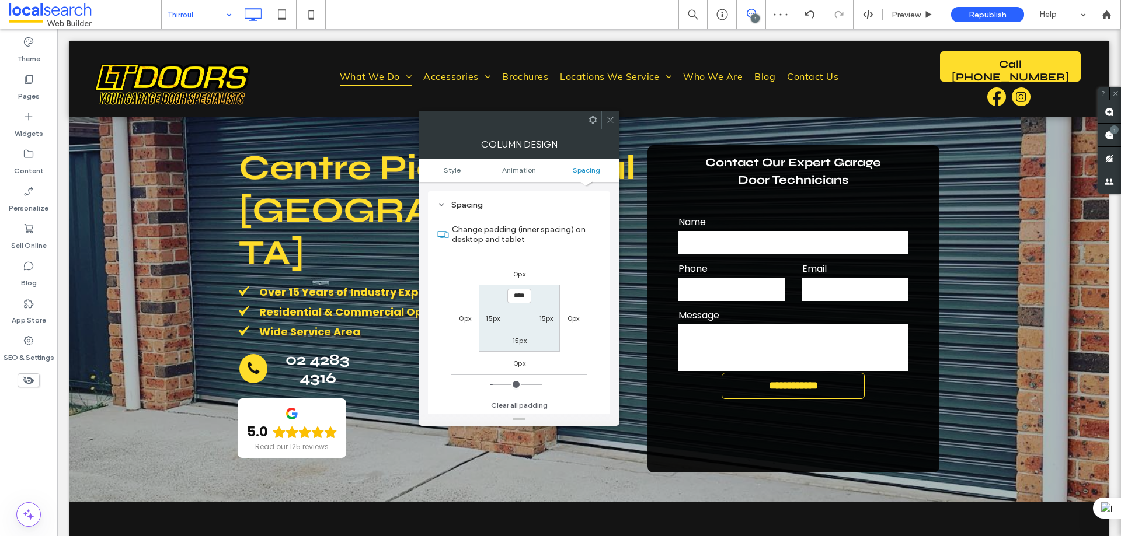
click at [613, 120] on icon at bounding box center [610, 120] width 9 height 9
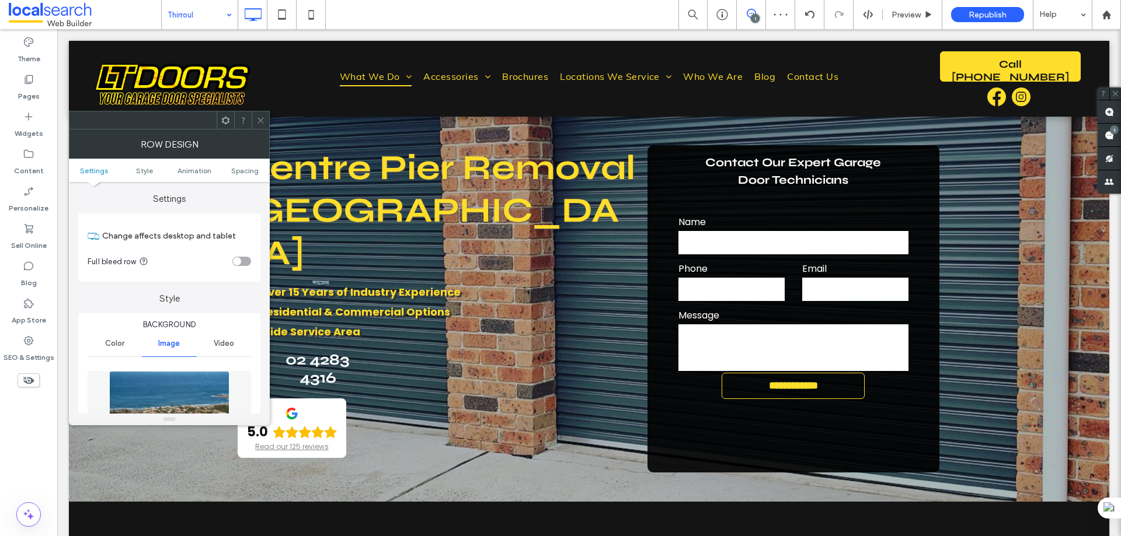
click at [256, 117] on div at bounding box center [261, 120] width 18 height 18
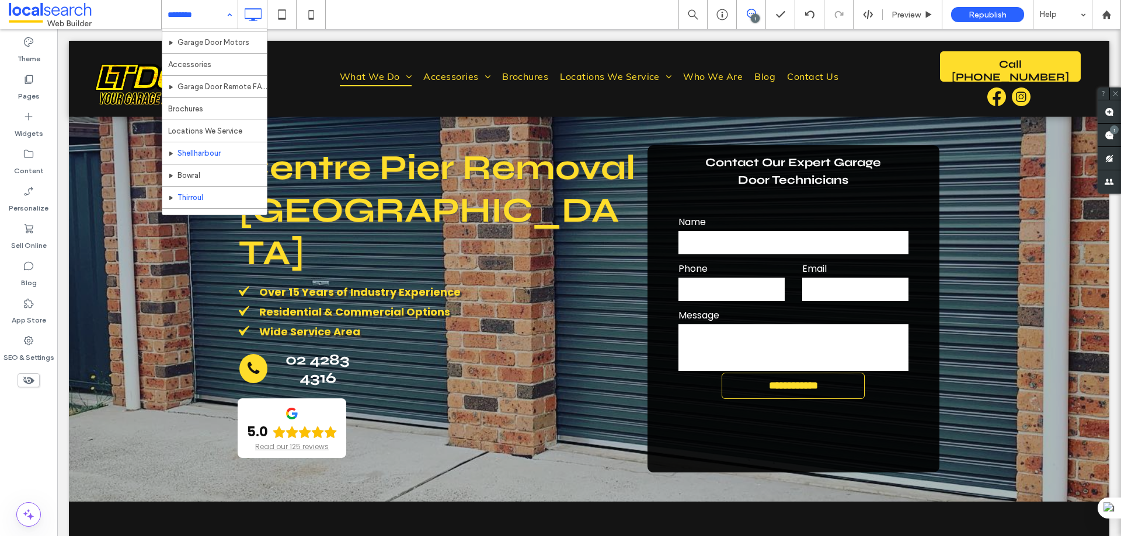
scroll to position [233, 0]
click at [215, 12] on input at bounding box center [197, 14] width 58 height 29
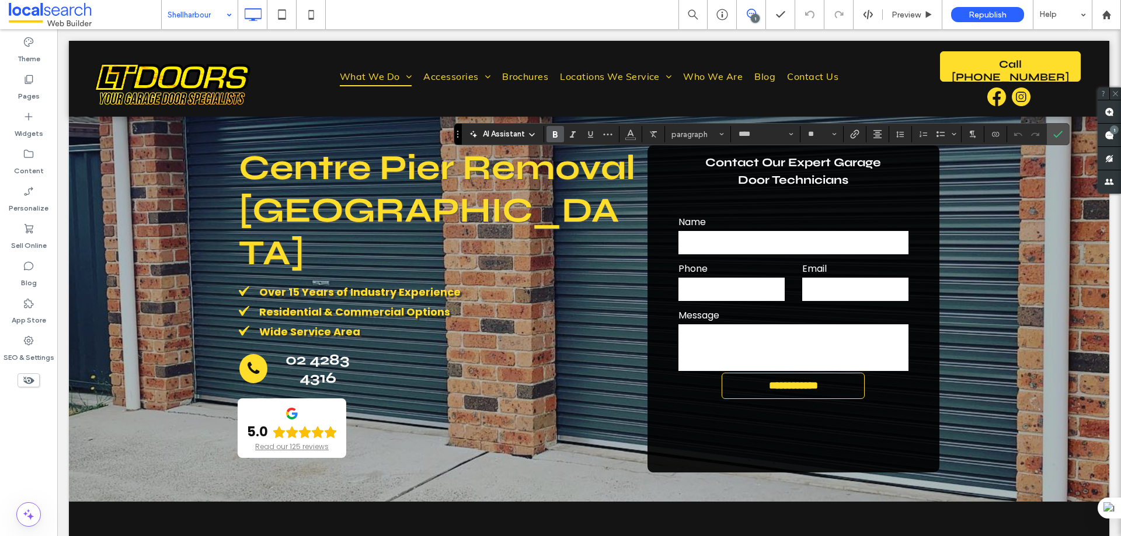
type input "*******"
type input "**"
type input "****"
type input "**"
click at [1063, 134] on label "Confirm" at bounding box center [1058, 134] width 18 height 21
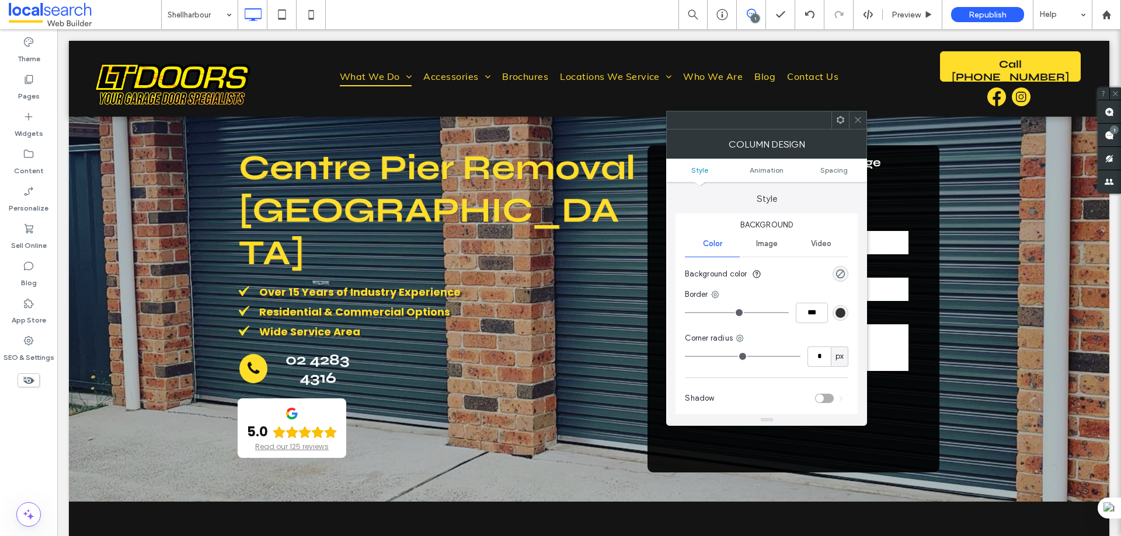
click at [855, 120] on icon at bounding box center [857, 120] width 9 height 9
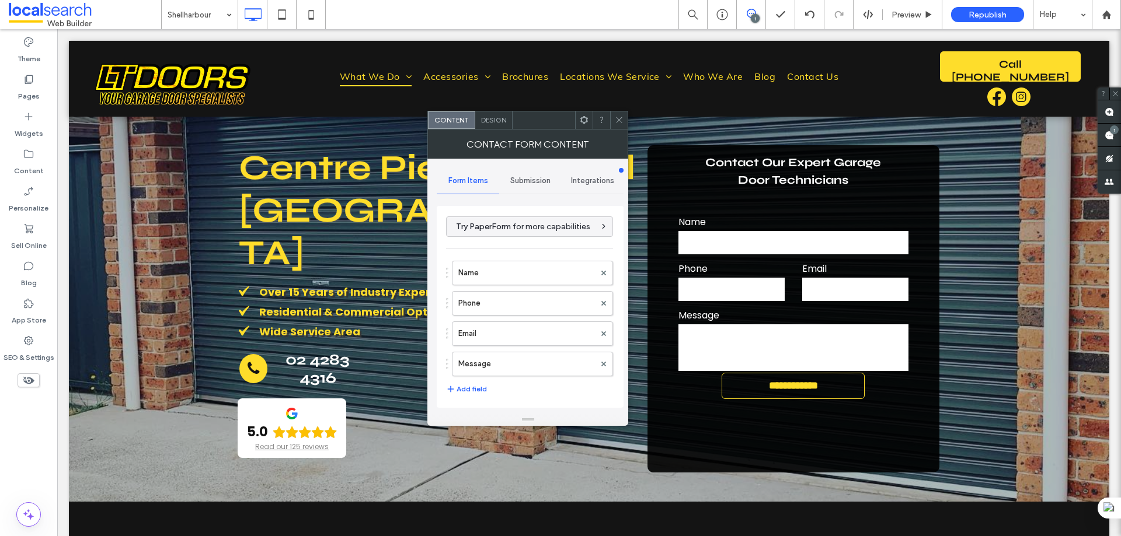
click at [618, 114] on span at bounding box center [619, 120] width 9 height 18
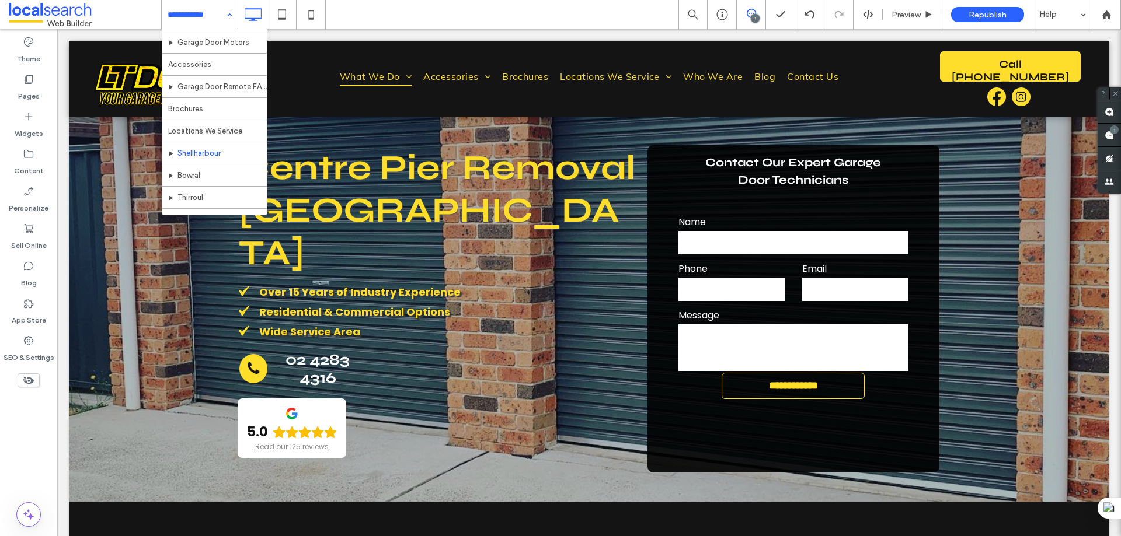
scroll to position [117, 0]
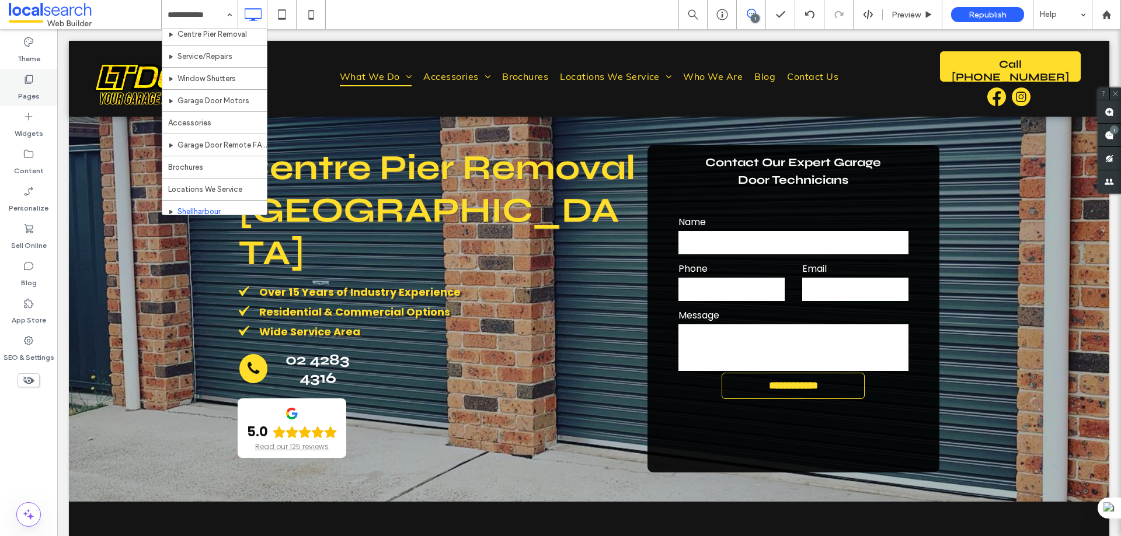
click at [40, 80] on div "Pages" at bounding box center [28, 87] width 57 height 37
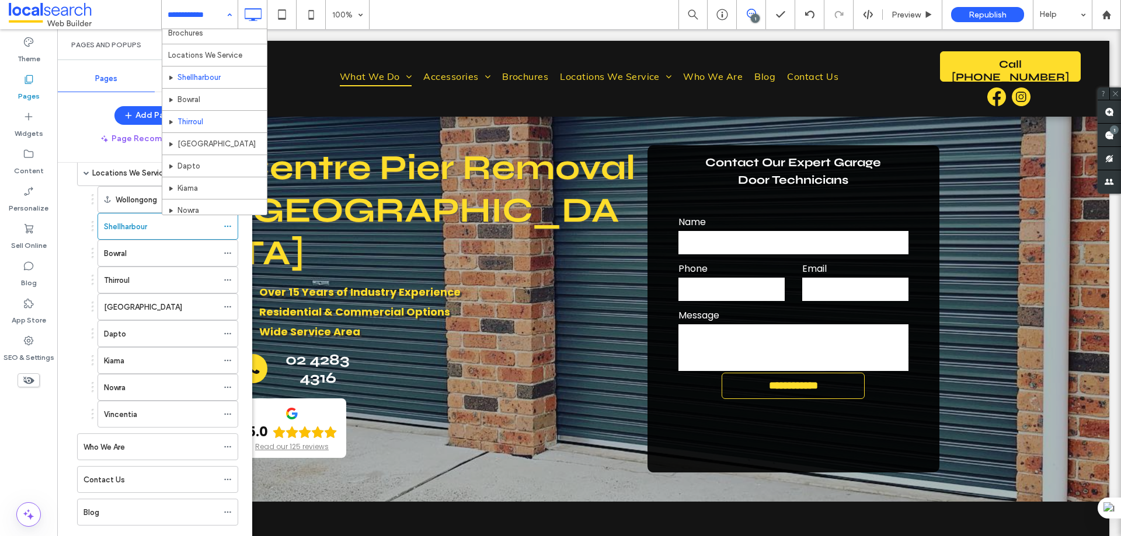
scroll to position [233, 0]
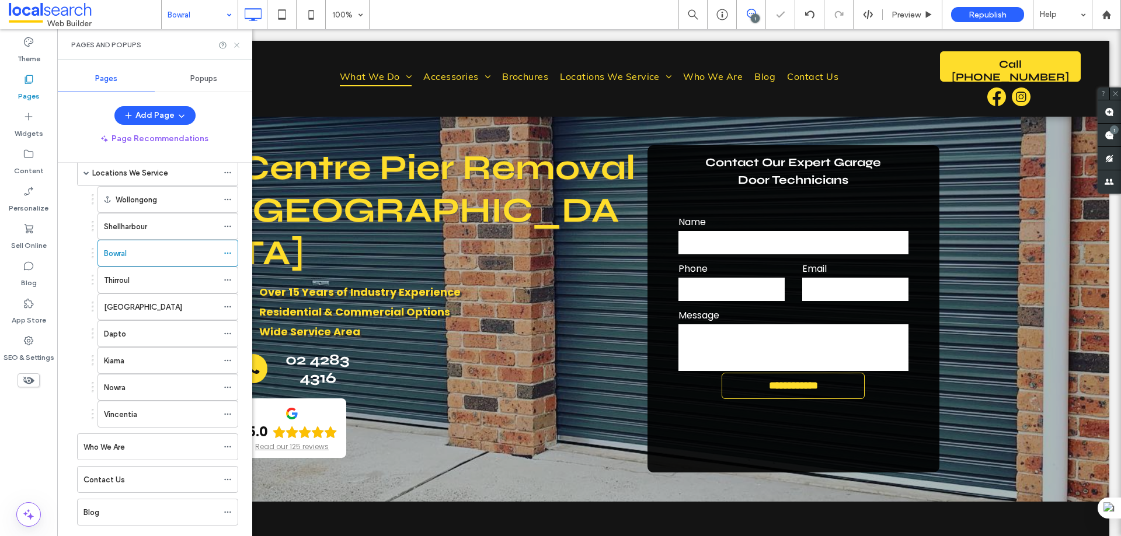
click at [234, 44] on icon at bounding box center [236, 45] width 9 height 9
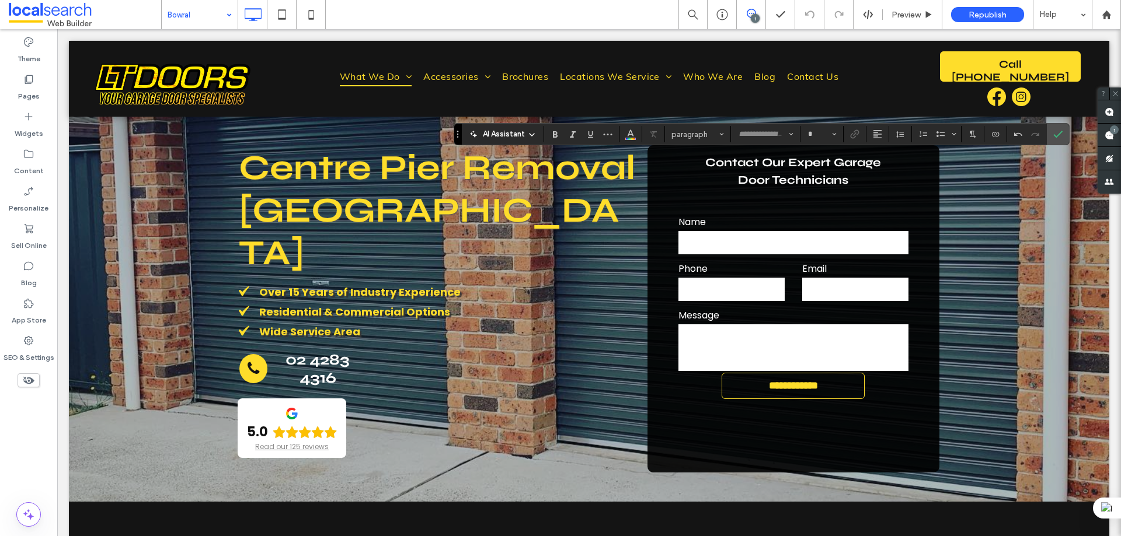
type input "*"
type input "****"
type input "**"
click at [1058, 132] on icon "Confirm" at bounding box center [1057, 134] width 9 height 9
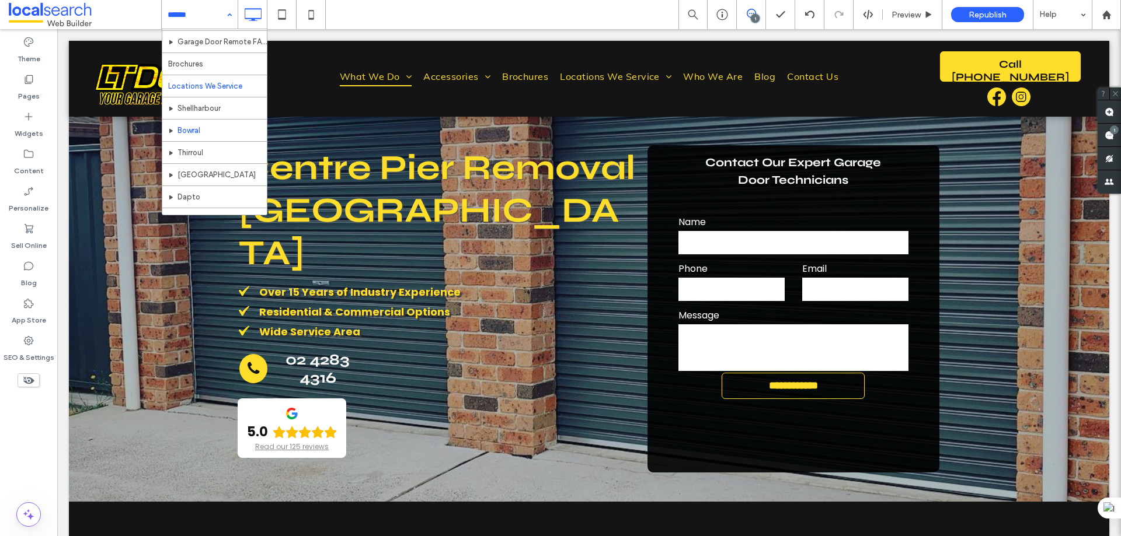
scroll to position [233, 0]
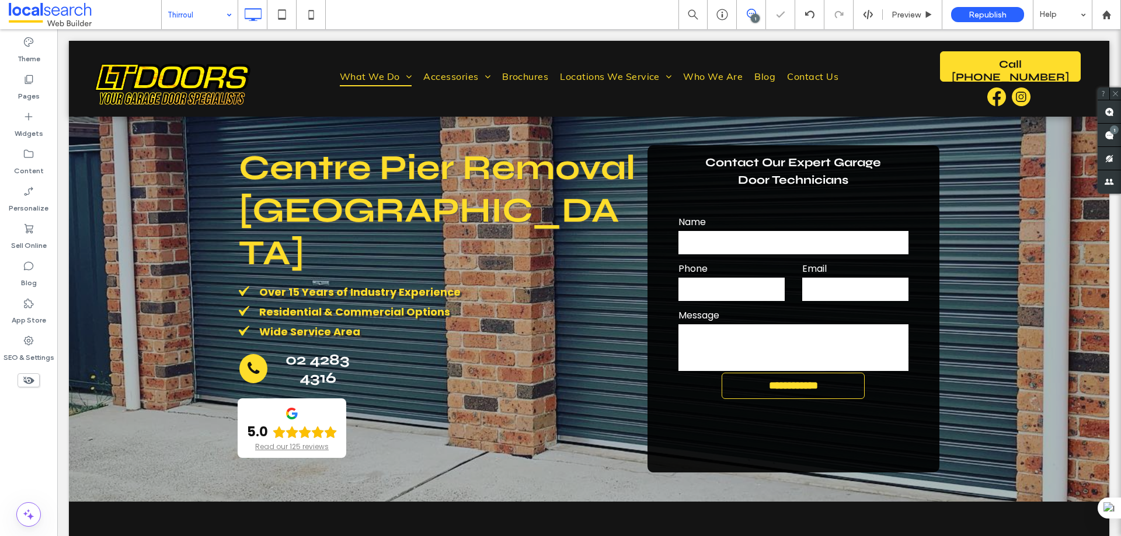
click at [225, 15] on div "Thirroul" at bounding box center [200, 14] width 76 height 29
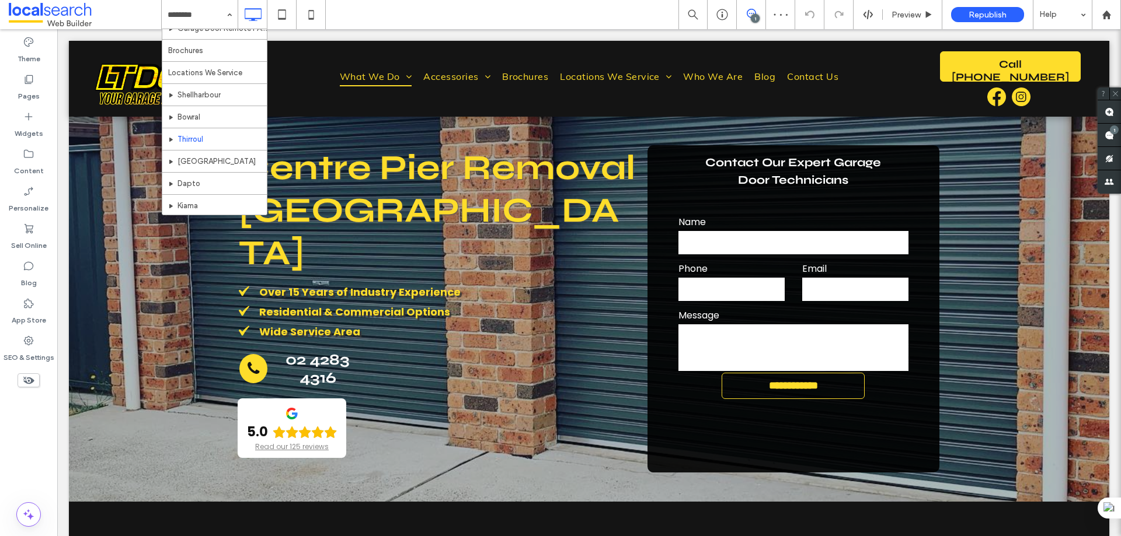
scroll to position [292, 0]
click at [216, 11] on input at bounding box center [197, 14] width 58 height 29
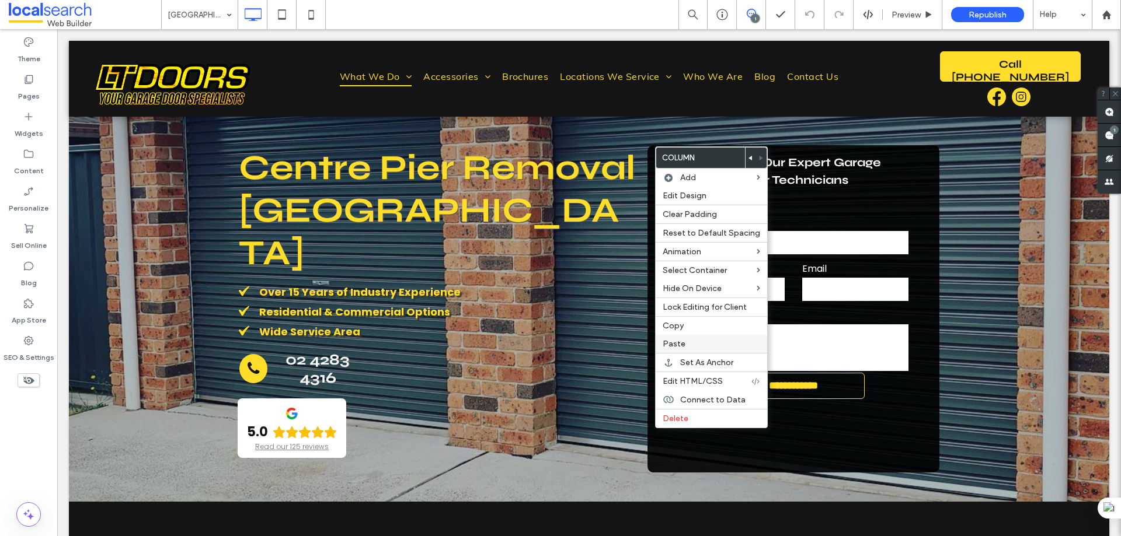
click at [681, 343] on span "Paste" at bounding box center [674, 344] width 23 height 10
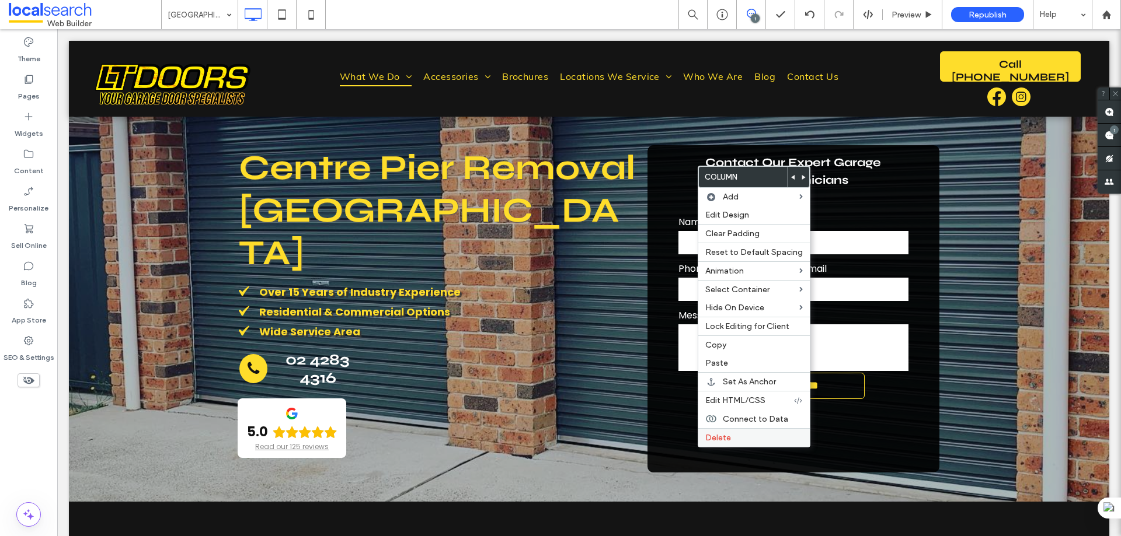
click at [750, 436] on label "Delete" at bounding box center [753, 438] width 97 height 10
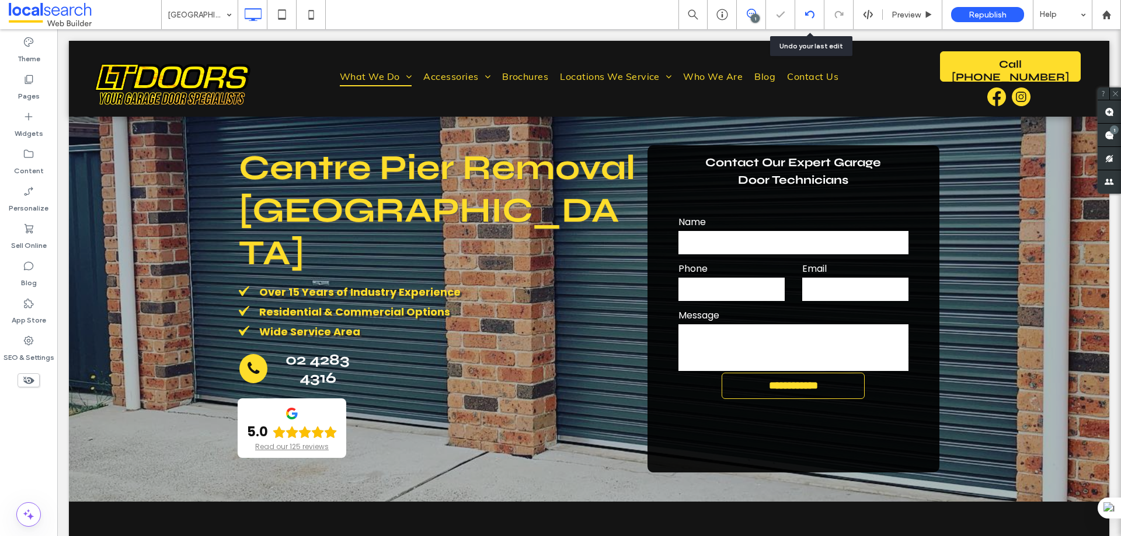
click at [813, 3] on div at bounding box center [809, 14] width 29 height 29
click at [813, 18] on icon at bounding box center [809, 14] width 9 height 9
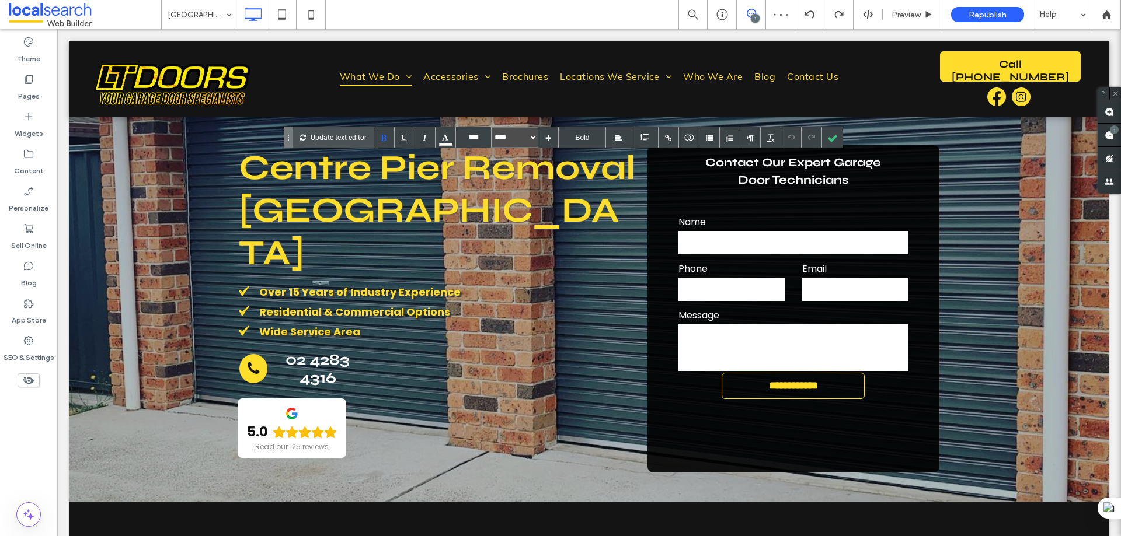
type input "****"
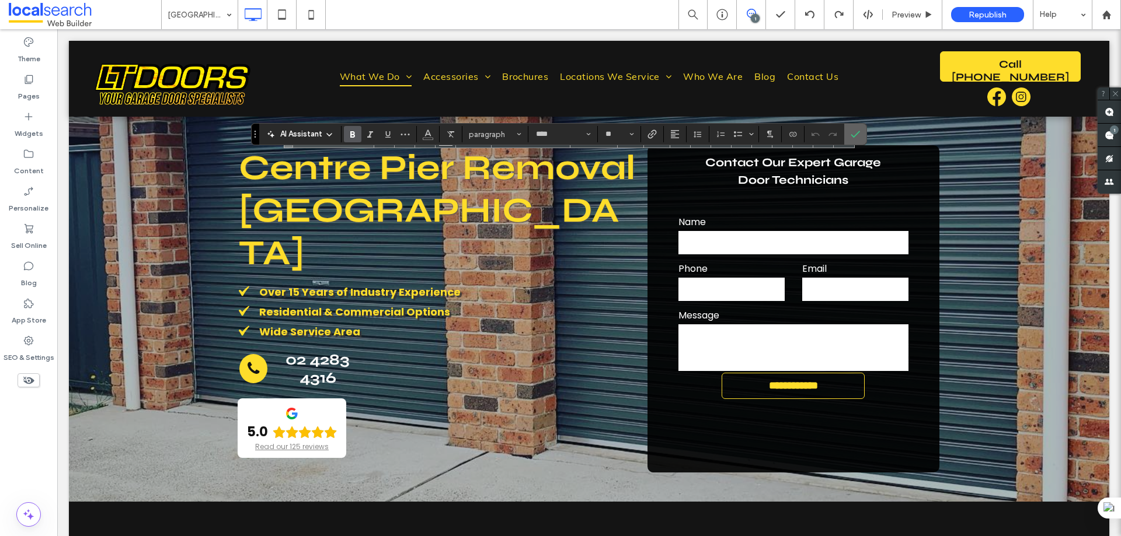
type input "****"
type input "**"
click at [860, 134] on label "Confirm" at bounding box center [855, 134] width 18 height 21
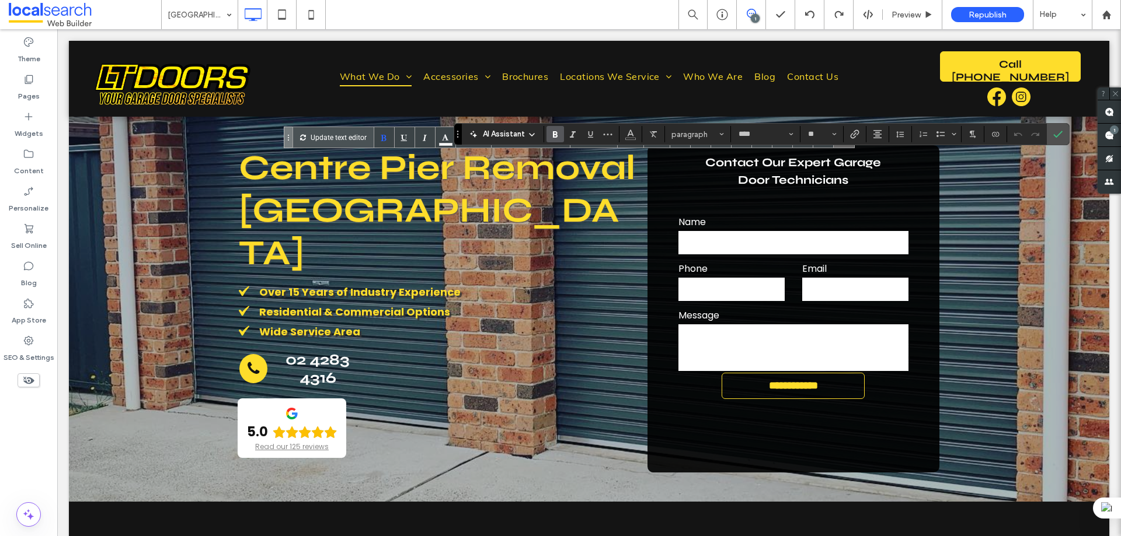
type input "****"
type input "**"
type input "****"
type input "*******"
type input "****"
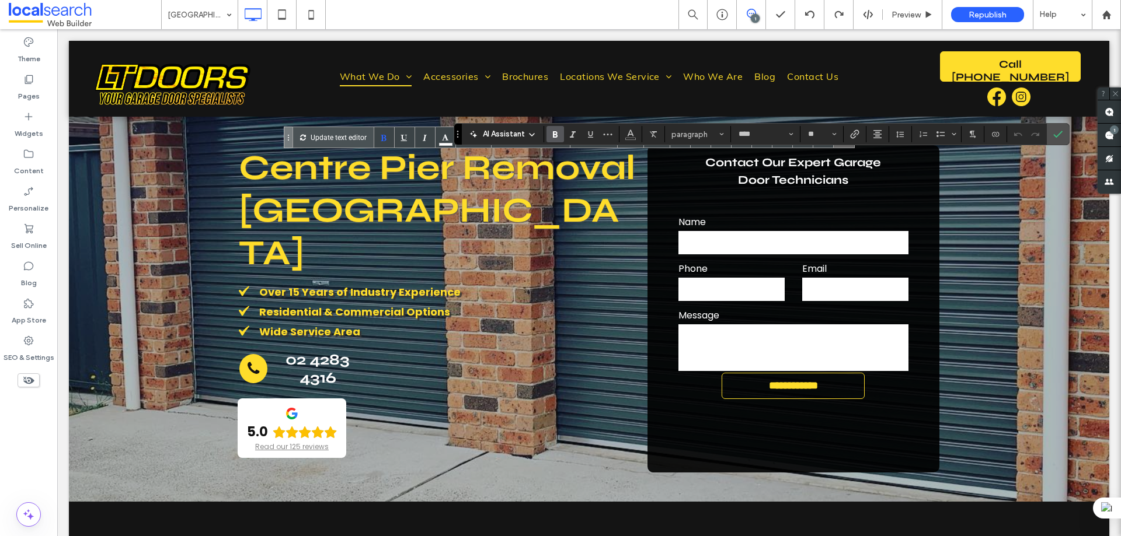
type input "****"
type input "*"
type input "****"
type input "**"
click at [871, 135] on button "Alignment" at bounding box center [878, 134] width 18 height 16
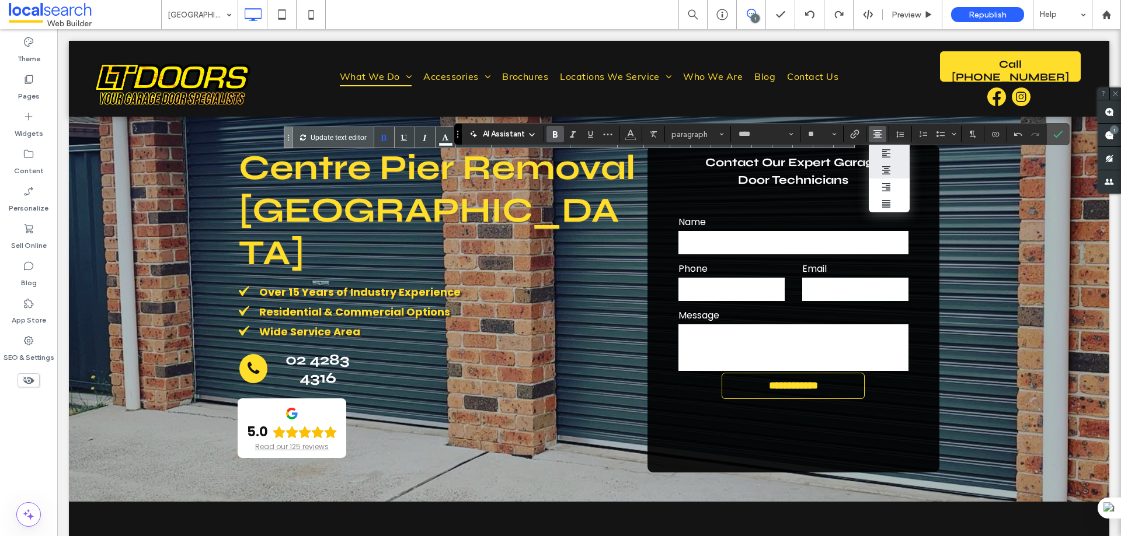
click at [883, 152] on icon "ui.textEditor.alignment.left" at bounding box center [885, 153] width 9 height 9
click at [1050, 132] on label "Confirm" at bounding box center [1058, 134] width 18 height 21
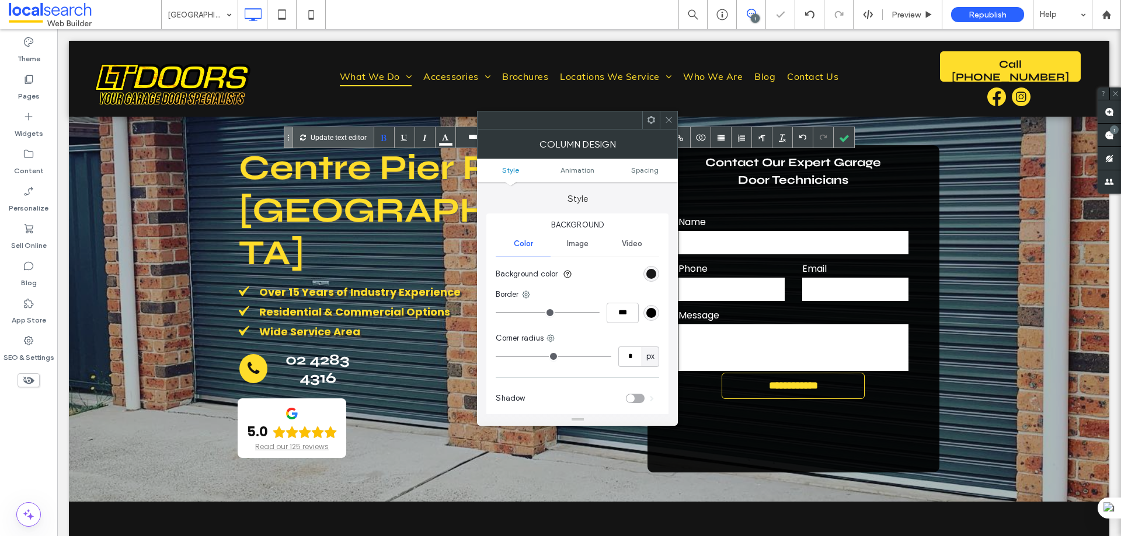
type input "**"
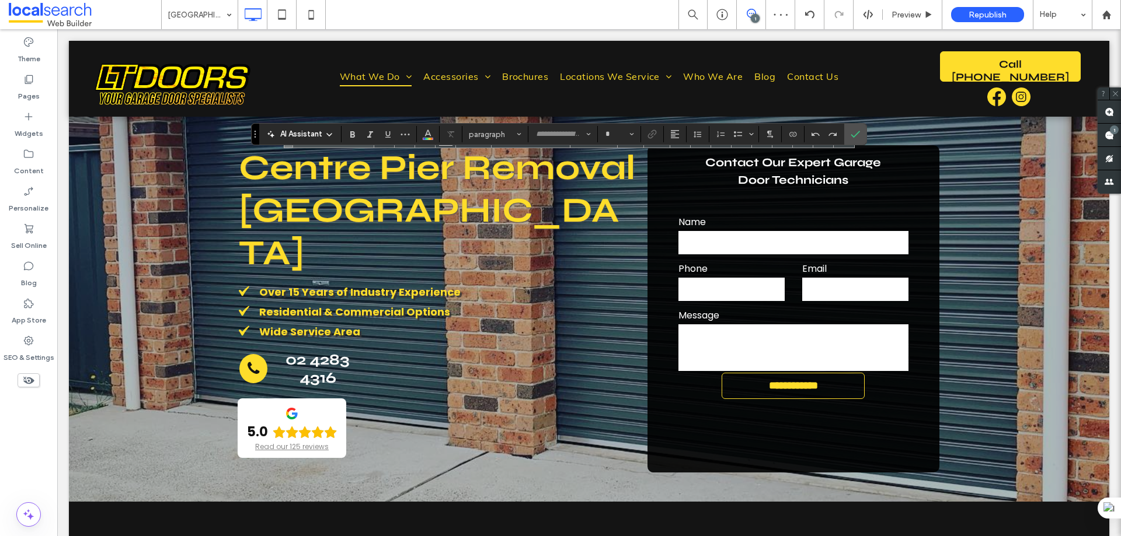
type input "****"
type input "**"
click at [670, 124] on div "AI Assistant Heading 3* **** **" at bounding box center [559, 134] width 616 height 22
click at [849, 132] on label "Confirm" at bounding box center [855, 134] width 18 height 21
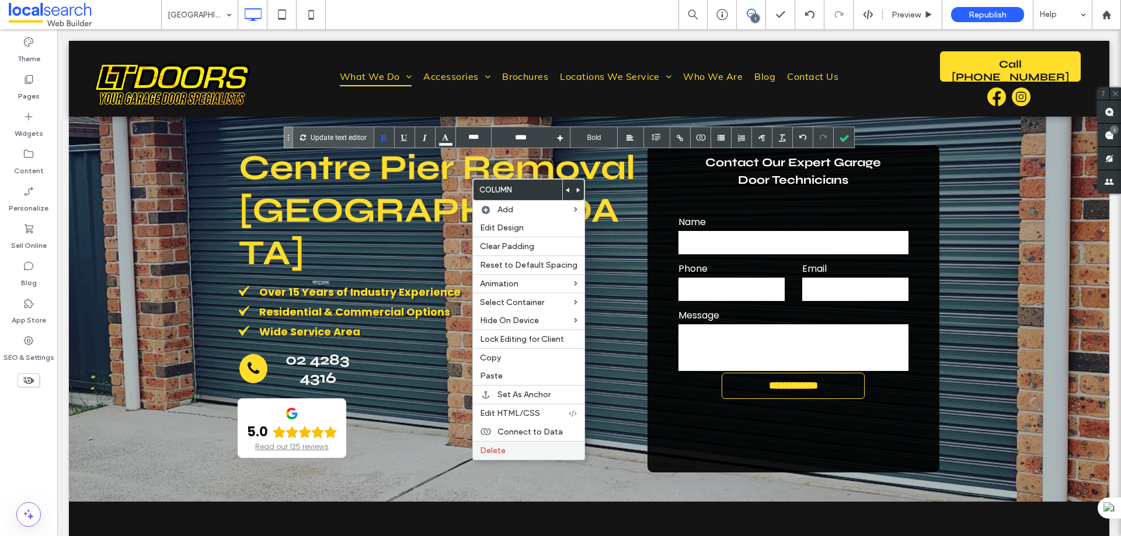
click at [496, 452] on span "Delete" at bounding box center [493, 451] width 26 height 10
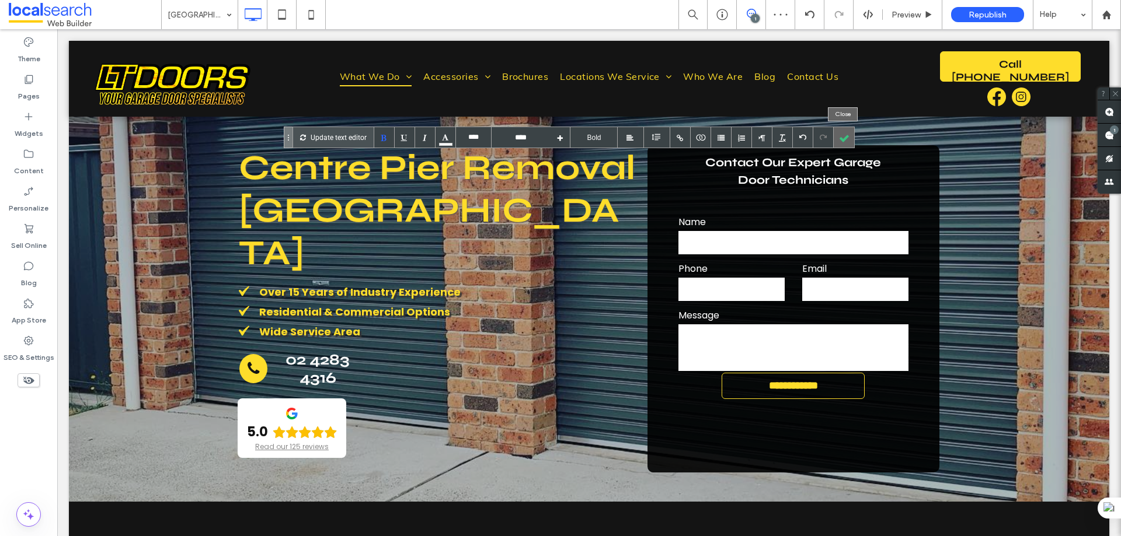
click at [846, 142] on div at bounding box center [844, 137] width 20 height 20
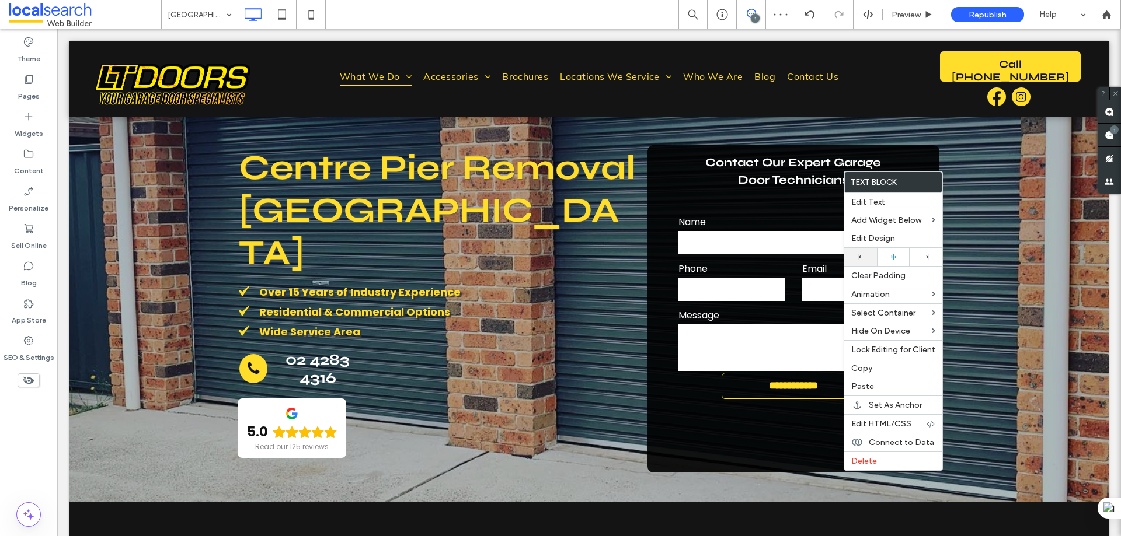
click at [857, 260] on use at bounding box center [860, 257] width 6 height 6
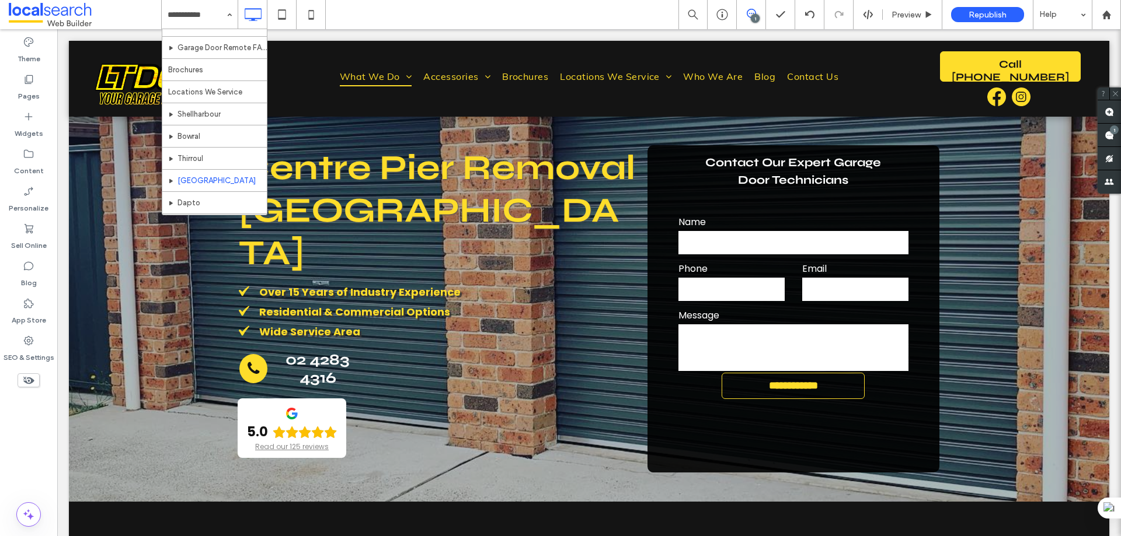
scroll to position [233, 0]
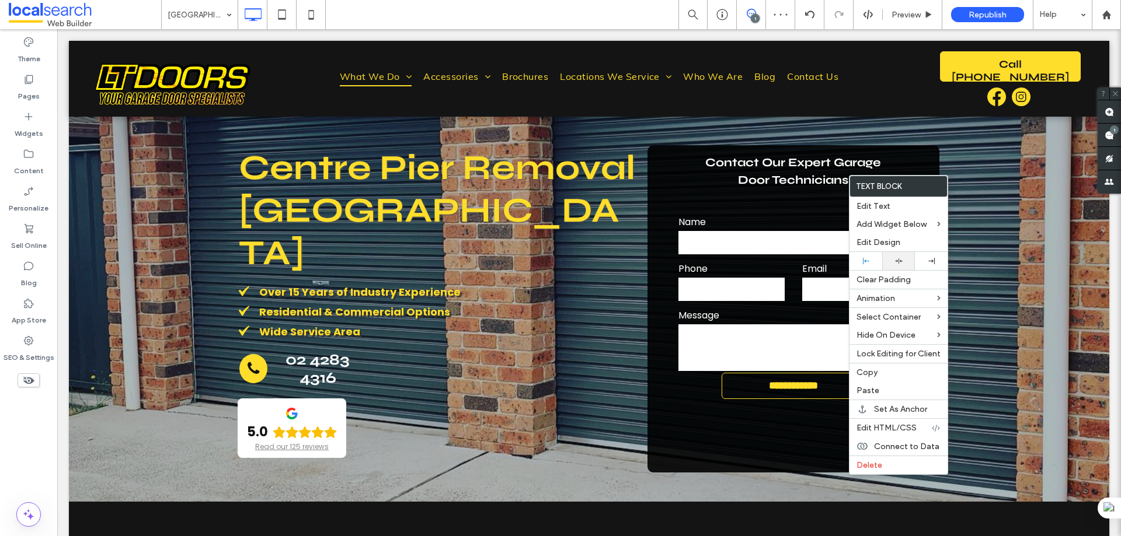
click at [892, 260] on div at bounding box center [898, 261] width 21 height 8
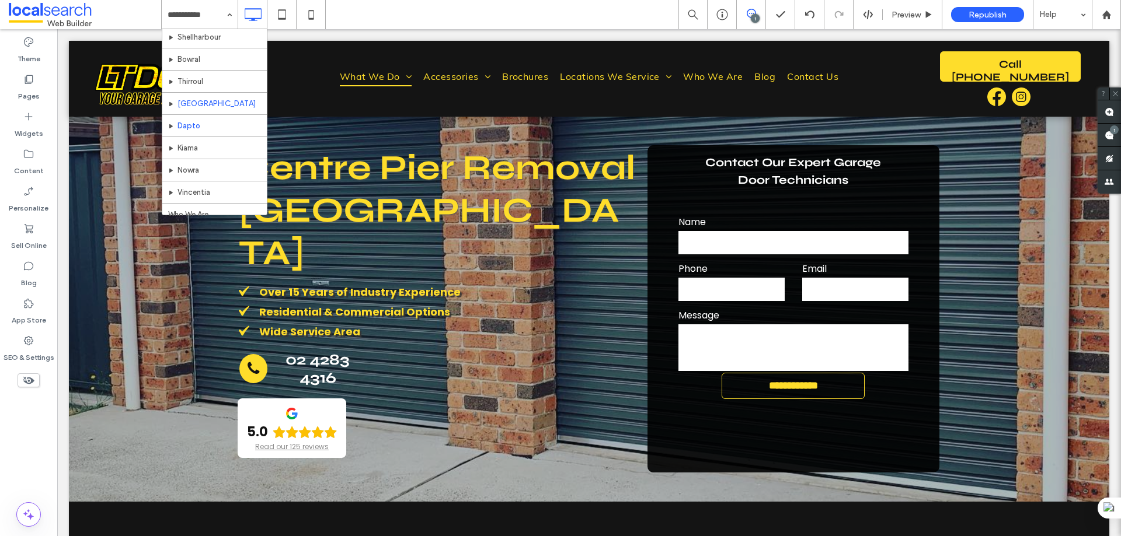
scroll to position [292, 0]
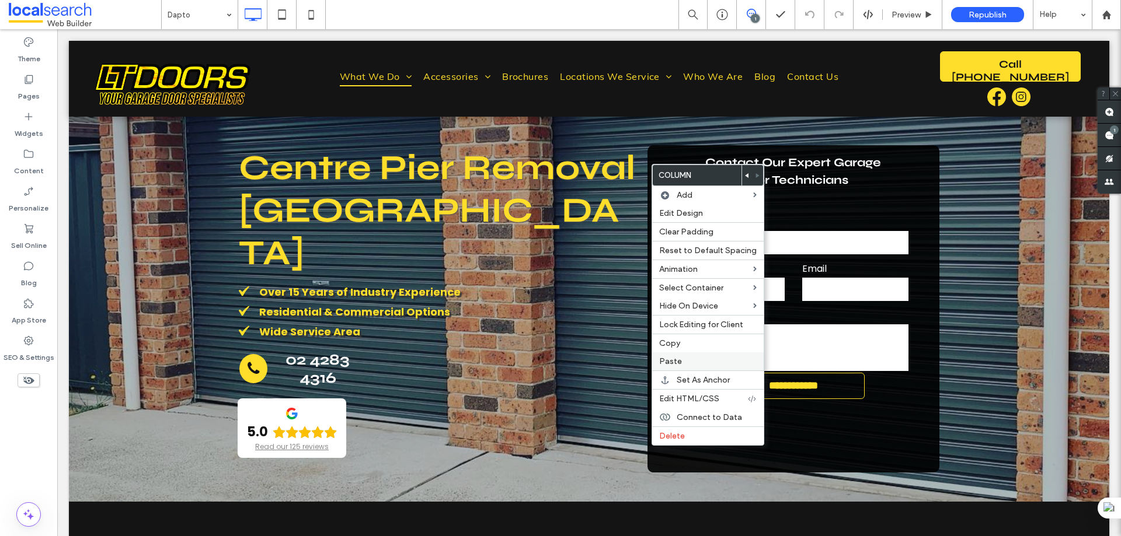
click at [690, 361] on label "Paste" at bounding box center [707, 362] width 97 height 10
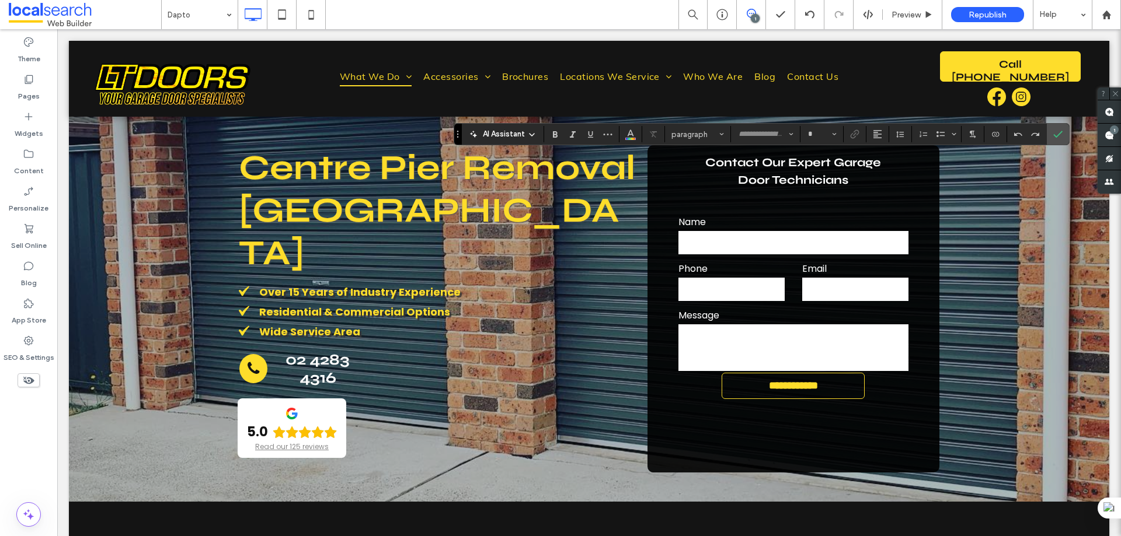
type input "****"
type input "**"
type input "*******"
type input "**"
click at [1059, 130] on icon "Confirm" at bounding box center [1057, 134] width 9 height 9
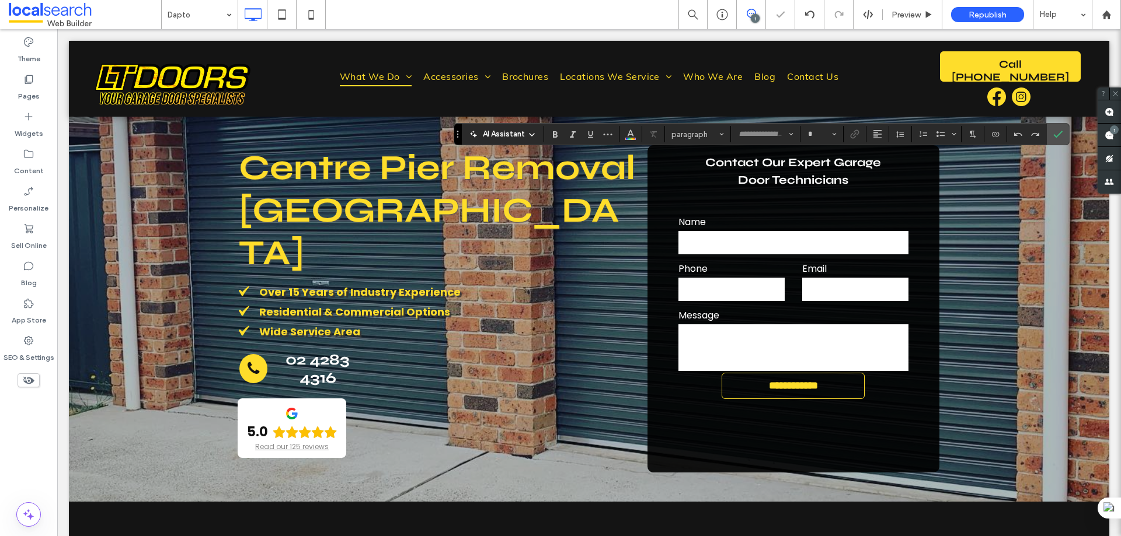
type input "****"
type input "**"
click at [885, 129] on button "Alignment" at bounding box center [878, 134] width 18 height 16
click at [890, 153] on icon "ui.textEditor.alignment.left" at bounding box center [885, 153] width 9 height 9
click at [1054, 125] on span "Confirm" at bounding box center [1055, 134] width 5 height 21
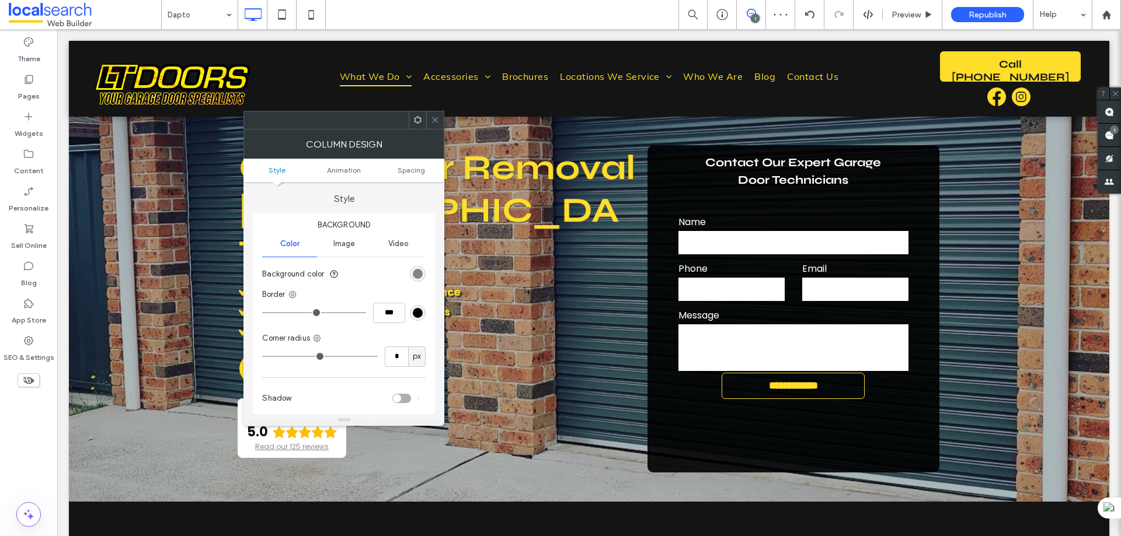
type input "**"
click at [414, 124] on icon at bounding box center [417, 120] width 9 height 9
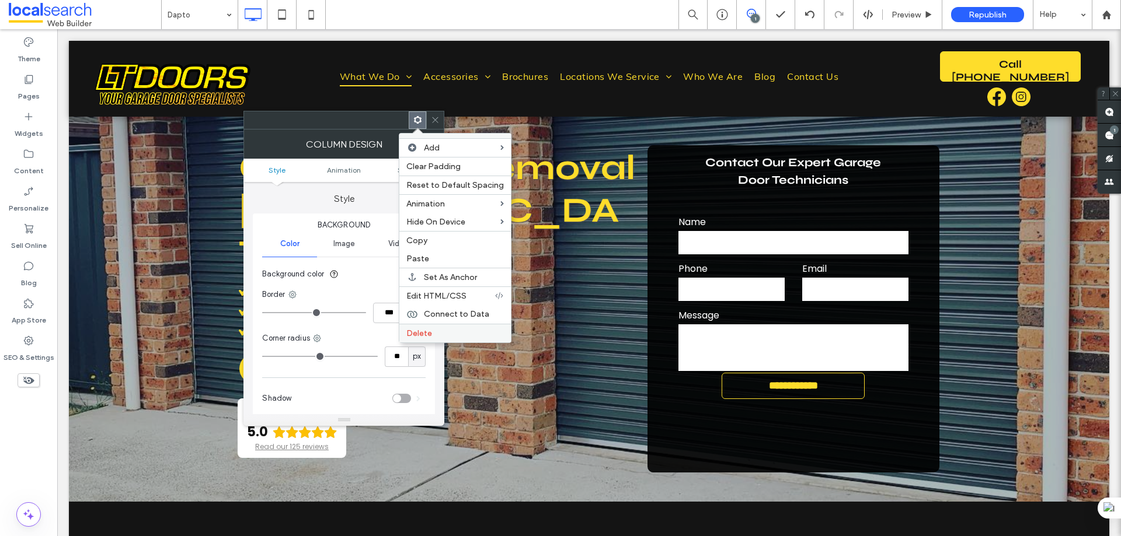
click at [471, 327] on div "Delete" at bounding box center [454, 333] width 111 height 19
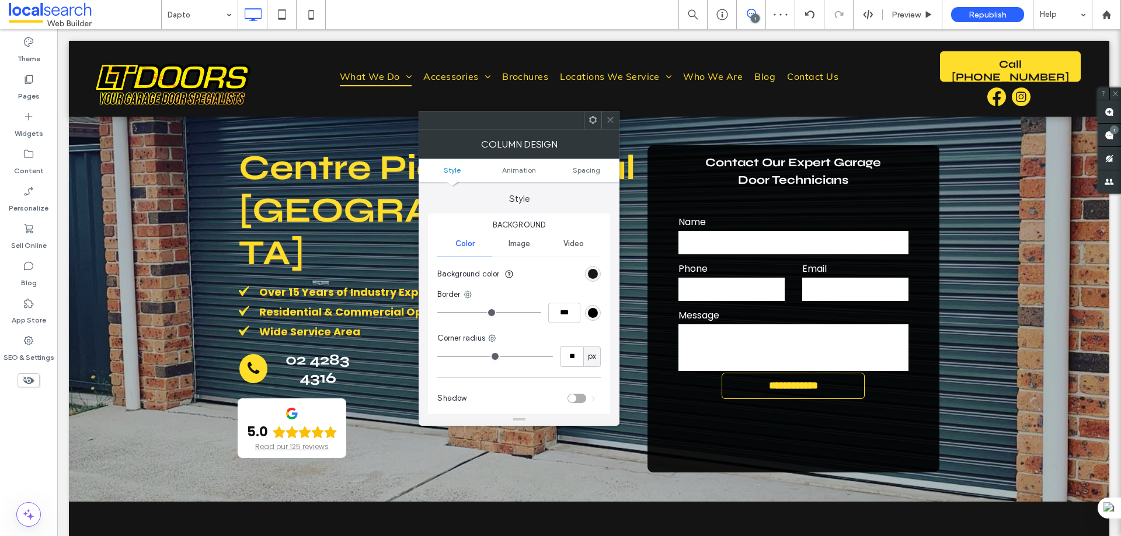
click at [609, 118] on icon at bounding box center [610, 120] width 9 height 9
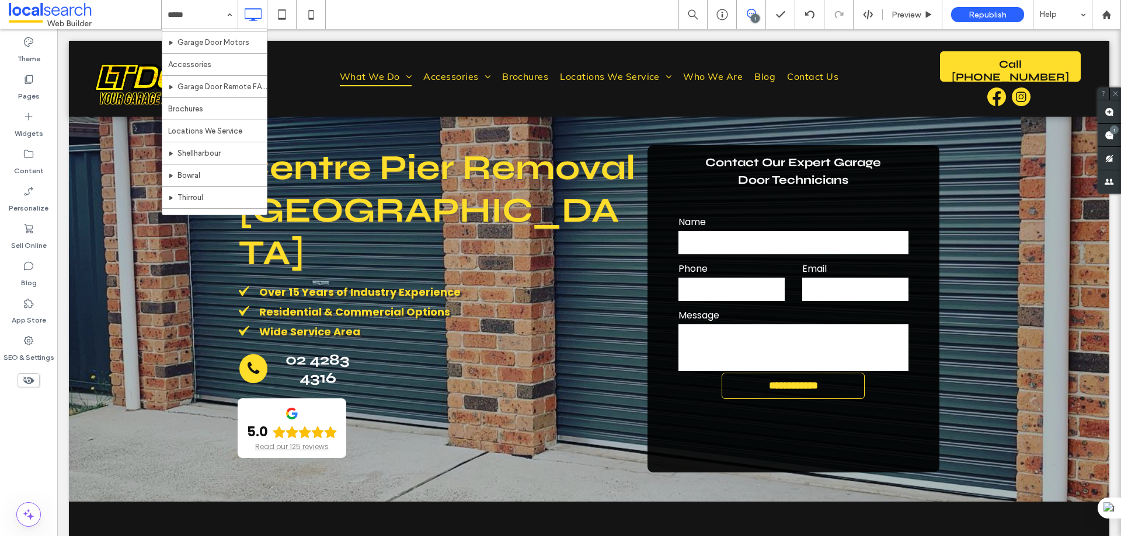
scroll to position [350, 0]
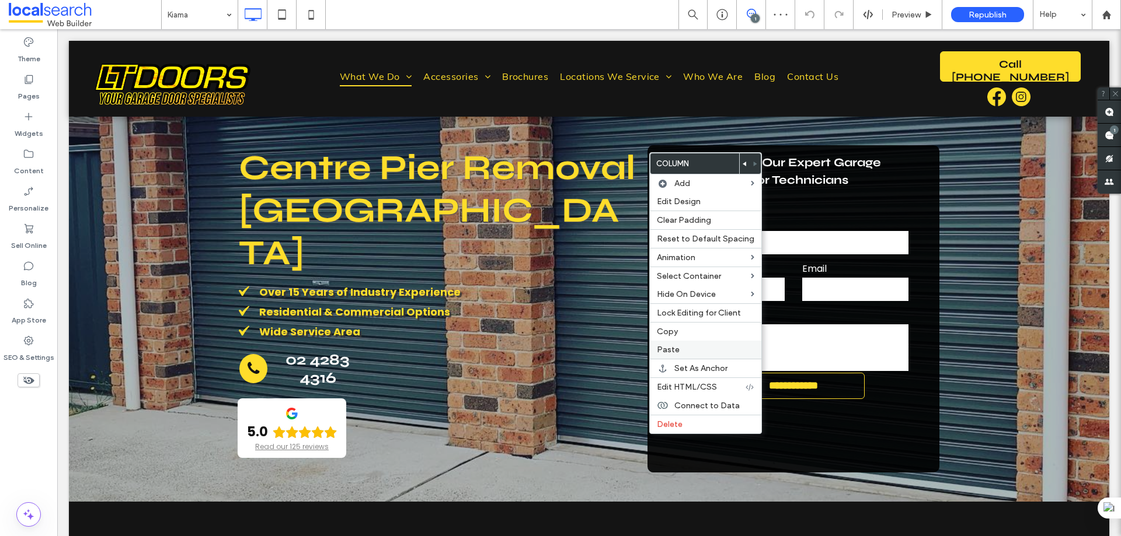
click at [686, 351] on label "Paste" at bounding box center [705, 350] width 97 height 10
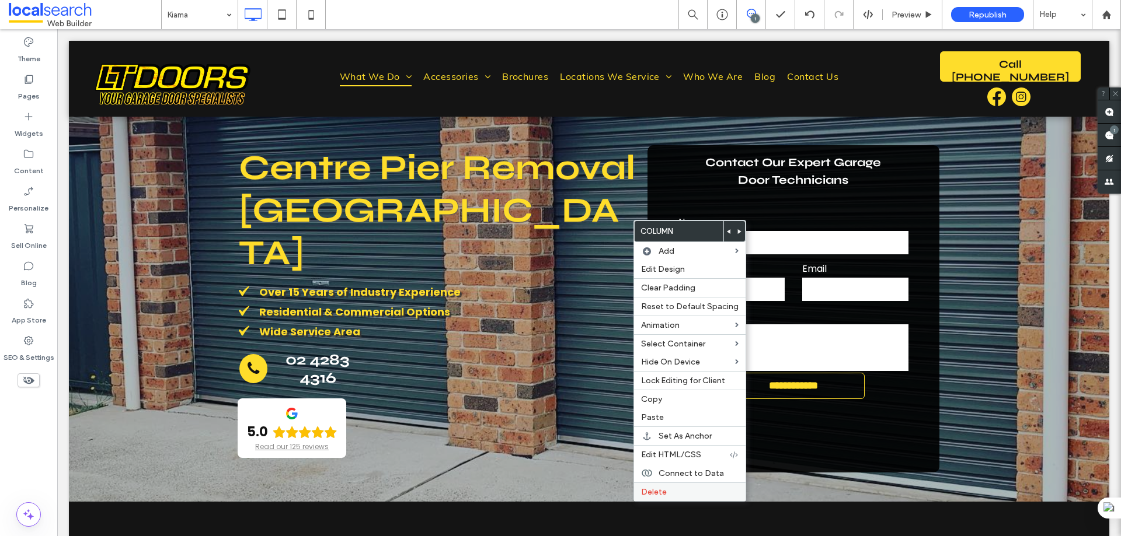
click at [654, 493] on span "Delete" at bounding box center [654, 492] width 26 height 10
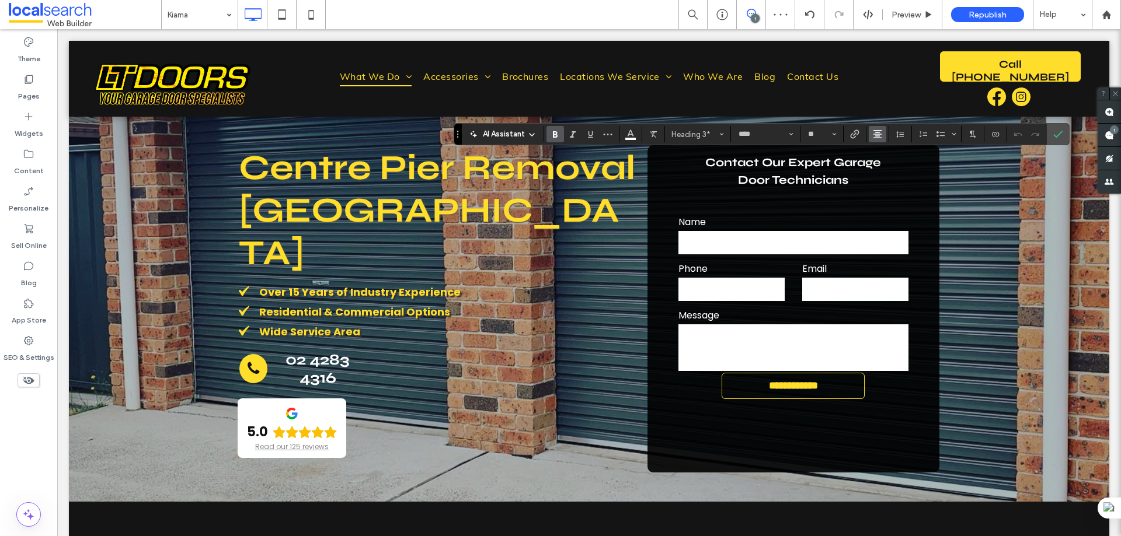
click at [879, 130] on icon "Alignment" at bounding box center [877, 134] width 9 height 9
click at [890, 154] on icon "ui.textEditor.alignment.left" at bounding box center [885, 153] width 9 height 9
click at [1062, 132] on use "Confirm" at bounding box center [1057, 134] width 9 height 7
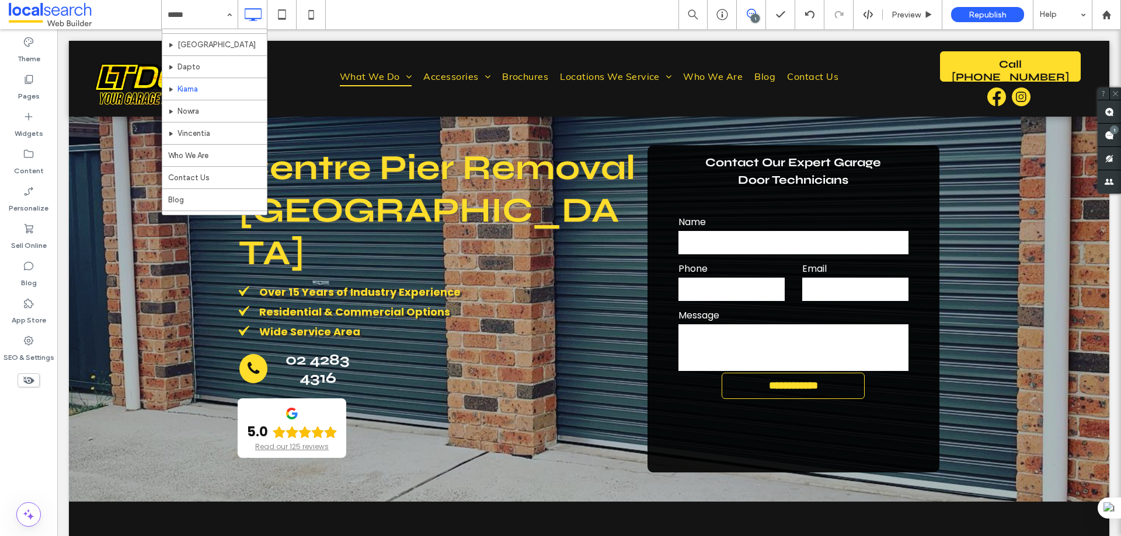
scroll to position [367, 0]
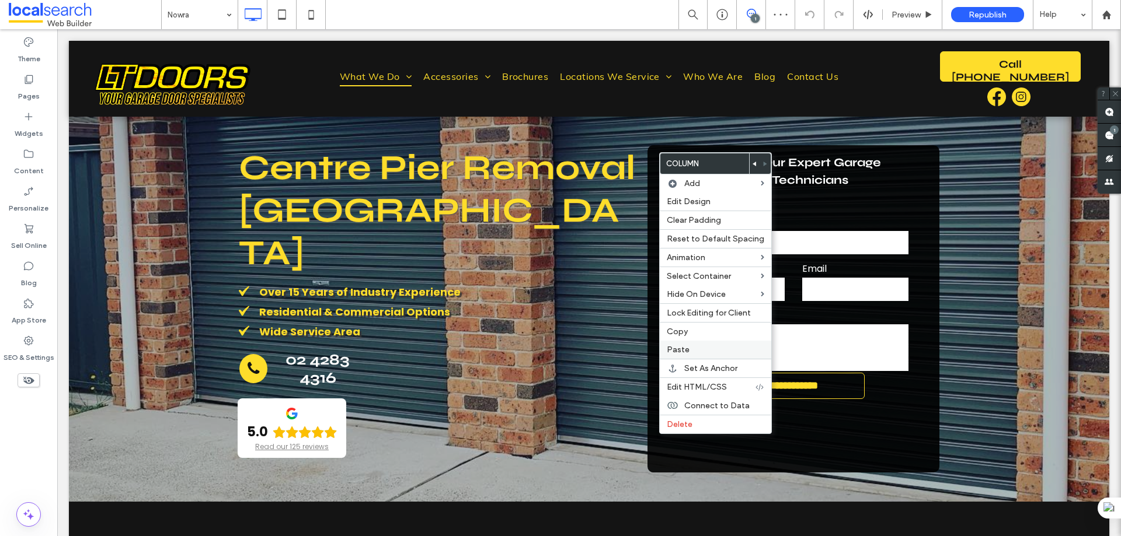
click at [677, 351] on span "Paste" at bounding box center [678, 350] width 23 height 10
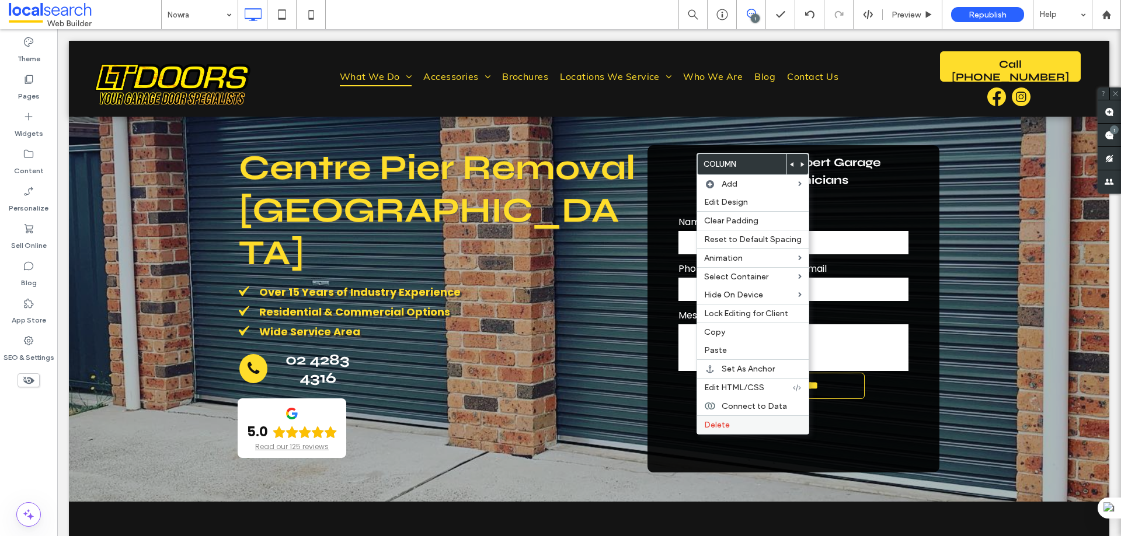
click at [753, 430] on label "Delete" at bounding box center [752, 425] width 97 height 10
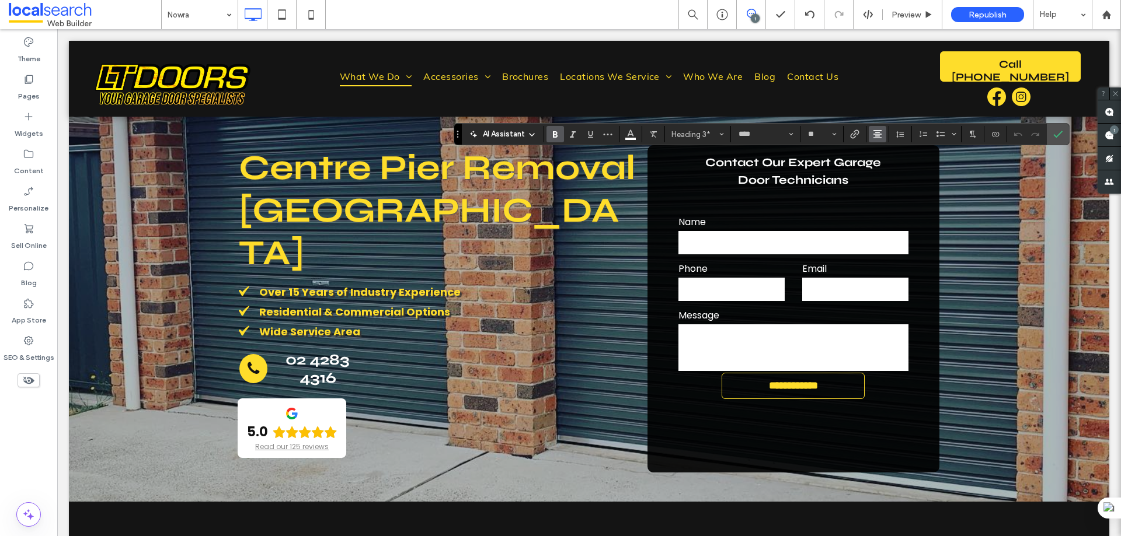
click at [876, 132] on icon "Alignment" at bounding box center [877, 134] width 9 height 9
click at [883, 152] on icon "ui.textEditor.alignment.left" at bounding box center [885, 153] width 9 height 9
click at [1059, 127] on span "Confirm" at bounding box center [1057, 134] width 9 height 20
type input "*******"
type input "**"
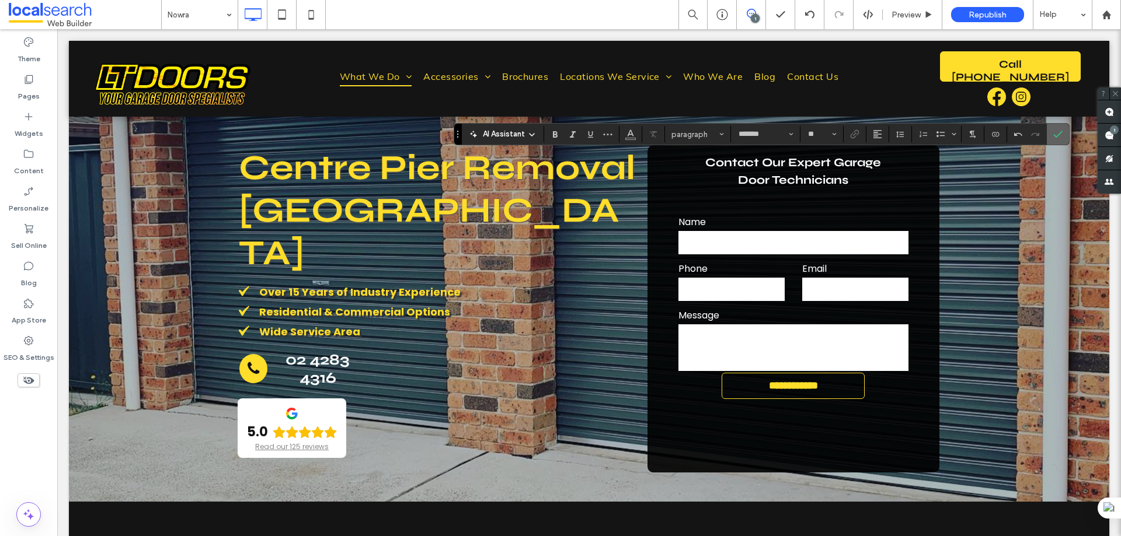
click at [1058, 130] on icon "Confirm" at bounding box center [1057, 134] width 9 height 9
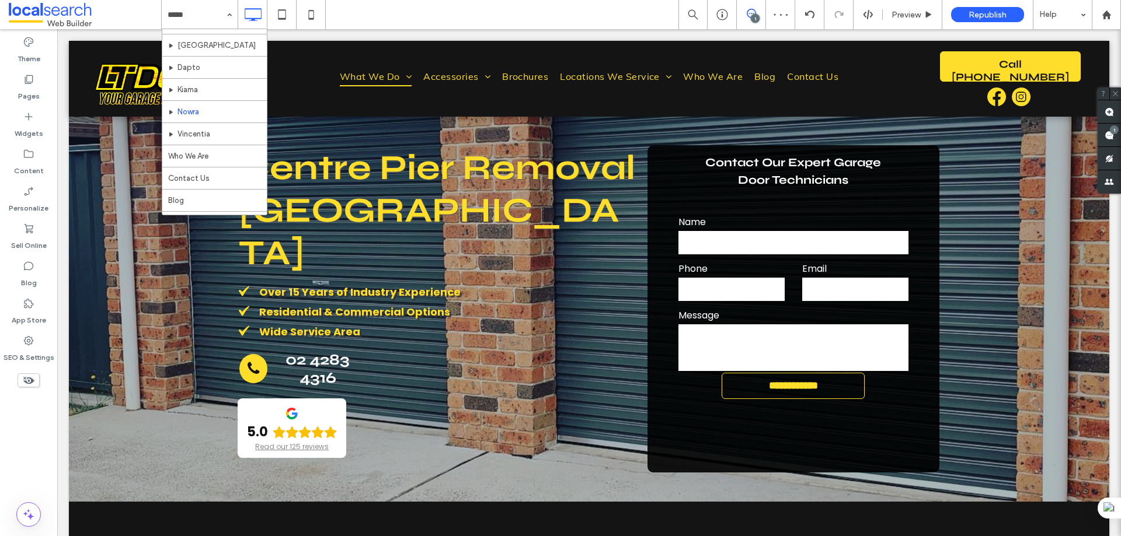
scroll to position [350, 0]
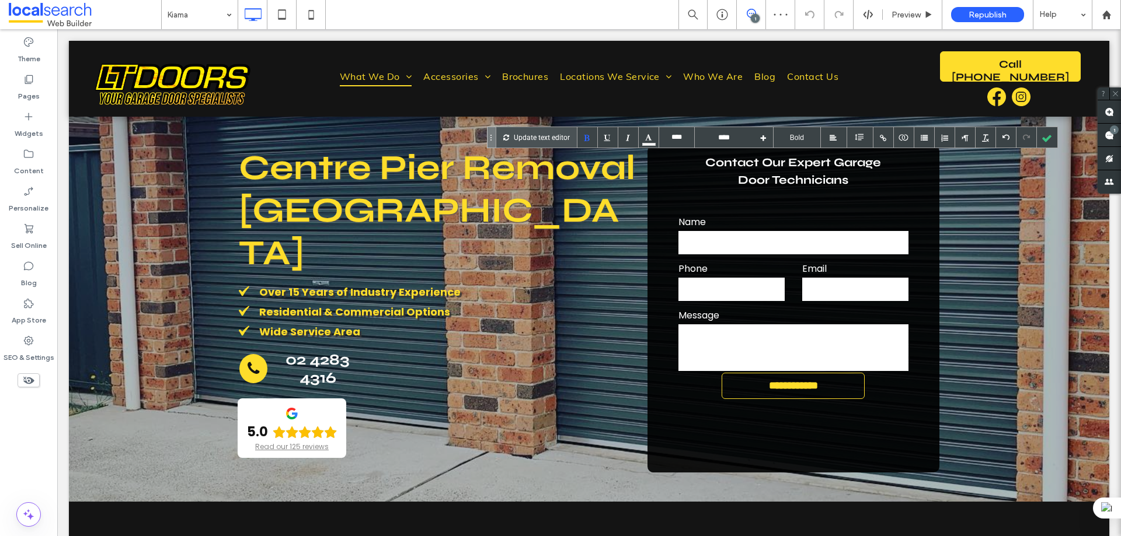
click at [1045, 136] on div at bounding box center [1047, 137] width 20 height 20
click at [0, 0] on div at bounding box center [0, 0] width 0 height 0
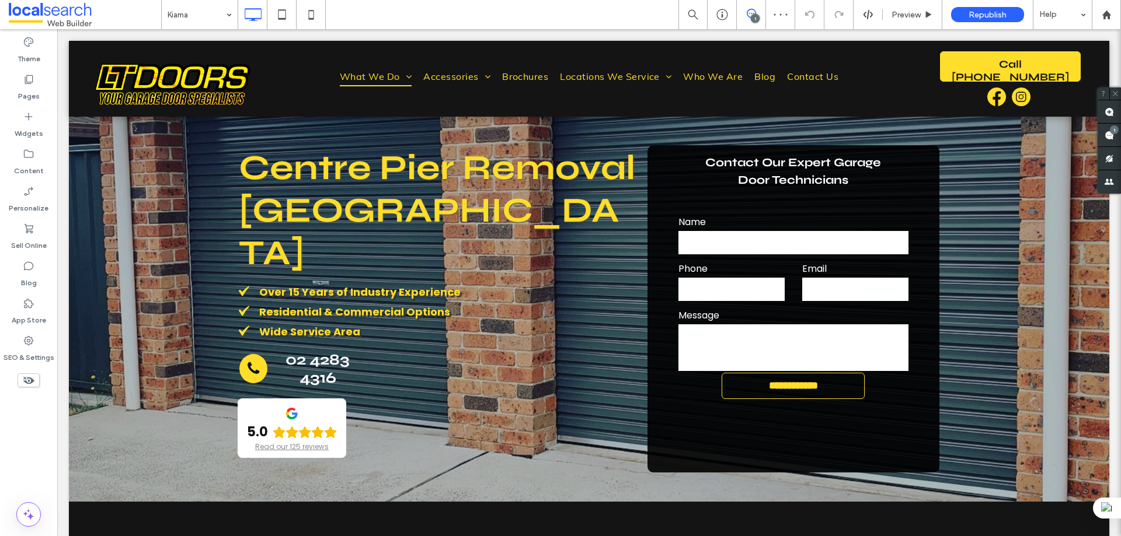
click at [707, 168] on div at bounding box center [560, 268] width 1121 height 536
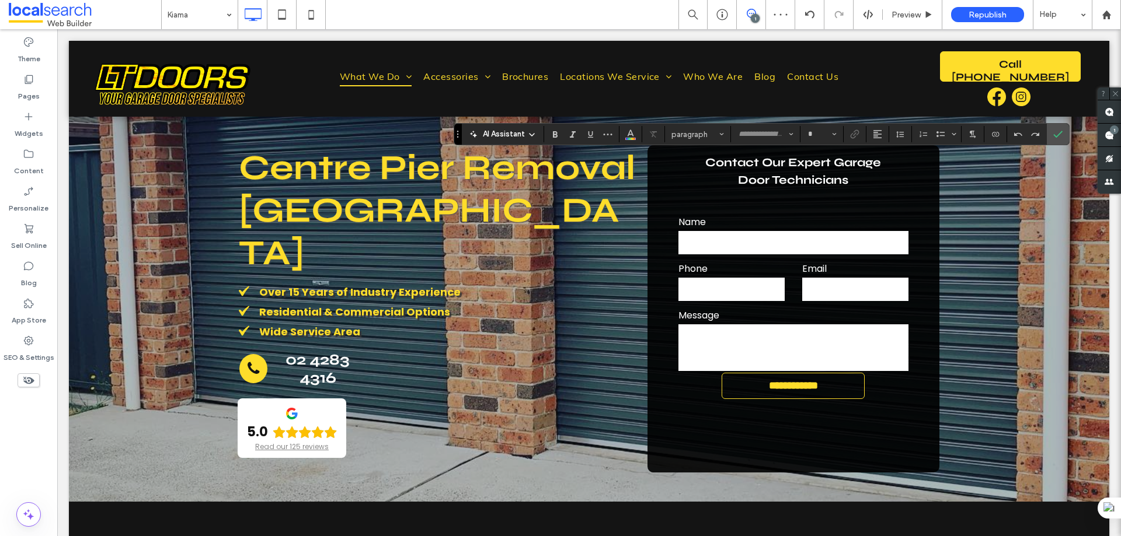
type input "****"
type input "**"
click at [1059, 127] on span "Confirm" at bounding box center [1057, 134] width 9 height 20
type input "****"
type input "**"
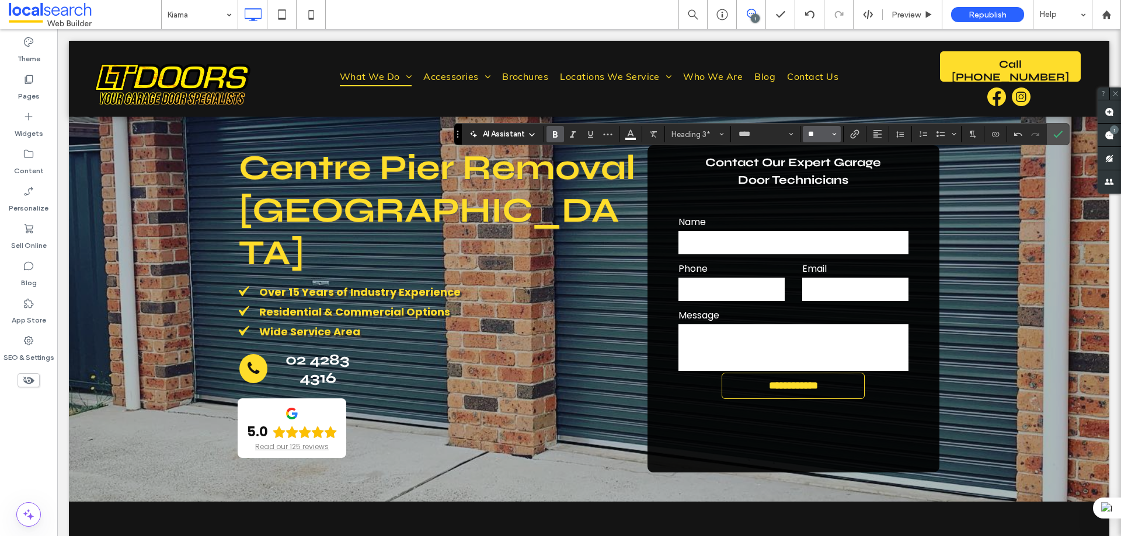
click at [819, 130] on input "**" at bounding box center [818, 134] width 23 height 9
click at [818, 253] on label "16" at bounding box center [821, 251] width 37 height 16
type input "**"
click at [821, 137] on input "**" at bounding box center [818, 134] width 23 height 9
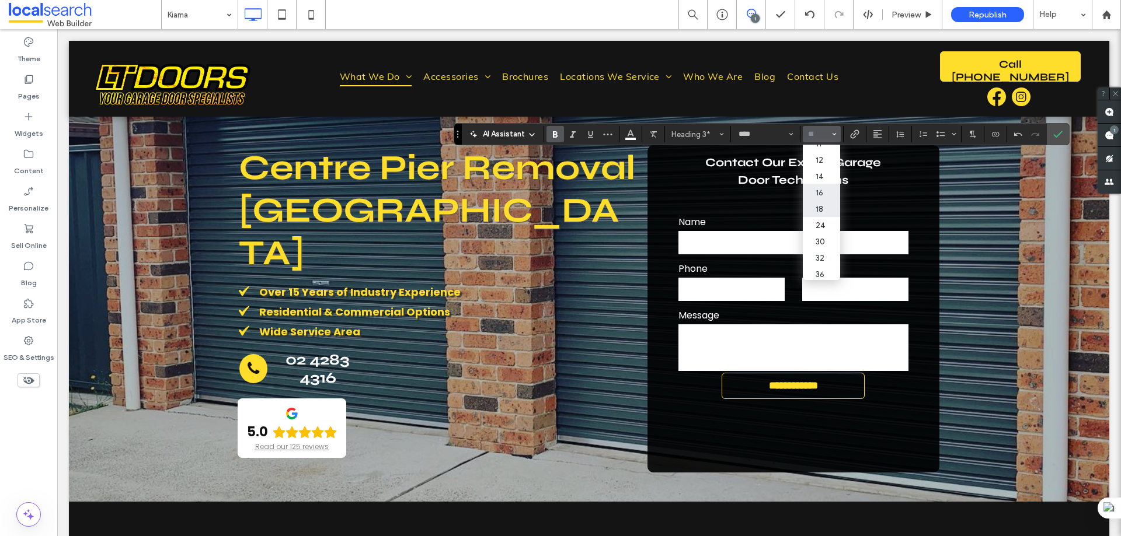
click at [821, 205] on label "18" at bounding box center [821, 209] width 37 height 16
click at [826, 127] on button "**" at bounding box center [822, 134] width 38 height 16
click at [820, 223] on label "24" at bounding box center [821, 225] width 37 height 16
type input "**"
click at [1058, 131] on icon "Confirm" at bounding box center [1057, 134] width 9 height 9
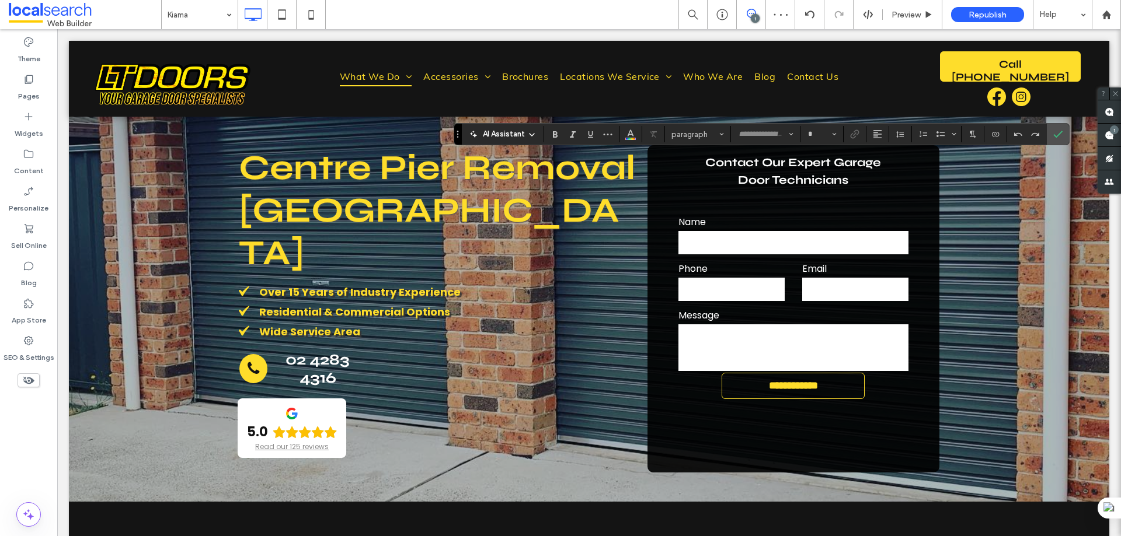
type input "****"
type input "**"
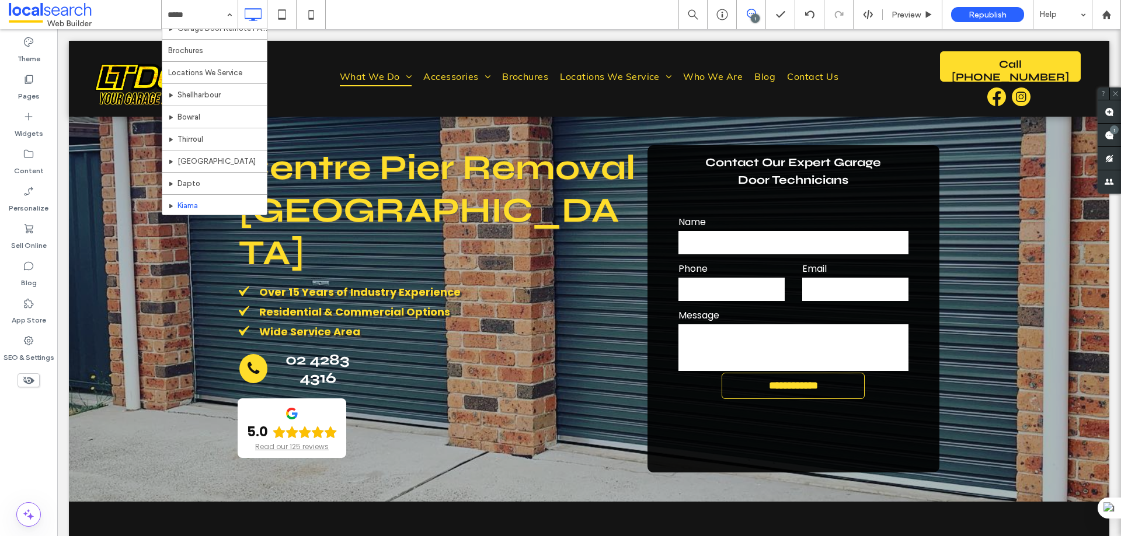
scroll to position [292, 0]
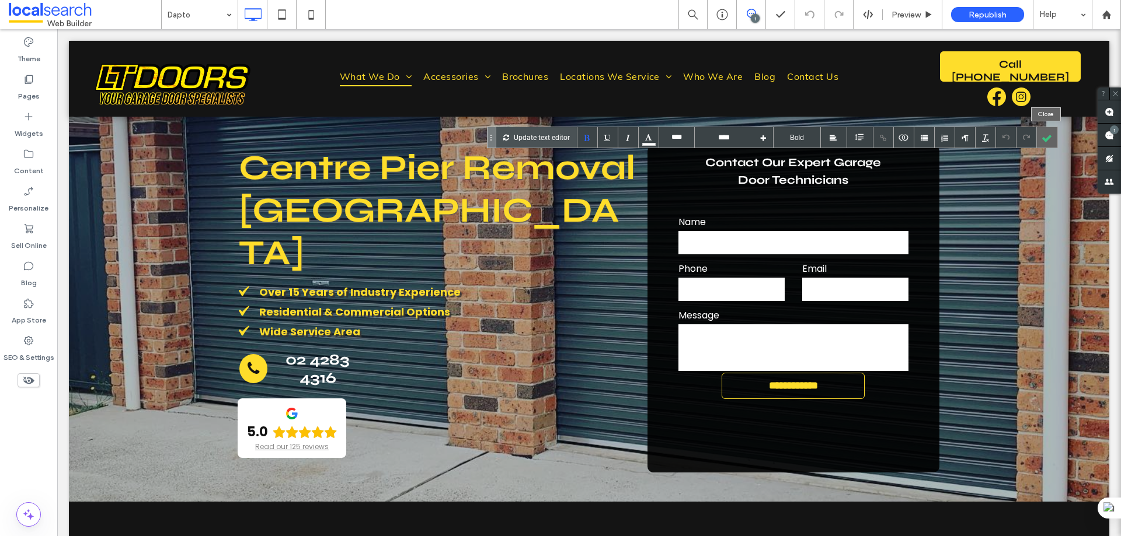
click at [1047, 138] on div at bounding box center [1047, 137] width 20 height 20
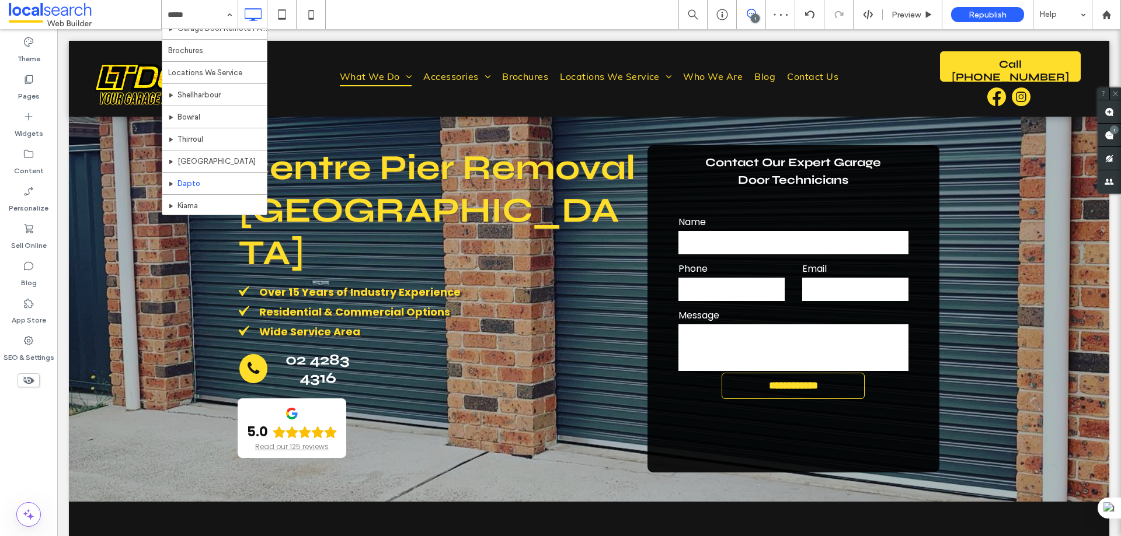
scroll to position [350, 0]
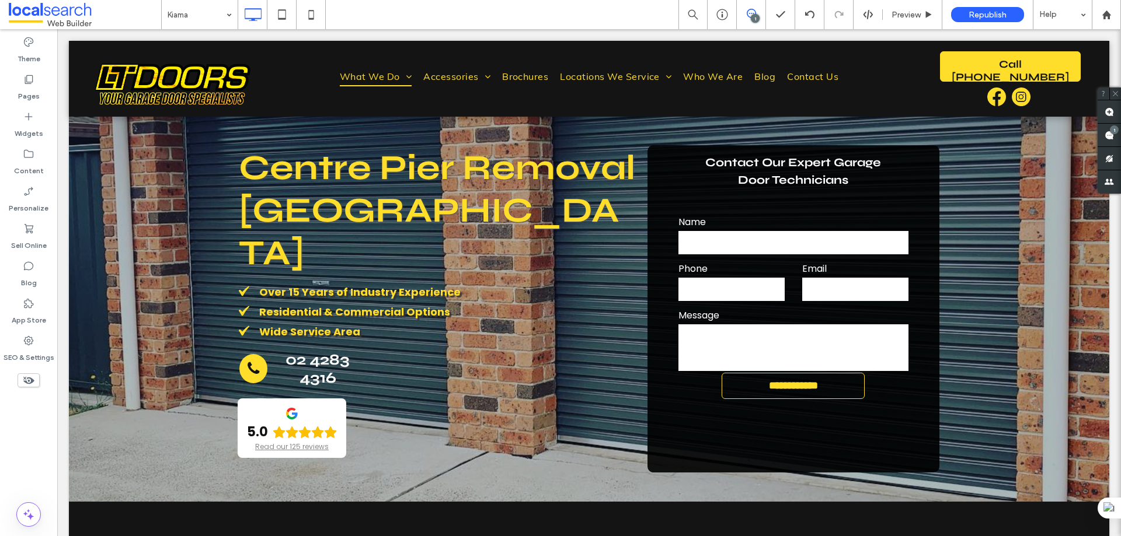
click at [717, 172] on div at bounding box center [560, 268] width 1121 height 536
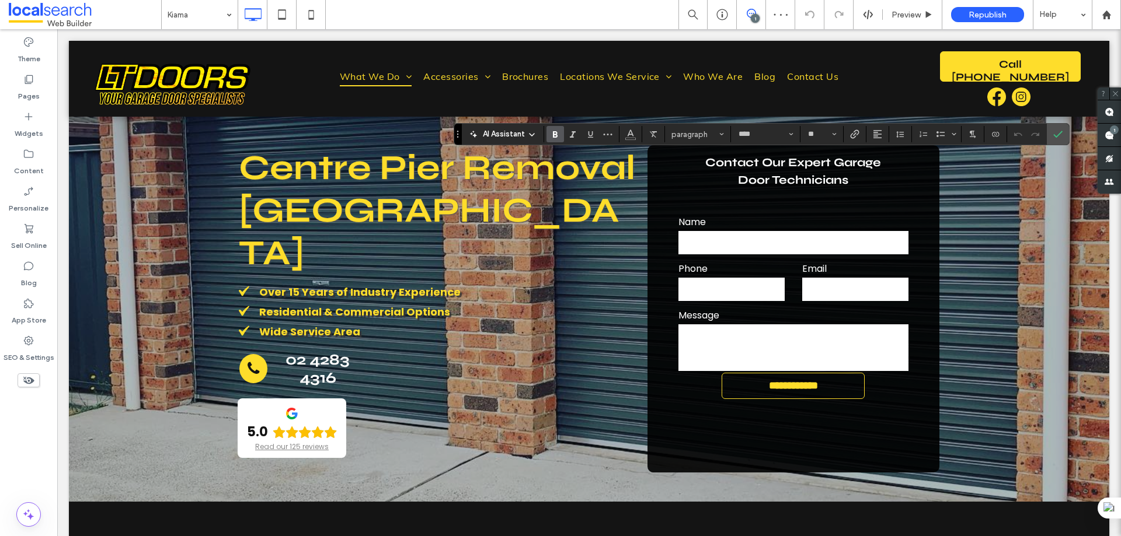
type input "****"
type input "**"
click at [815, 134] on input "**" at bounding box center [818, 134] width 23 height 9
type input "**"
click at [1050, 135] on label "Confirm" at bounding box center [1058, 134] width 18 height 21
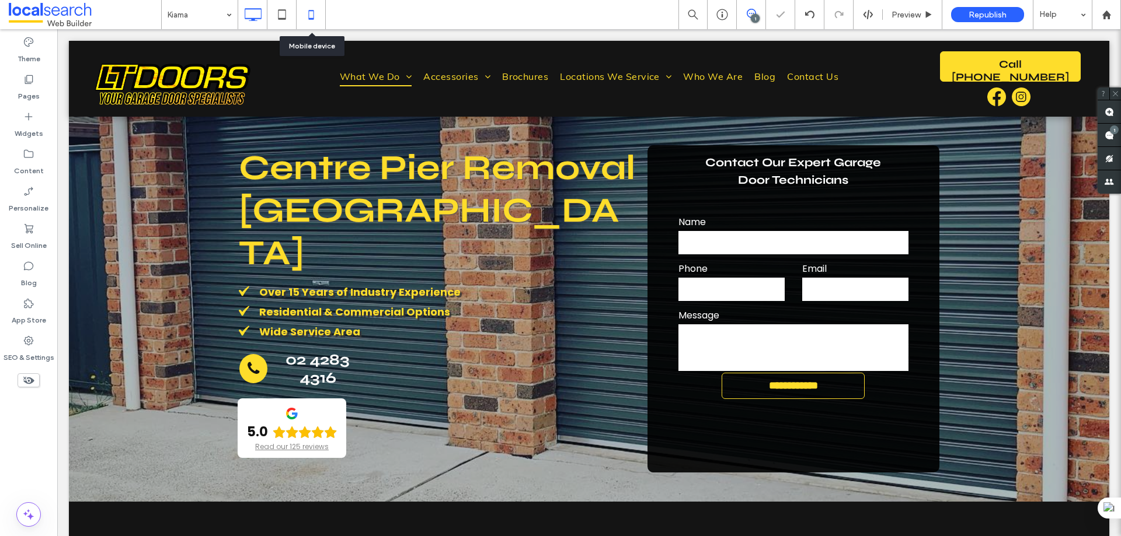
click at [310, 18] on icon at bounding box center [310, 14] width 23 height 23
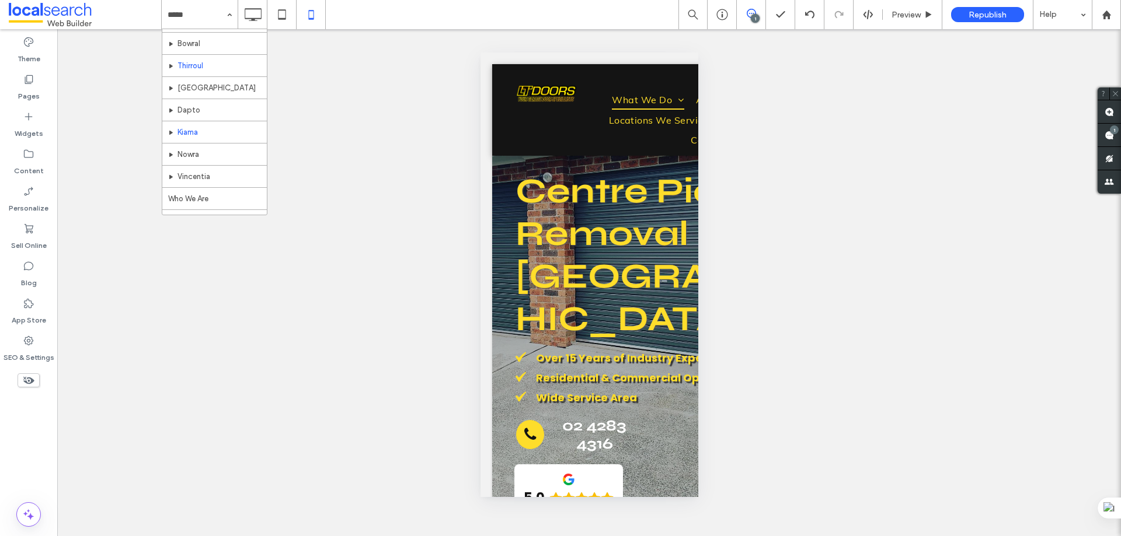
scroll to position [250, 0]
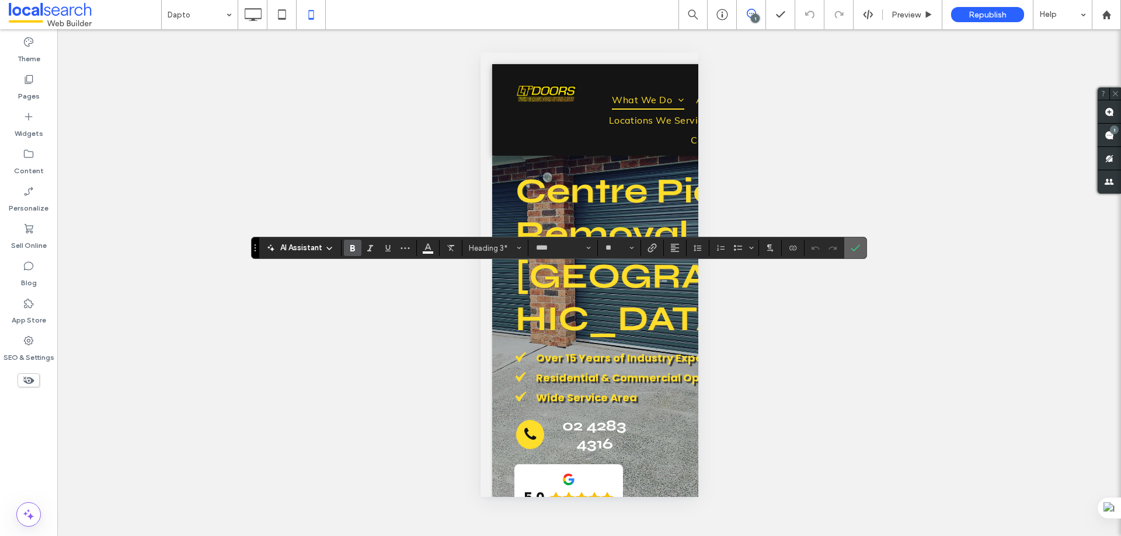
click at [858, 242] on span "Confirm" at bounding box center [854, 248] width 9 height 20
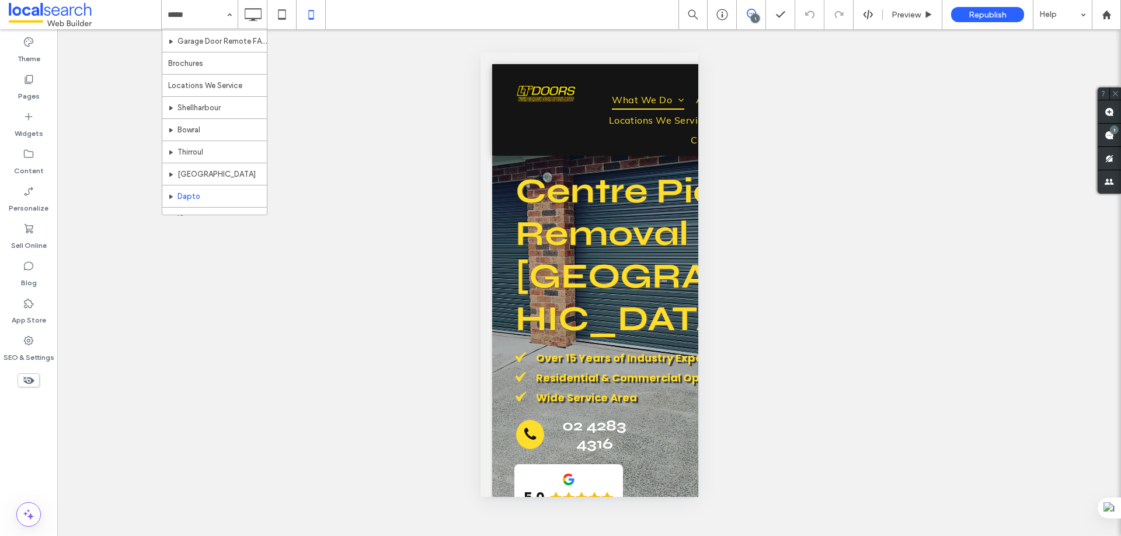
scroll to position [233, 0]
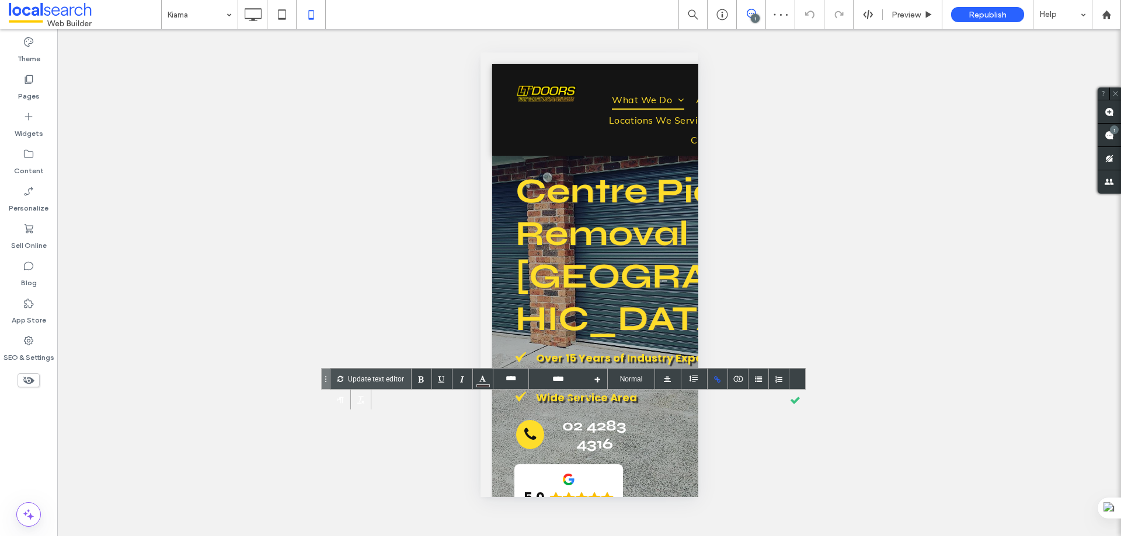
type input "****"
type input "*******"
click at [793, 400] on div at bounding box center [795, 399] width 20 height 20
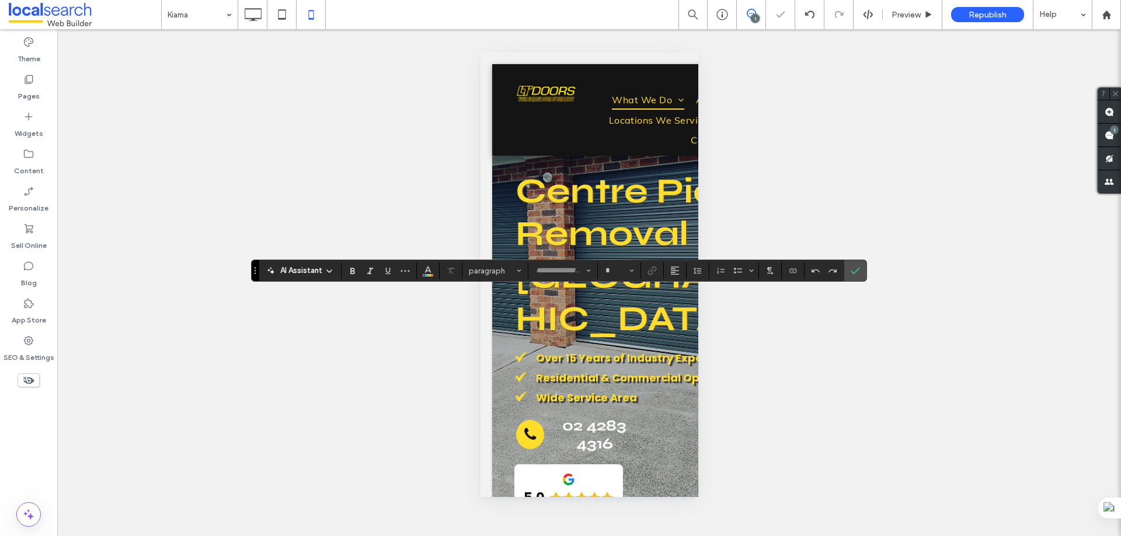
type input "****"
type input "**"
click at [610, 270] on input "**" at bounding box center [615, 270] width 23 height 9
type input "**"
click at [862, 266] on label "Confirm" at bounding box center [855, 270] width 18 height 21
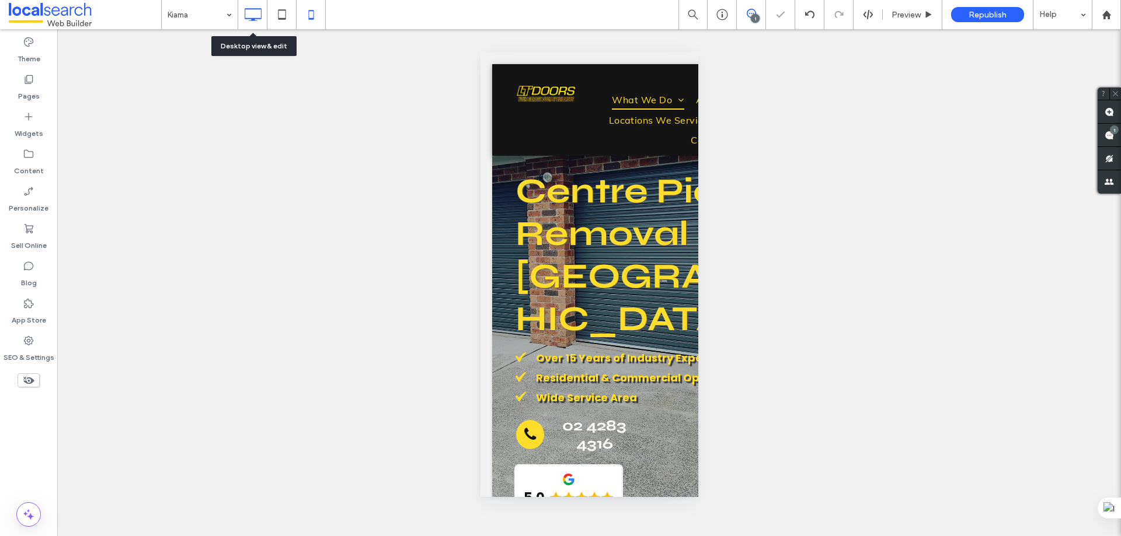
click at [263, 18] on icon at bounding box center [252, 14] width 23 height 23
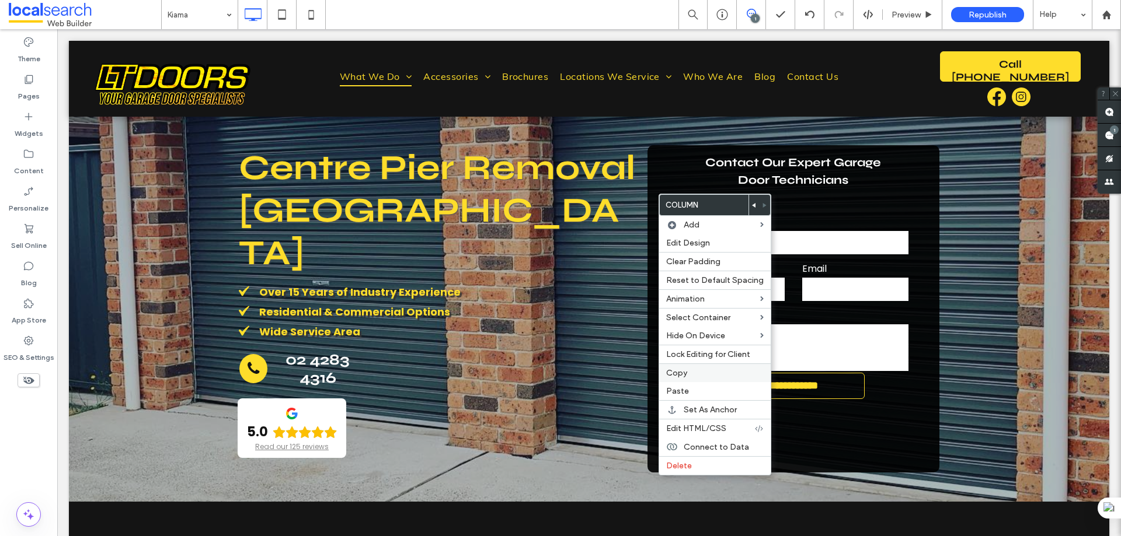
click at [692, 369] on label "Copy" at bounding box center [714, 373] width 97 height 10
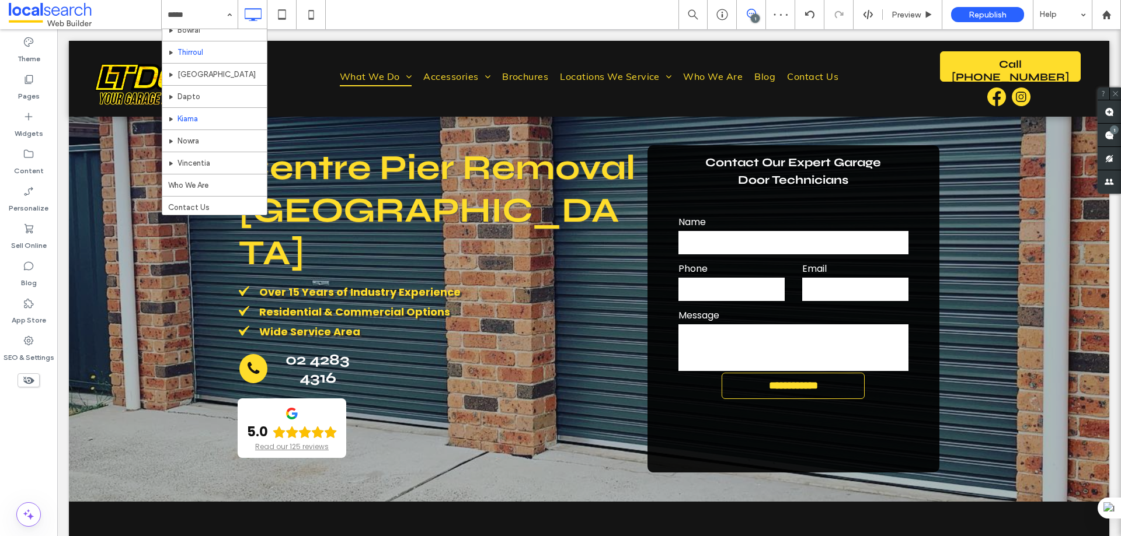
scroll to position [367, 0]
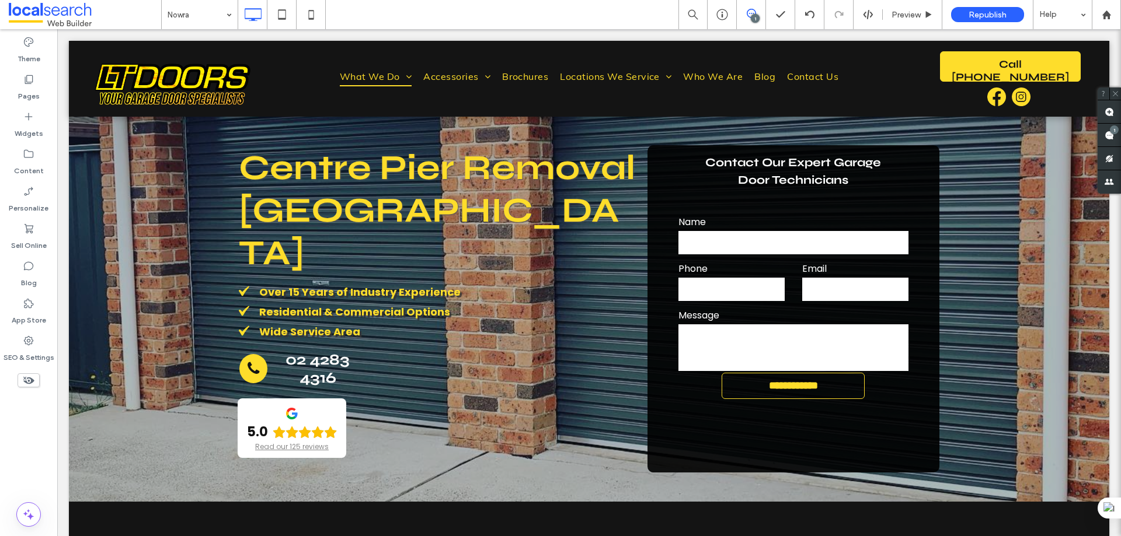
click at [211, 14] on input at bounding box center [197, 14] width 58 height 29
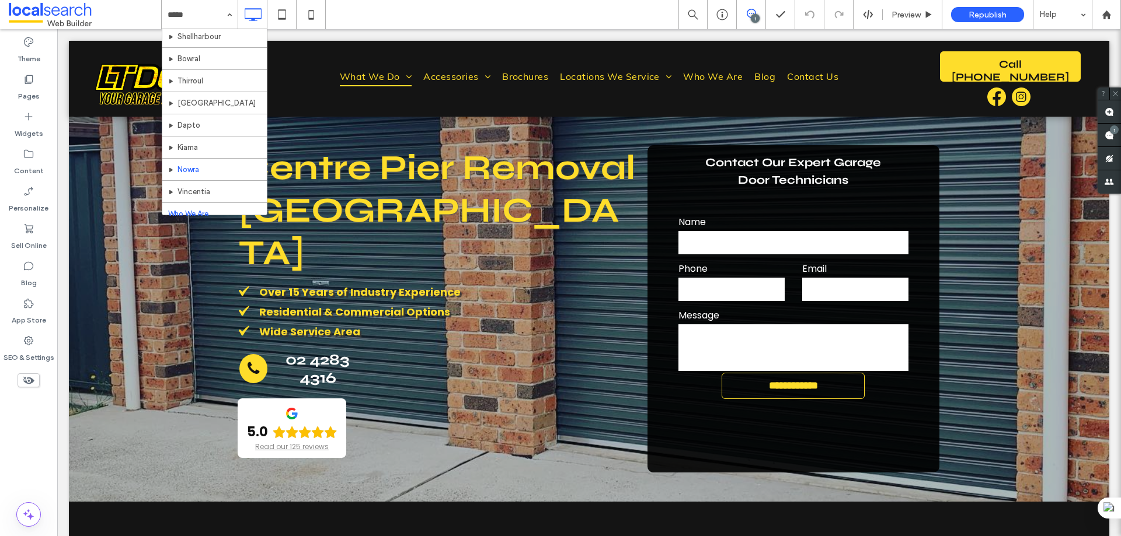
scroll to position [357, 0]
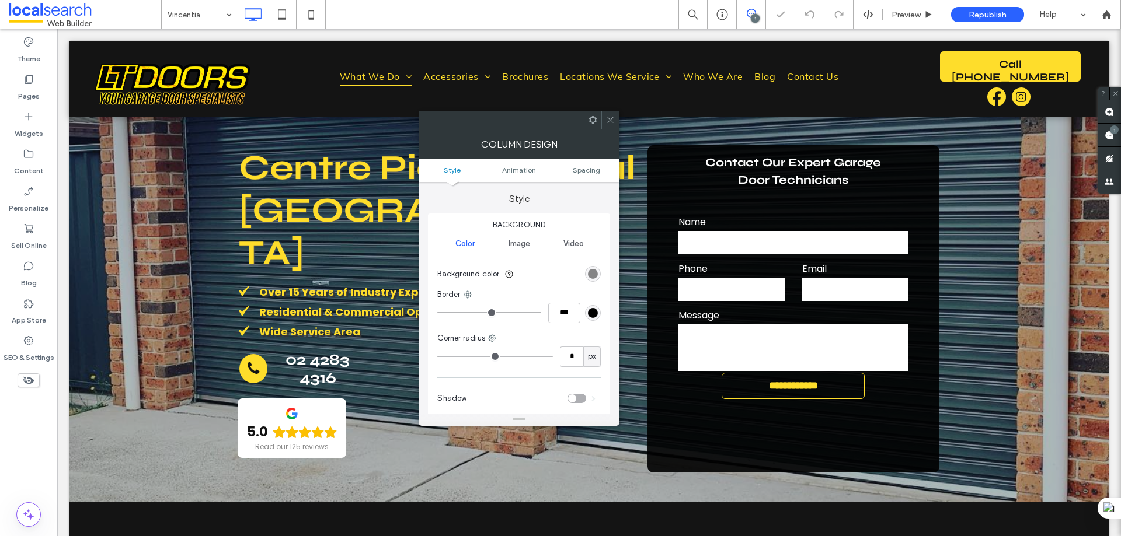
type input "**"
click at [594, 119] on icon at bounding box center [592, 120] width 9 height 9
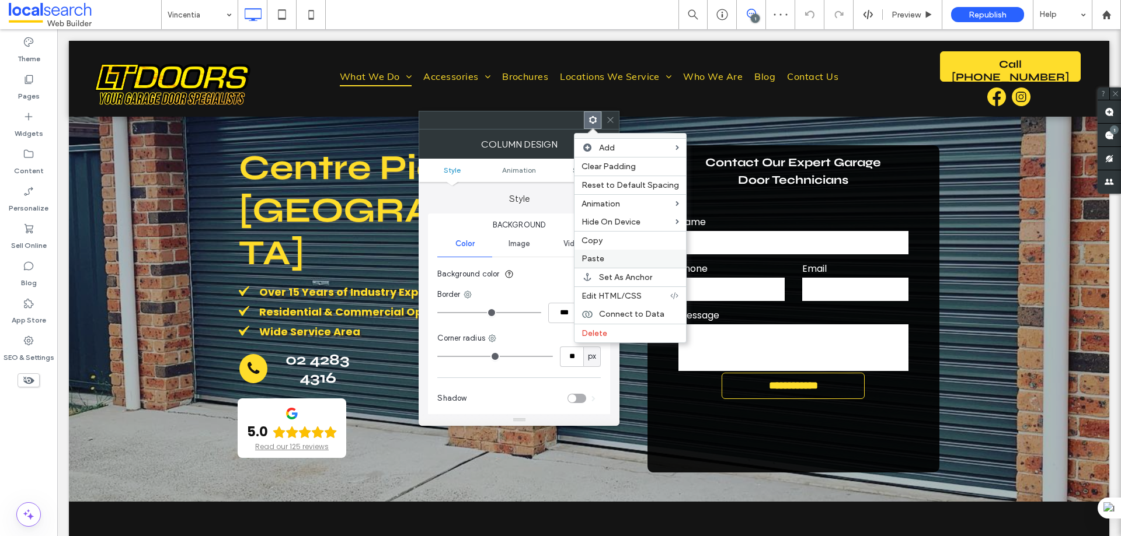
click at [611, 262] on label "Paste" at bounding box center [629, 259] width 97 height 10
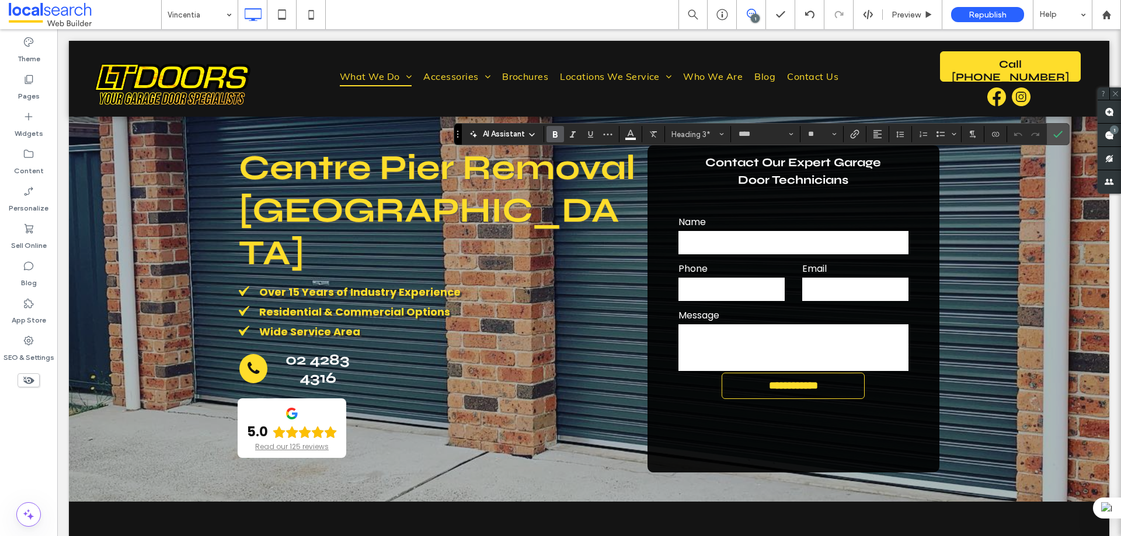
type input "*******"
type input "**"
click at [1054, 128] on span "Confirm" at bounding box center [1055, 134] width 5 height 21
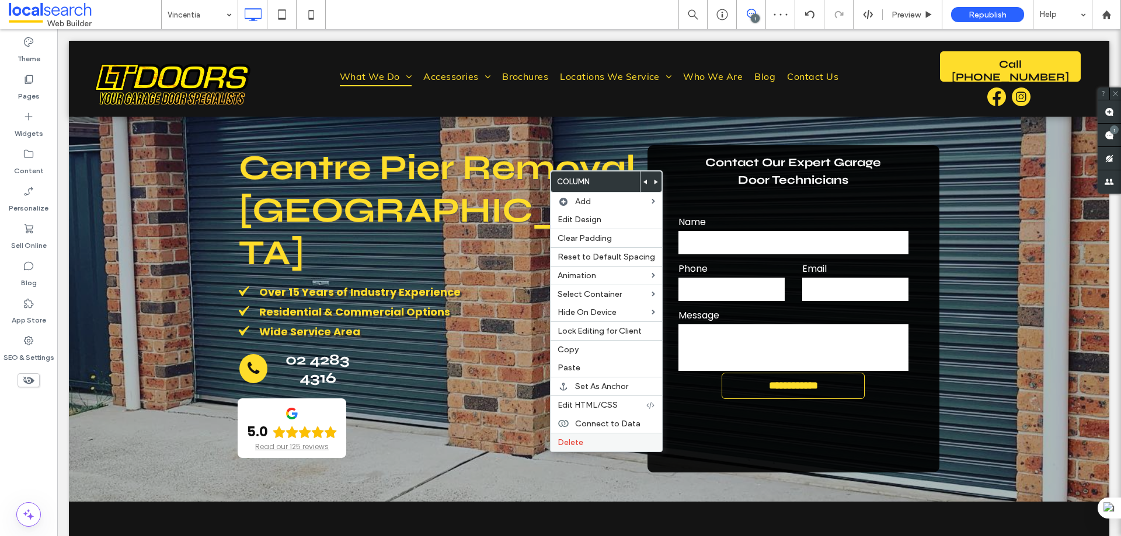
click at [611, 444] on label "Delete" at bounding box center [605, 443] width 97 height 10
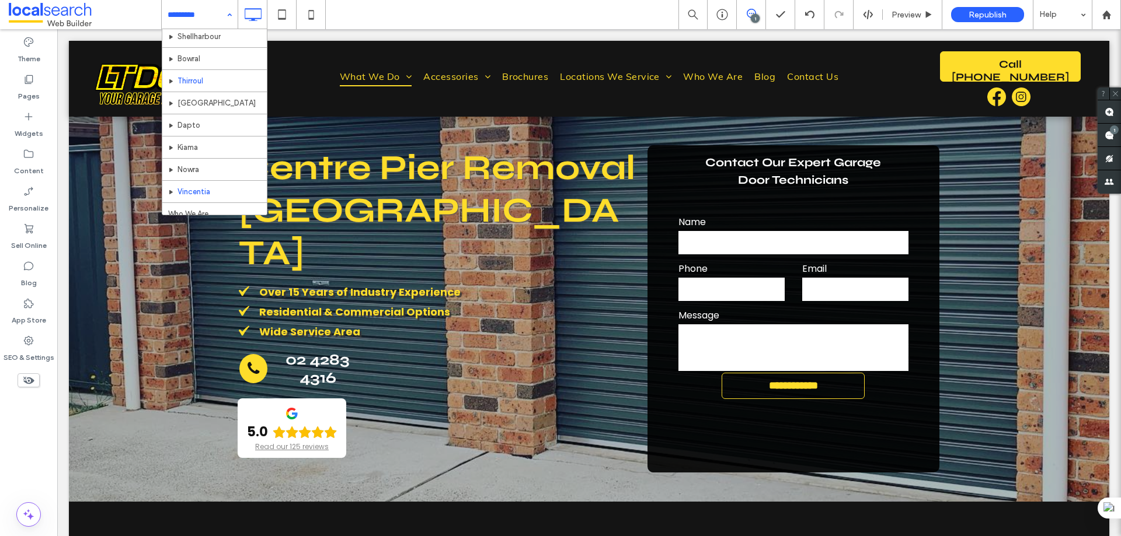
scroll to position [350, 0]
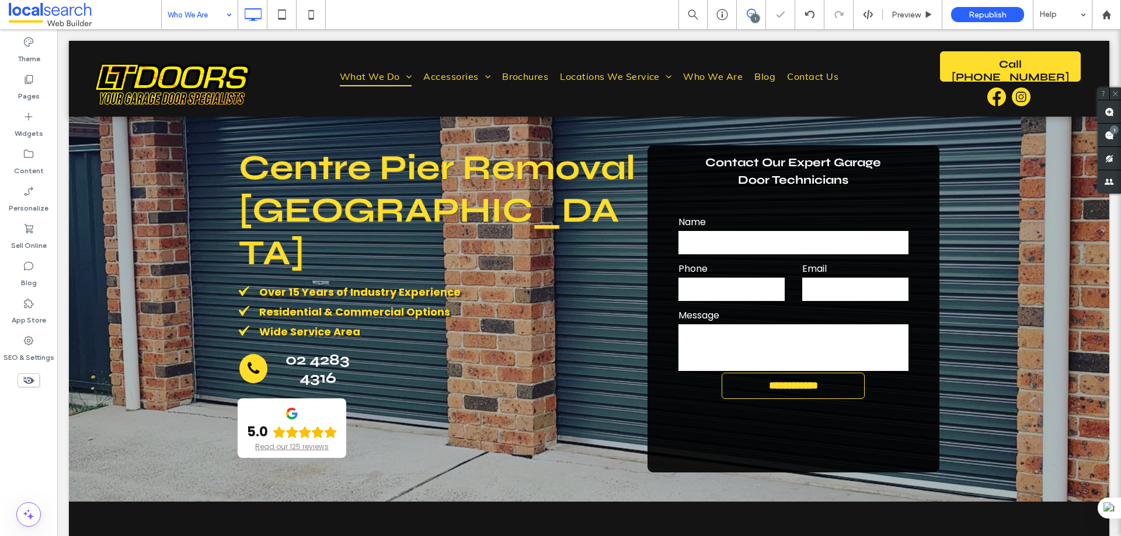
click at [210, 12] on input at bounding box center [197, 14] width 58 height 29
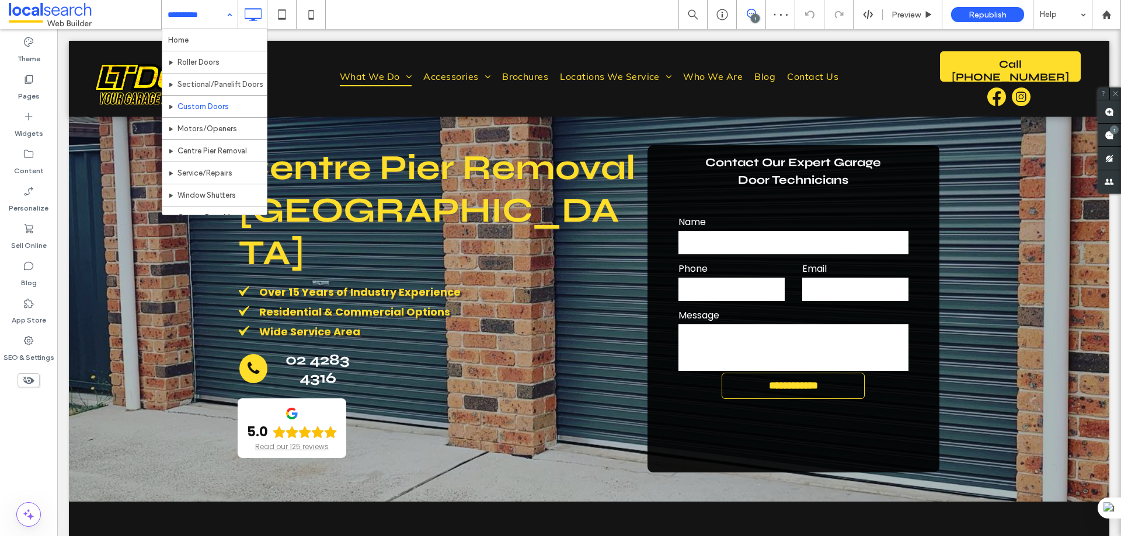
scroll to position [367, 0]
click at [227, 16] on div "Home Roller Doors Sectional/Panelift Doors Custom Doors Motors/Openers Centre P…" at bounding box center [200, 14] width 76 height 29
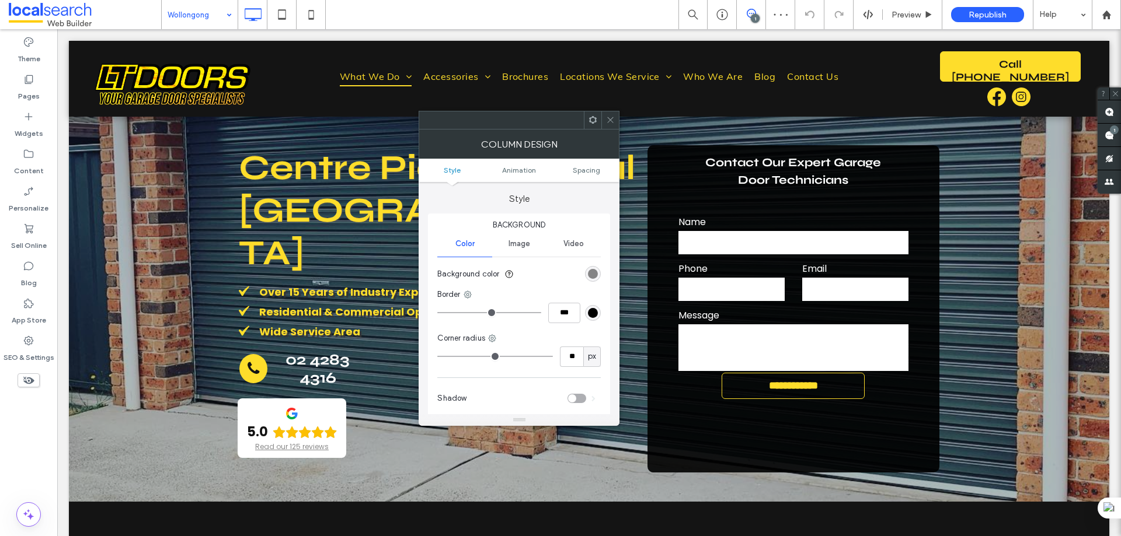
type input "**"
click at [594, 118] on use at bounding box center [593, 120] width 8 height 8
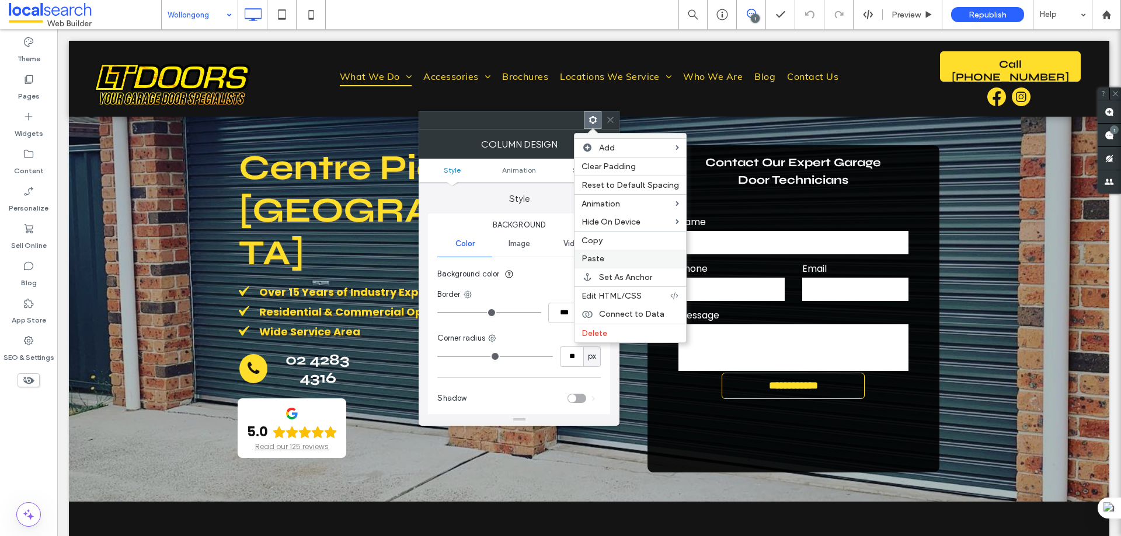
click at [622, 259] on label "Paste" at bounding box center [629, 259] width 97 height 10
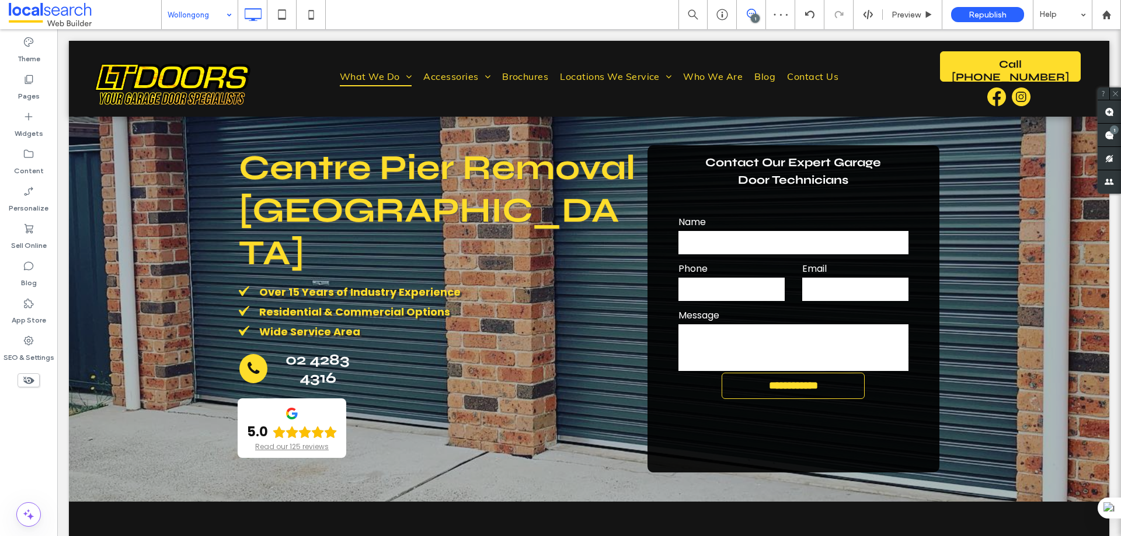
type input "****"
type input "**"
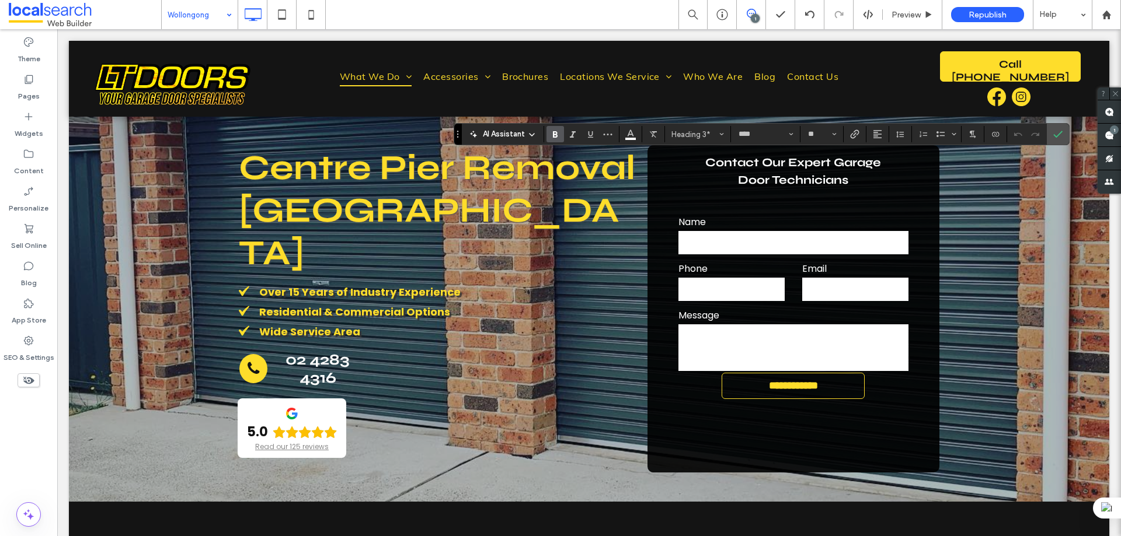
type input "*******"
type input "**"
click at [1061, 138] on icon "Confirm" at bounding box center [1057, 134] width 9 height 9
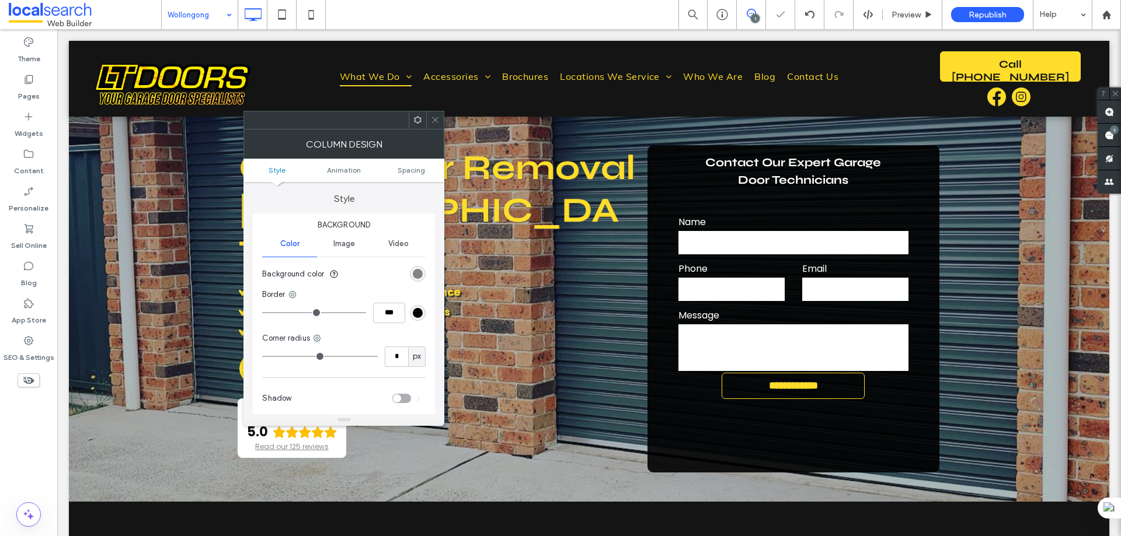
type input "**"
click at [419, 123] on icon at bounding box center [417, 120] width 9 height 9
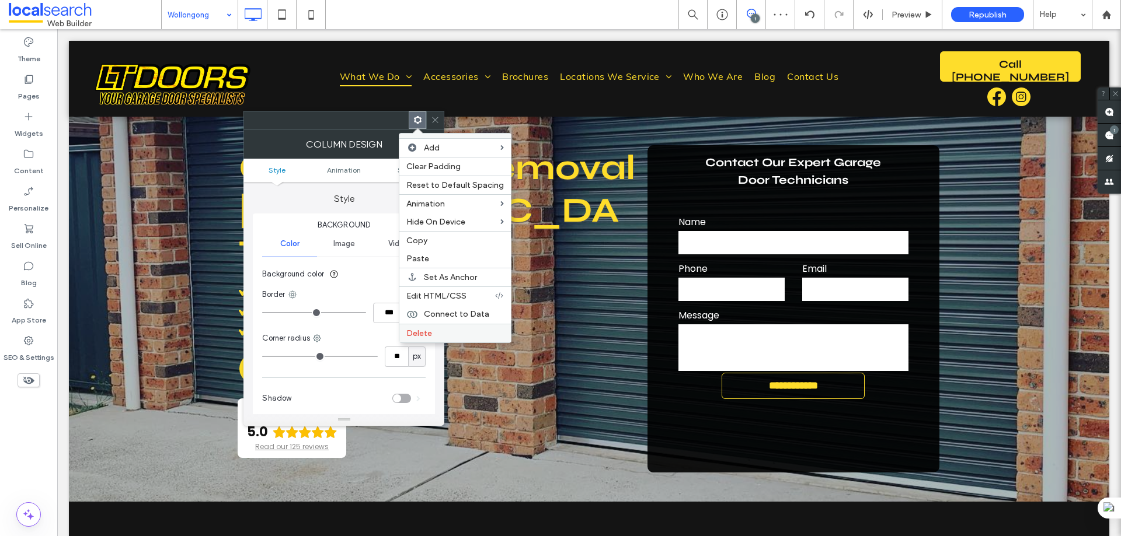
click at [435, 332] on label "Delete" at bounding box center [454, 334] width 97 height 10
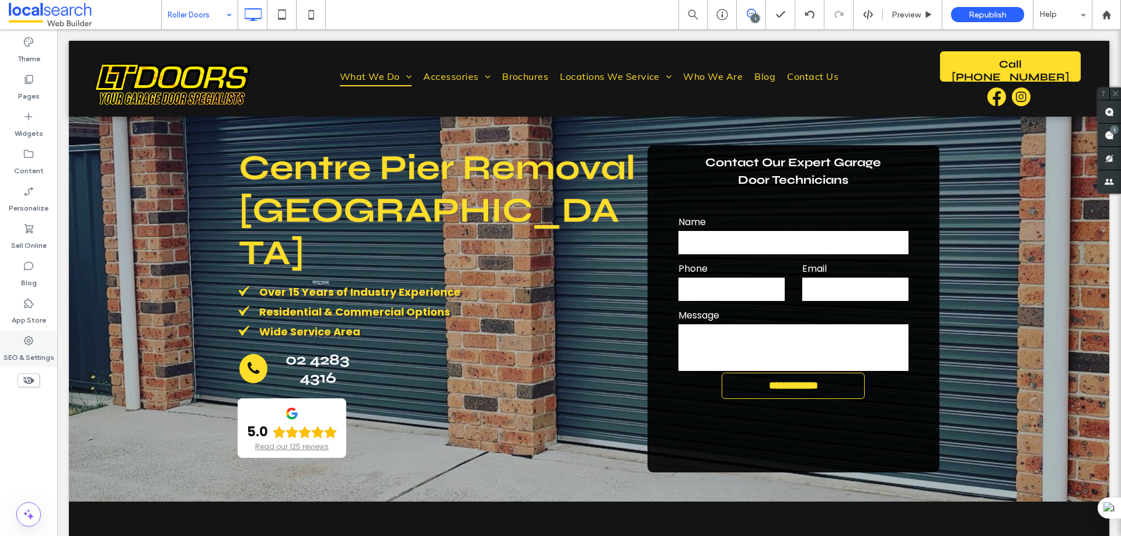
click at [40, 346] on div "SEO & Settings" at bounding box center [28, 348] width 57 height 37
click at [33, 346] on icon at bounding box center [29, 341] width 12 height 12
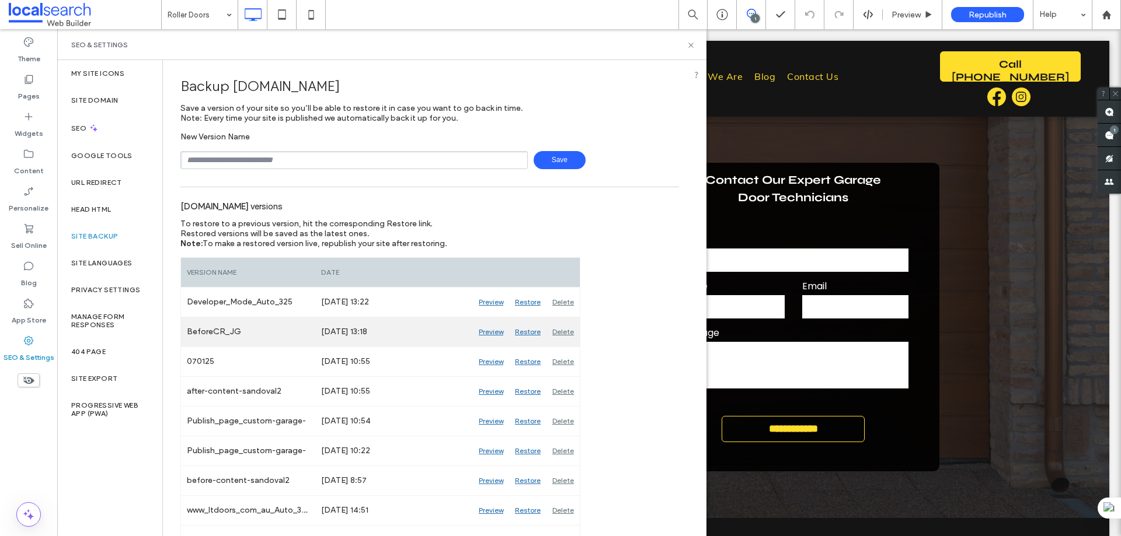
click at [483, 331] on div "Preview" at bounding box center [491, 332] width 36 height 29
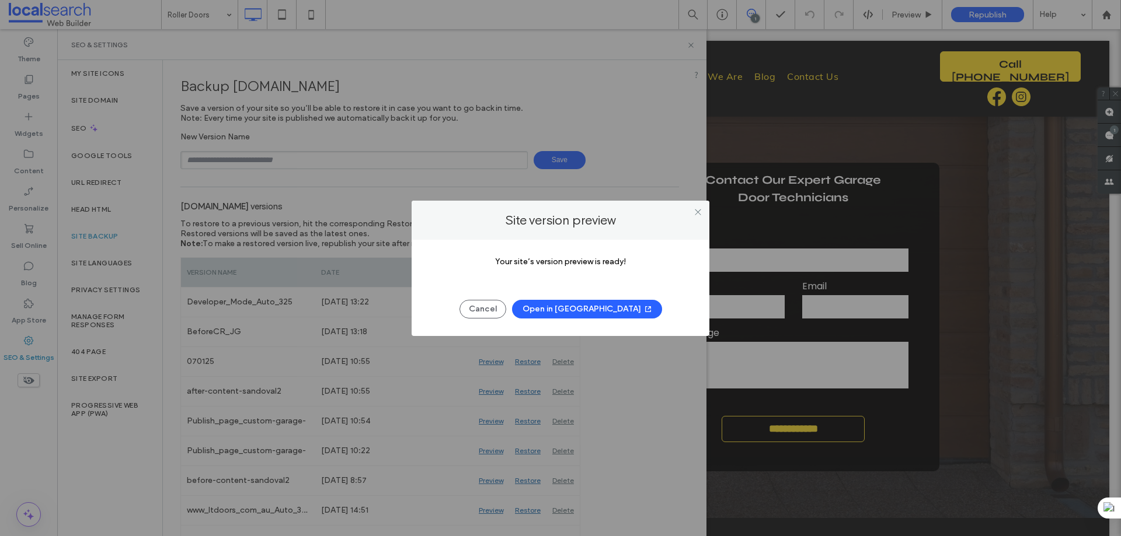
click at [606, 308] on button "Open in [GEOGRAPHIC_DATA]" at bounding box center [587, 309] width 150 height 19
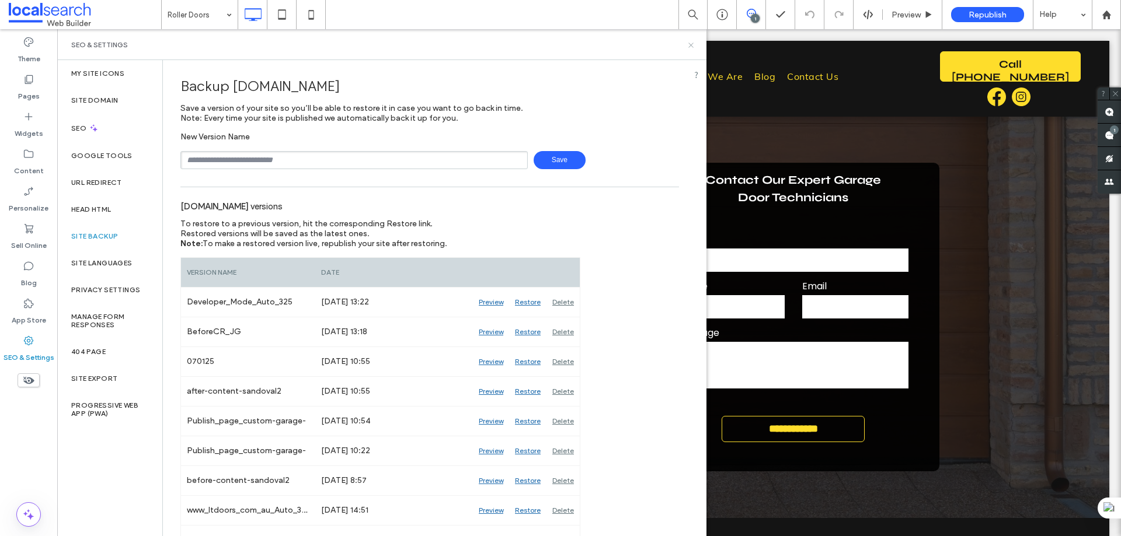
drag, startPoint x: 693, startPoint y: 46, endPoint x: 626, endPoint y: 26, distance: 69.4
click at [693, 46] on icon at bounding box center [690, 45] width 9 height 9
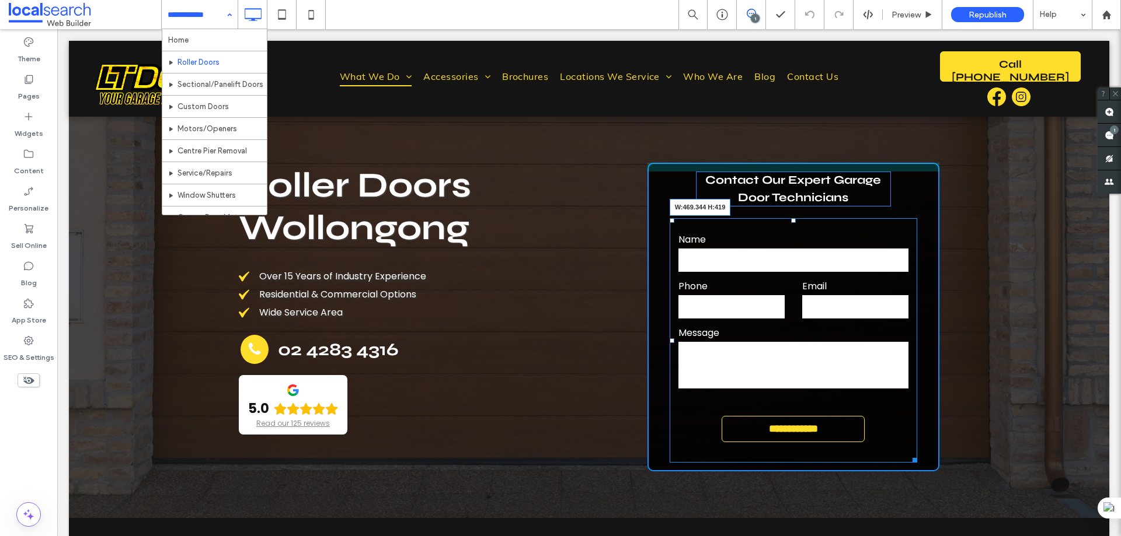
drag, startPoint x: 906, startPoint y: 459, endPoint x: 944, endPoint y: 385, distance: 83.0
click at [932, 458] on div "**********" at bounding box center [793, 317] width 292 height 309
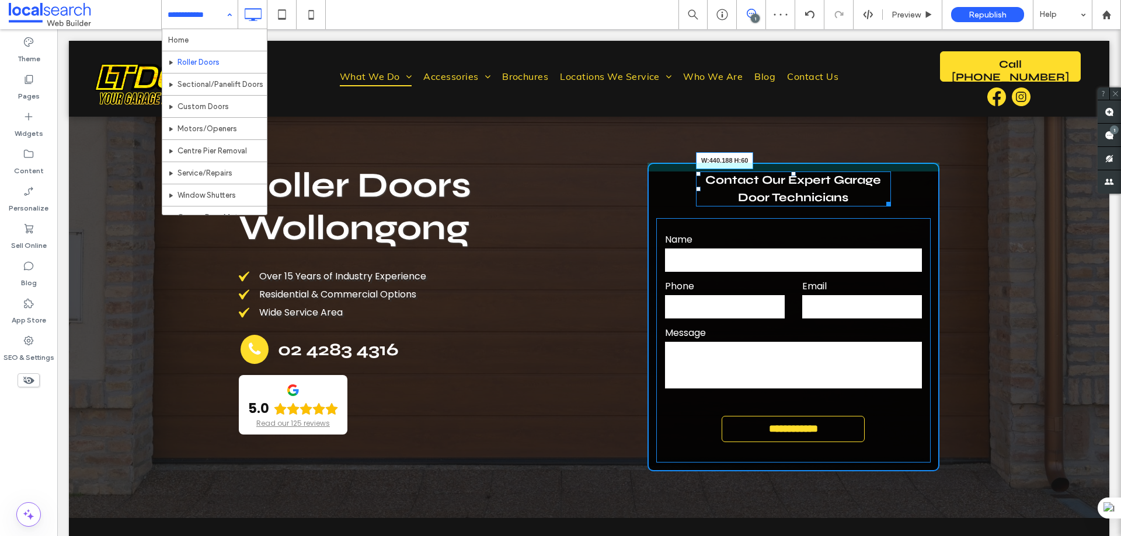
drag, startPoint x: 885, startPoint y: 202, endPoint x: 906, endPoint y: 214, distance: 24.0
click at [891, 201] on div at bounding box center [886, 202] width 9 height 9
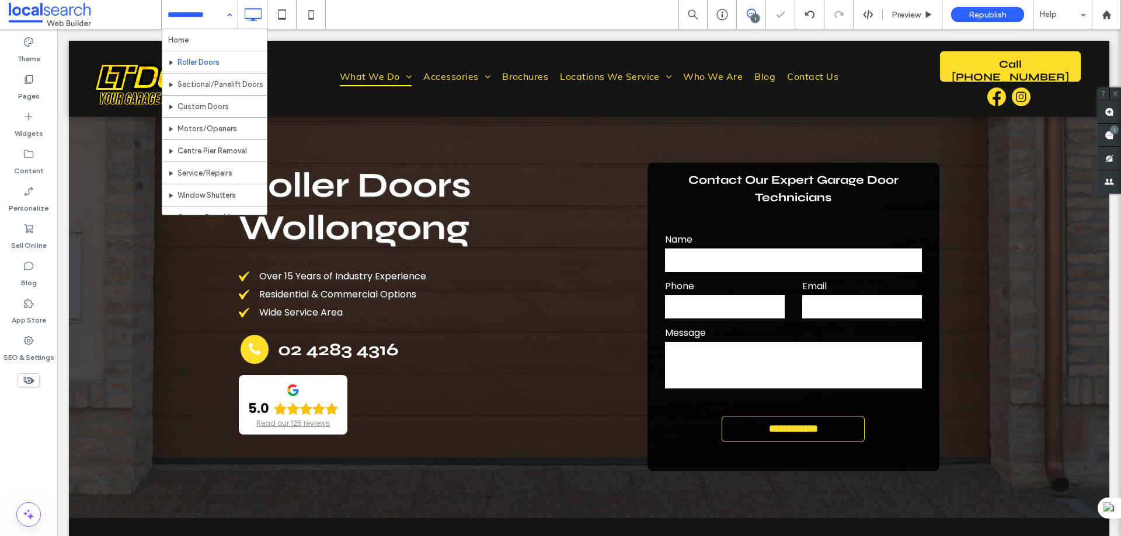
click at [827, 183] on div at bounding box center [560, 268] width 1121 height 536
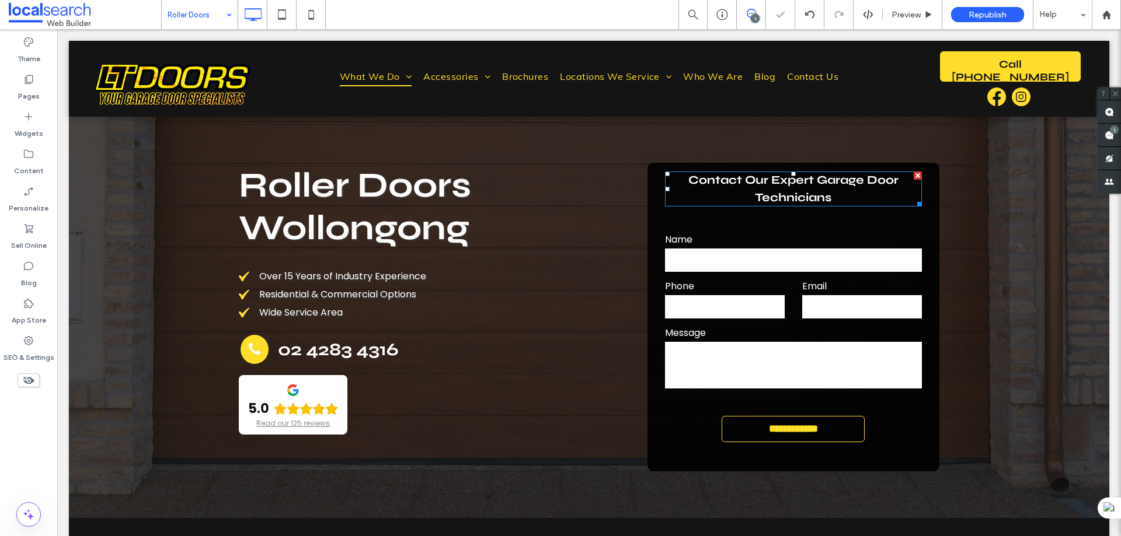
click at [827, 183] on span "Contact Our Expert Garage Door Technicians" at bounding box center [793, 189] width 210 height 32
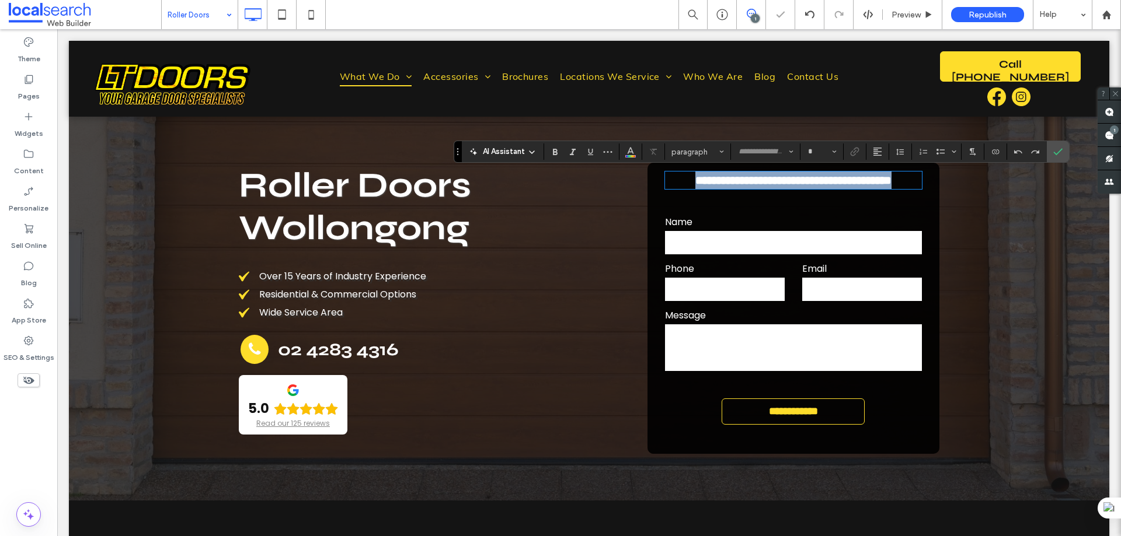
type input "****"
type input "**"
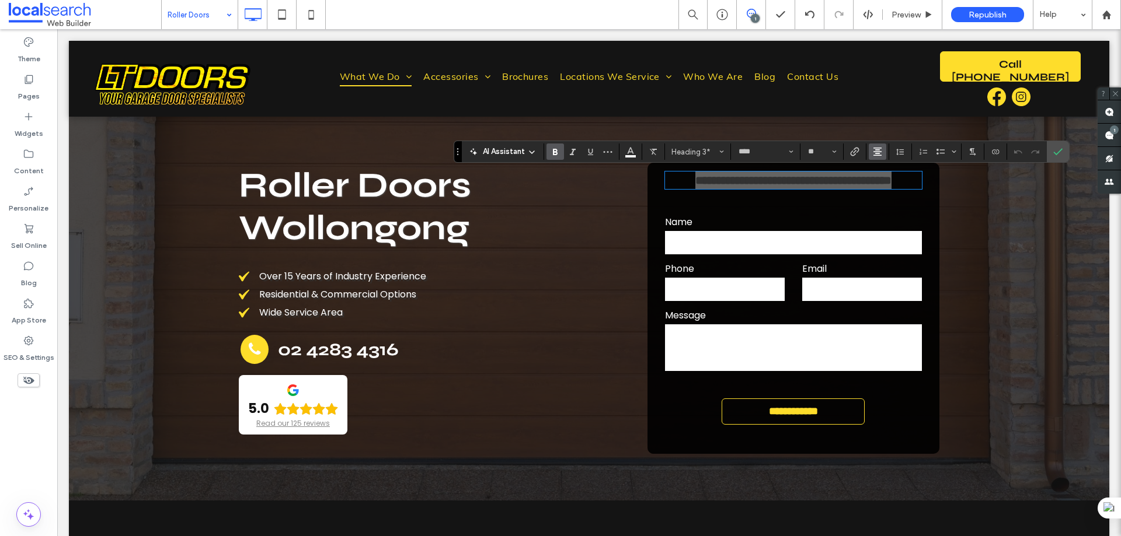
click at [874, 153] on icon "Alignment" at bounding box center [877, 151] width 9 height 9
click at [886, 172] on icon "ui.textEditor.alignment.left" at bounding box center [885, 170] width 9 height 9
click at [1059, 151] on icon "Confirm" at bounding box center [1057, 151] width 9 height 9
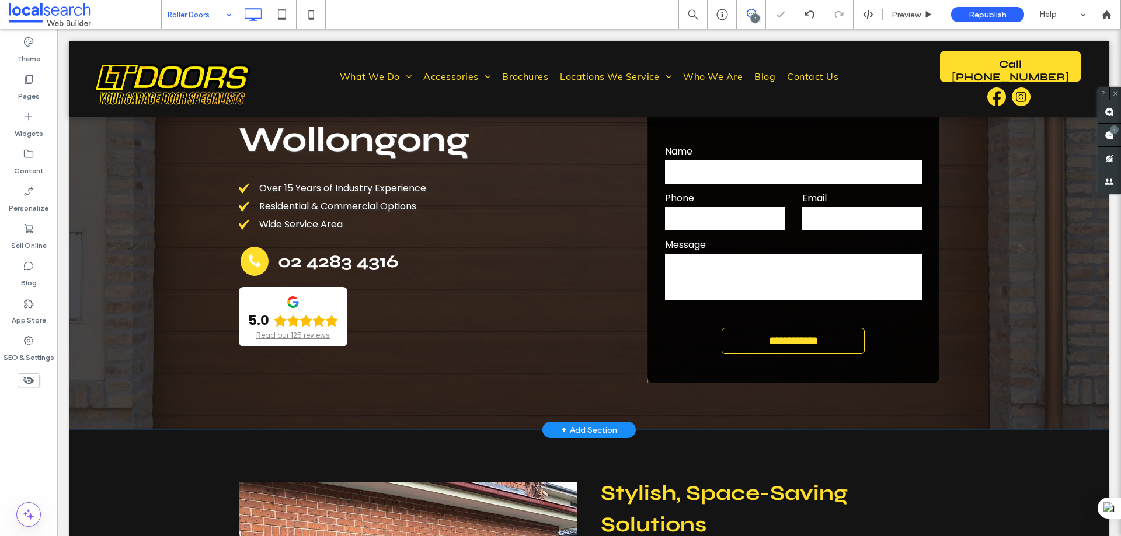
scroll to position [58, 0]
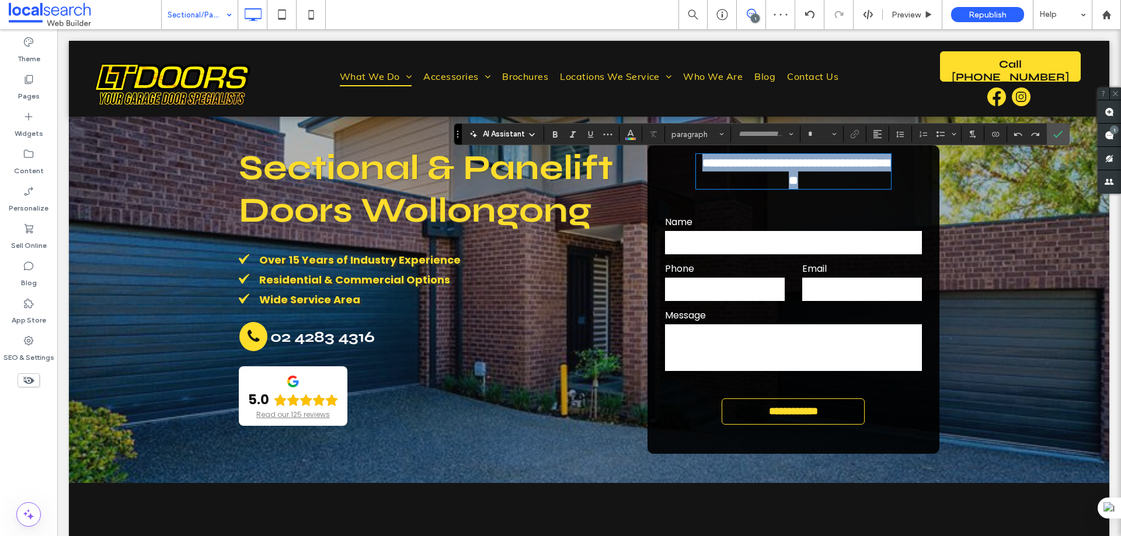
type input "****"
type input "**"
click at [876, 128] on span "Alignment" at bounding box center [877, 134] width 9 height 15
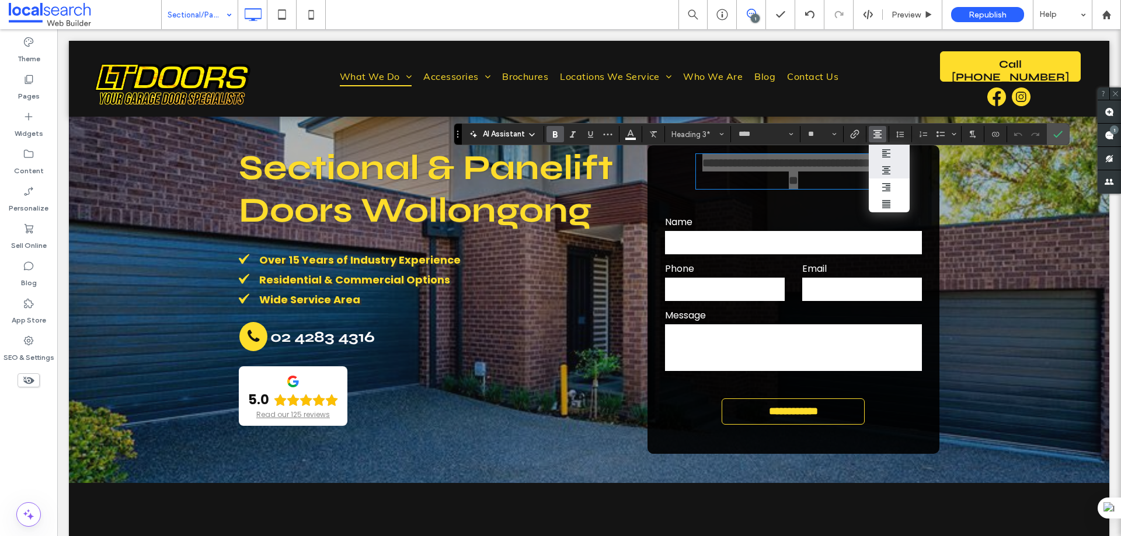
click at [883, 156] on icon "ui.textEditor.alignment.left" at bounding box center [885, 153] width 9 height 9
click at [1057, 133] on icon "Confirm" at bounding box center [1057, 134] width 9 height 9
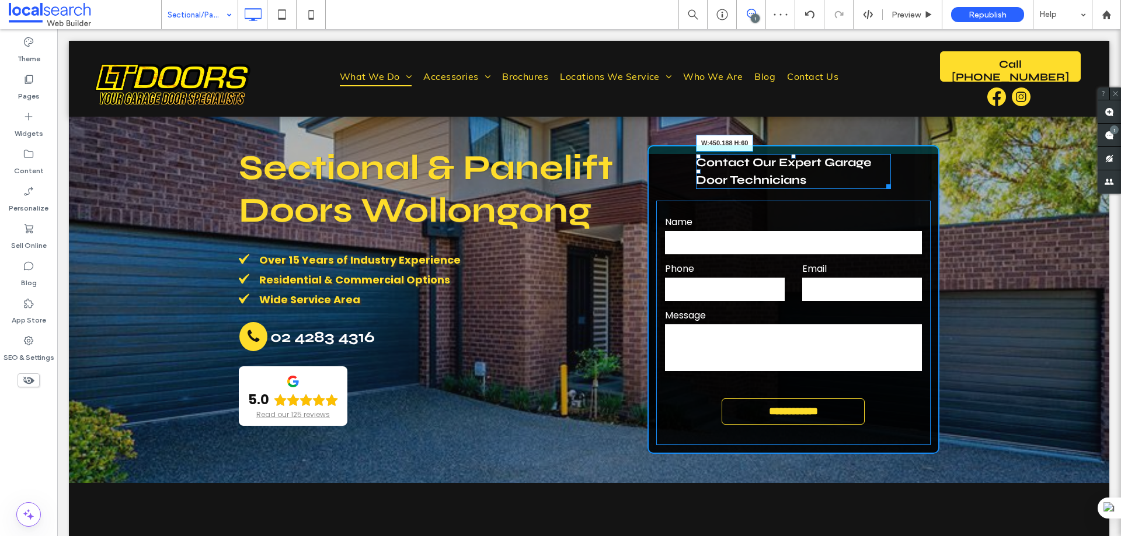
drag, startPoint x: 880, startPoint y: 185, endPoint x: 971, endPoint y: 214, distance: 95.4
click at [891, 184] on div at bounding box center [886, 184] width 9 height 9
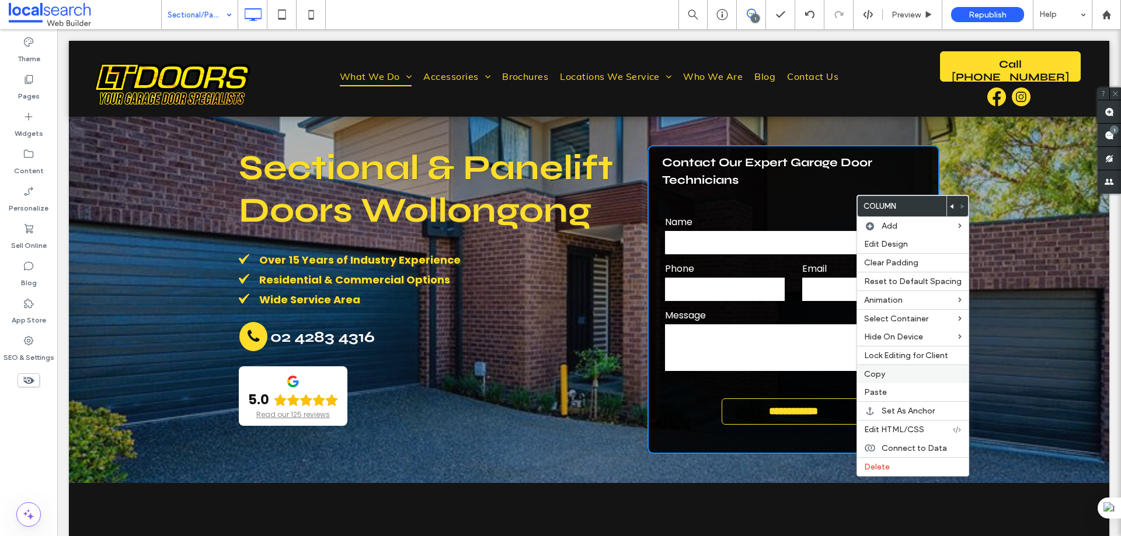
click at [882, 376] on span "Copy" at bounding box center [874, 374] width 21 height 10
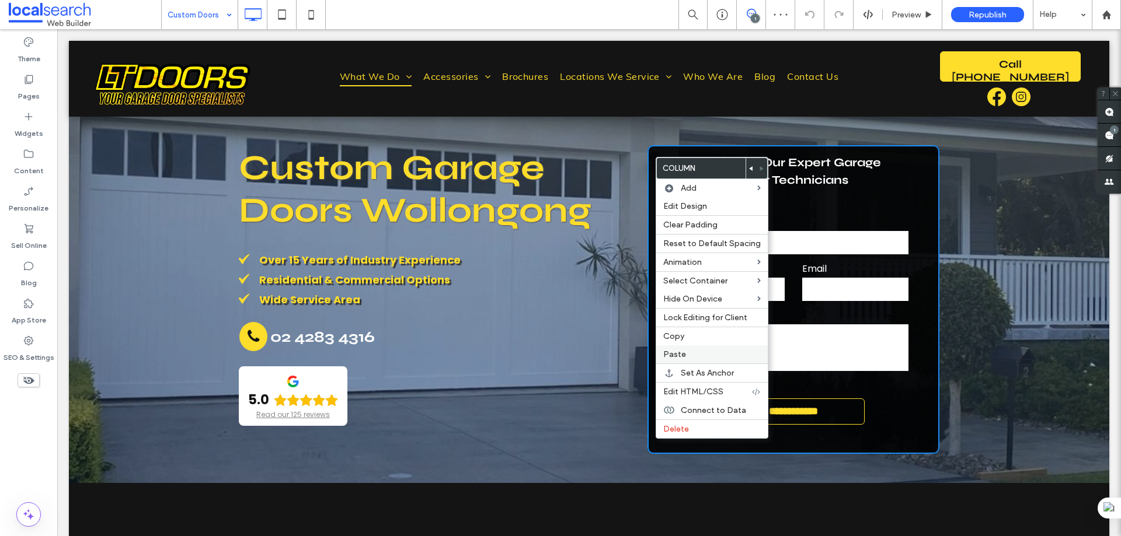
click at [692, 357] on label "Paste" at bounding box center [711, 355] width 97 height 10
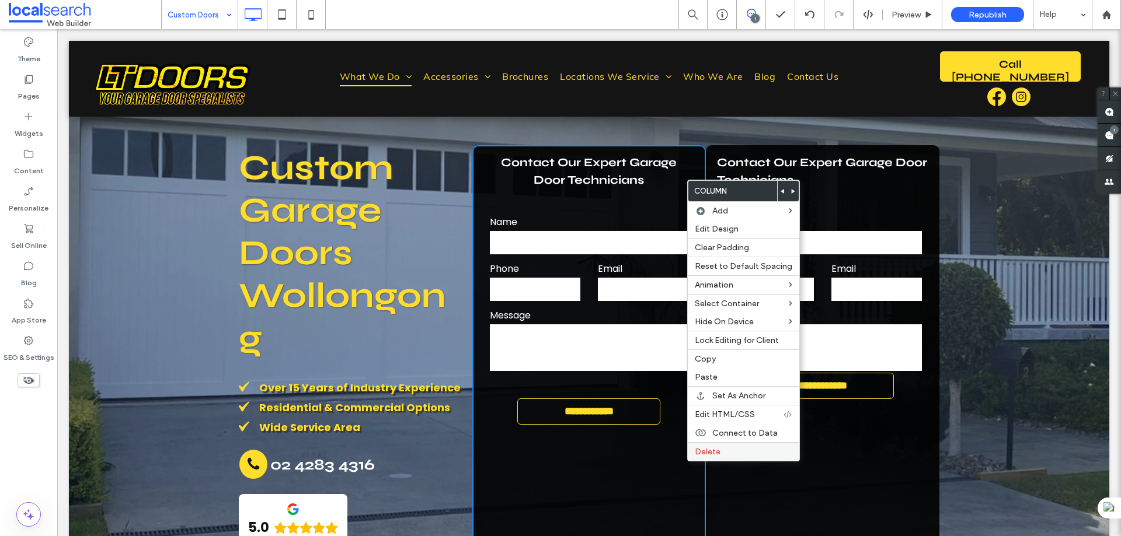
click at [714, 451] on span "Delete" at bounding box center [708, 452] width 26 height 10
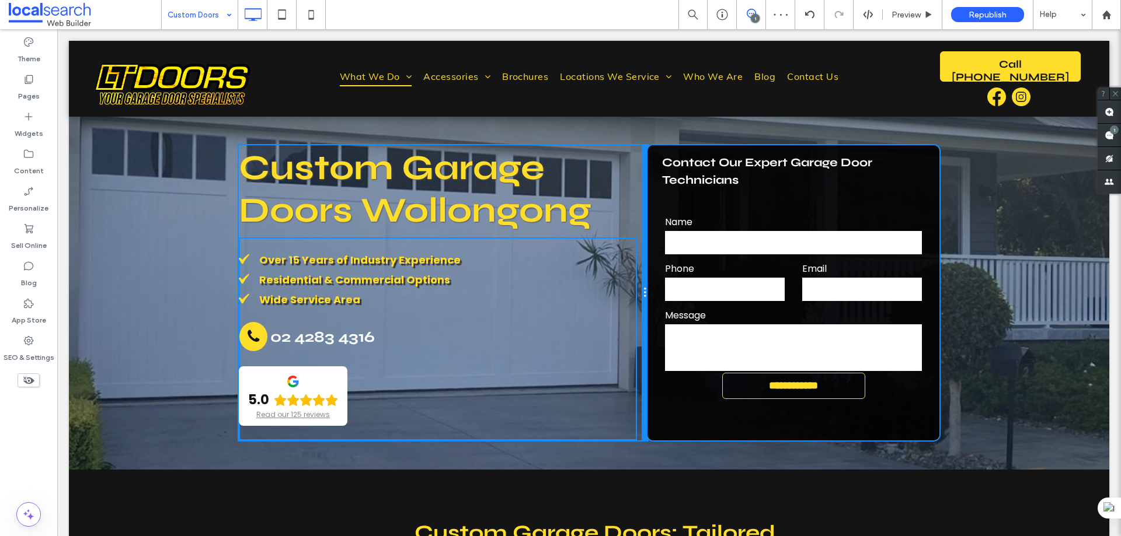
drag, startPoint x: 581, startPoint y: 242, endPoint x: 700, endPoint y: 271, distance: 122.6
click at [643, 242] on div "**********" at bounding box center [589, 292] width 700 height 295
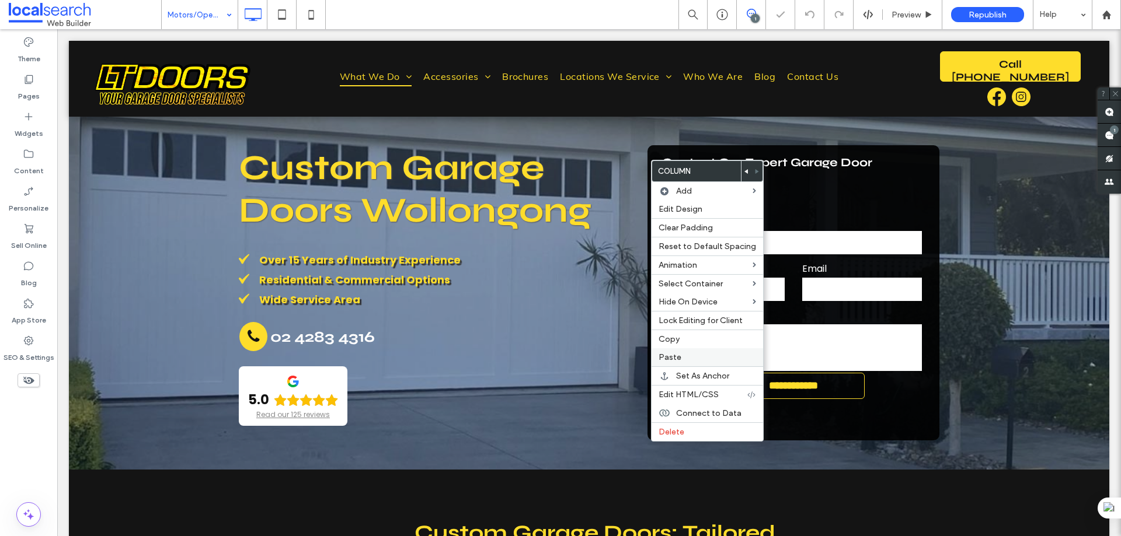
click at [677, 350] on div "Paste" at bounding box center [706, 357] width 111 height 18
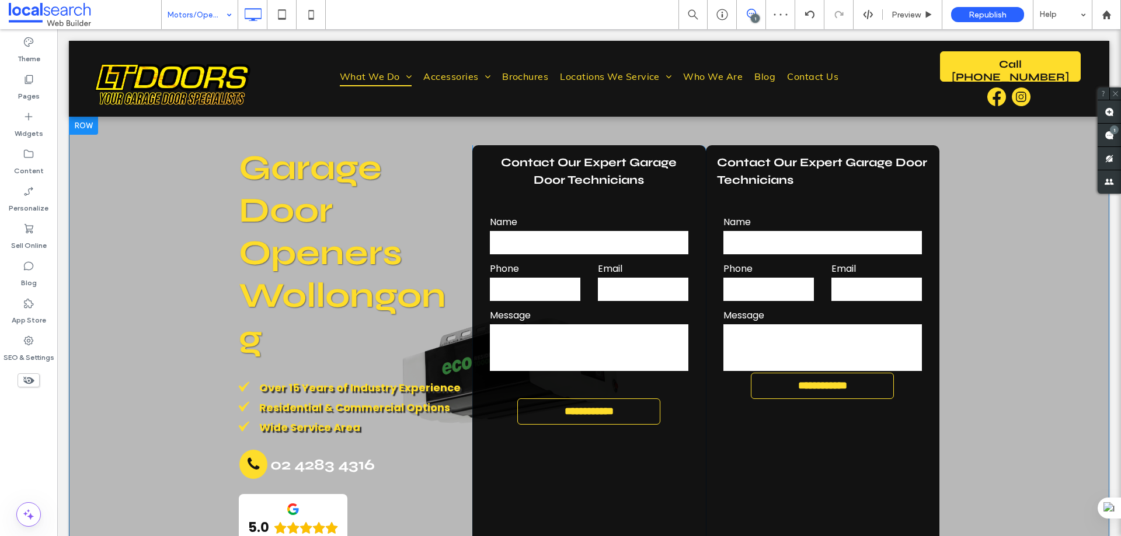
click at [677, 193] on div "**********" at bounding box center [588, 356] width 233 height 423
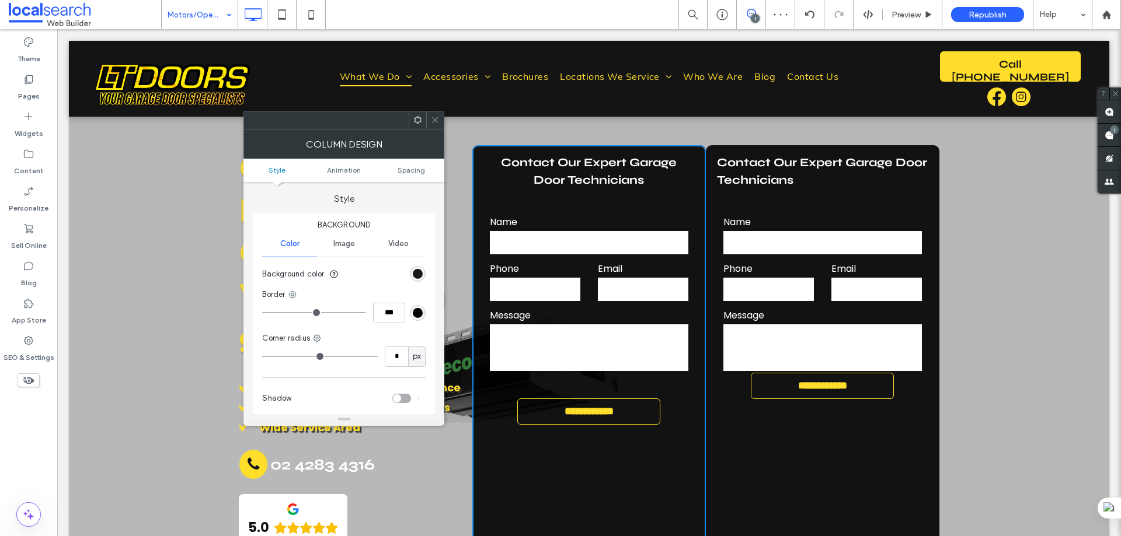
type input "**"
click at [414, 118] on icon at bounding box center [417, 120] width 9 height 9
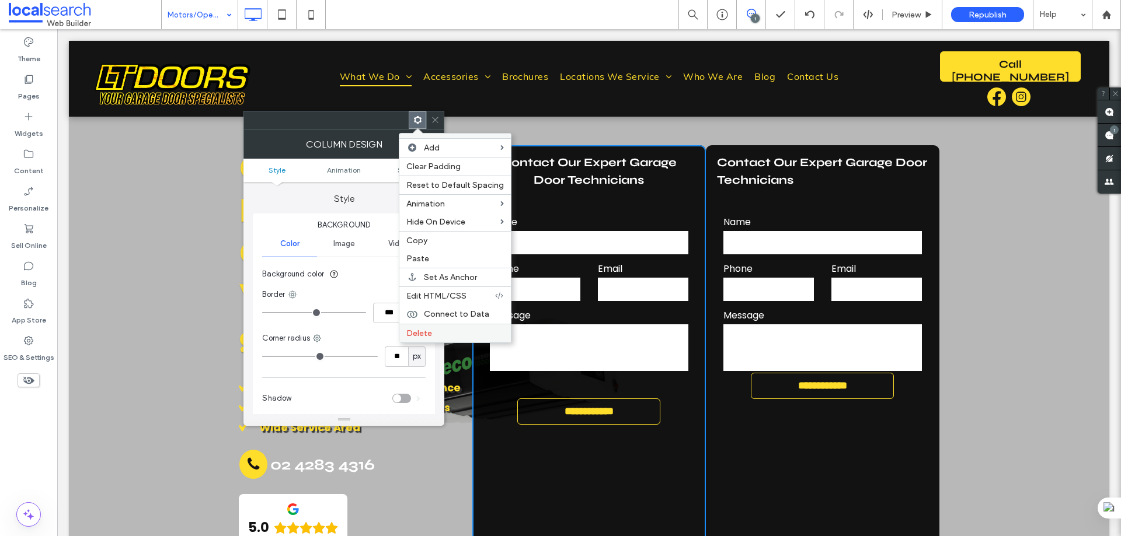
click at [441, 327] on div "Delete" at bounding box center [454, 333] width 111 height 19
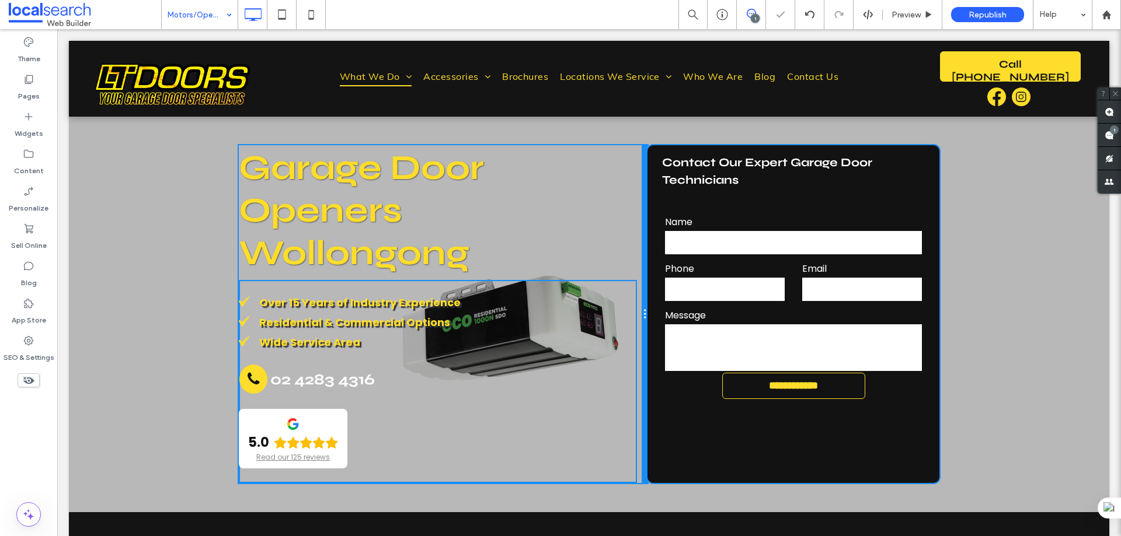
drag, startPoint x: 583, startPoint y: 214, endPoint x: 684, endPoint y: 235, distance: 103.7
click at [627, 206] on div "Garage Door Openers Wollongong Over 15 Years of Industry Experience Residential…" at bounding box center [443, 314] width 409 height 338
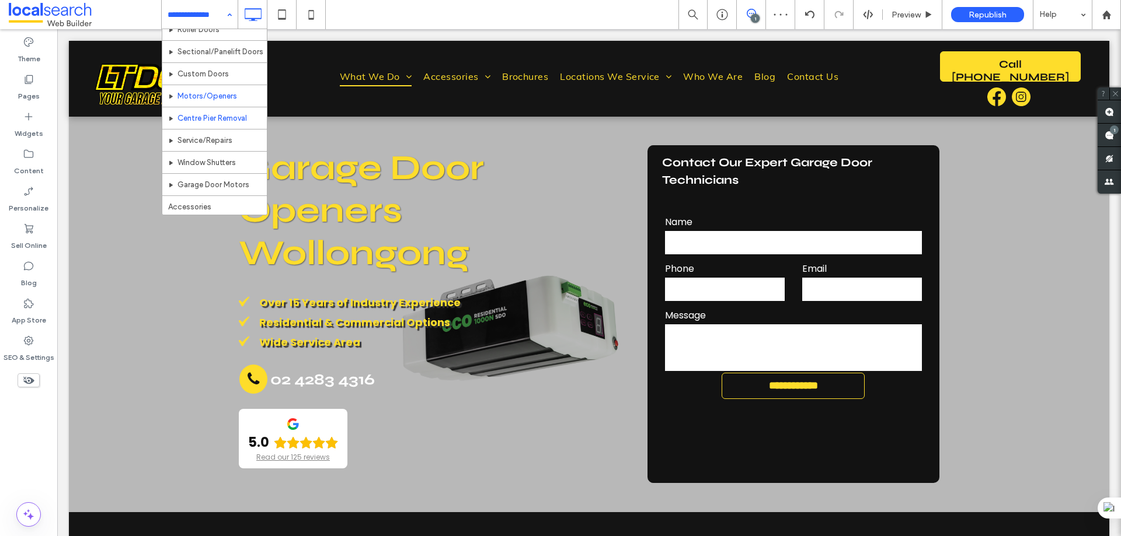
scroll to position [58, 0]
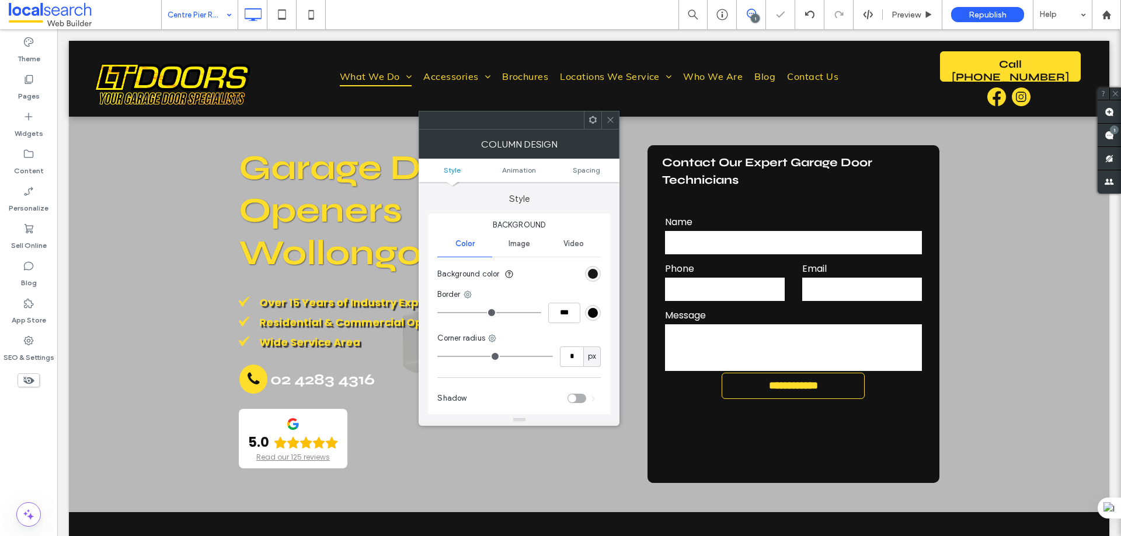
click at [596, 114] on span at bounding box center [592, 120] width 9 height 18
click at [593, 121] on icon at bounding box center [592, 120] width 9 height 9
click at [590, 121] on use at bounding box center [593, 120] width 8 height 8
click at [592, 121] on icon at bounding box center [592, 120] width 9 height 9
type input "**"
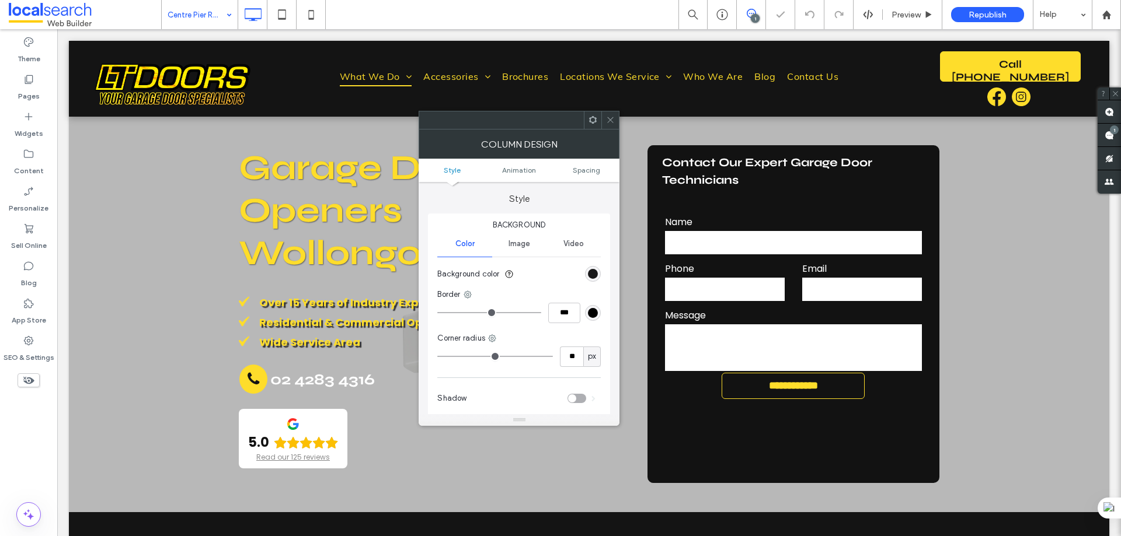
type input "**"
click at [593, 117] on use at bounding box center [593, 120] width 8 height 8
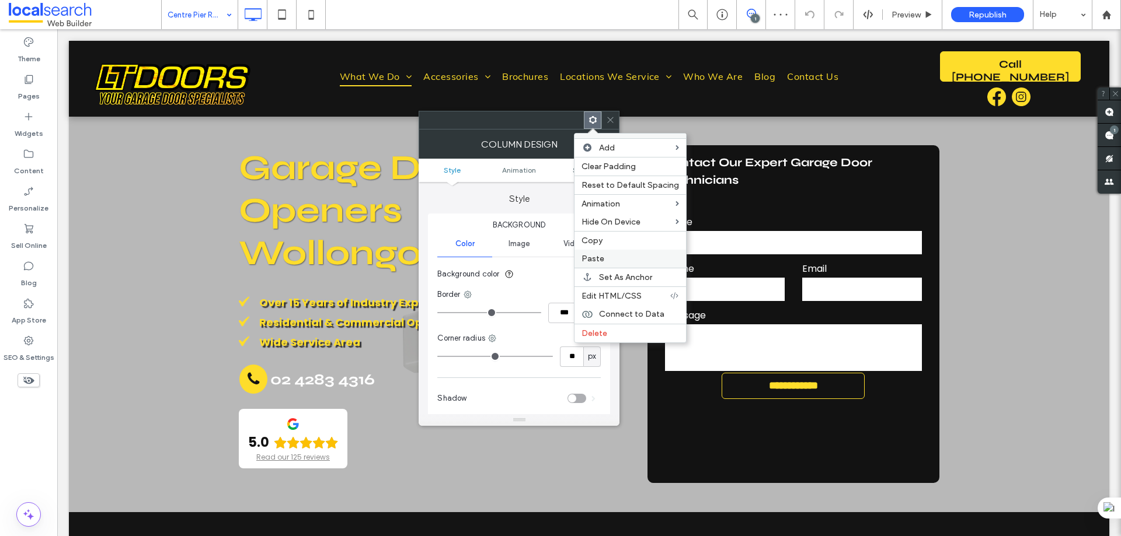
click at [611, 258] on label "Paste" at bounding box center [629, 259] width 97 height 10
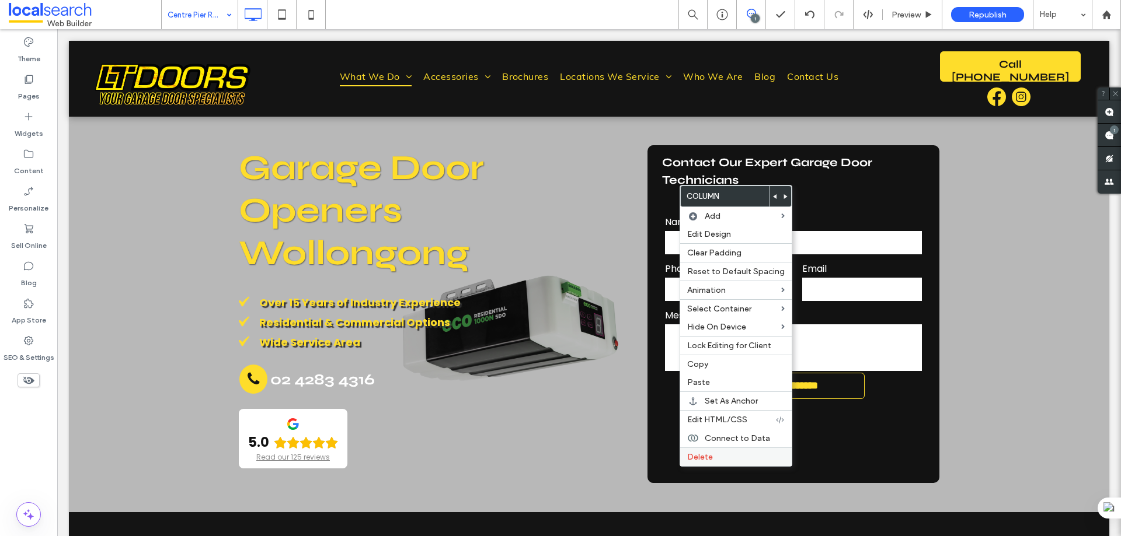
click at [691, 454] on span "Delete" at bounding box center [700, 457] width 26 height 10
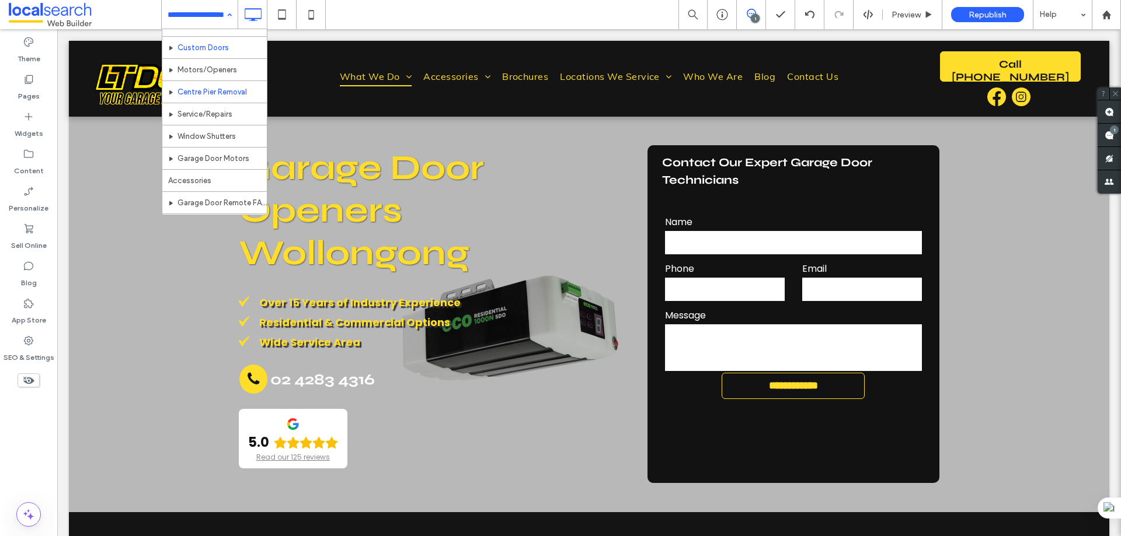
scroll to position [58, 0]
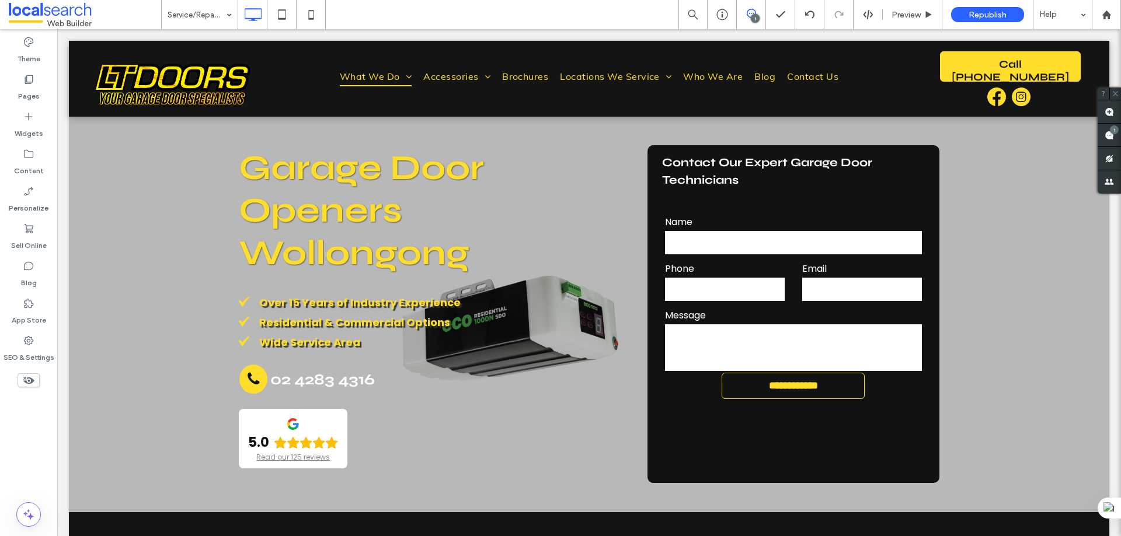
click at [651, 161] on div at bounding box center [560, 268] width 1121 height 536
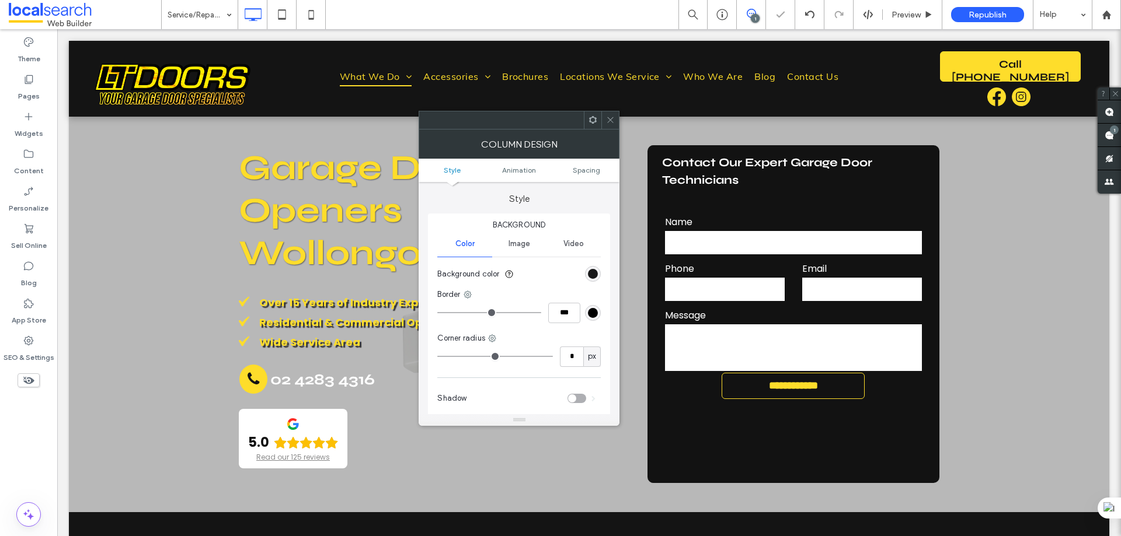
type input "**"
click at [589, 117] on icon at bounding box center [592, 120] width 9 height 9
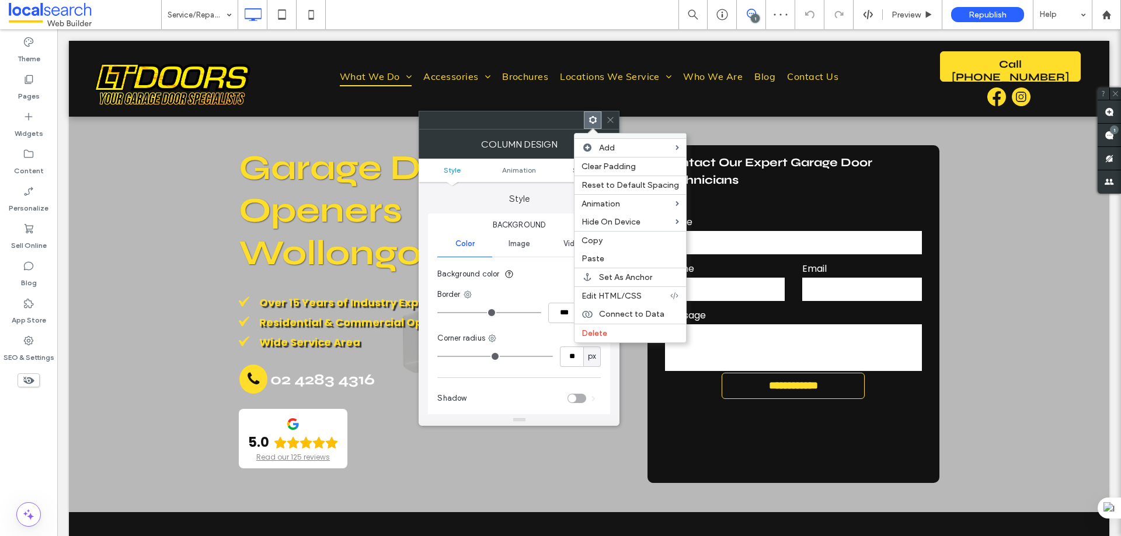
click at [598, 264] on div "Paste" at bounding box center [629, 259] width 111 height 18
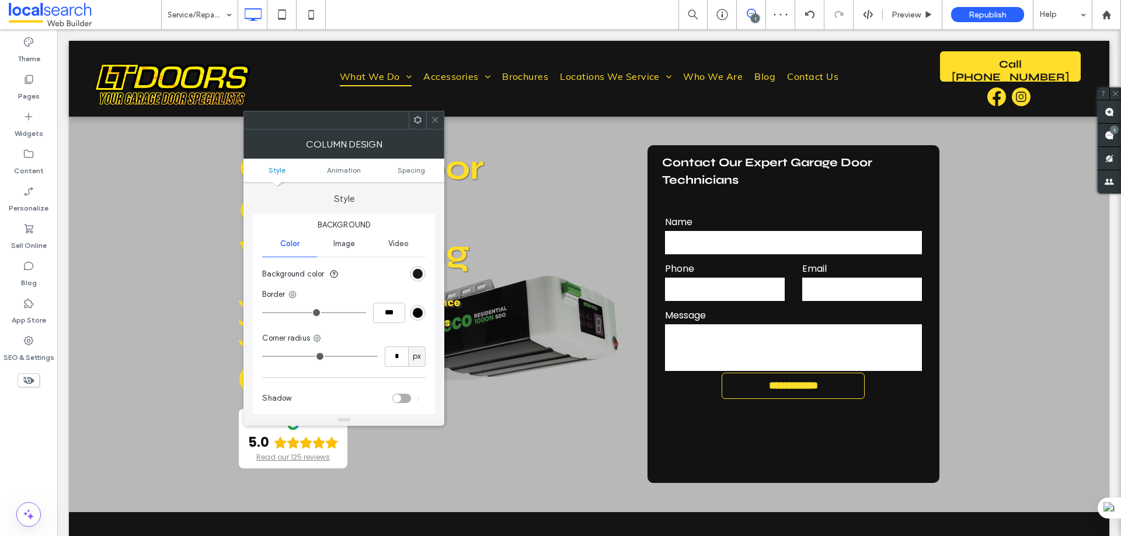
type input "**"
click at [423, 123] on div at bounding box center [418, 120] width 18 height 18
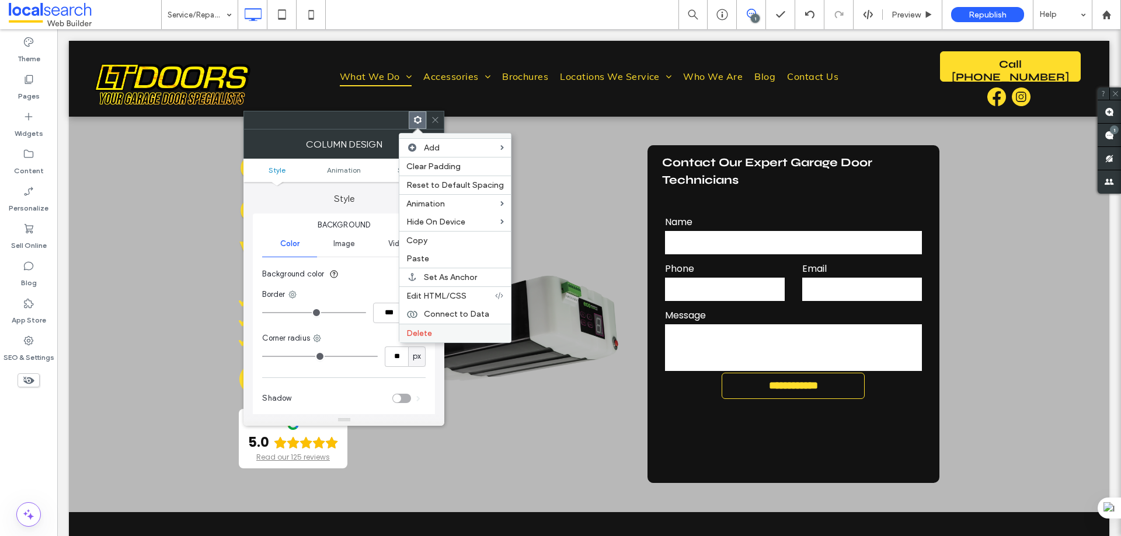
click at [424, 337] on span "Delete" at bounding box center [419, 334] width 26 height 10
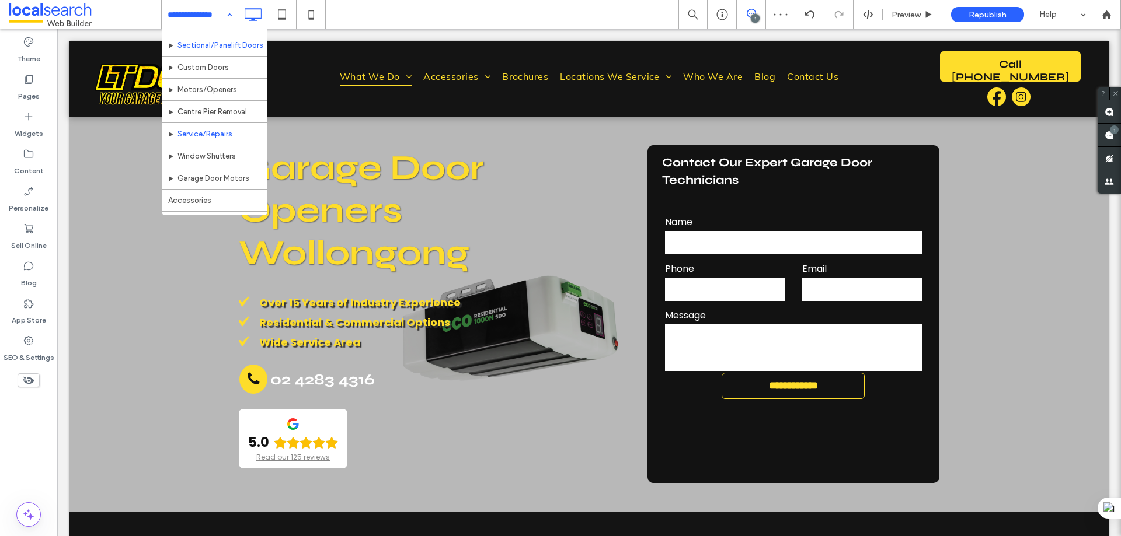
scroll to position [58, 0]
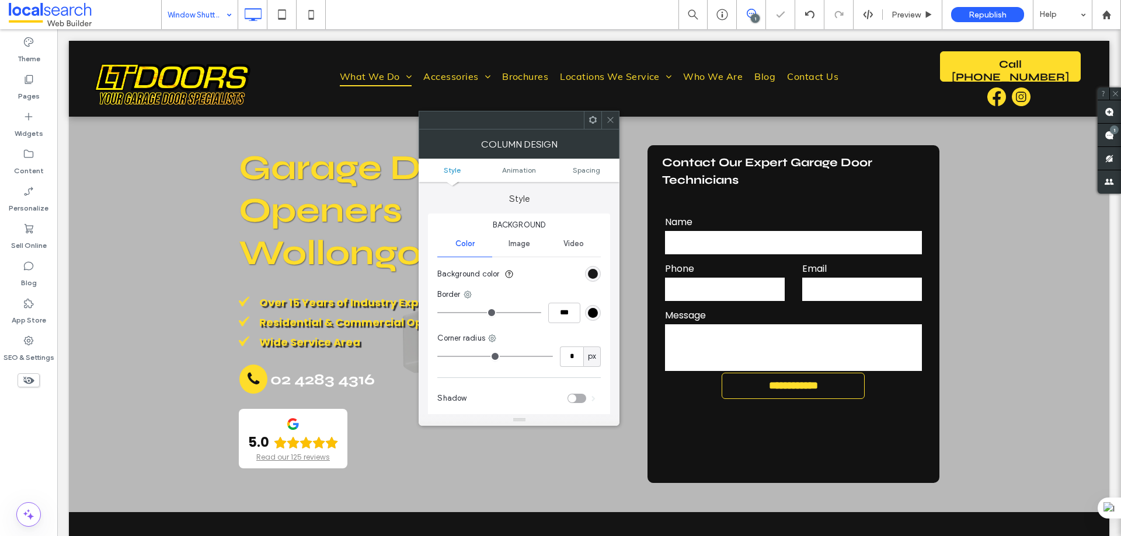
click at [585, 112] on div at bounding box center [593, 120] width 18 height 18
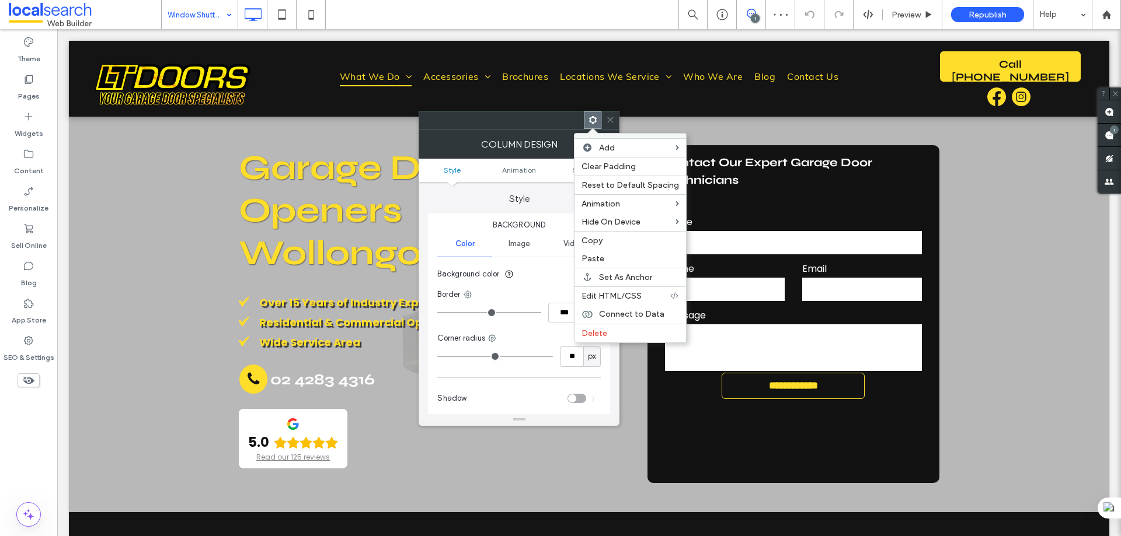
type input "**"
click at [594, 118] on icon at bounding box center [592, 120] width 9 height 9
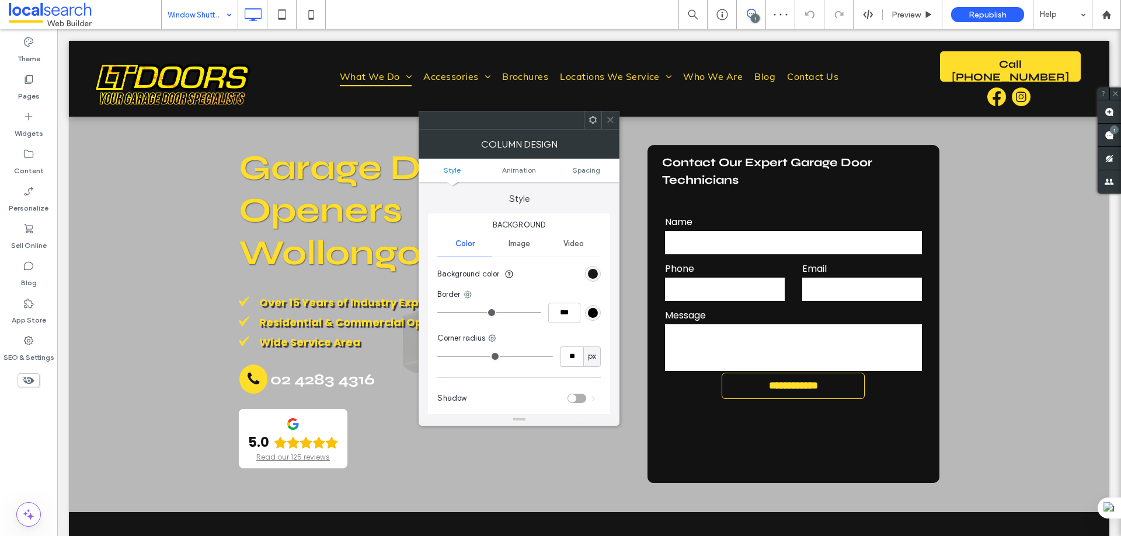
click at [593, 122] on icon at bounding box center [592, 120] width 9 height 9
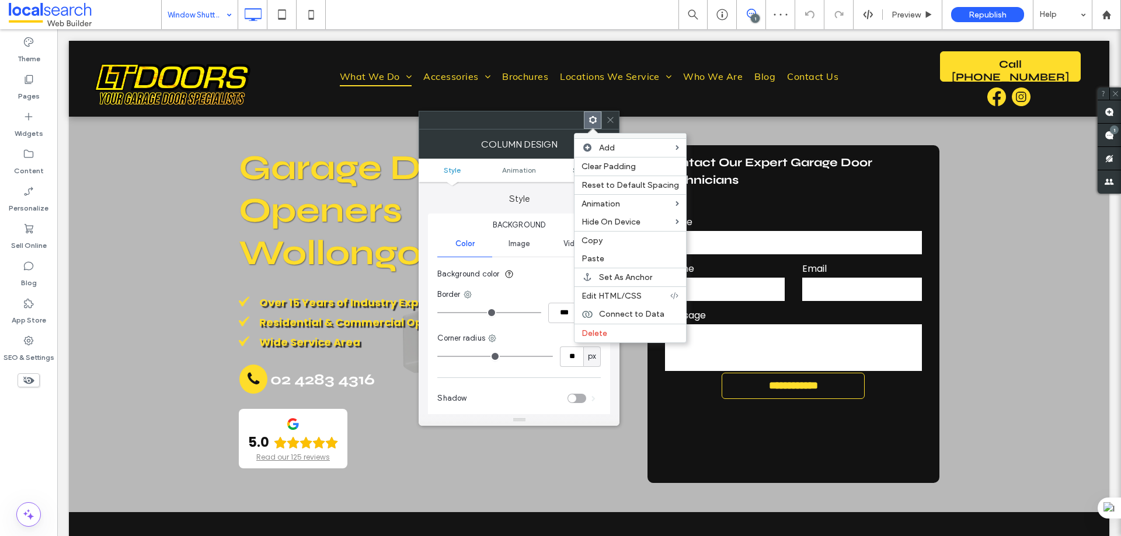
click at [591, 118] on use at bounding box center [593, 120] width 8 height 8
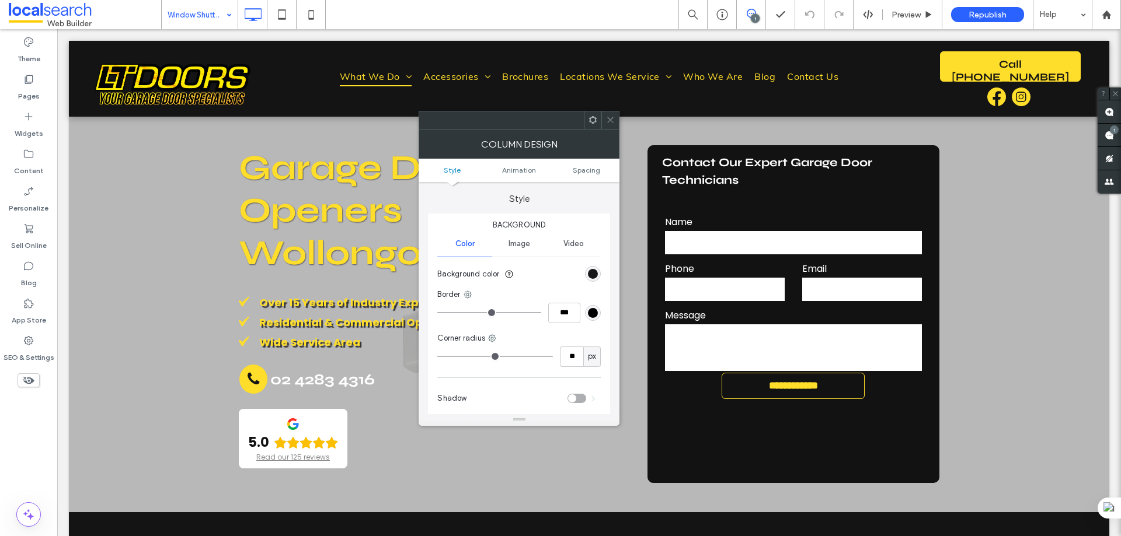
click at [591, 118] on use at bounding box center [593, 120] width 8 height 8
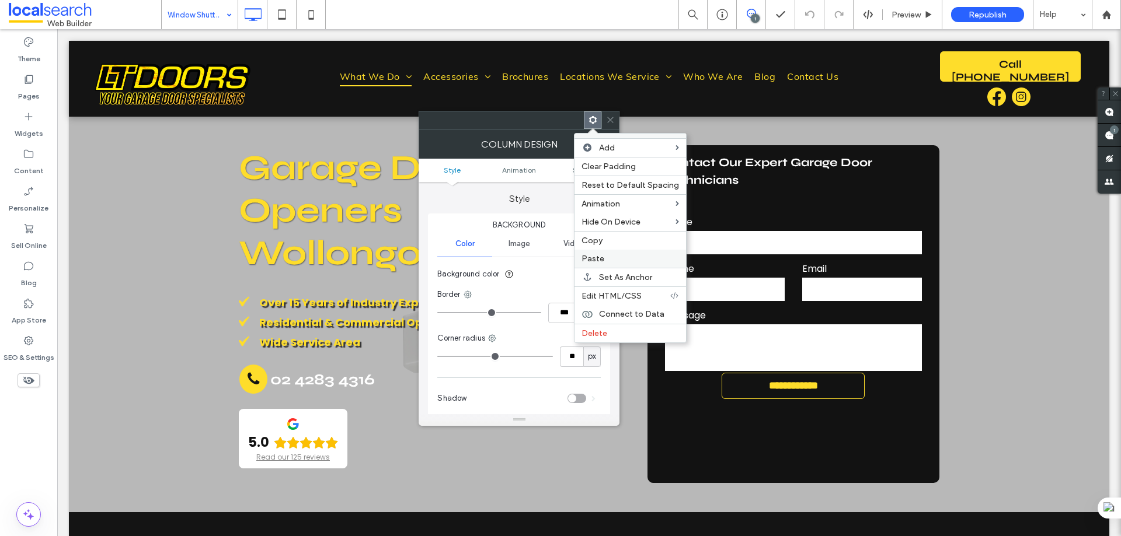
click at [602, 254] on span "Paste" at bounding box center [592, 259] width 23 height 10
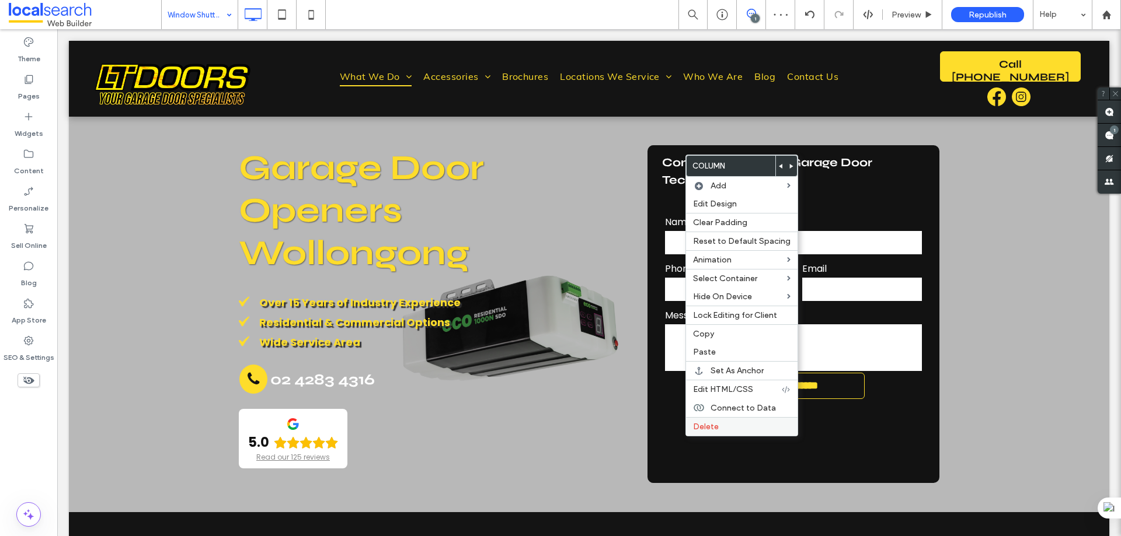
click at [705, 428] on span "Delete" at bounding box center [706, 427] width 26 height 10
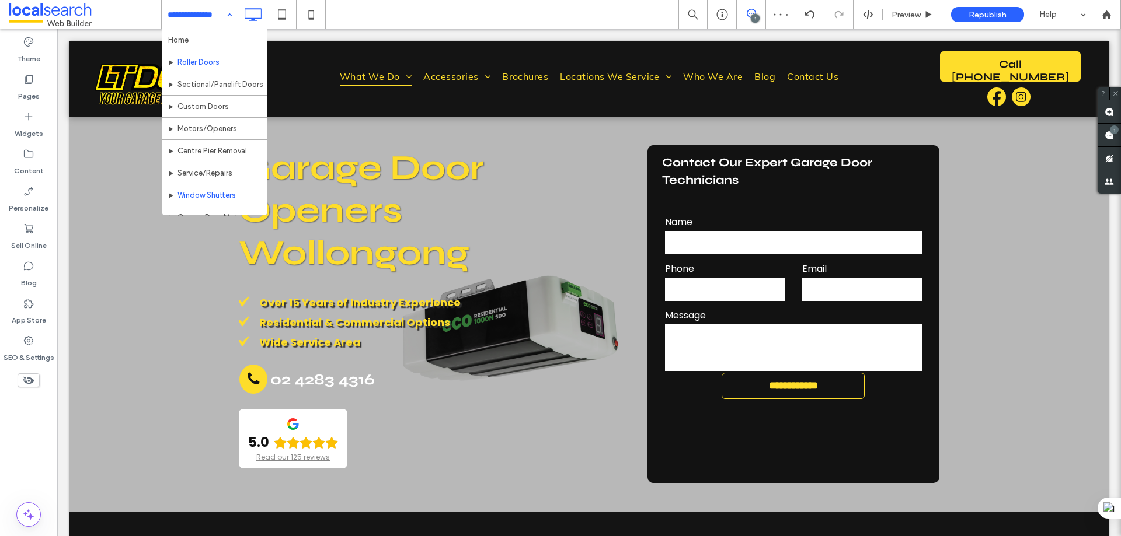
scroll to position [117, 0]
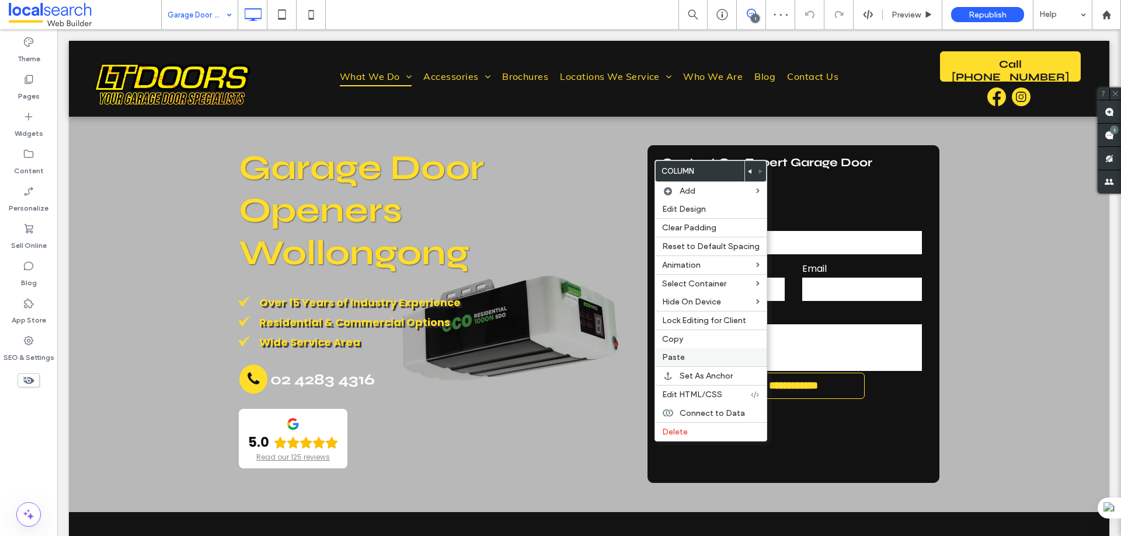
click at [678, 357] on span "Paste" at bounding box center [673, 358] width 23 height 10
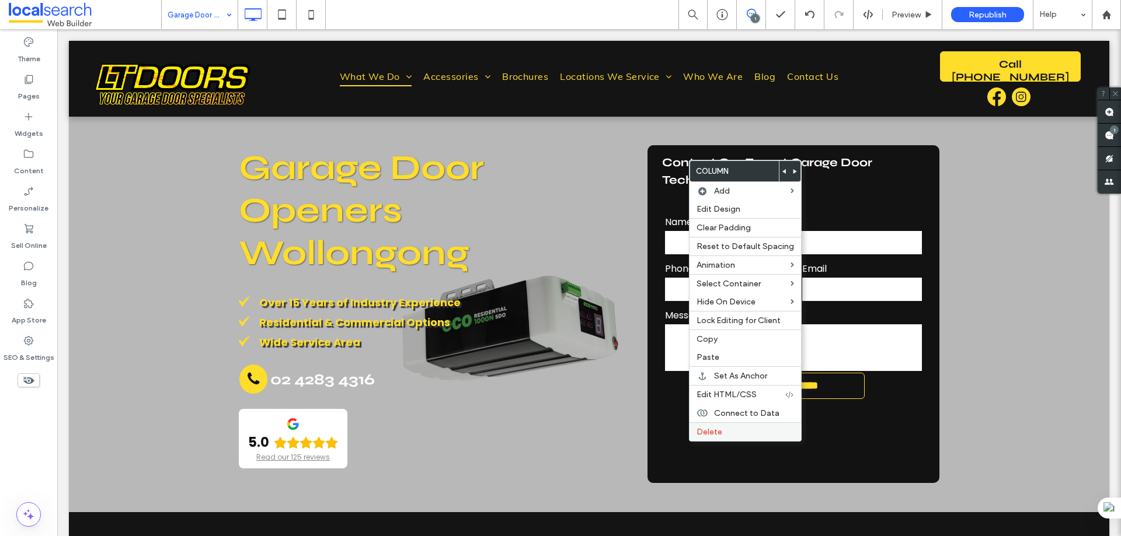
click at [709, 431] on span "Delete" at bounding box center [709, 432] width 26 height 10
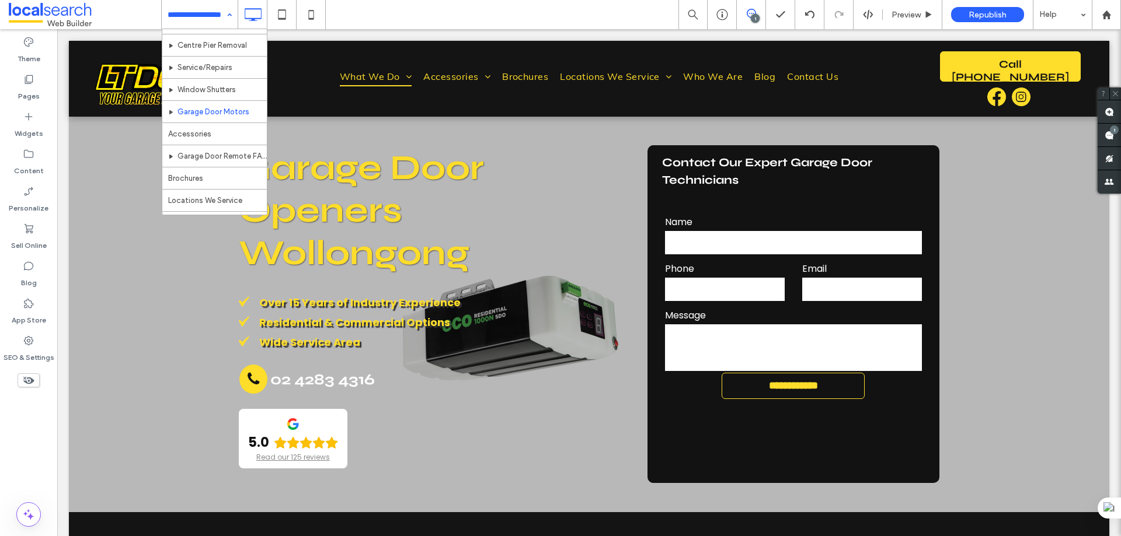
scroll to position [117, 0]
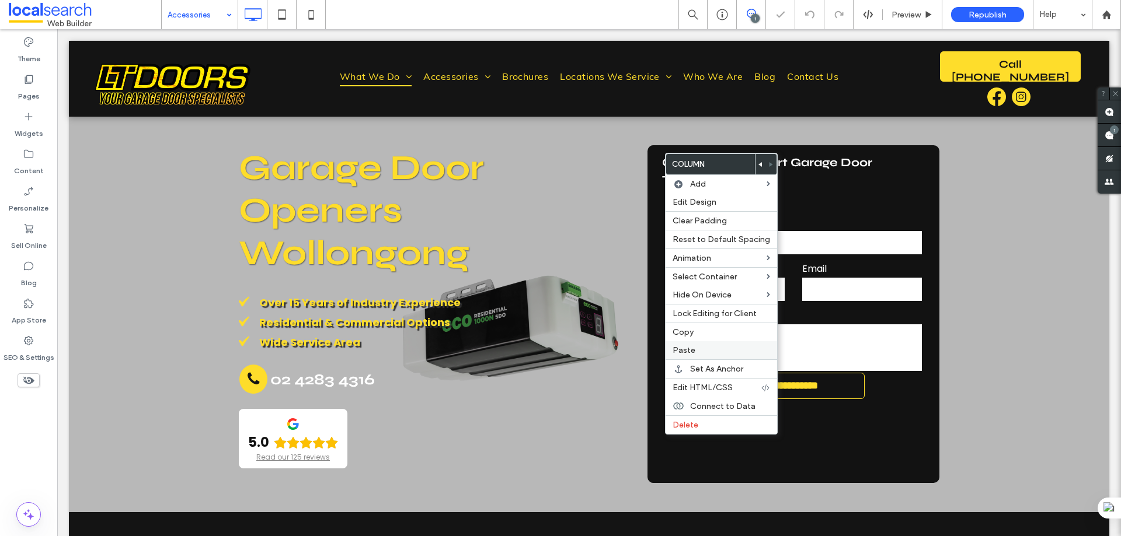
click at [697, 353] on label "Paste" at bounding box center [720, 351] width 97 height 10
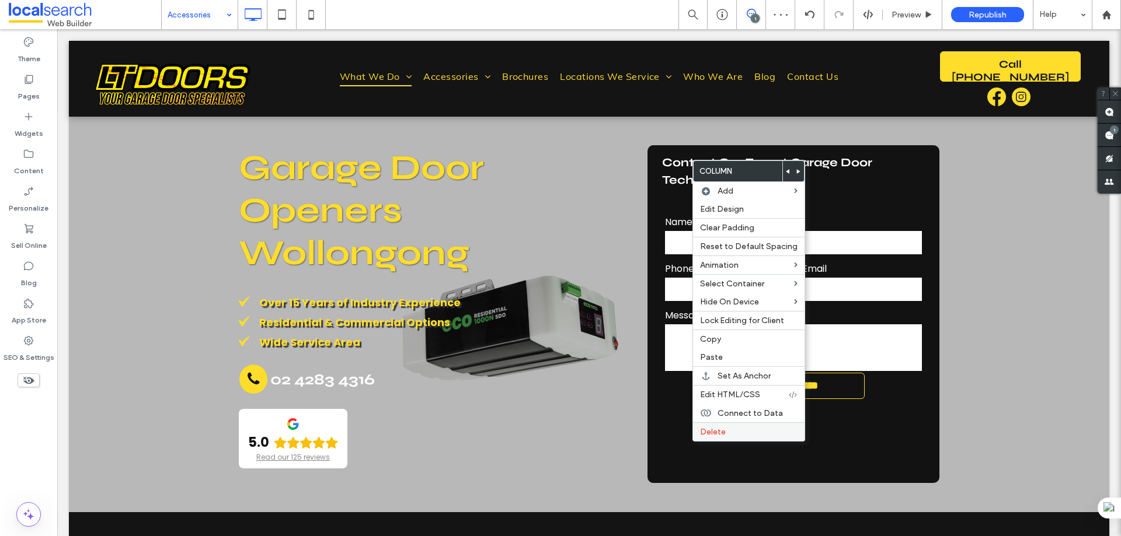
click at [718, 434] on span "Delete" at bounding box center [713, 432] width 26 height 10
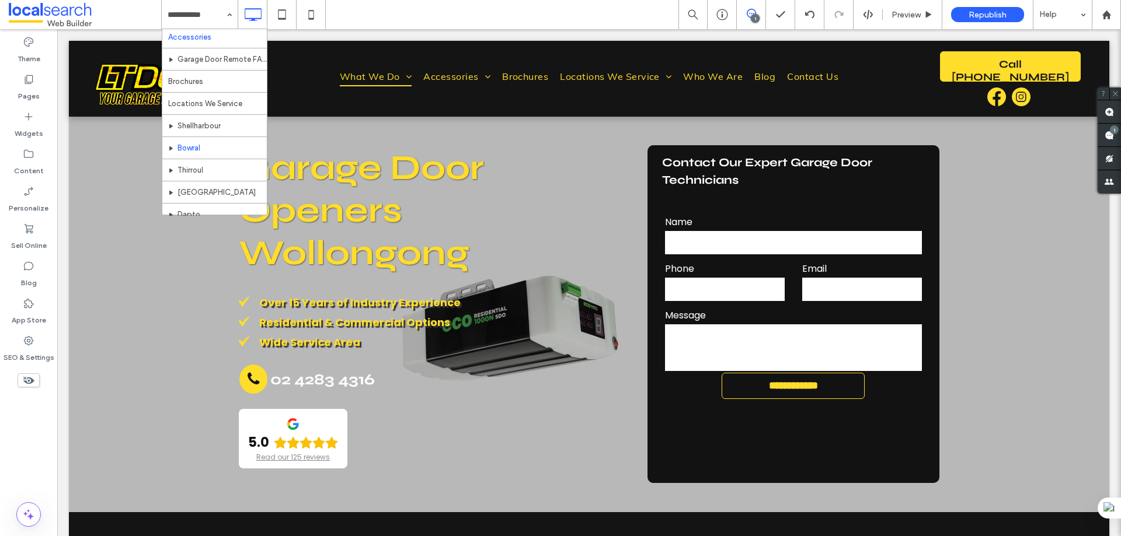
scroll to position [117, 0]
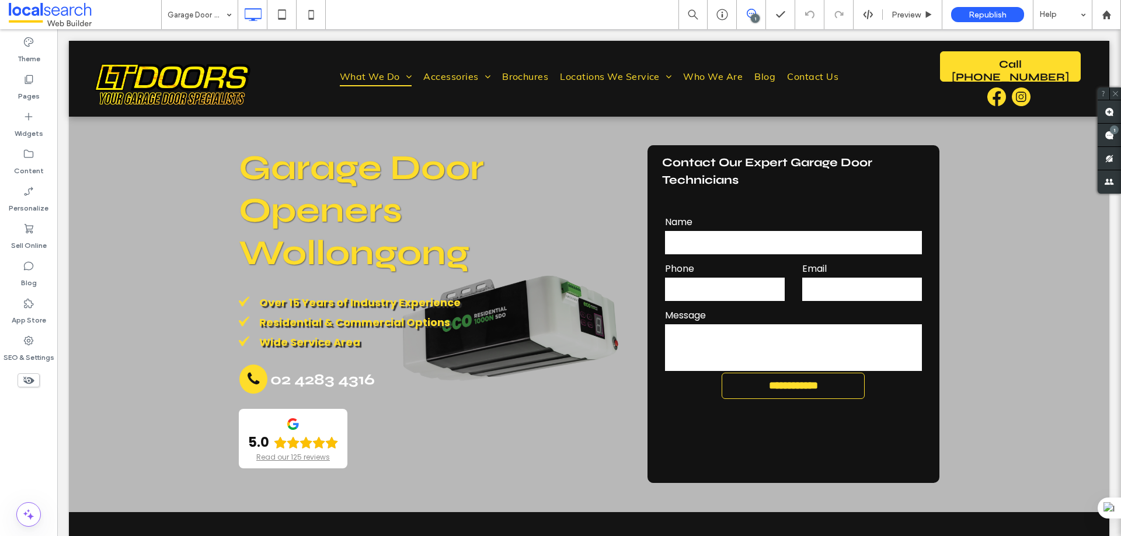
type input "****"
type input "**"
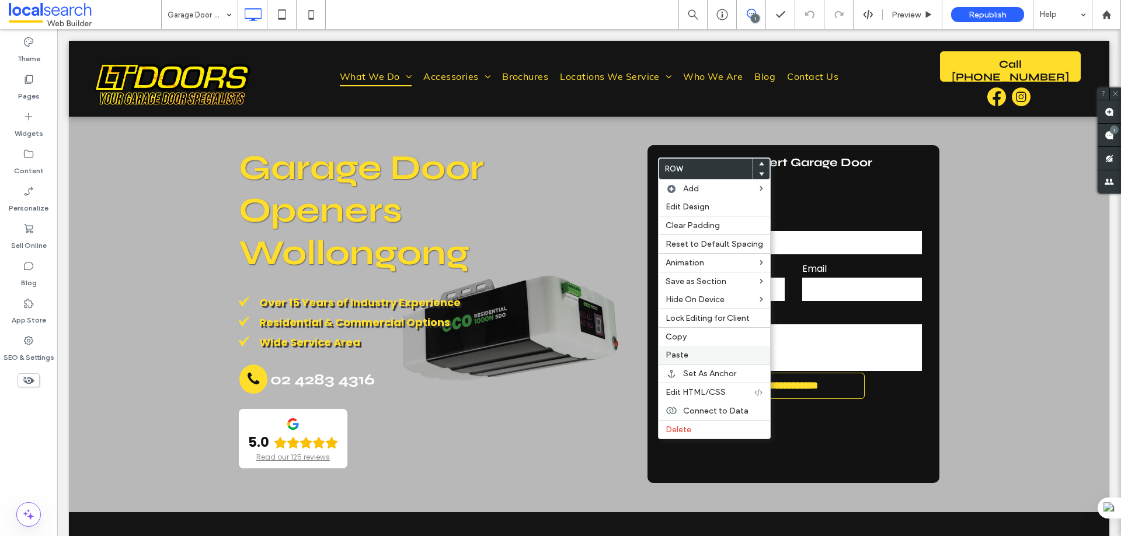
click at [689, 350] on div "Paste" at bounding box center [713, 355] width 111 height 18
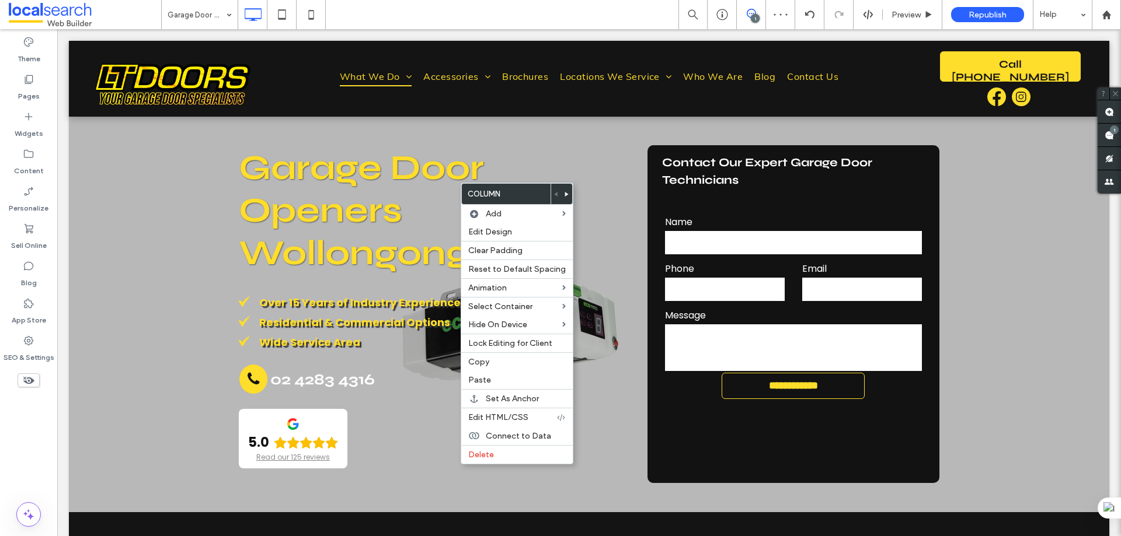
click at [565, 194] on use at bounding box center [567, 194] width 4 height 5
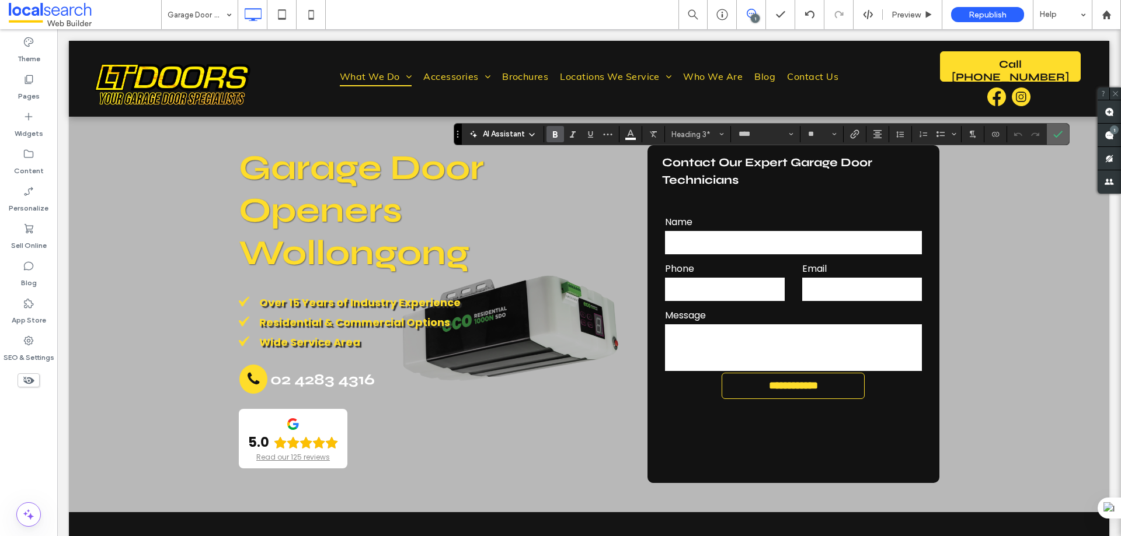
click at [1057, 131] on icon "Confirm" at bounding box center [1057, 134] width 9 height 9
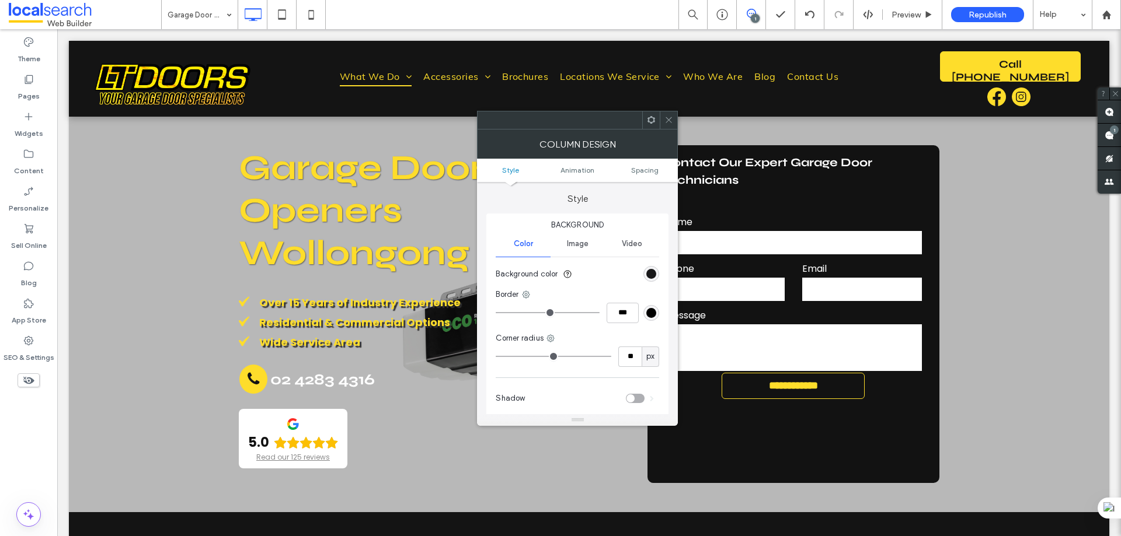
click at [649, 118] on use at bounding box center [651, 120] width 8 height 8
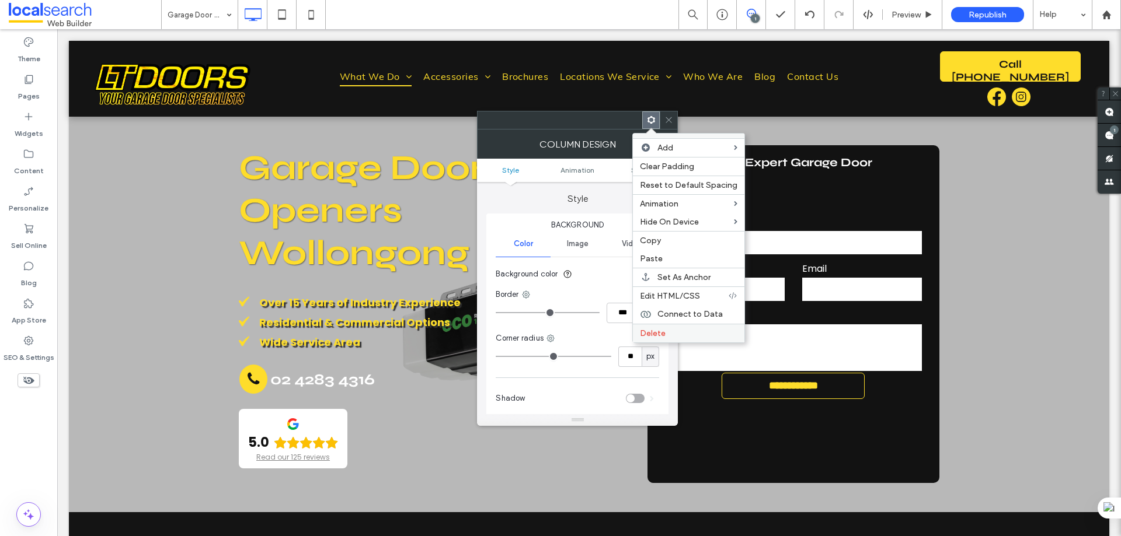
click at [660, 329] on span "Delete" at bounding box center [653, 334] width 26 height 10
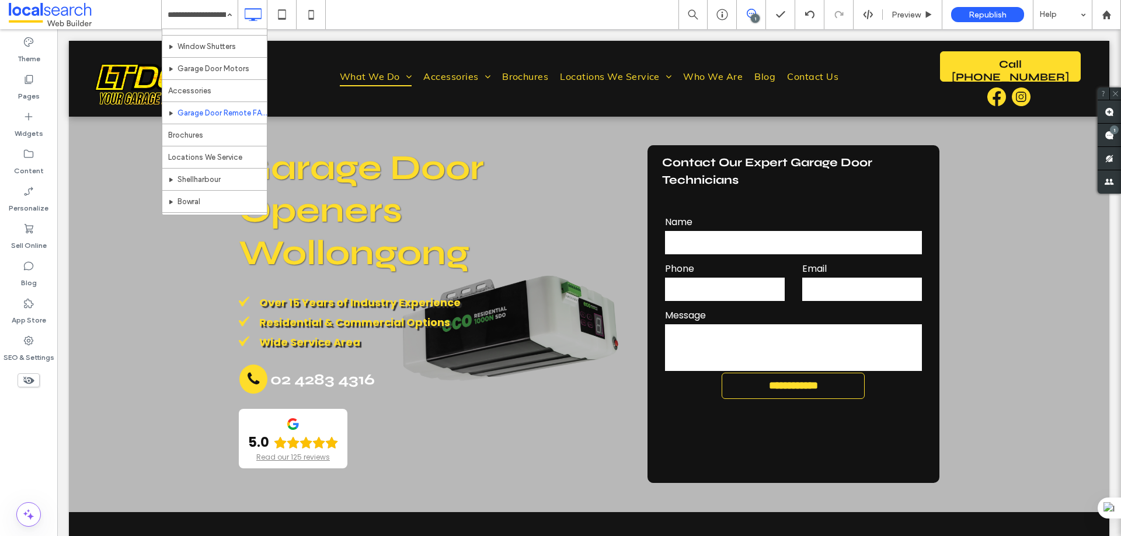
scroll to position [175, 0]
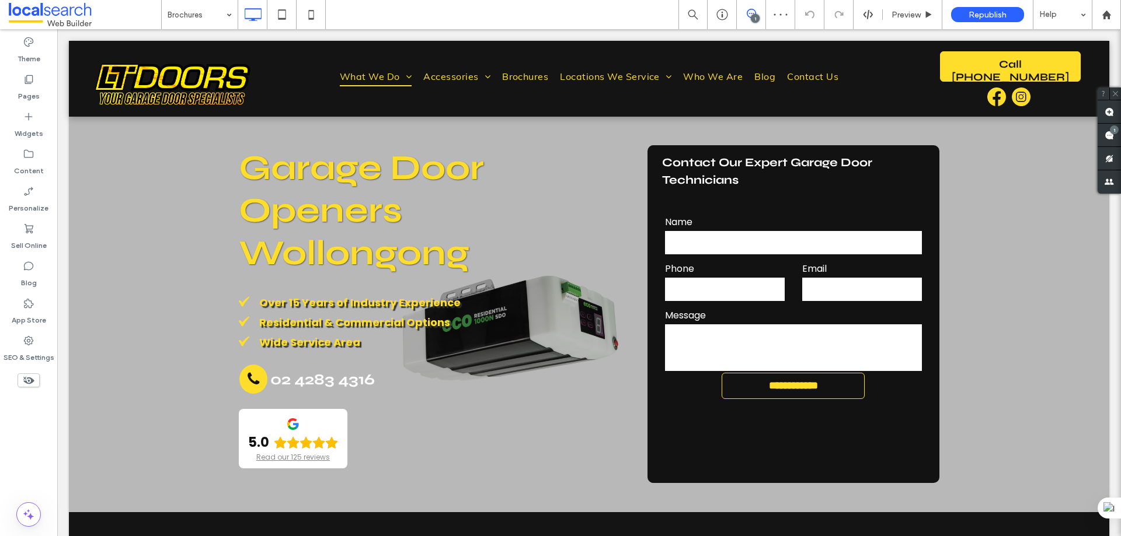
click at [220, 19] on input at bounding box center [197, 14] width 58 height 29
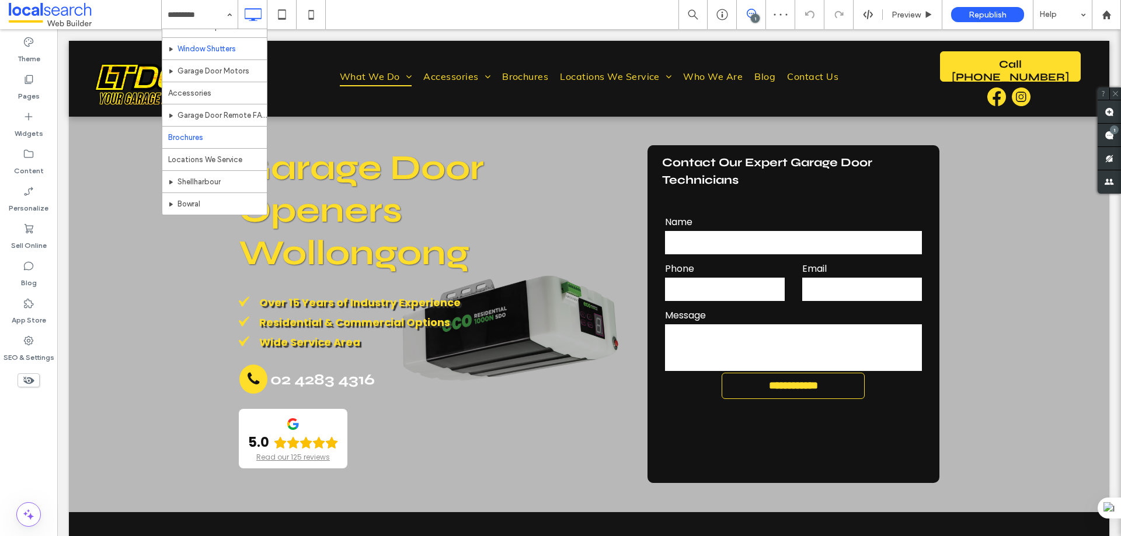
scroll to position [175, 0]
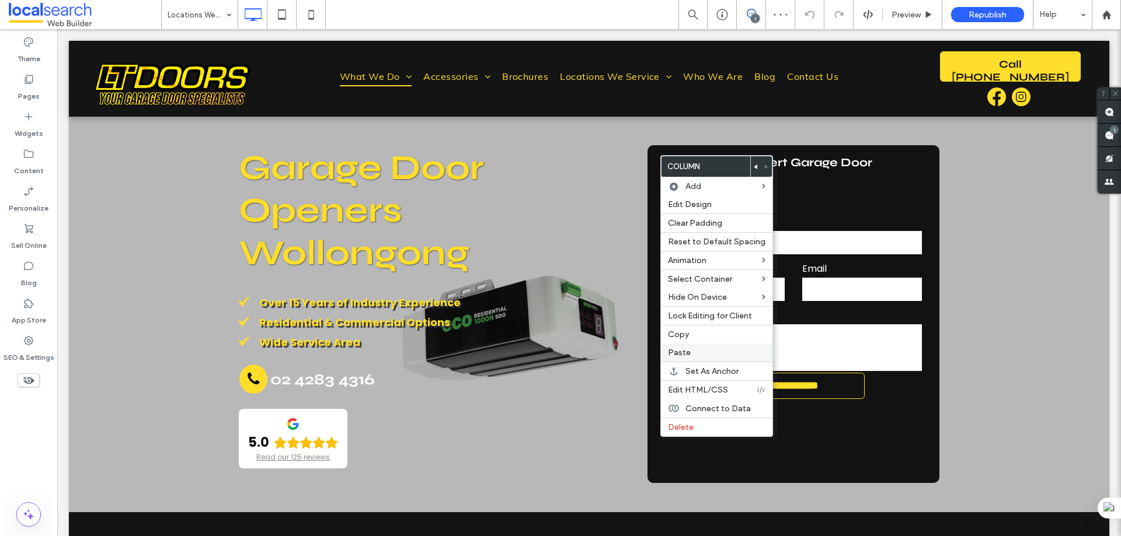
click at [696, 354] on label "Paste" at bounding box center [716, 353] width 97 height 10
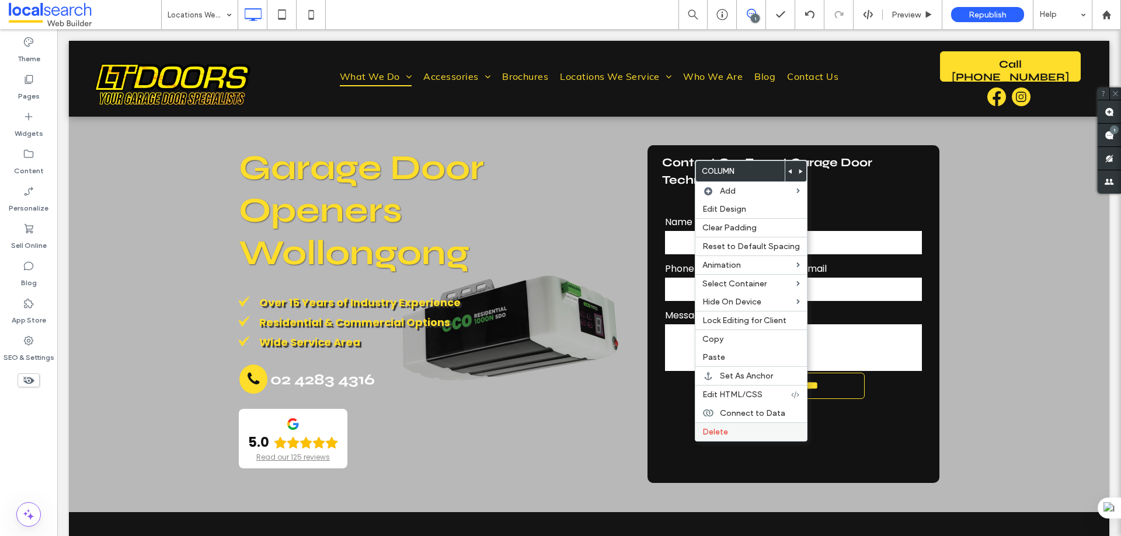
click at [719, 434] on span "Delete" at bounding box center [715, 432] width 26 height 10
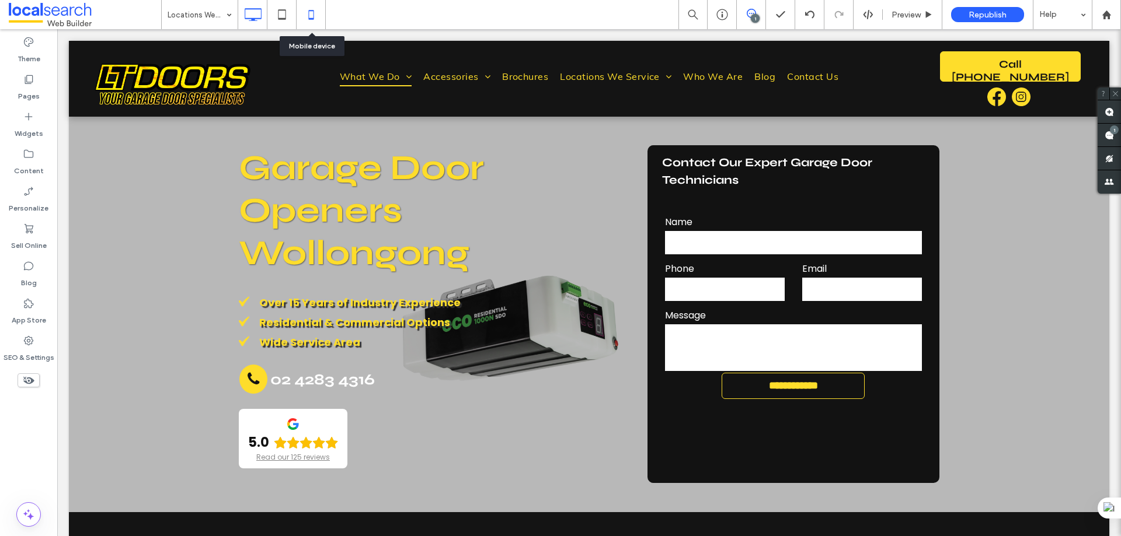
click at [315, 12] on icon at bounding box center [310, 14] width 23 height 23
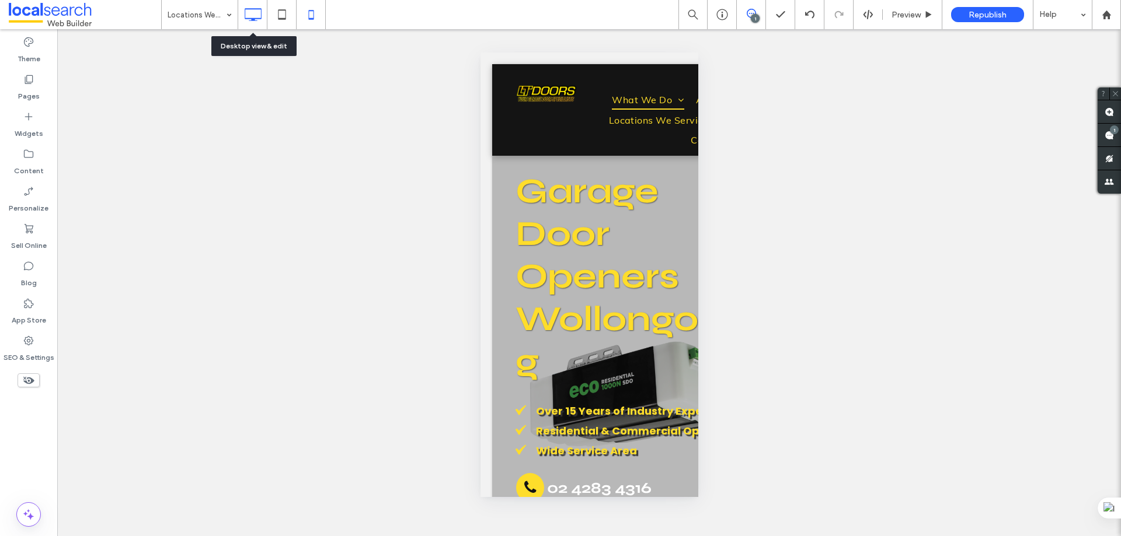
click at [247, 17] on icon at bounding box center [252, 14] width 23 height 23
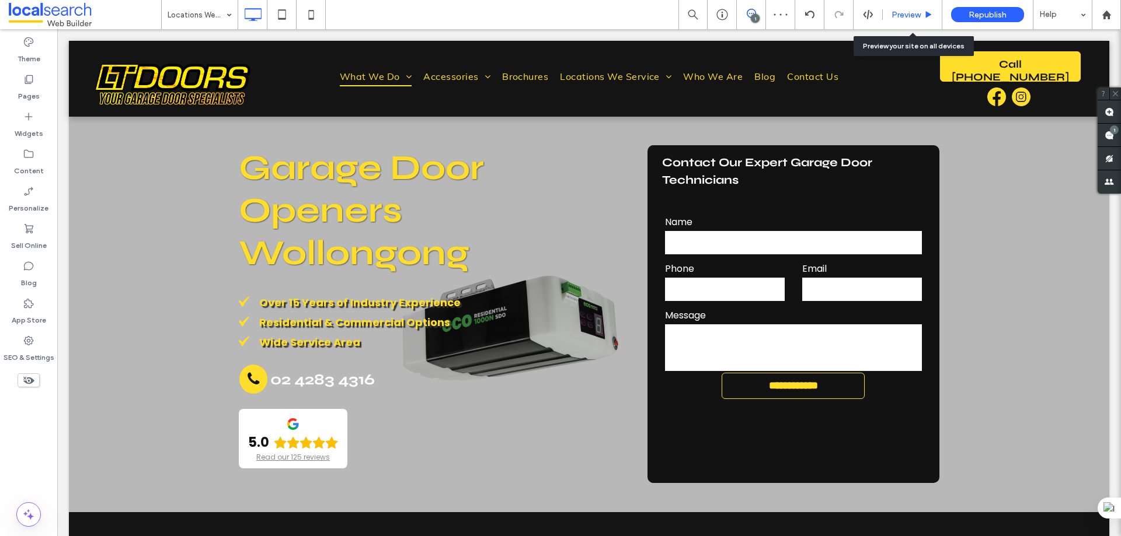
click at [918, 11] on span "Preview" at bounding box center [905, 15] width 29 height 10
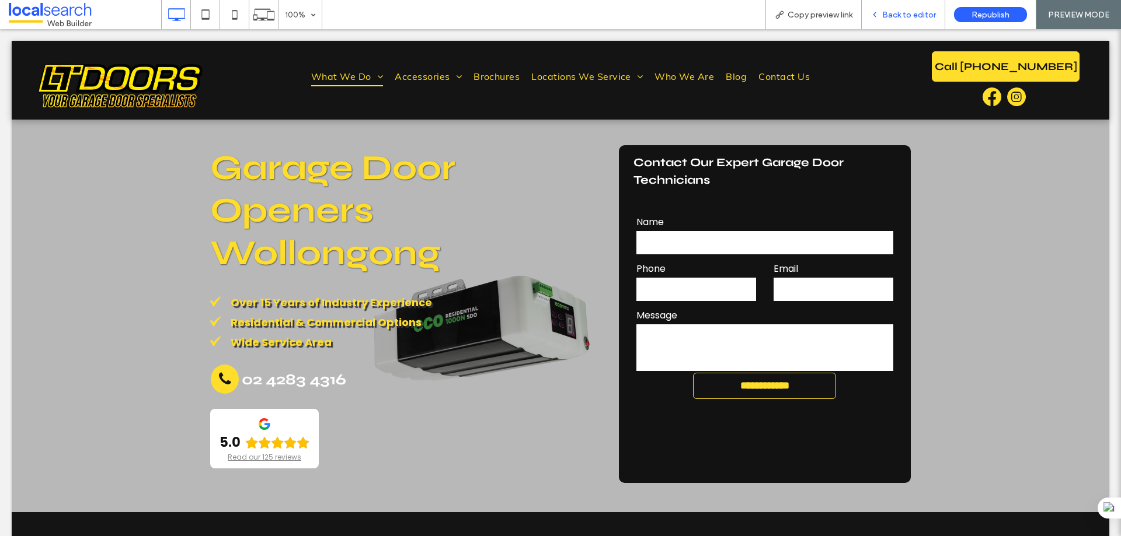
click at [891, 17] on span "Back to editor" at bounding box center [909, 15] width 54 height 10
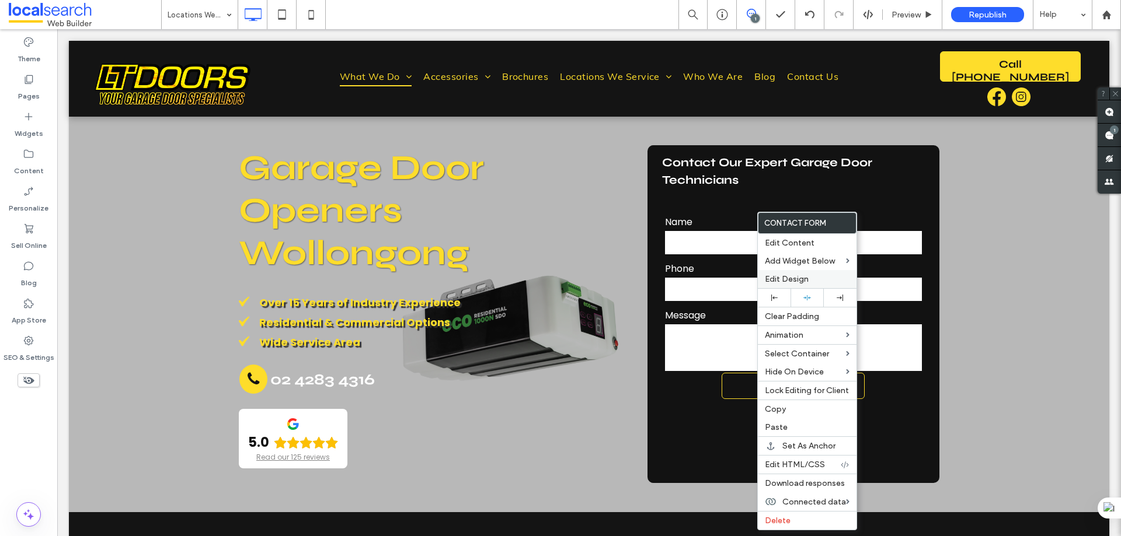
click at [797, 280] on span "Edit Design" at bounding box center [787, 279] width 44 height 10
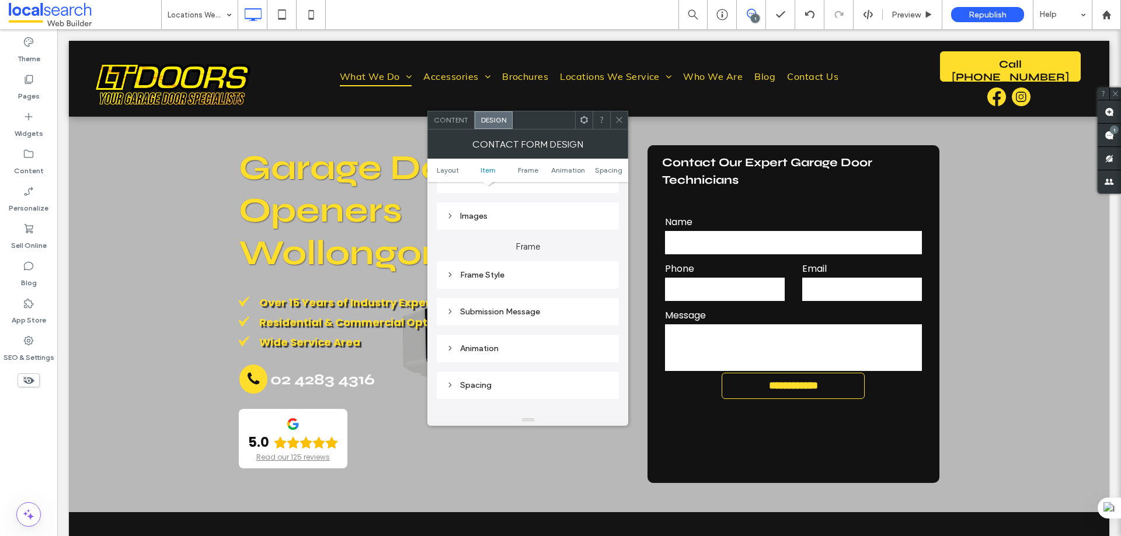
scroll to position [292, 0]
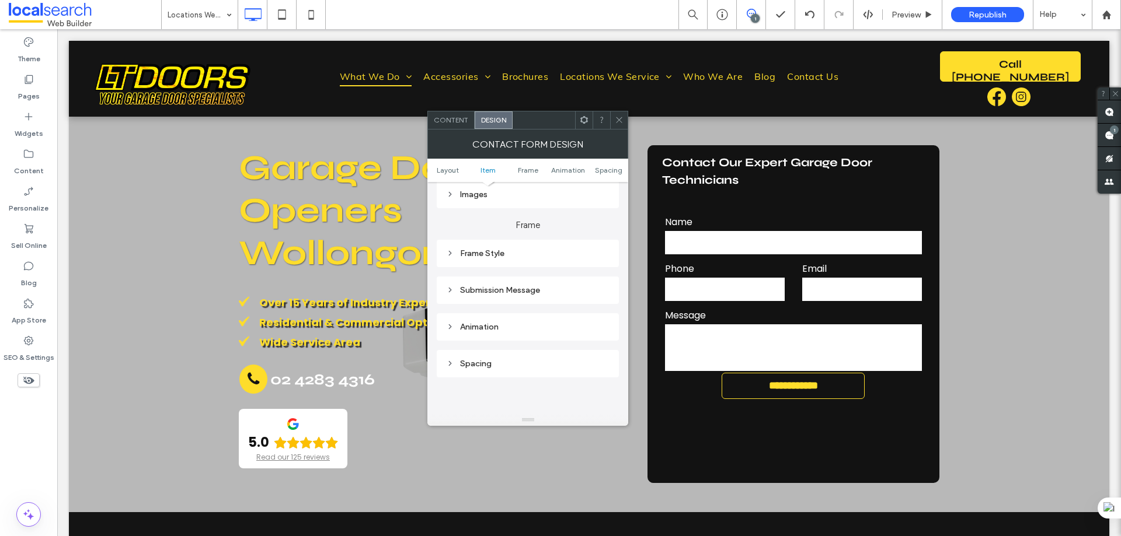
click at [538, 296] on div "Submission Message" at bounding box center [527, 291] width 163 height 16
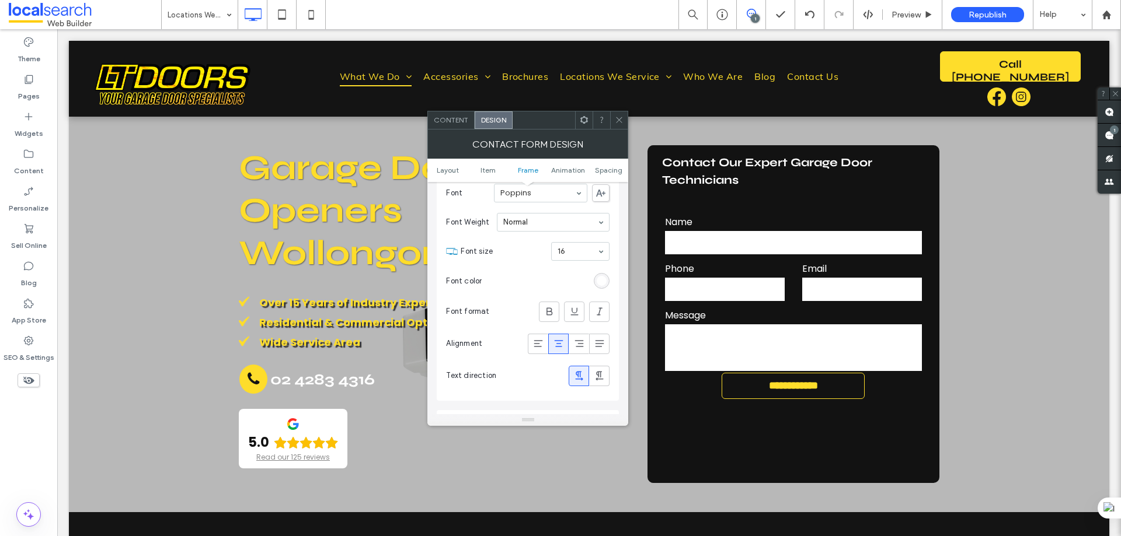
scroll to position [467, 0]
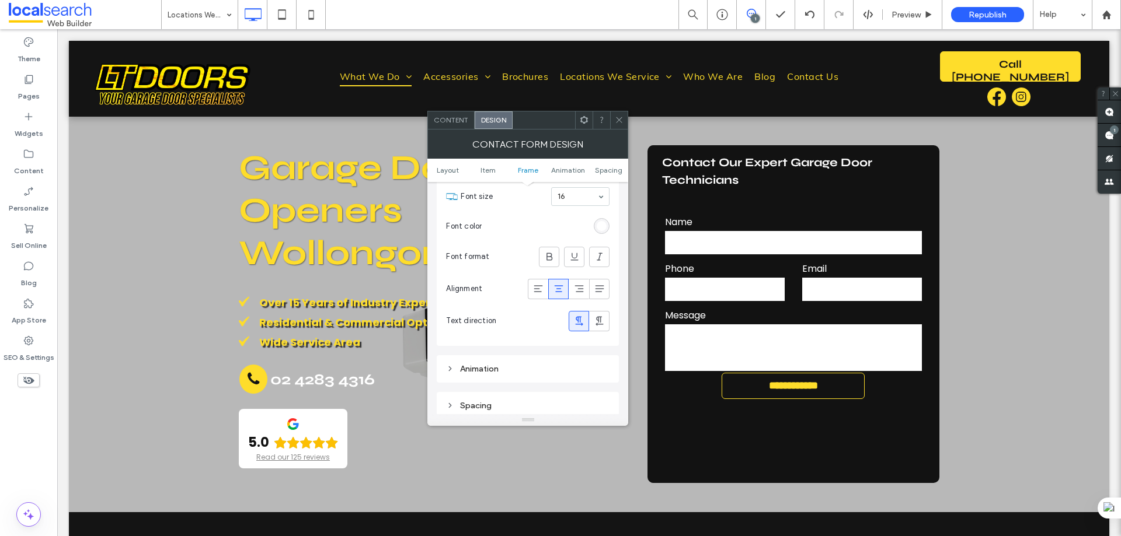
click at [616, 116] on icon at bounding box center [619, 120] width 9 height 9
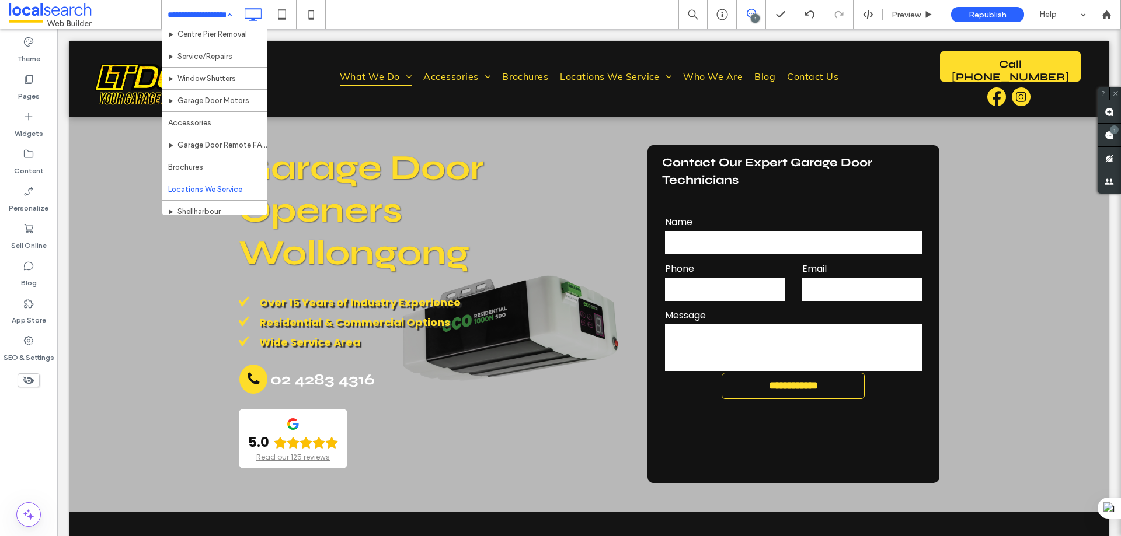
scroll to position [175, 0]
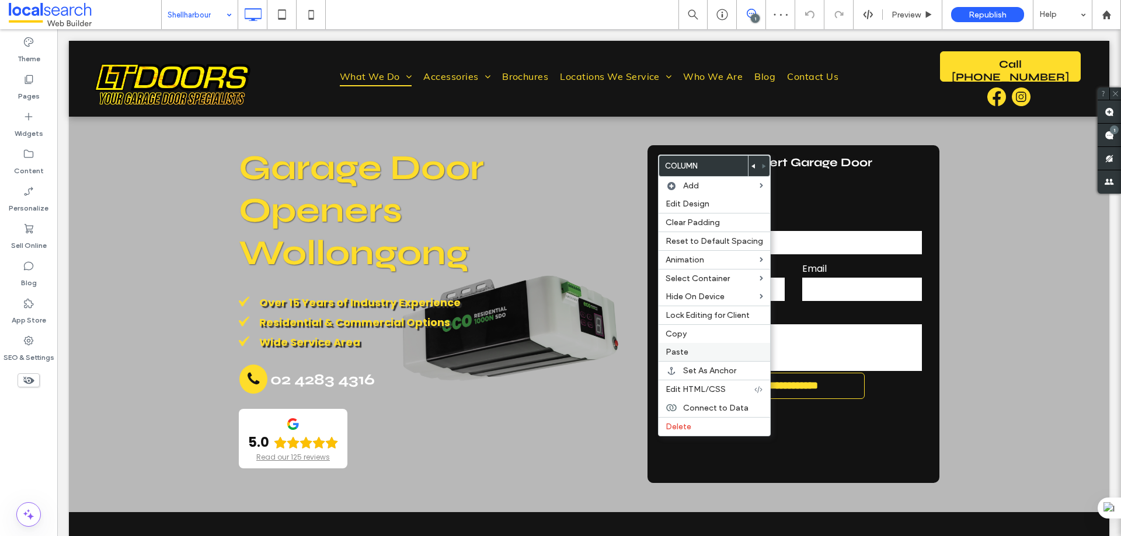
click at [684, 344] on div "Paste" at bounding box center [713, 352] width 111 height 18
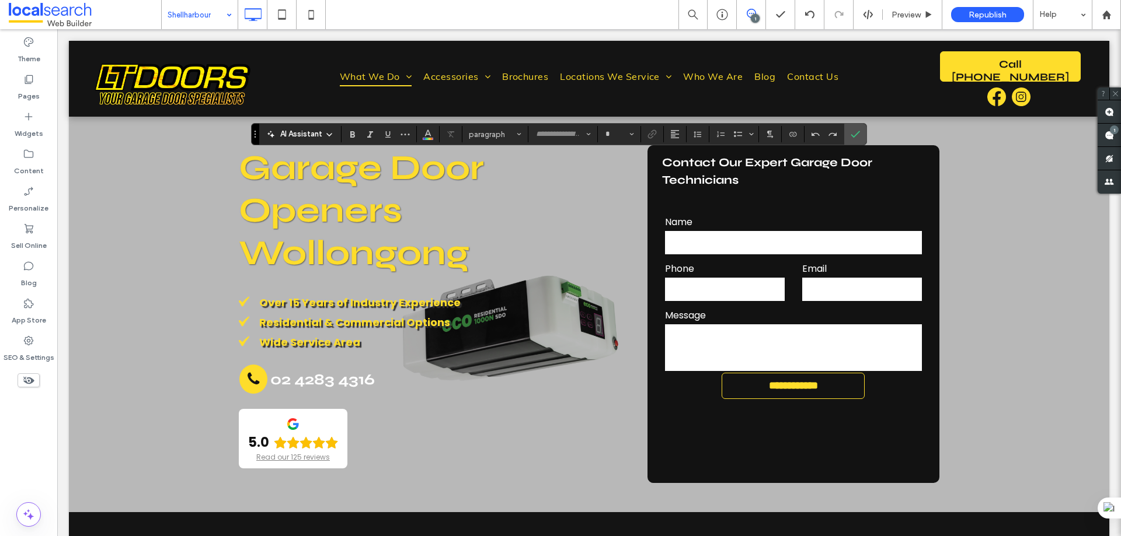
type input "****"
type input "**"
click at [853, 124] on span "Confirm" at bounding box center [852, 134] width 5 height 21
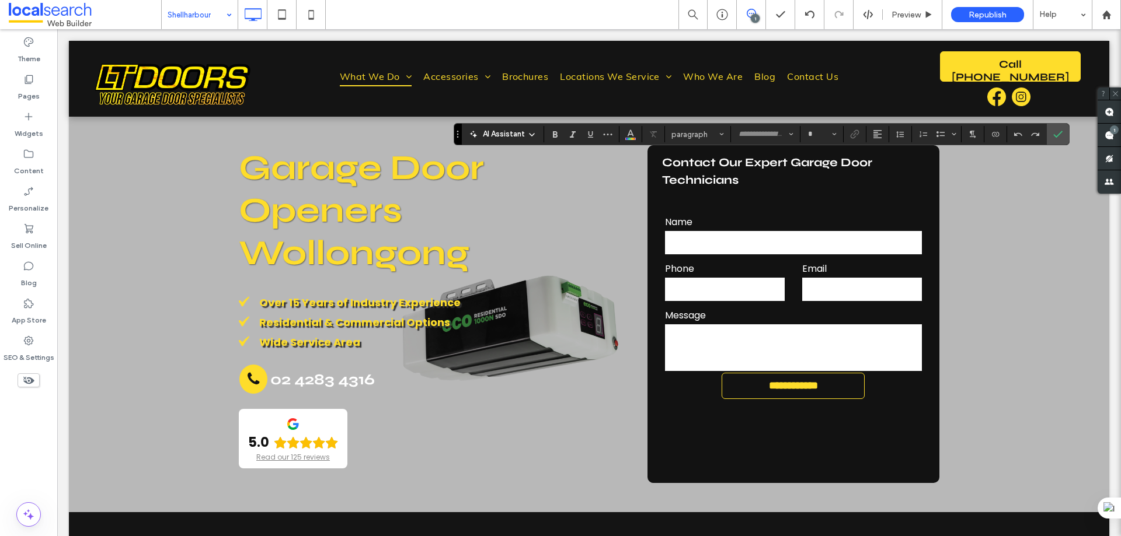
type input "****"
type input "**"
type input "*******"
type input "**"
click at [1054, 135] on use "Confirm" at bounding box center [1057, 134] width 9 height 7
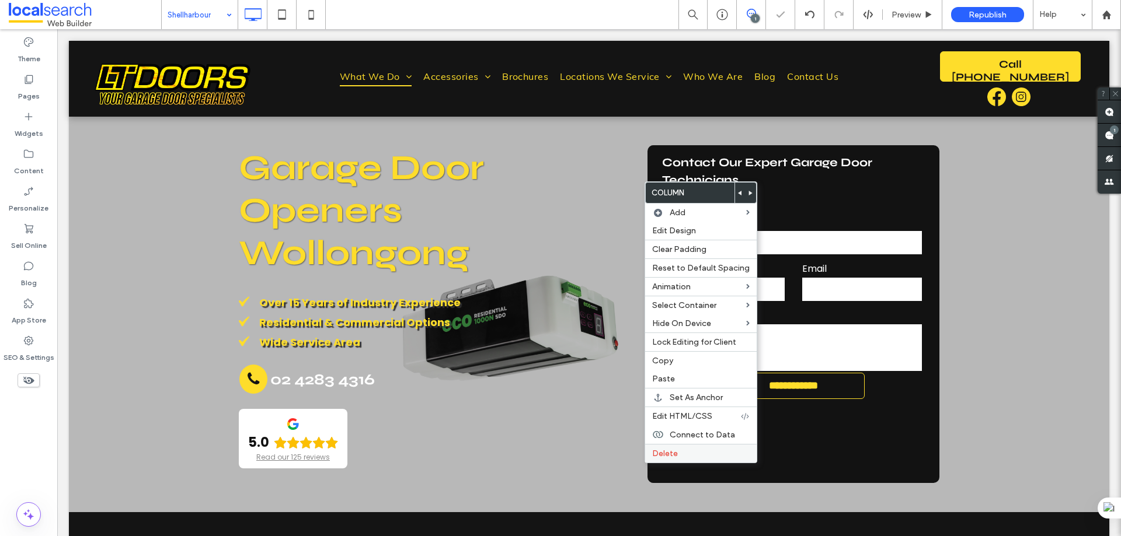
click at [686, 455] on label "Delete" at bounding box center [700, 454] width 97 height 10
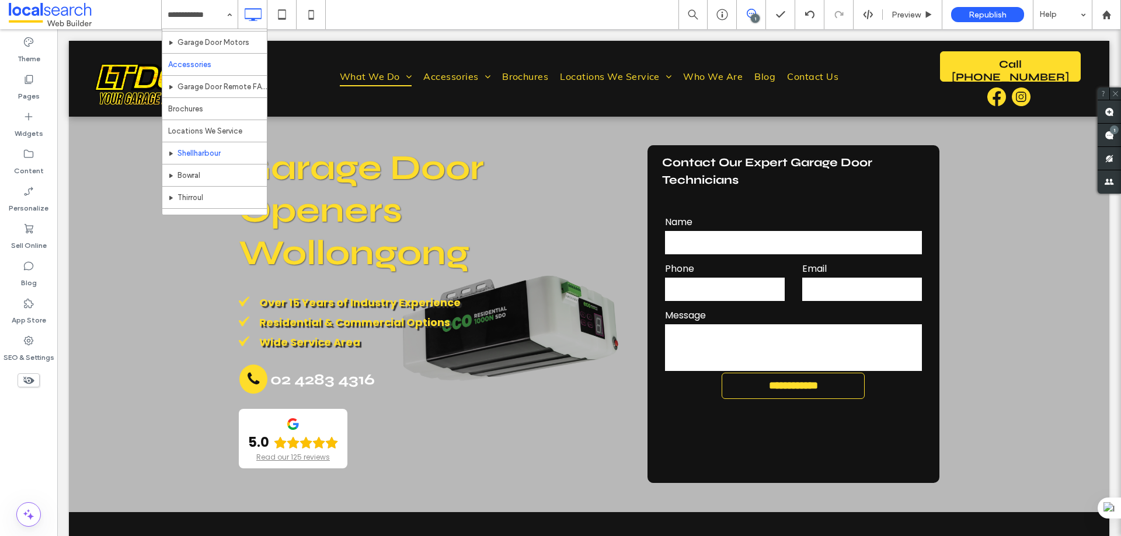
scroll to position [233, 0]
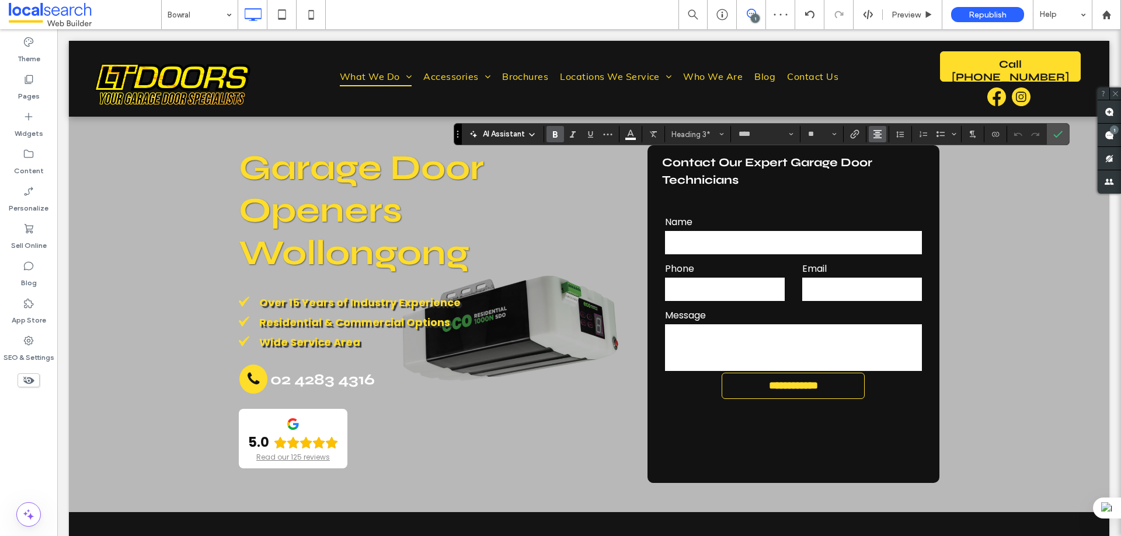
click at [870, 130] on button "Alignment" at bounding box center [878, 134] width 18 height 16
click at [881, 147] on label "ui.textEditor.alignment.left" at bounding box center [889, 153] width 41 height 17
click at [1052, 133] on label "Confirm" at bounding box center [1058, 134] width 18 height 21
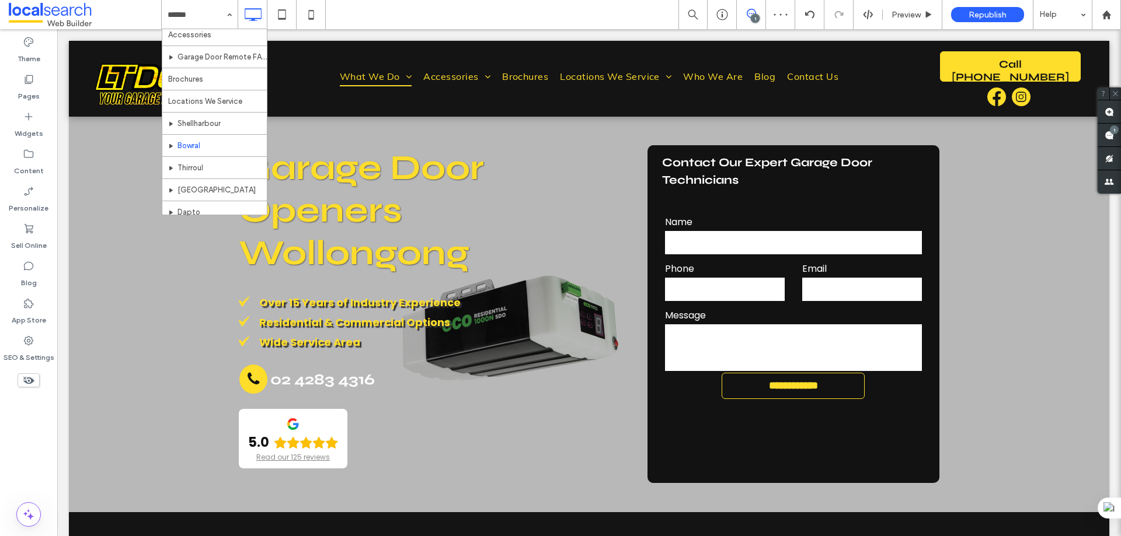
scroll to position [233, 0]
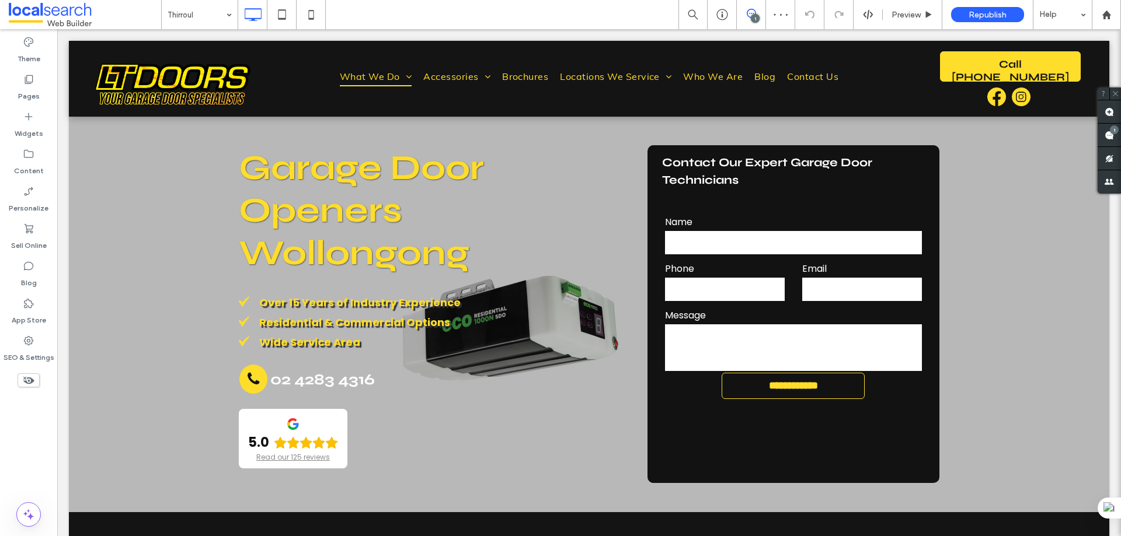
type input "****"
type input "**"
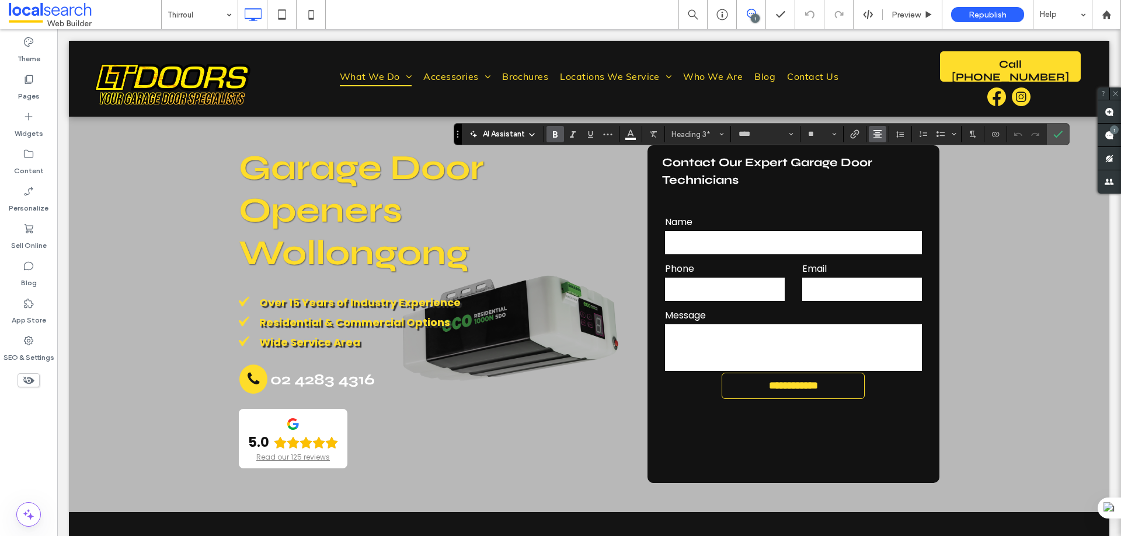
click at [869, 129] on button "Alignment" at bounding box center [878, 134] width 18 height 16
click at [883, 151] on use "ui.textEditor.alignment.left" at bounding box center [886, 153] width 8 height 8
click at [1052, 137] on label "Confirm" at bounding box center [1058, 134] width 18 height 21
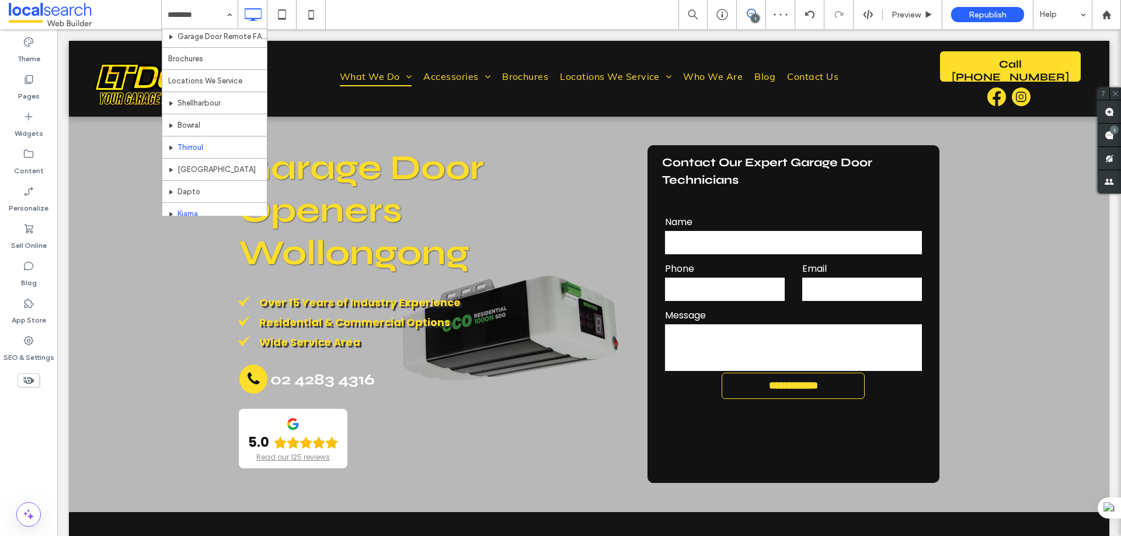
scroll to position [292, 0]
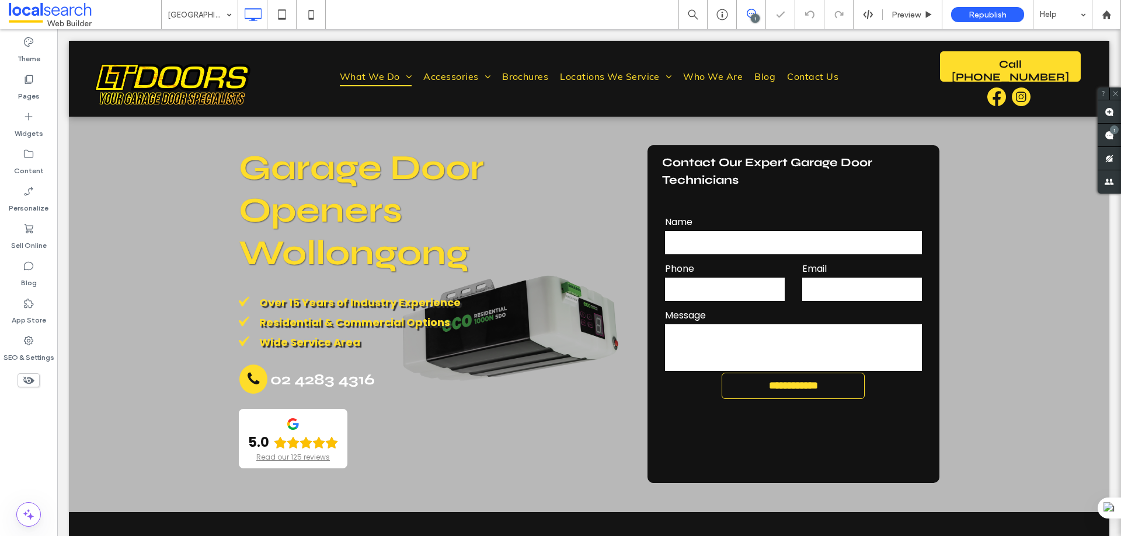
click at [219, 4] on input at bounding box center [197, 14] width 58 height 29
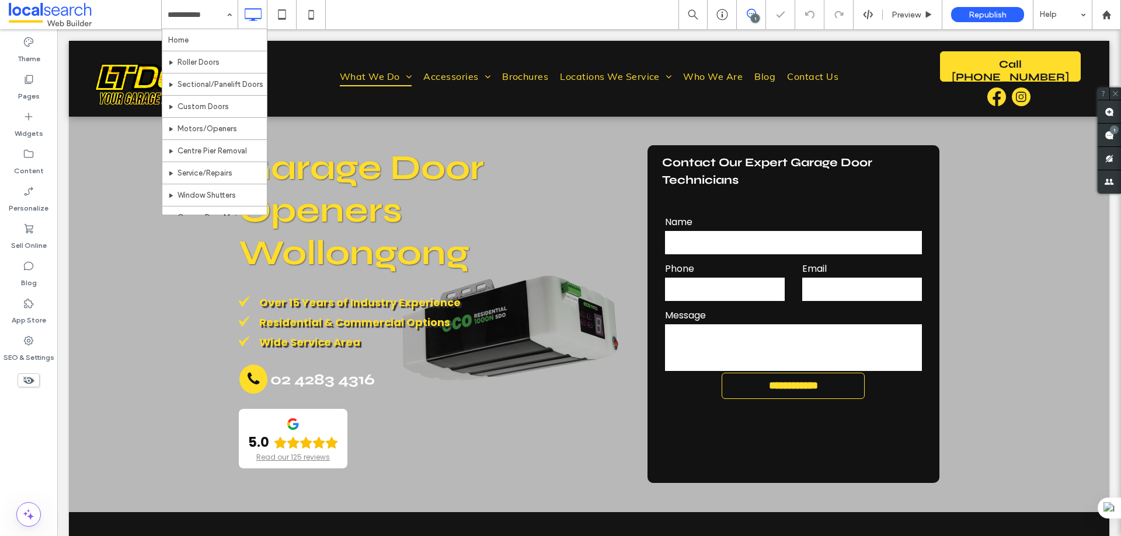
click at [758, 15] on div "1" at bounding box center [755, 18] width 9 height 9
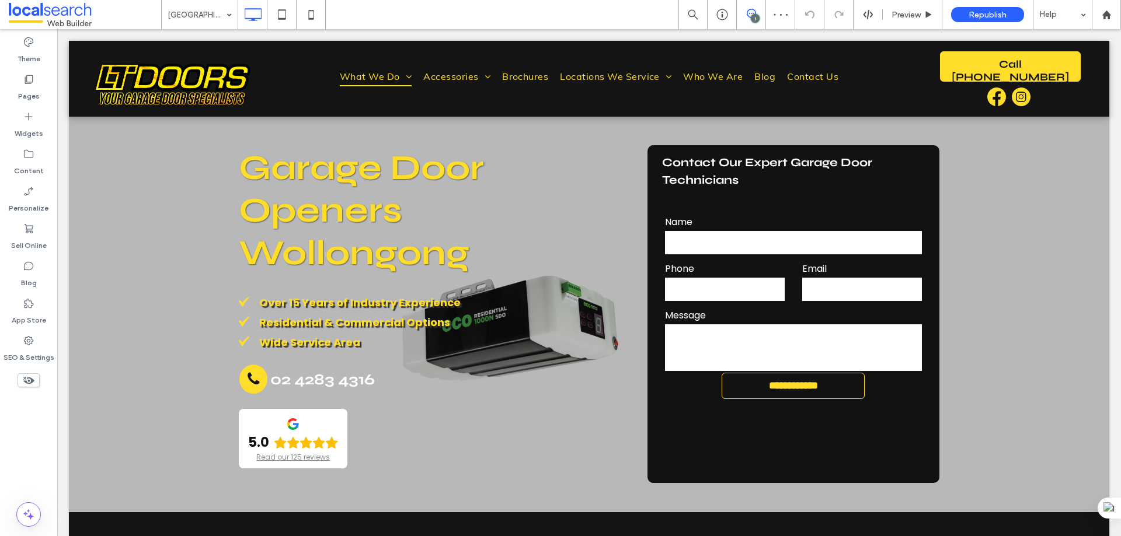
click at [756, 13] on span at bounding box center [751, 13] width 29 height 9
click at [1103, 138] on span at bounding box center [1108, 135] width 23 height 23
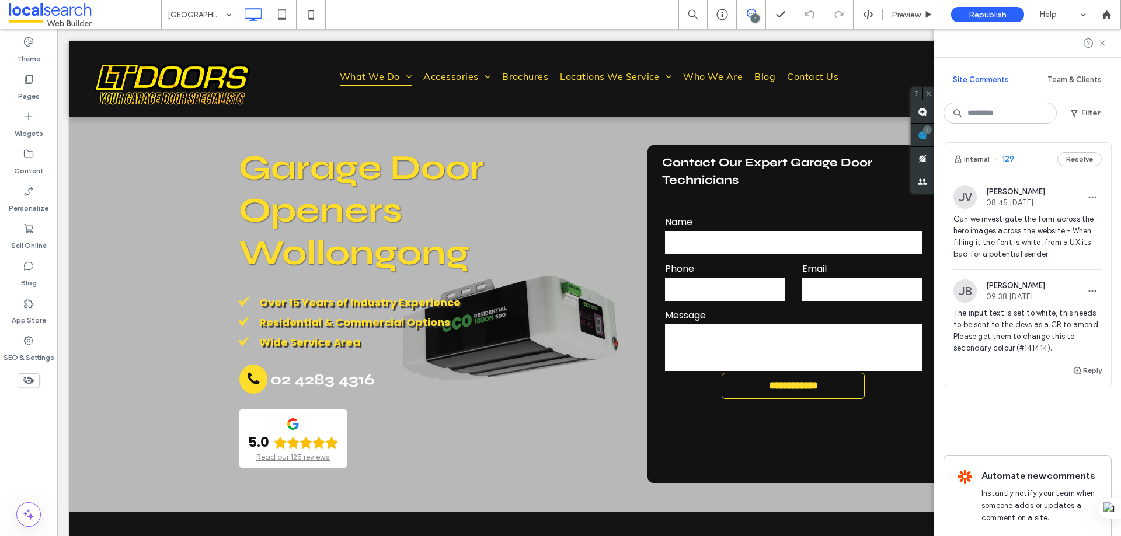
click at [1048, 176] on div "JV [PERSON_NAME] 08:45 [DATE] Can we investigate the form across the hero image…" at bounding box center [1027, 270] width 167 height 188
click at [29, 343] on icon at bounding box center [29, 341] width 12 height 12
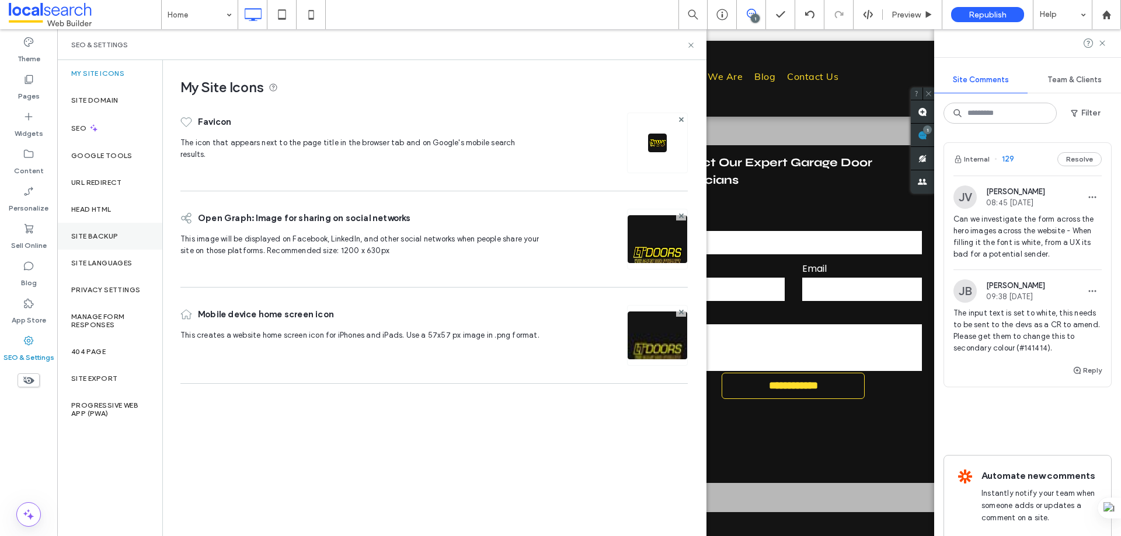
click at [103, 239] on label "Site Backup" at bounding box center [94, 236] width 47 height 8
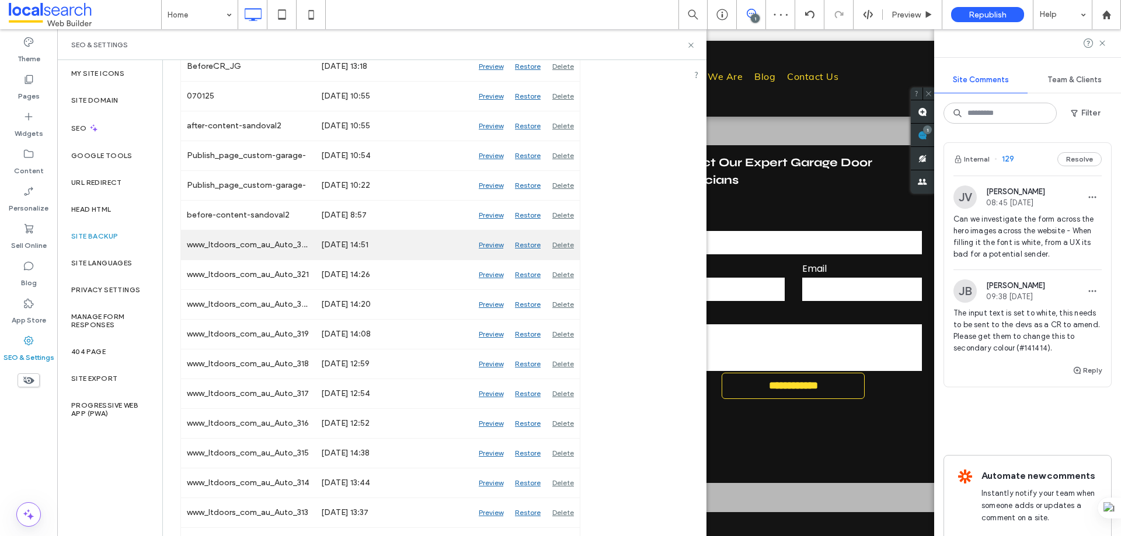
scroll to position [292, 0]
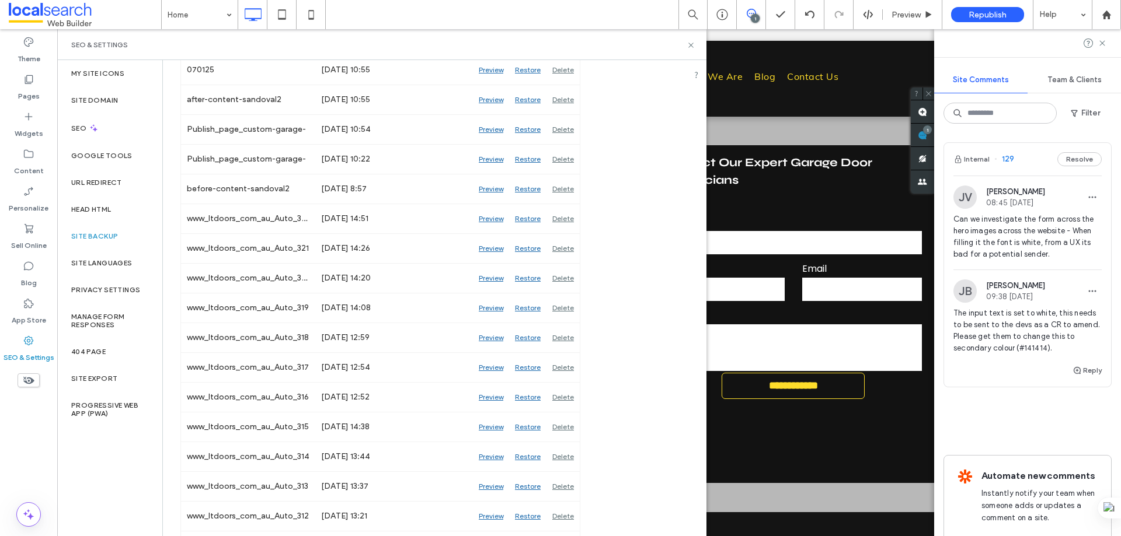
click at [107, 233] on label "Site Backup" at bounding box center [94, 236] width 47 height 8
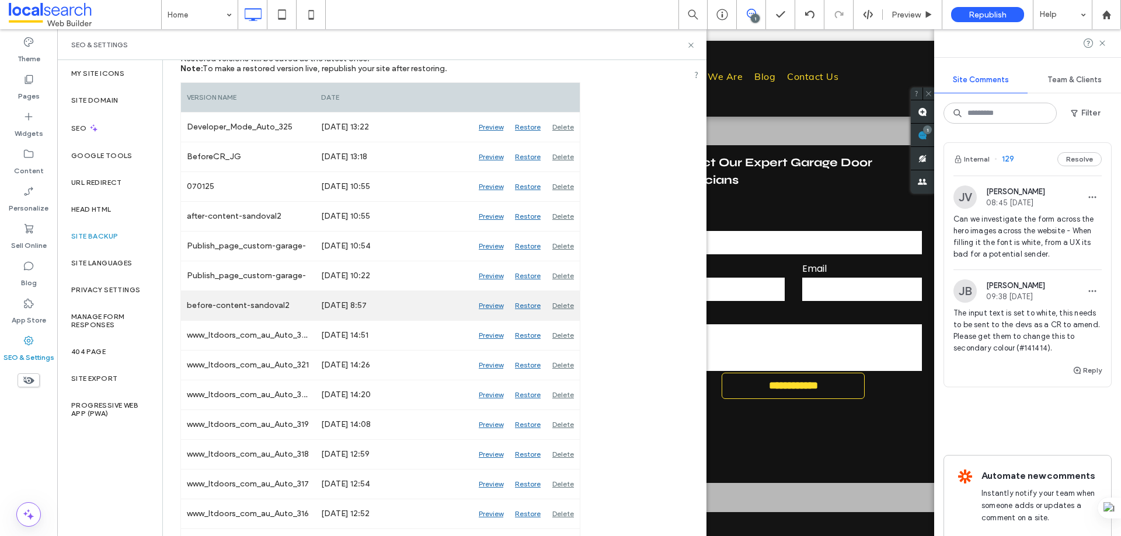
click at [487, 306] on div "Preview" at bounding box center [491, 305] width 36 height 29
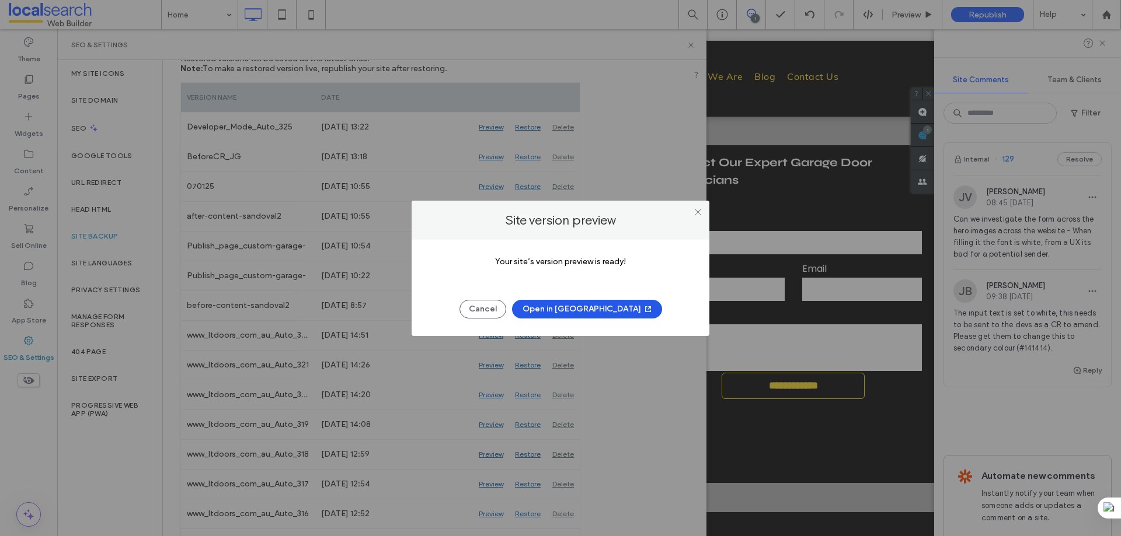
click at [645, 312] on use "button" at bounding box center [648, 309] width 6 height 6
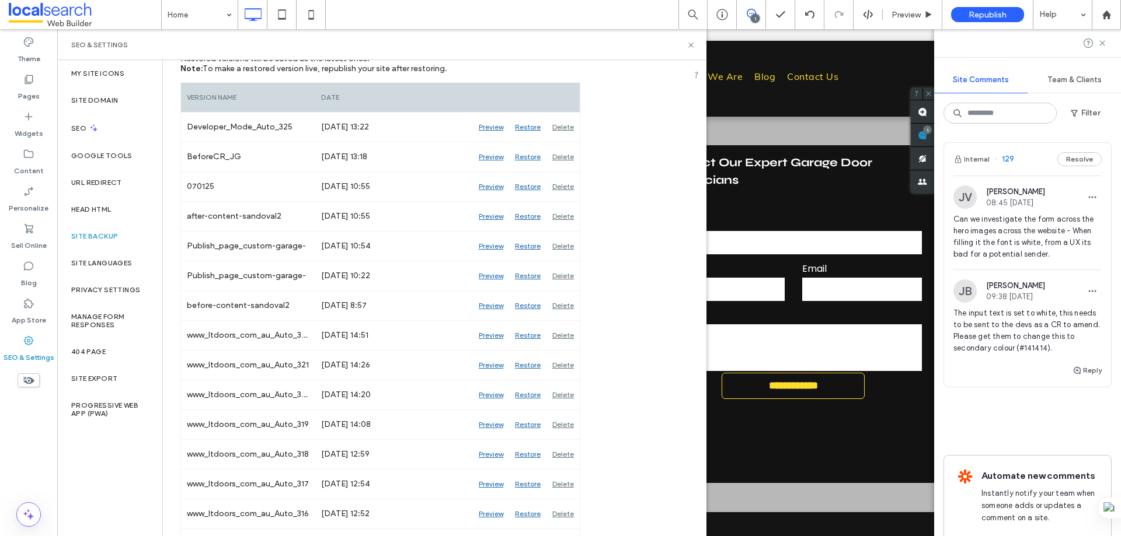
click at [689, 50] on div "SEO & Settings" at bounding box center [381, 44] width 649 height 31
click at [689, 46] on icon at bounding box center [690, 45] width 9 height 9
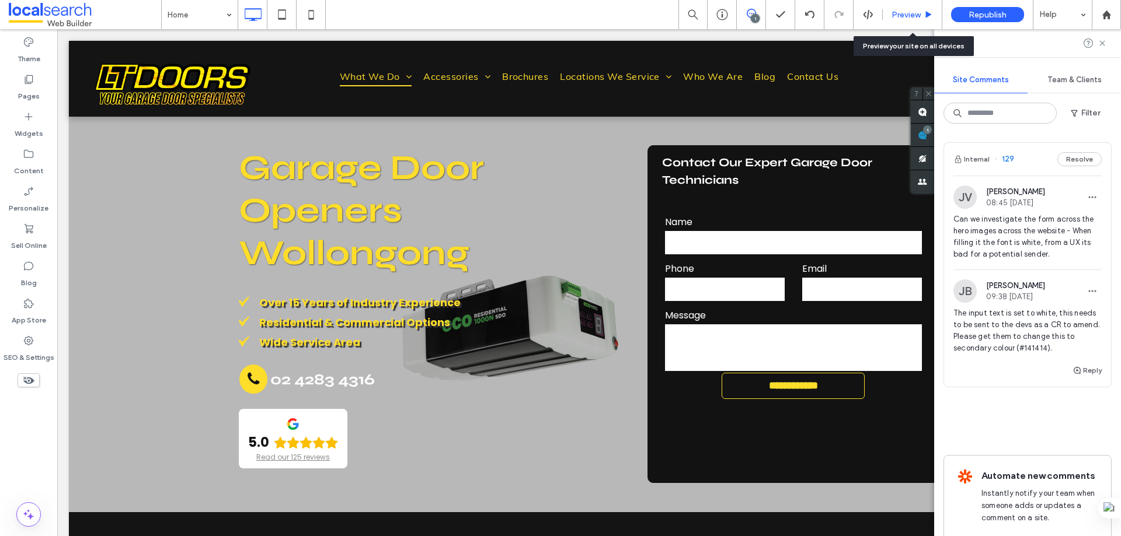
click at [915, 14] on span "Preview" at bounding box center [905, 15] width 29 height 10
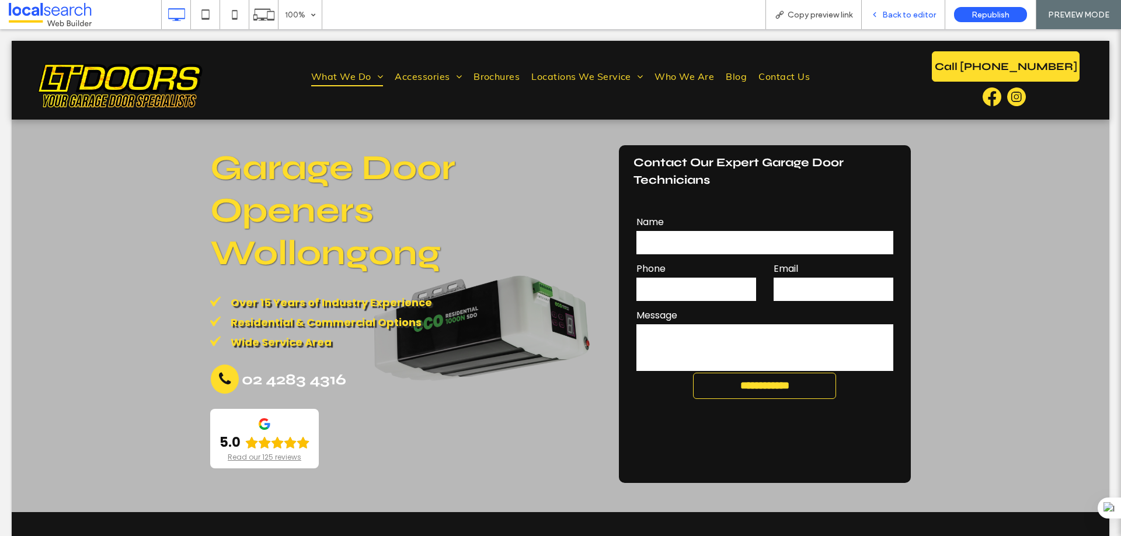
click at [888, 11] on span "Back to editor" at bounding box center [909, 15] width 54 height 10
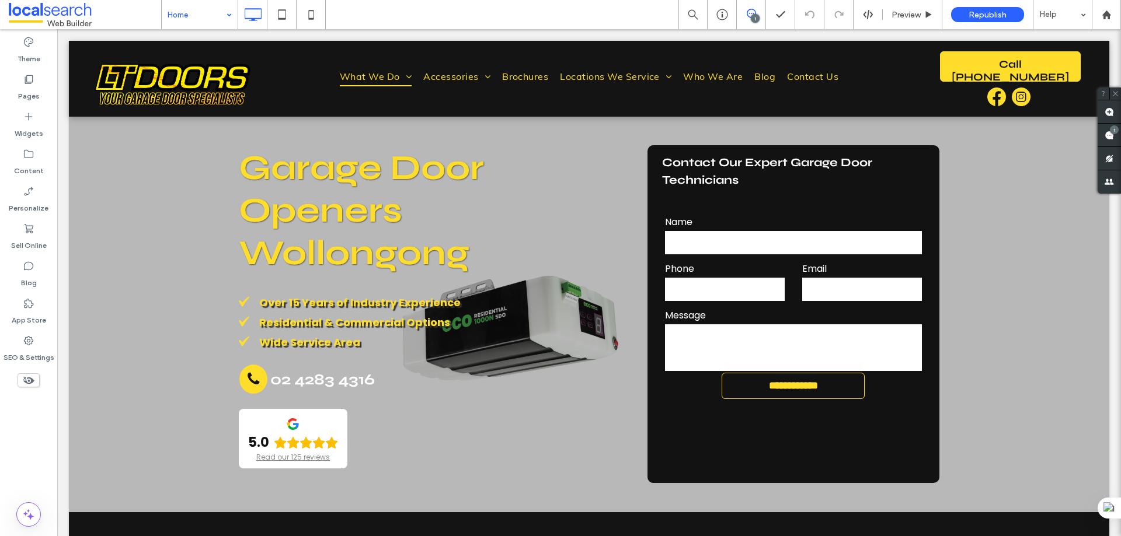
click at [1107, 136] on div at bounding box center [560, 268] width 1121 height 536
click at [1115, 135] on span at bounding box center [1108, 135] width 23 height 23
click at [1108, 135] on use at bounding box center [1108, 135] width 9 height 9
click at [1114, 130] on div "1" at bounding box center [1114, 129] width 9 height 9
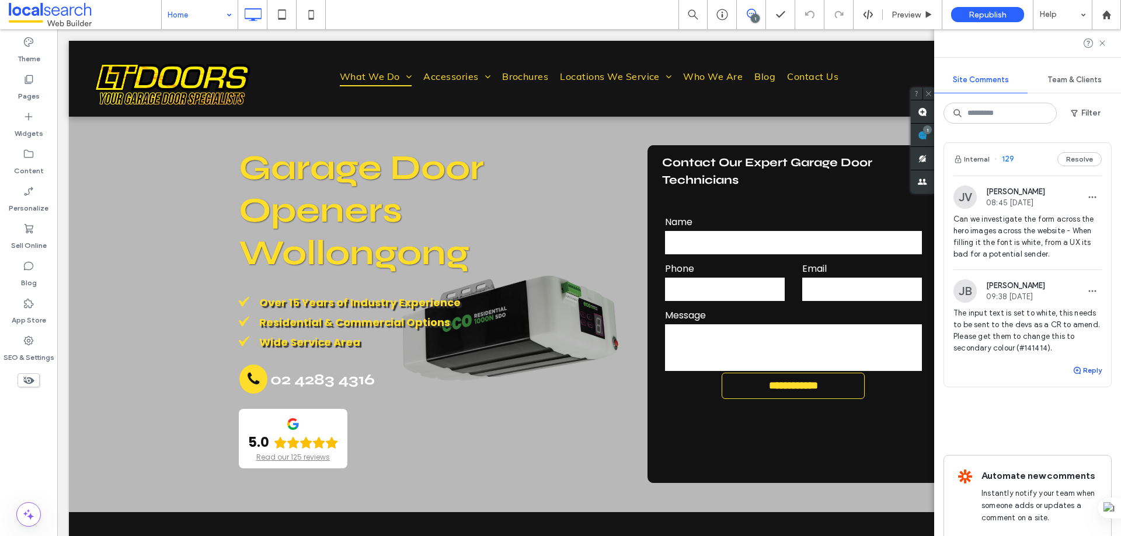
click at [1072, 369] on icon "button" at bounding box center [1076, 370] width 9 height 9
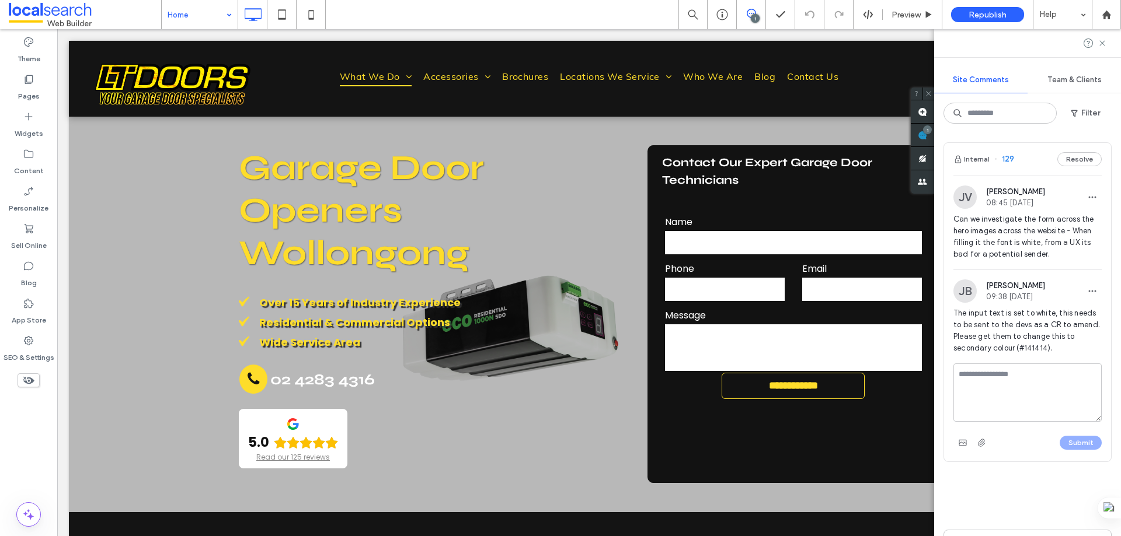
click at [1003, 381] on textarea at bounding box center [1027, 393] width 148 height 58
type textarea "**********"
click at [1060, 435] on div "Submit" at bounding box center [1027, 443] width 148 height 19
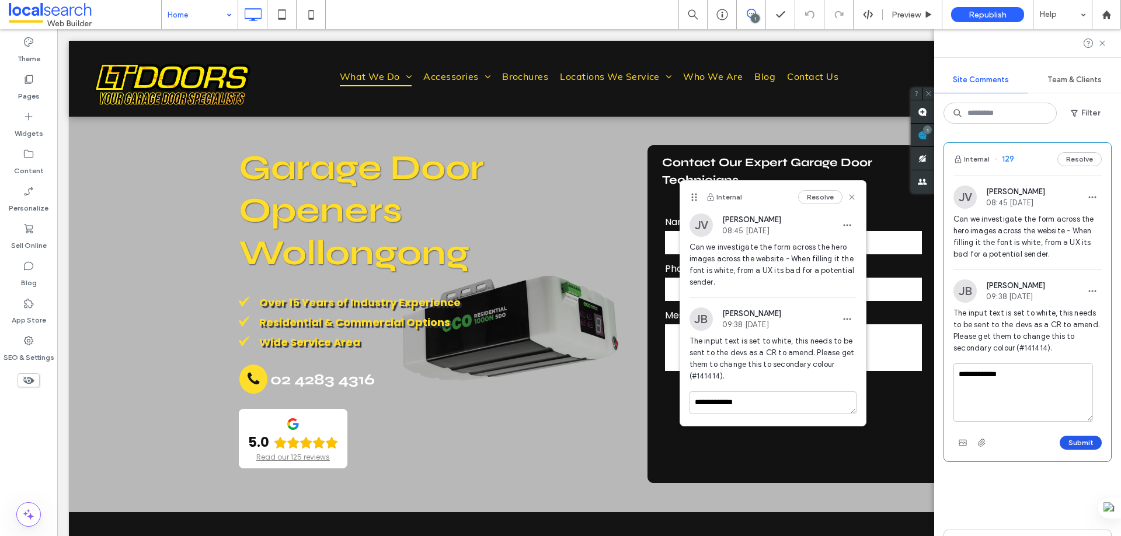
click at [1075, 442] on button "Submit" at bounding box center [1080, 443] width 42 height 14
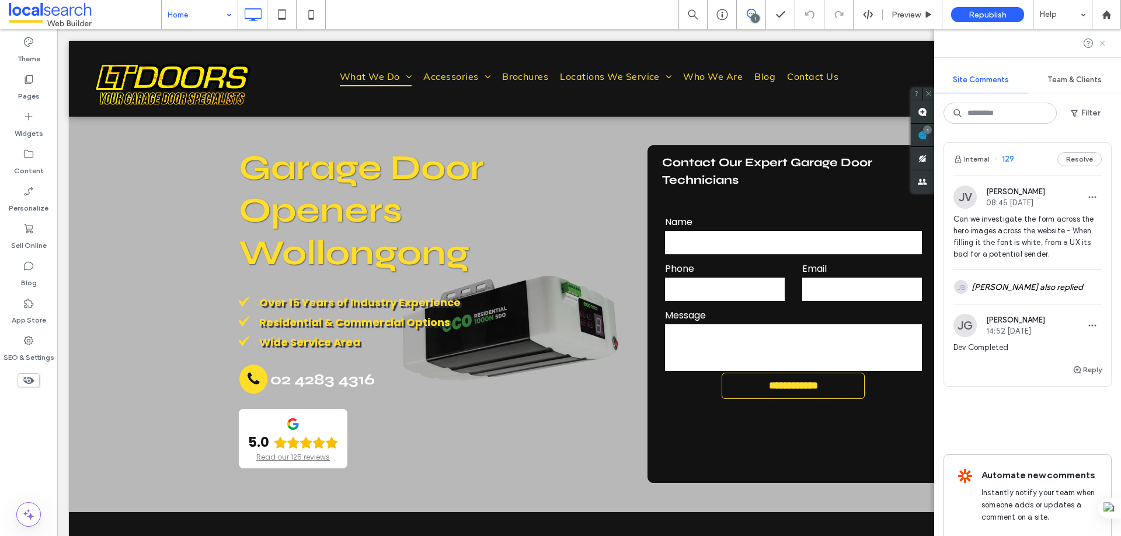
click at [1101, 42] on use at bounding box center [1101, 42] width 5 height 5
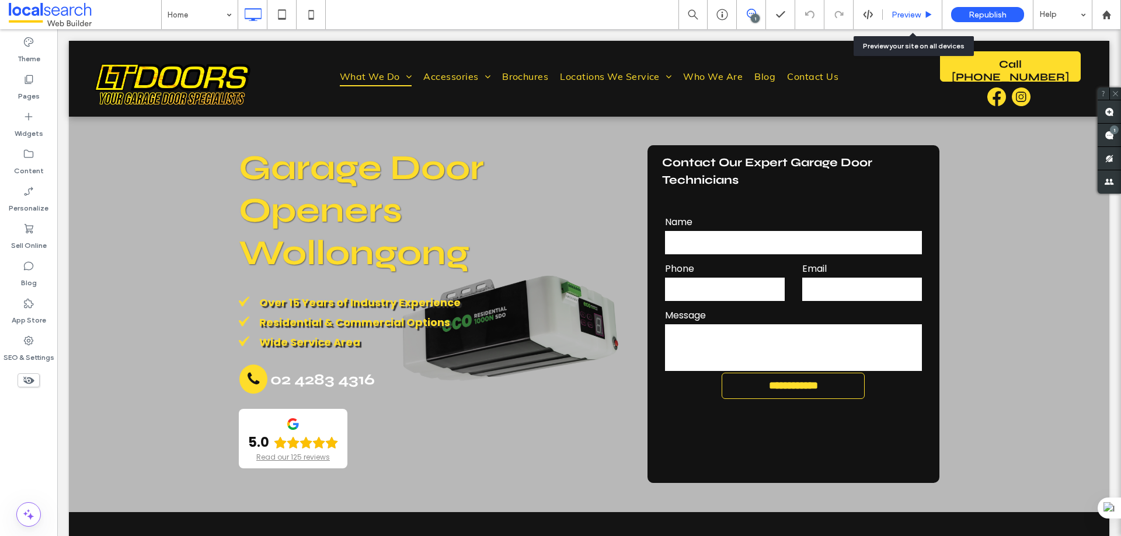
click at [907, 13] on span "Preview" at bounding box center [905, 15] width 29 height 10
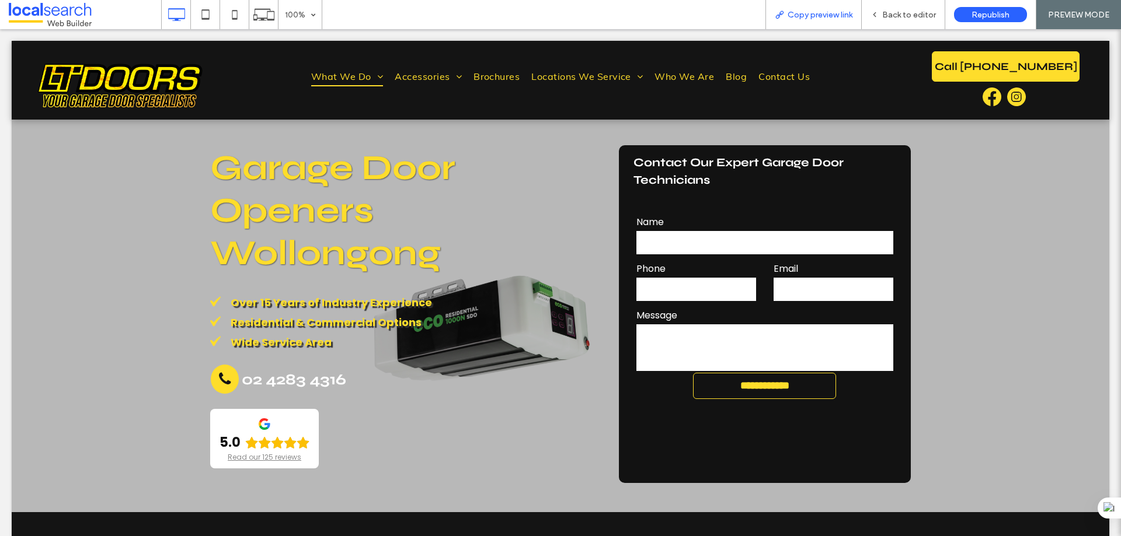
click at [816, 8] on div "Copy preview link" at bounding box center [813, 14] width 96 height 29
click at [898, 11] on span "Back to editor" at bounding box center [909, 15] width 54 height 10
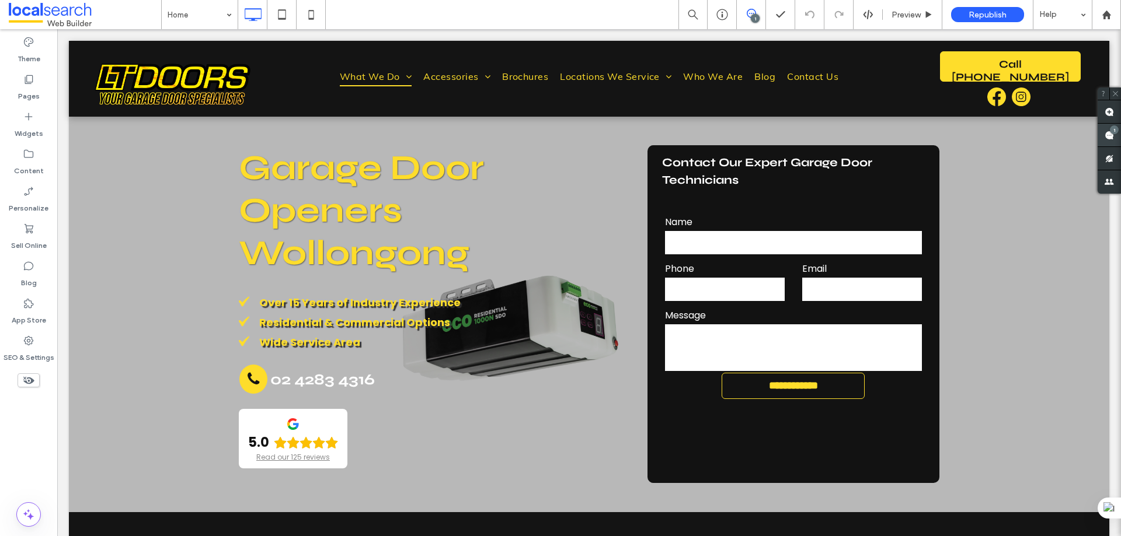
click at [1110, 141] on span at bounding box center [1108, 135] width 23 height 23
